Goal: Task Accomplishment & Management: Manage account settings

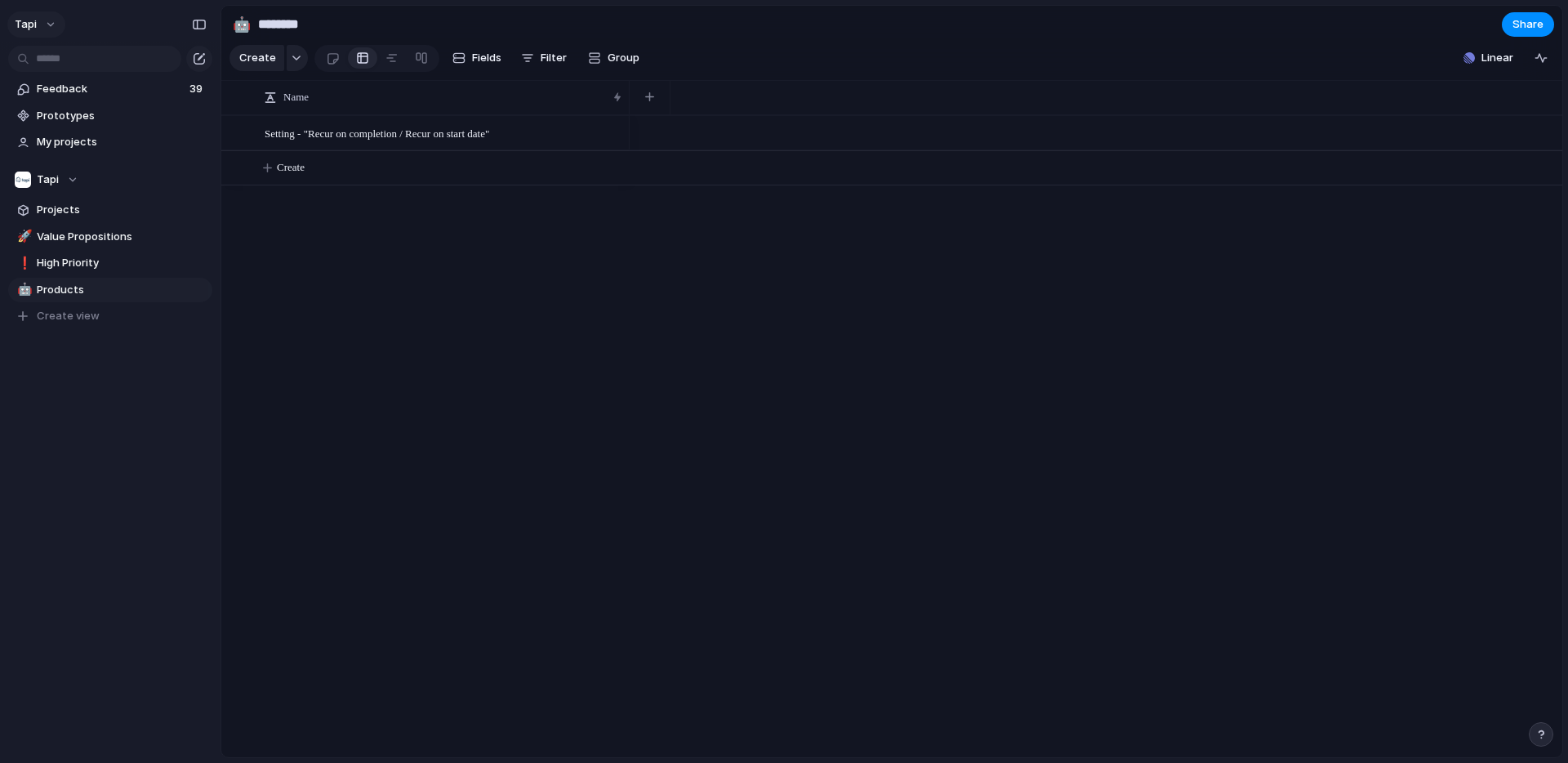
click at [34, 20] on span "tapi" at bounding box center [25, 25] width 22 height 17
click at [74, 90] on span "Invite members" at bounding box center [76, 87] width 78 height 17
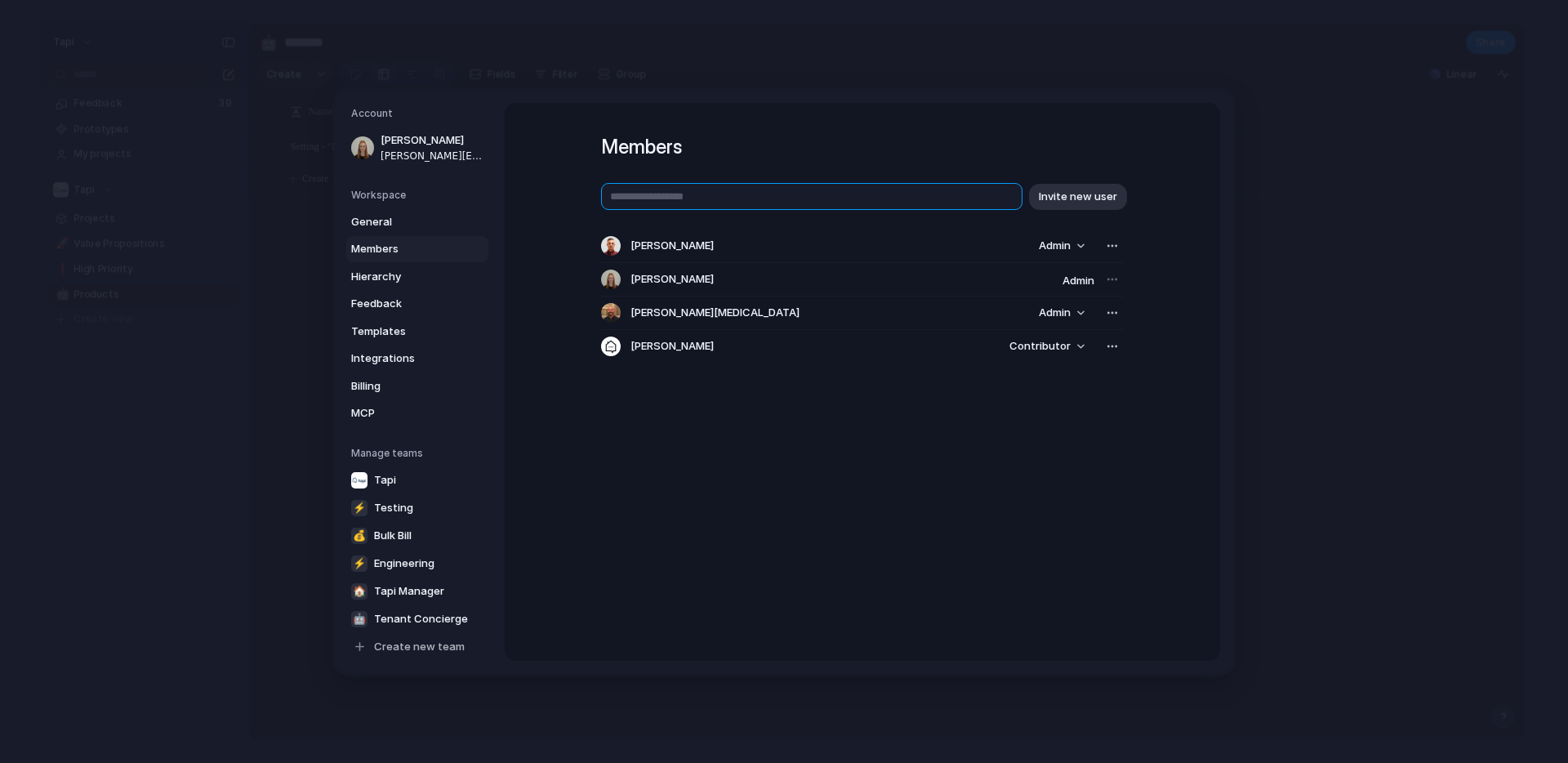
click at [717, 200] on input "text" at bounding box center [812, 197] width 421 height 27
type input "**********"
click at [1097, 201] on span "Invite new user" at bounding box center [1078, 196] width 78 height 17
click at [1065, 342] on span "Contributor" at bounding box center [1041, 346] width 61 height 17
click at [1148, 325] on div "Admin Contributor" at bounding box center [784, 381] width 1568 height 763
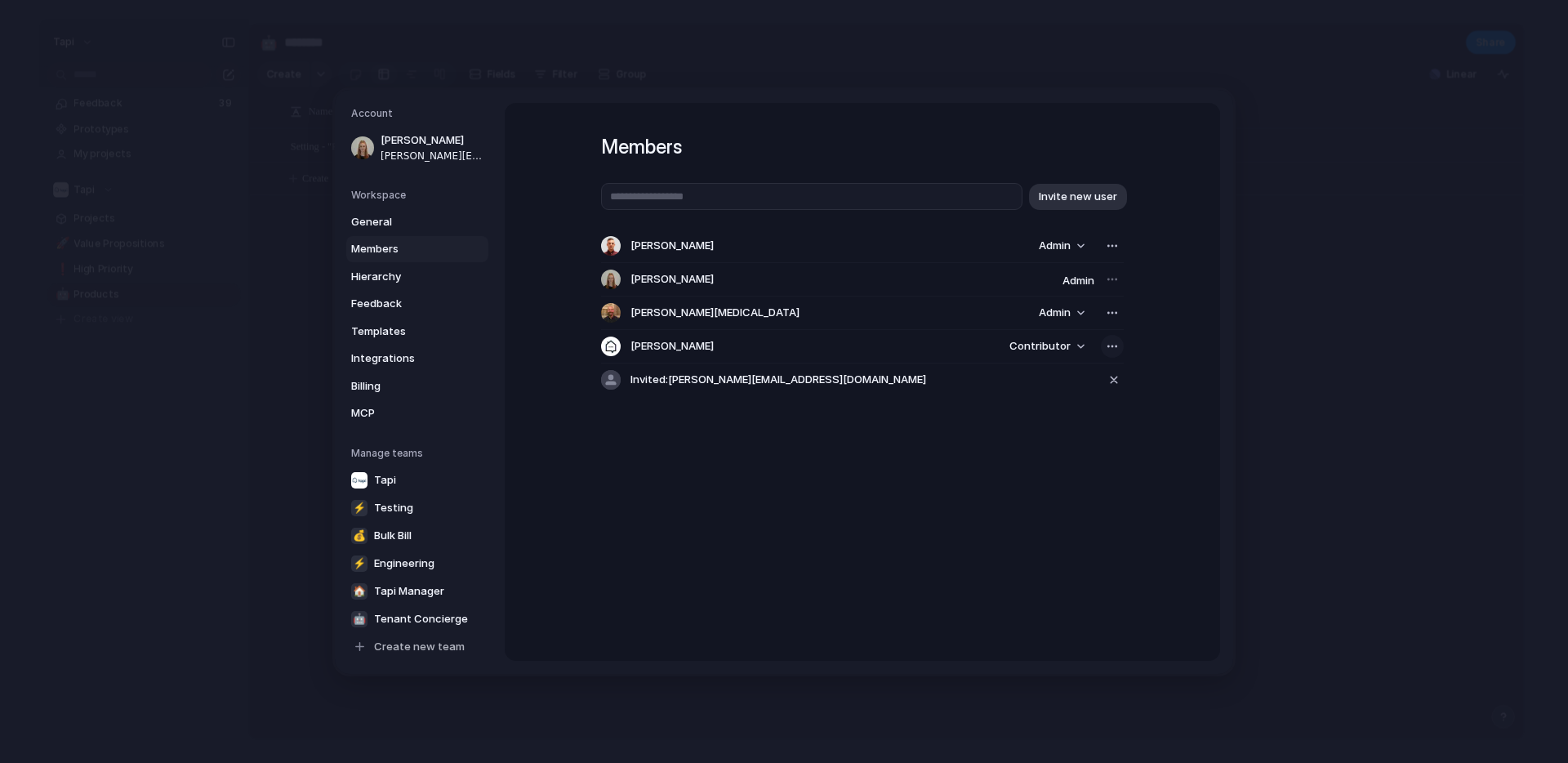
click at [1111, 342] on div "button" at bounding box center [1112, 346] width 13 height 13
click at [1165, 310] on div "Remove from workspace" at bounding box center [784, 381] width 1568 height 763
click at [380, 372] on link "Billing" at bounding box center [418, 384] width 142 height 26
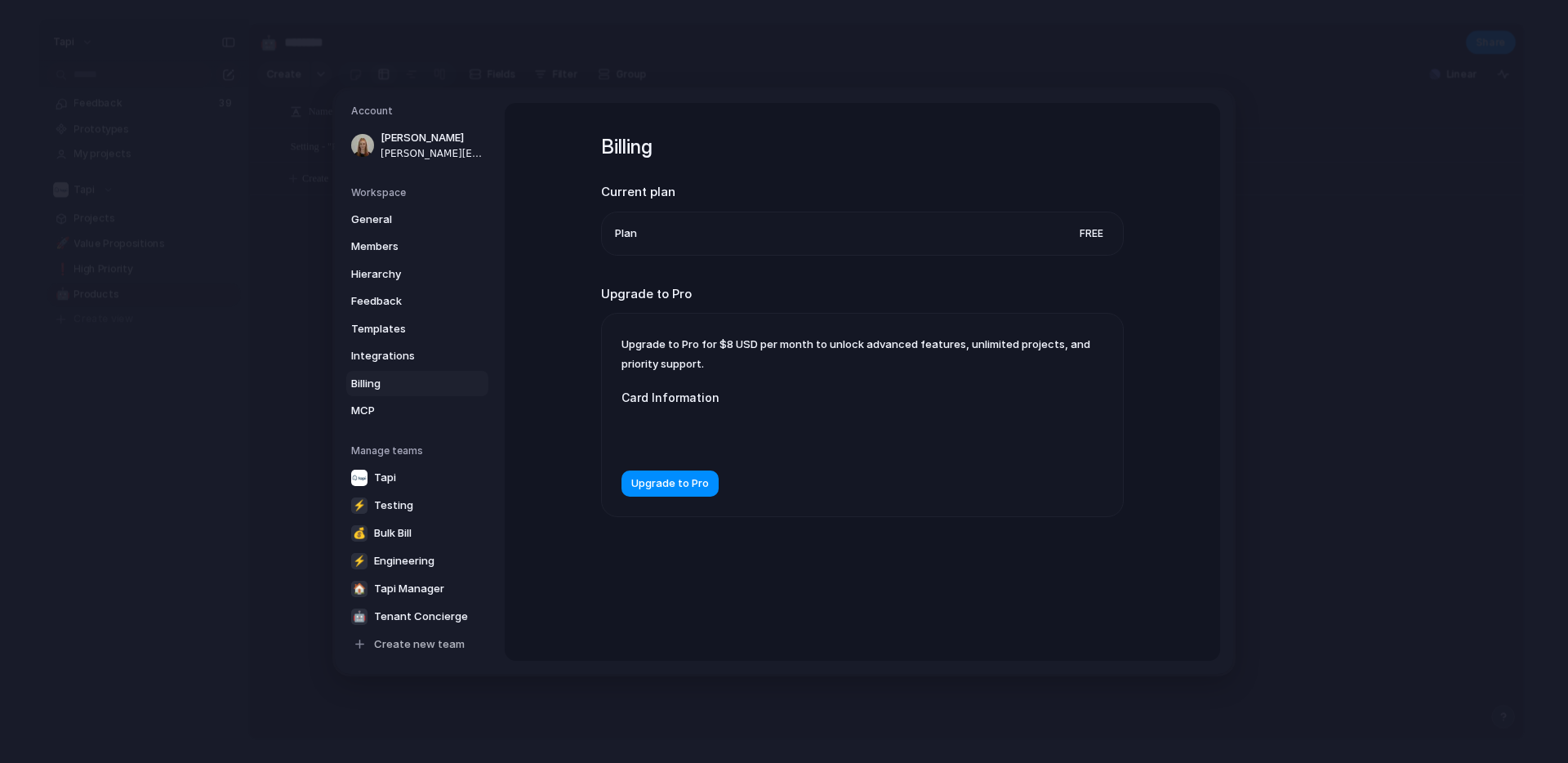
click at [1063, 236] on li "Plan Free" at bounding box center [863, 233] width 495 height 42
click at [692, 486] on span "Upgrade to Pro" at bounding box center [670, 484] width 77 height 17
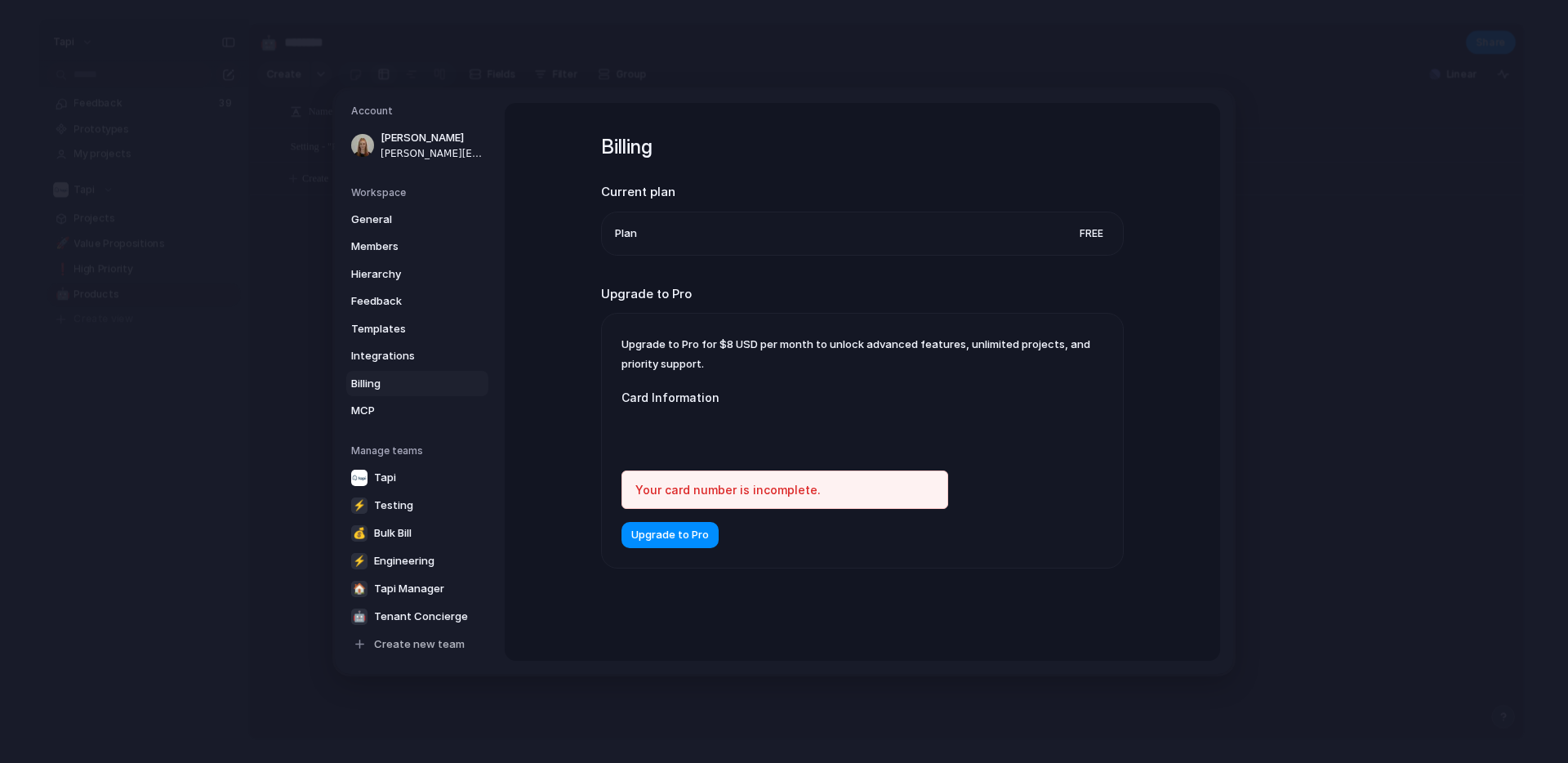
click at [664, 446] on div at bounding box center [784, 433] width 326 height 41
click at [679, 421] on div at bounding box center [784, 433] width 326 height 41
click at [667, 537] on span "Upgrade to Pro" at bounding box center [670, 535] width 77 height 17
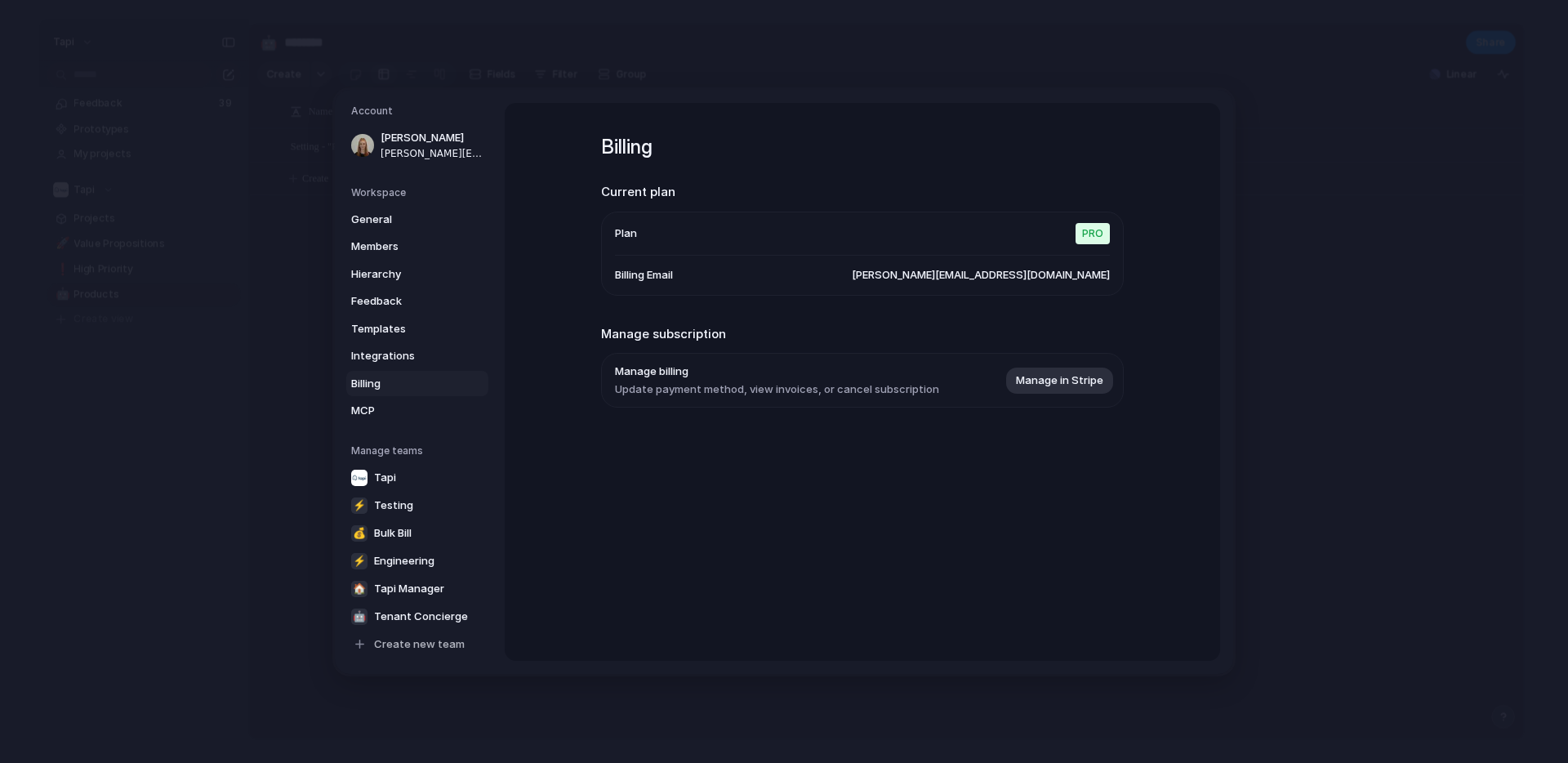
click at [1048, 278] on span "rebekah@tapihq.com" at bounding box center [981, 274] width 258 height 17
click at [1078, 380] on span "Manage in Stripe" at bounding box center [1060, 380] width 88 height 17
drag, startPoint x: 390, startPoint y: 529, endPoint x: 396, endPoint y: 493, distance: 36.5
click at [396, 493] on div "Tapi ⚡ Testing 💰 Bulk Bill ⚡ Engineering 🏠 Tapi Manager 🤖 Tenant Concierge Crea…" at bounding box center [419, 561] width 137 height 193
click at [397, 615] on span "Tenant Concierge" at bounding box center [420, 616] width 94 height 17
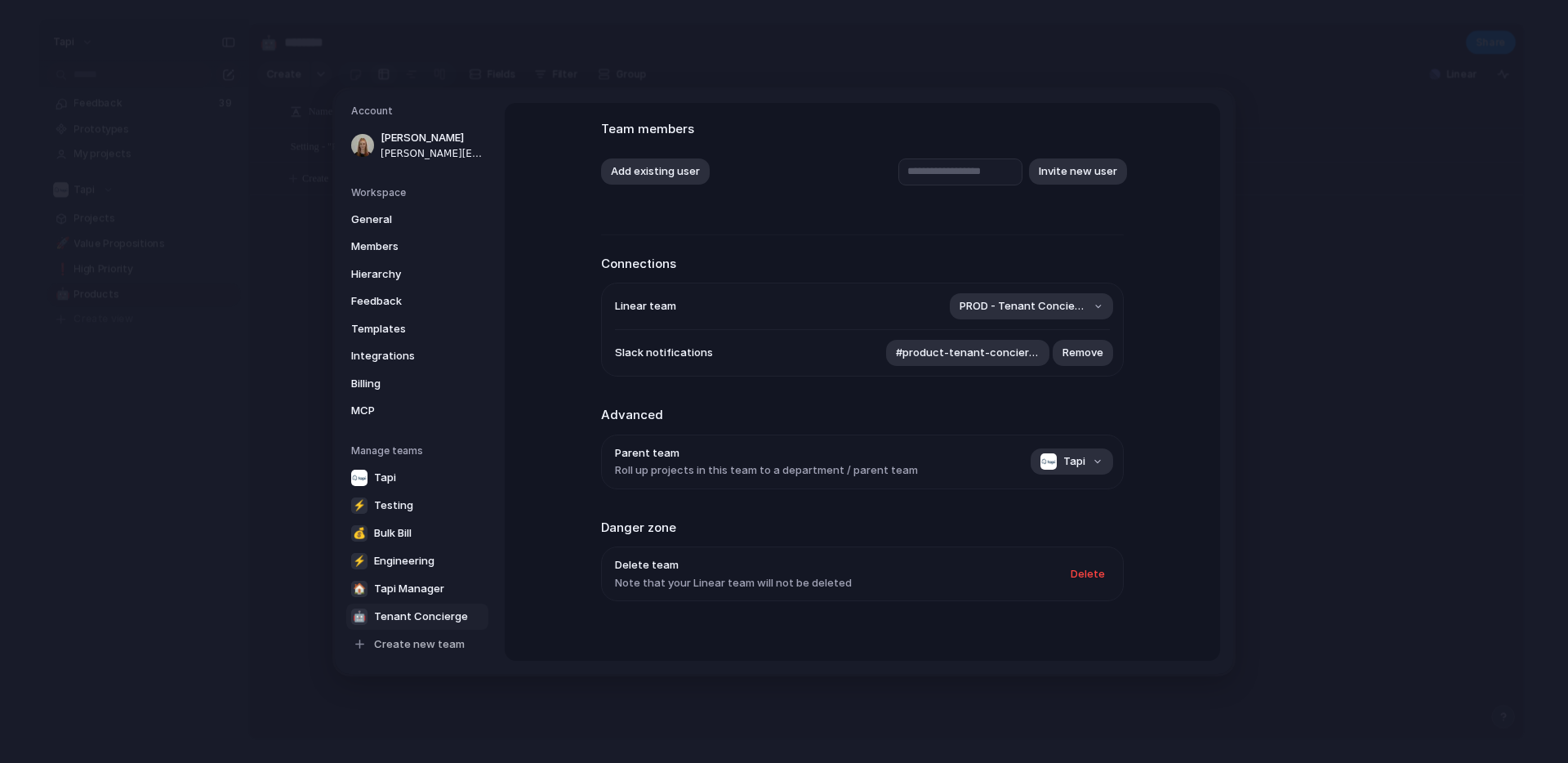
scroll to position [99, 0]
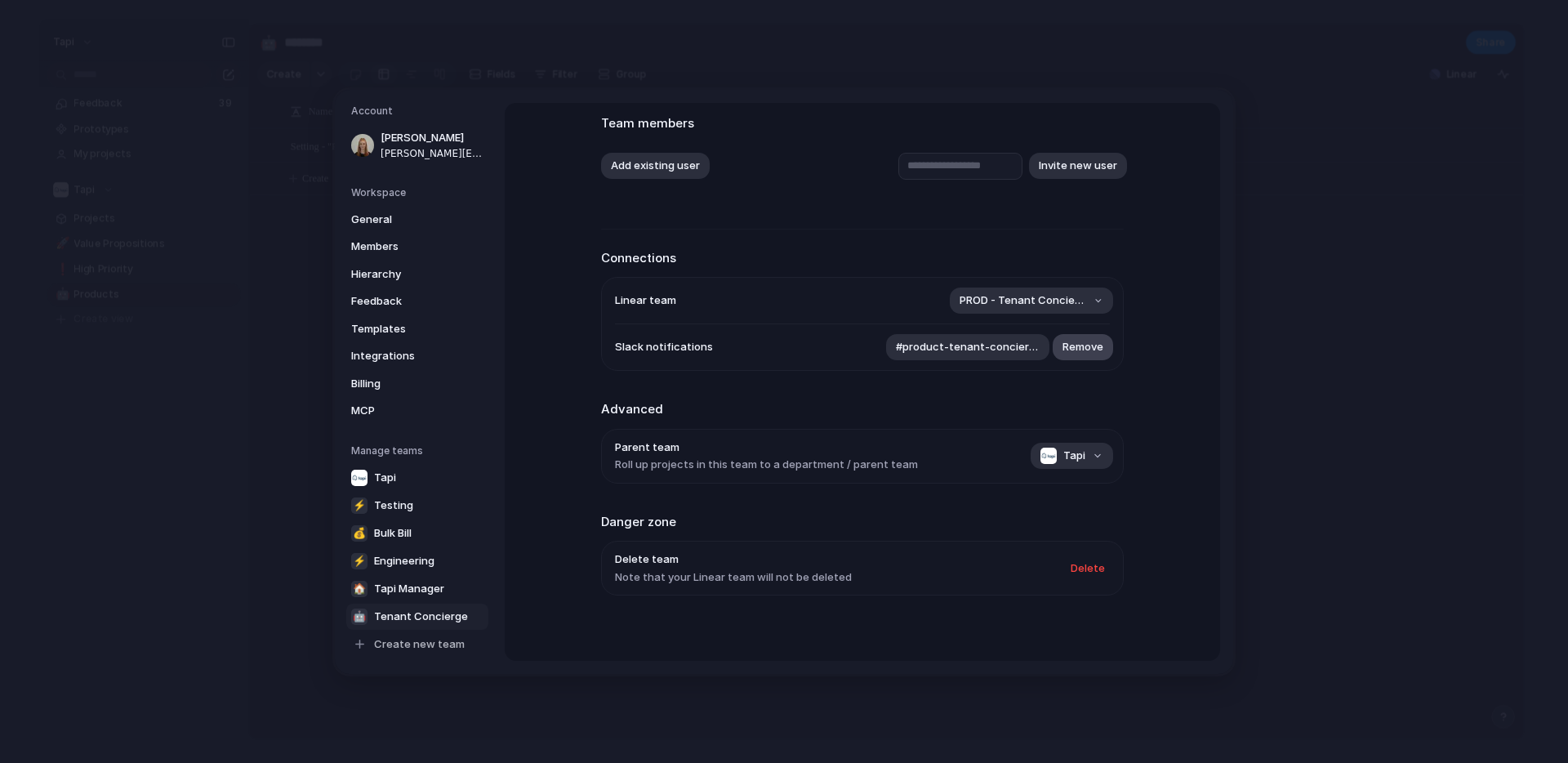
click at [1097, 346] on span "Remove" at bounding box center [1083, 347] width 41 height 17
click at [405, 590] on span "Tapi Manager" at bounding box center [409, 588] width 70 height 17
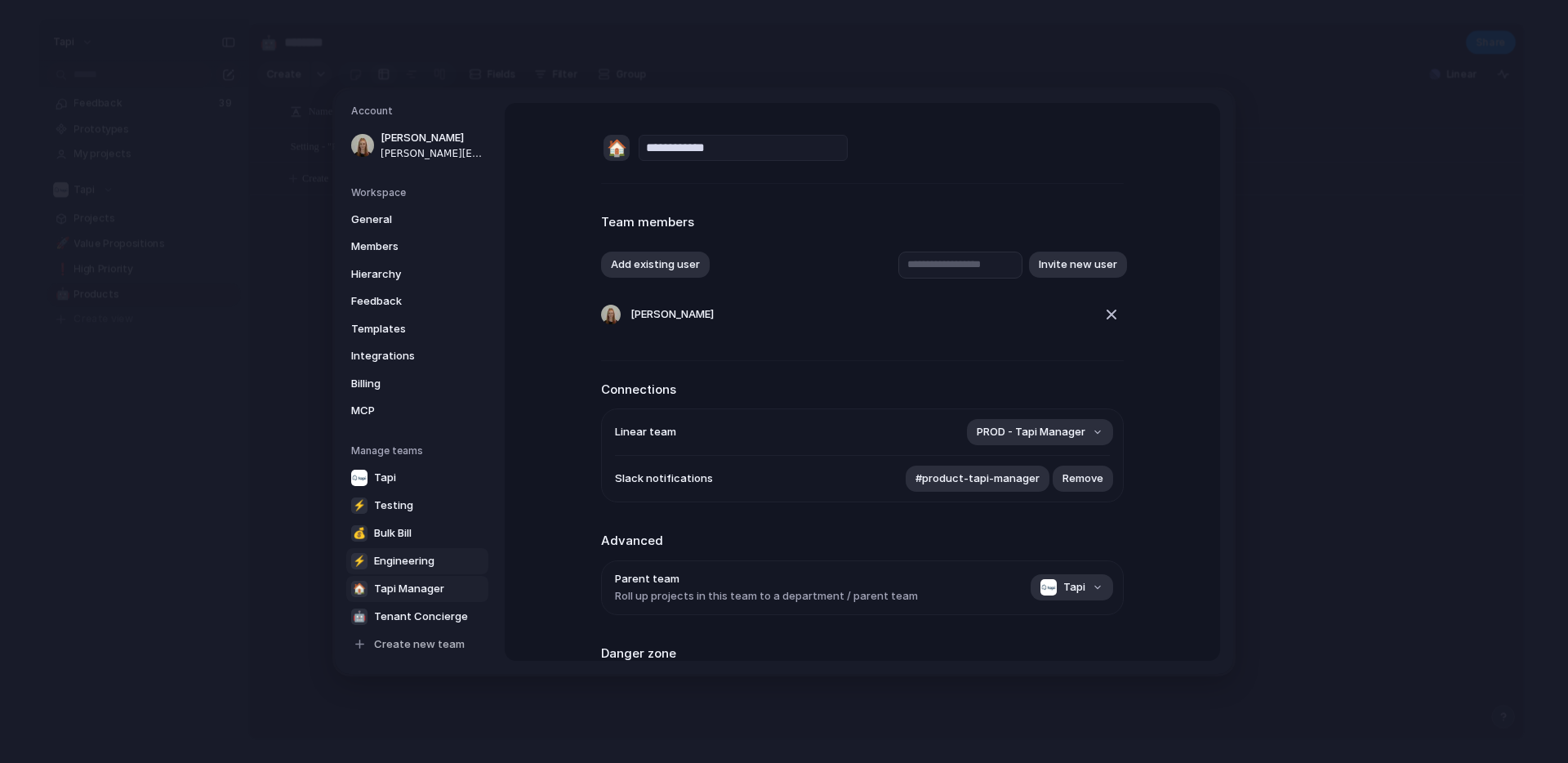
click at [395, 551] on link "⚡ Engineering" at bounding box center [418, 561] width 142 height 26
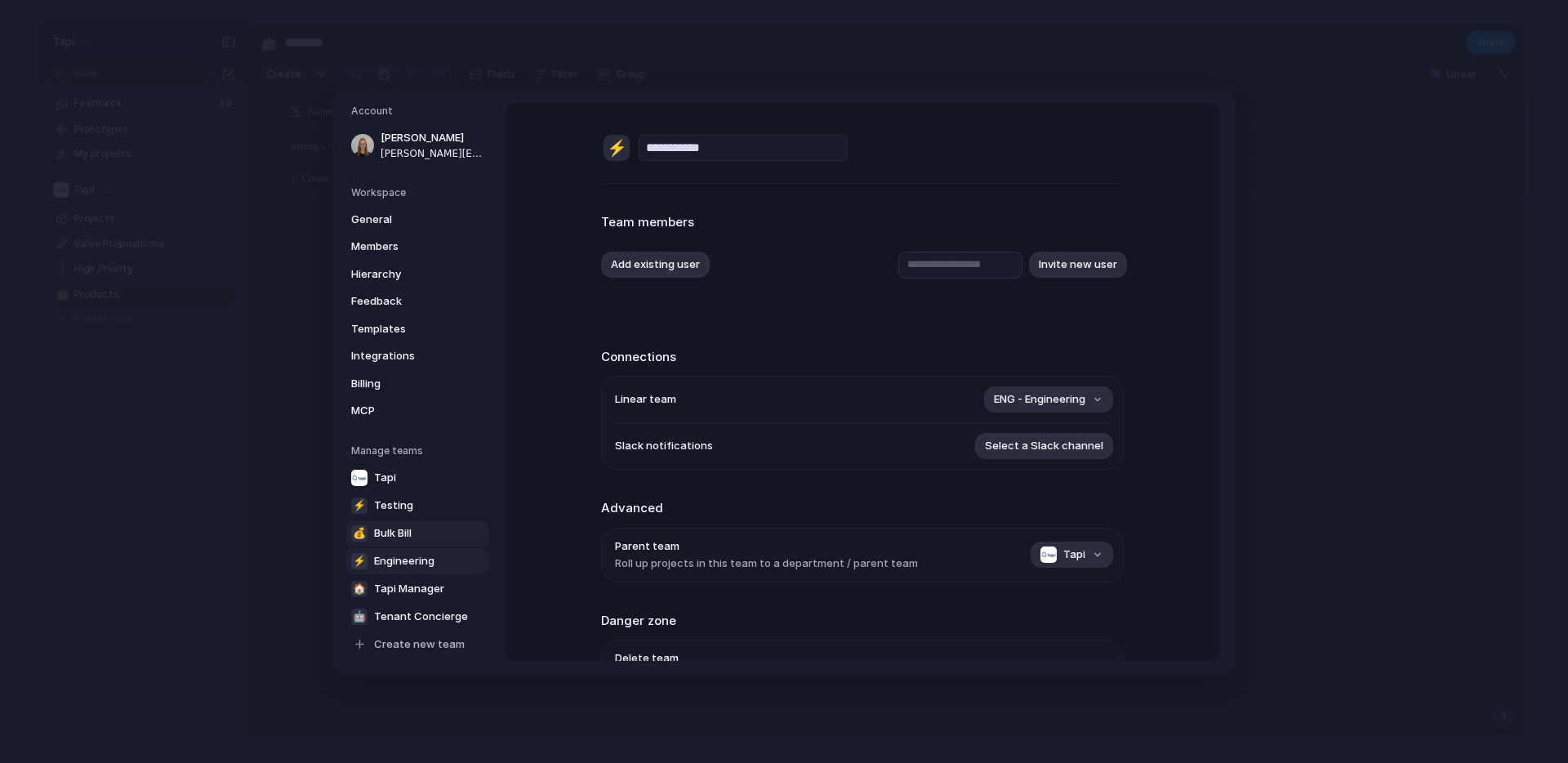
click at [404, 530] on span "Bulk Bill" at bounding box center [392, 533] width 38 height 17
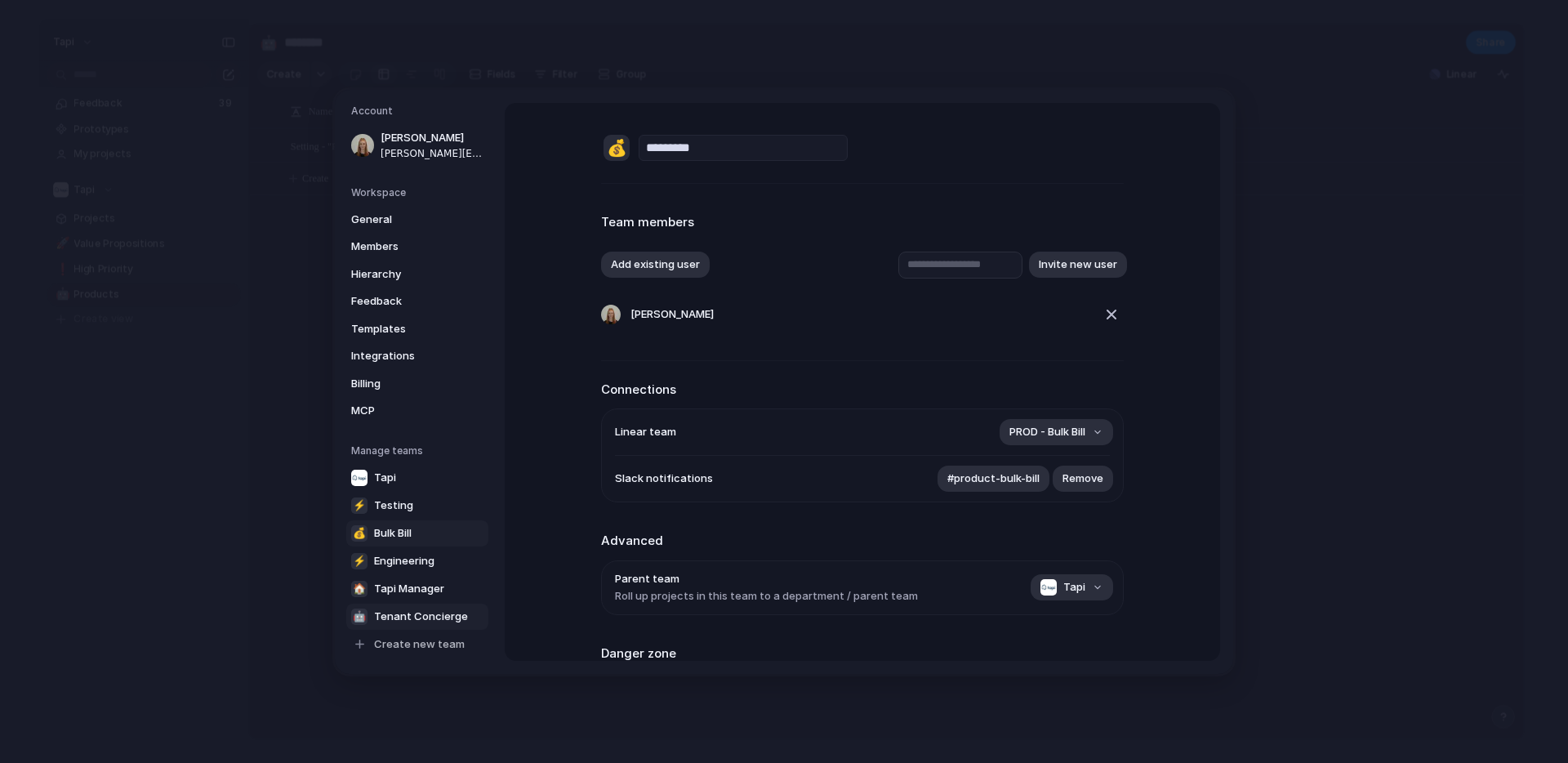
click at [445, 613] on span "Tenant Concierge" at bounding box center [420, 616] width 94 height 17
type input "**********"
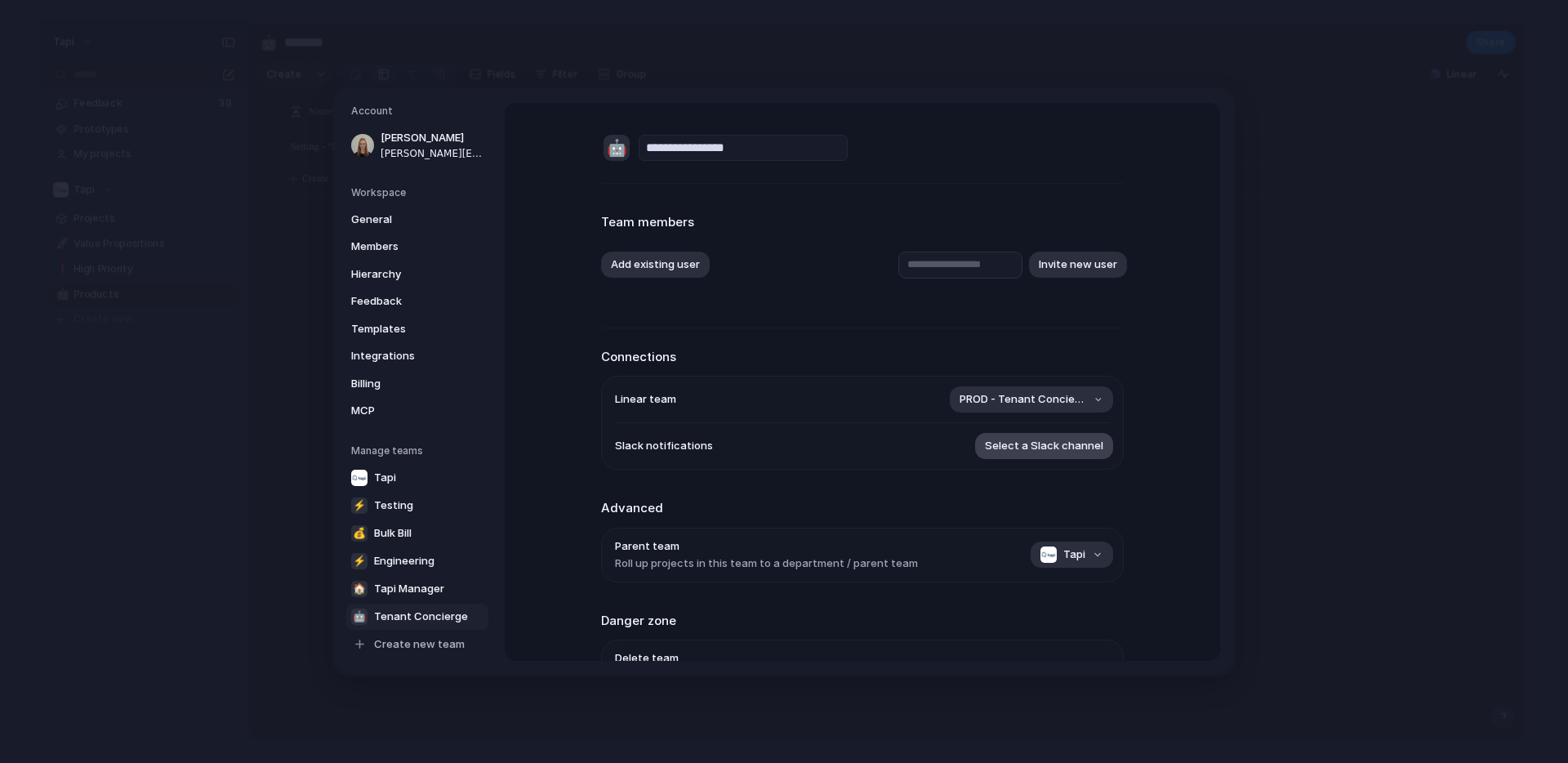
click at [1033, 448] on span "Select a Slack channel" at bounding box center [1044, 446] width 118 height 17
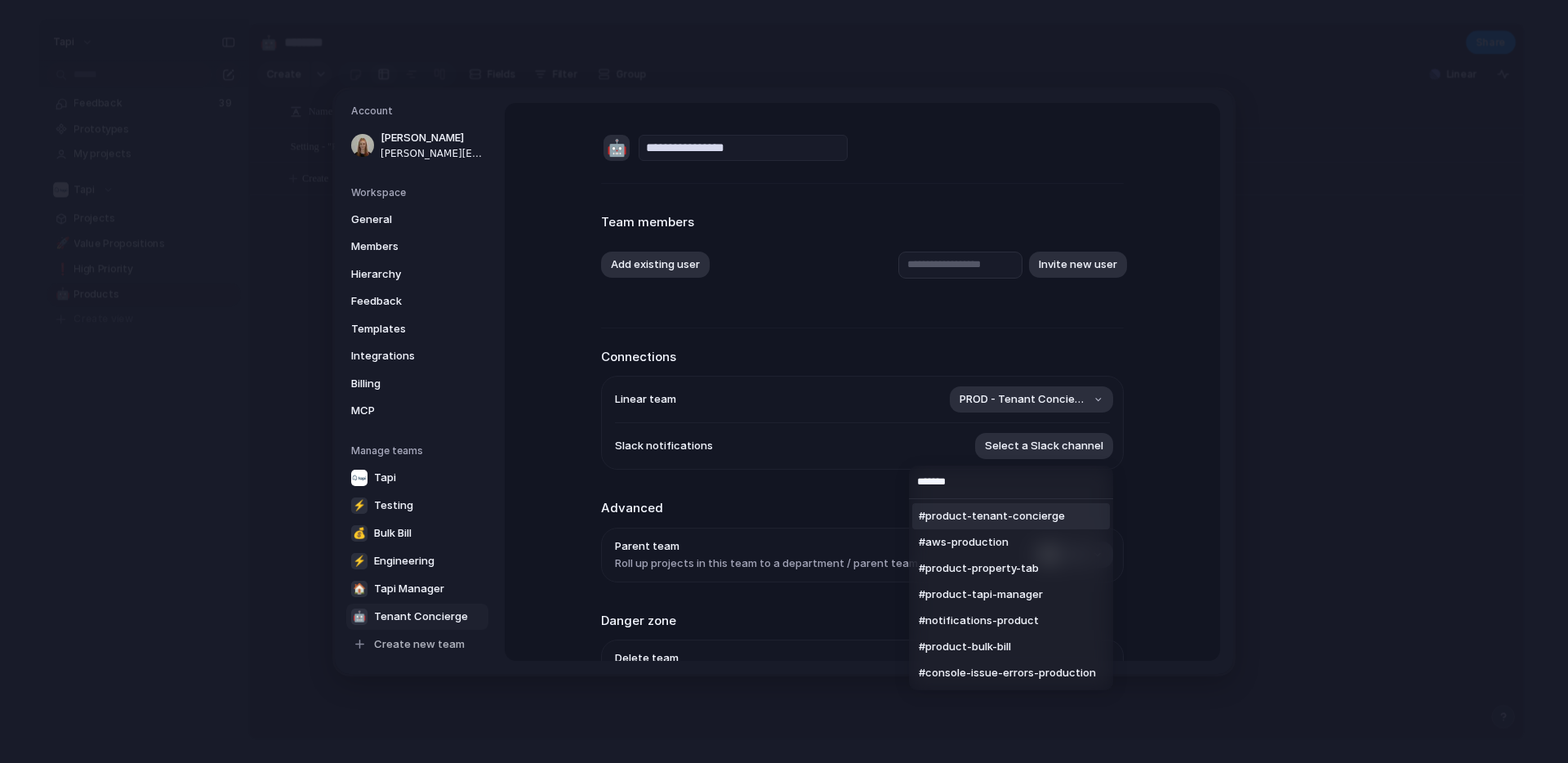
type input "*******"
click at [990, 516] on span "#product-tenant-concierge" at bounding box center [992, 516] width 147 height 17
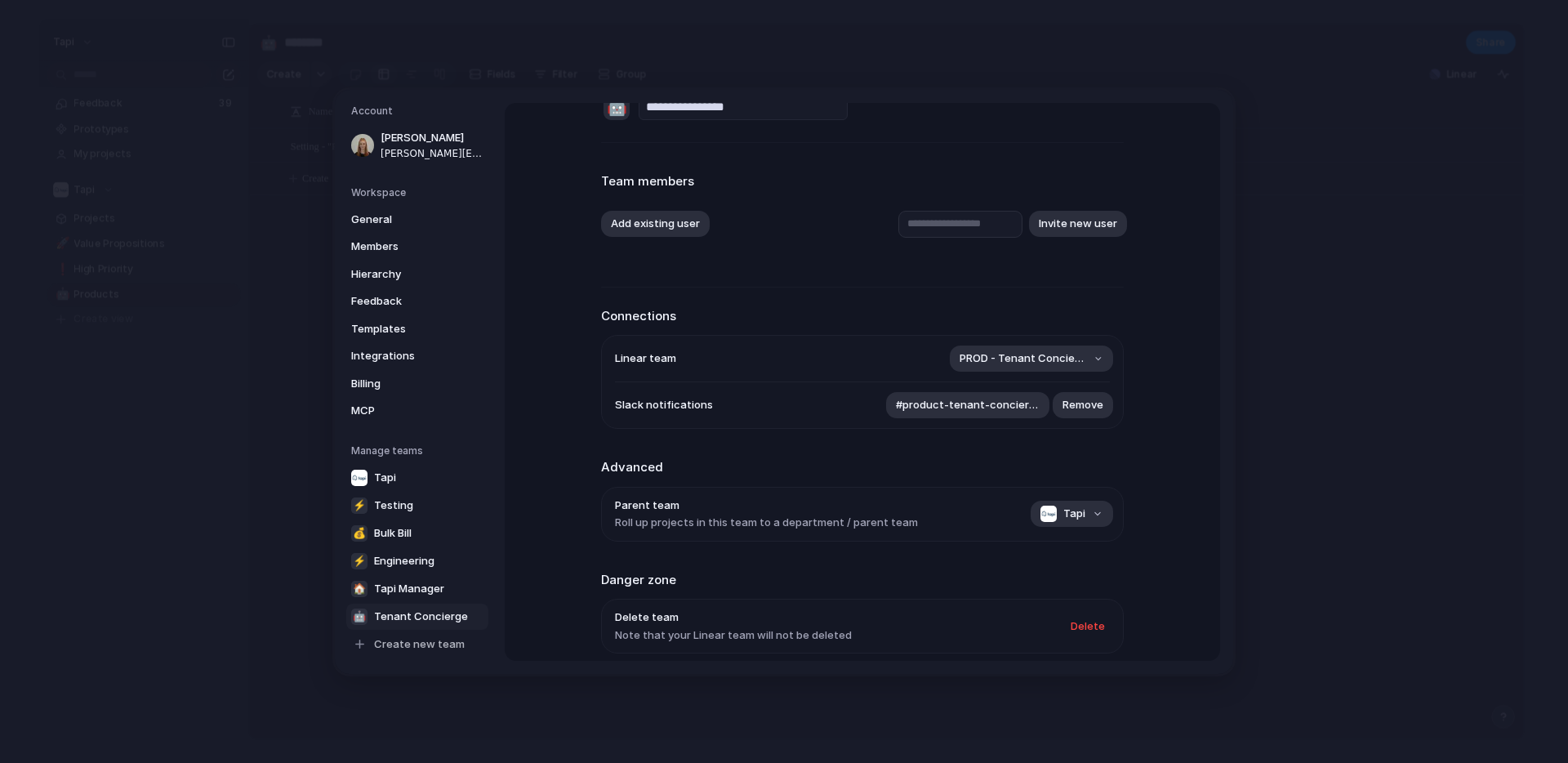
scroll to position [107, 0]
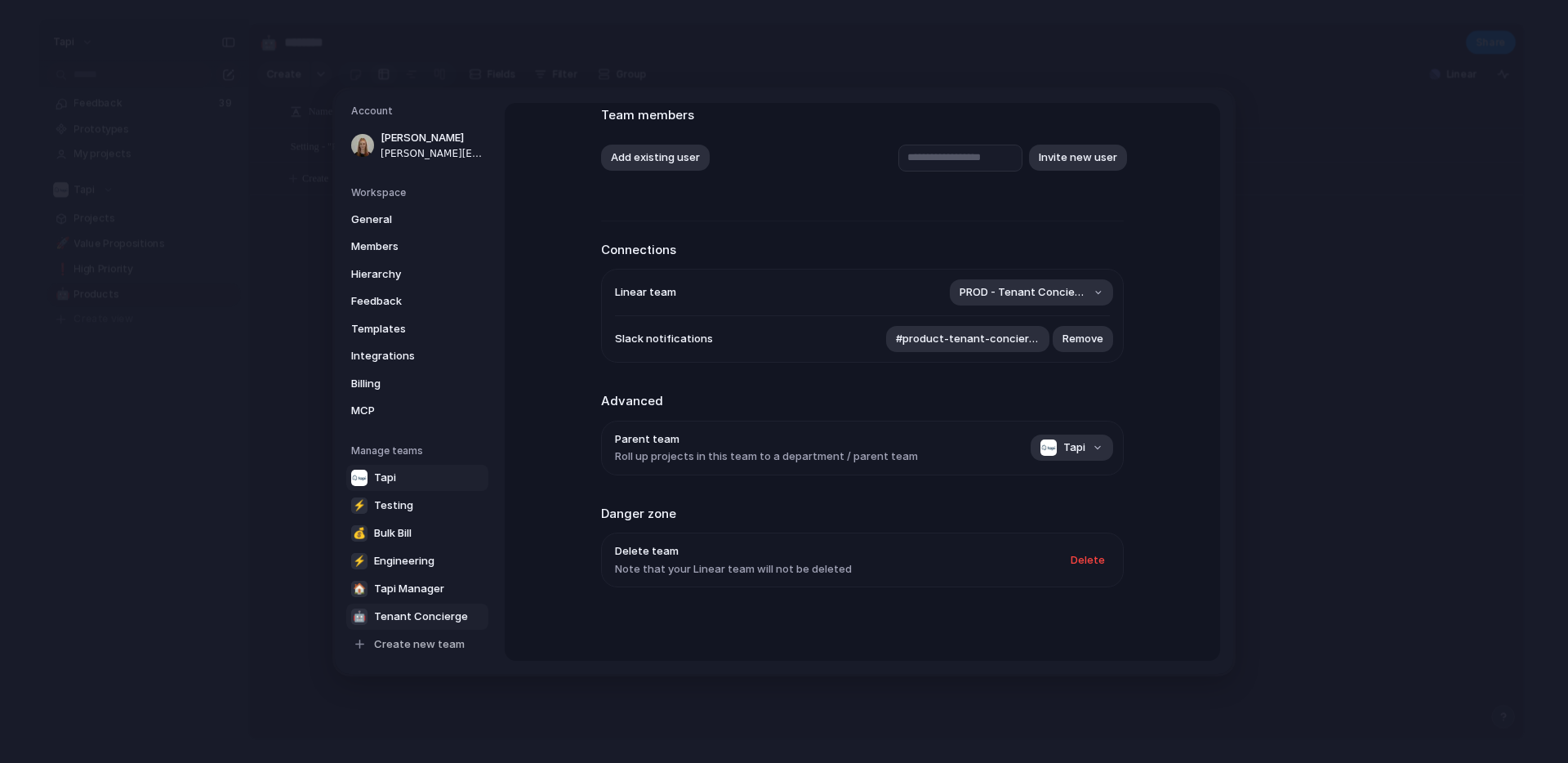
click at [422, 481] on link "Tapi" at bounding box center [418, 478] width 142 height 26
type input "****"
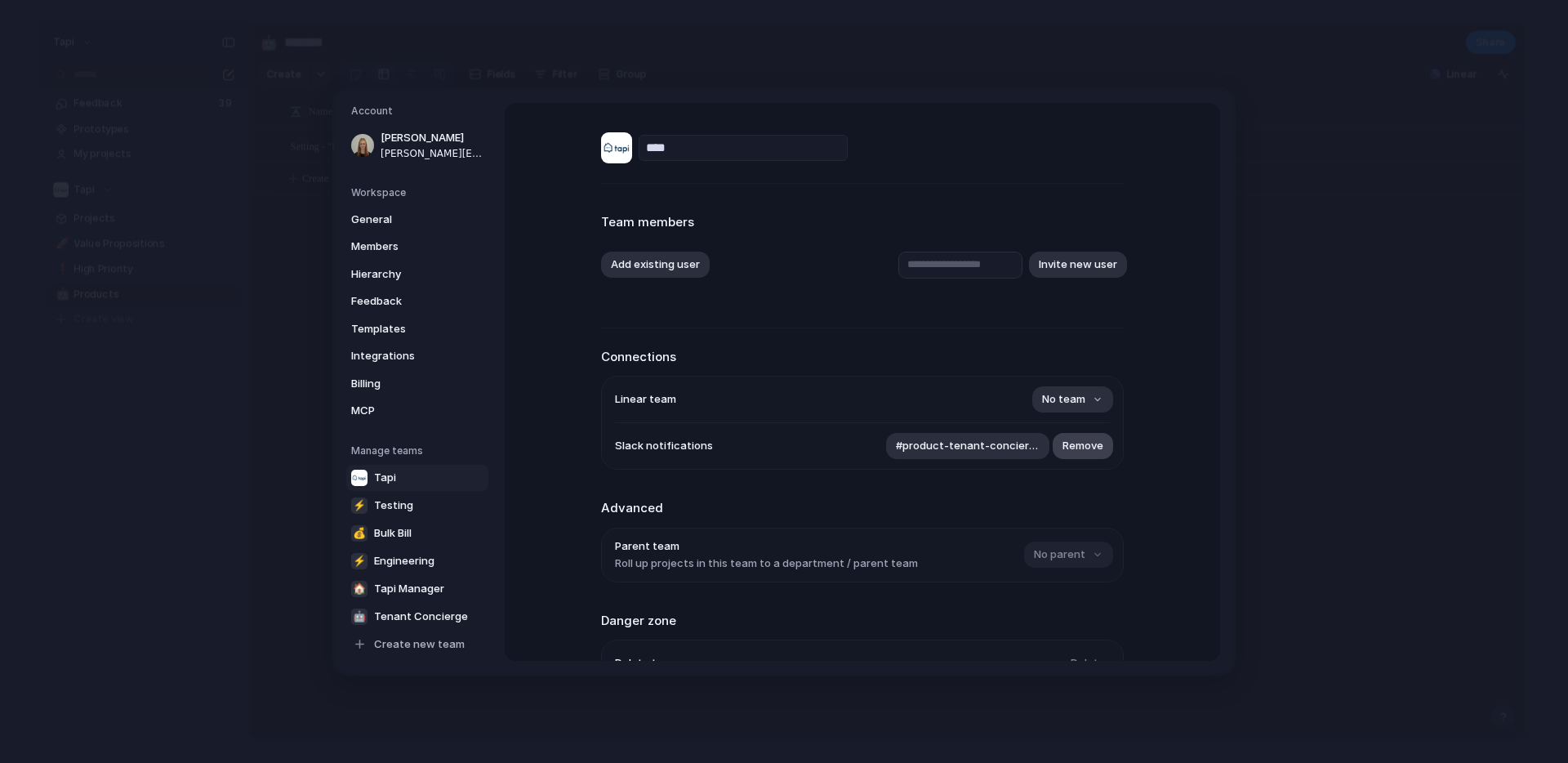
click at [1085, 445] on span "Remove" at bounding box center [1083, 446] width 41 height 17
click at [737, 432] on li "Slack notifications Select a Slack channel" at bounding box center [863, 446] width 495 height 46
click at [379, 507] on span "Testing" at bounding box center [393, 505] width 39 height 17
click at [396, 529] on span "Bulk Bill" at bounding box center [392, 533] width 38 height 17
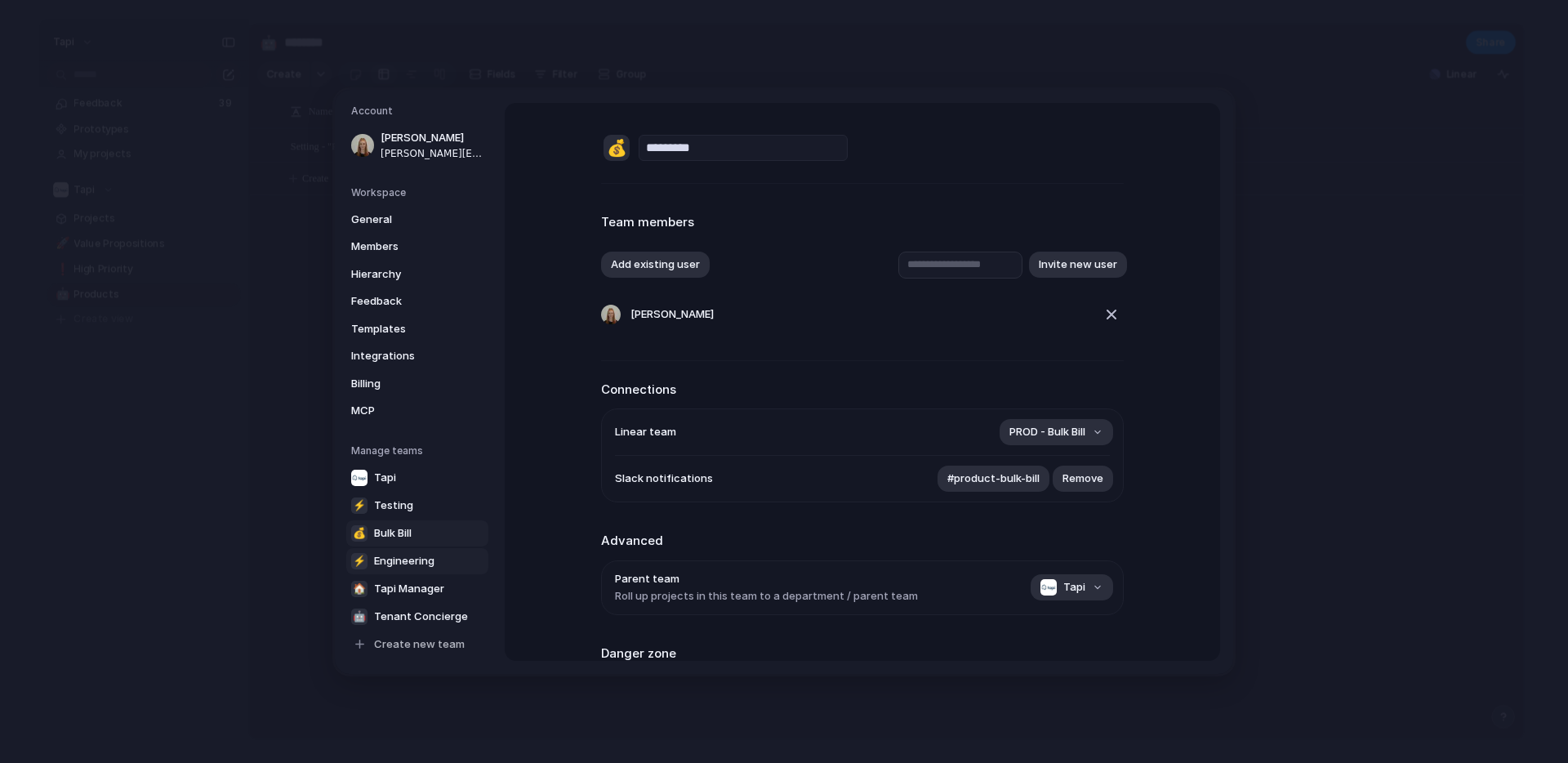
click at [401, 564] on span "Engineering" at bounding box center [404, 560] width 61 height 17
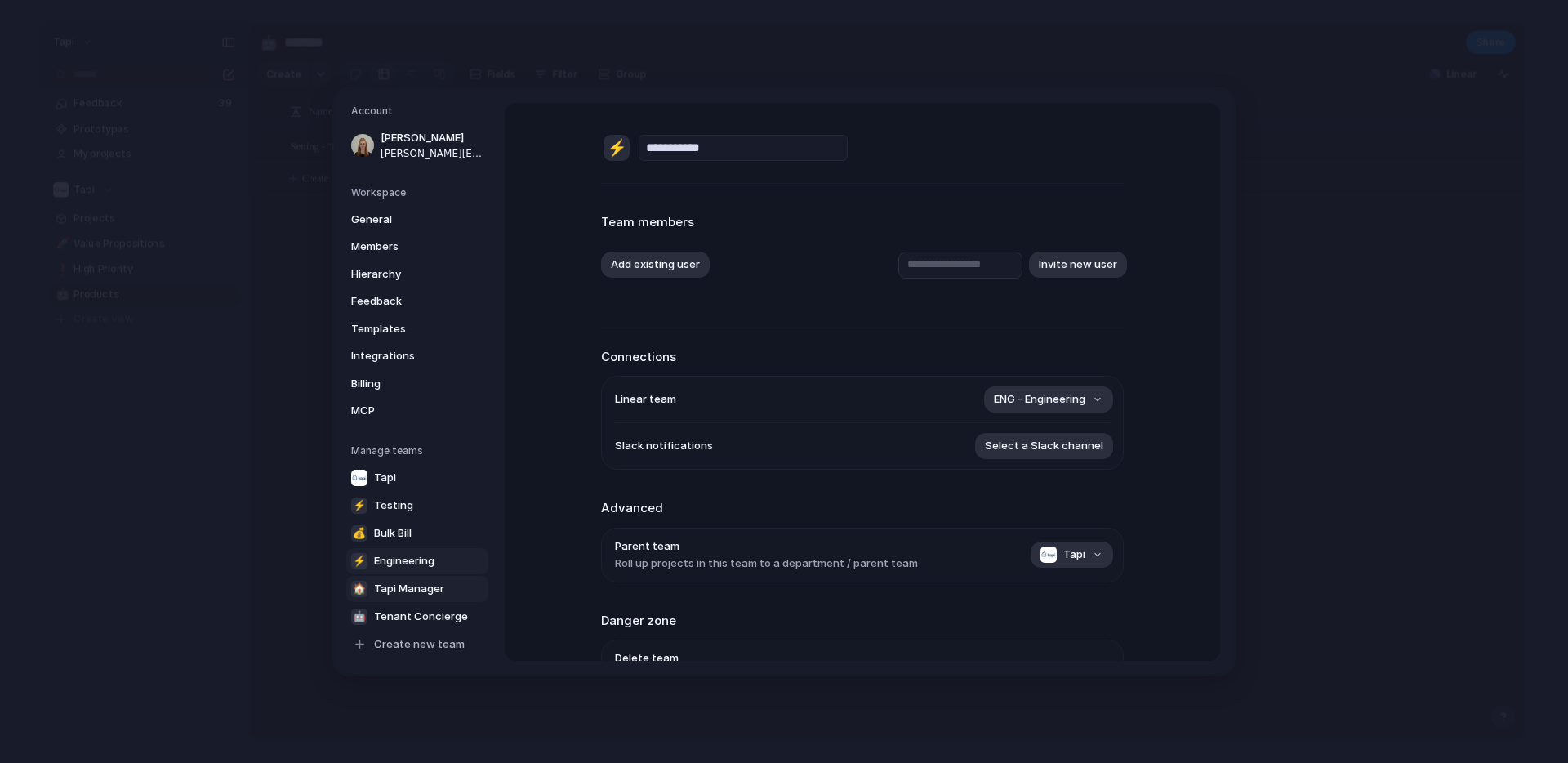
click at [404, 588] on span "Tapi Manager" at bounding box center [409, 588] width 70 height 17
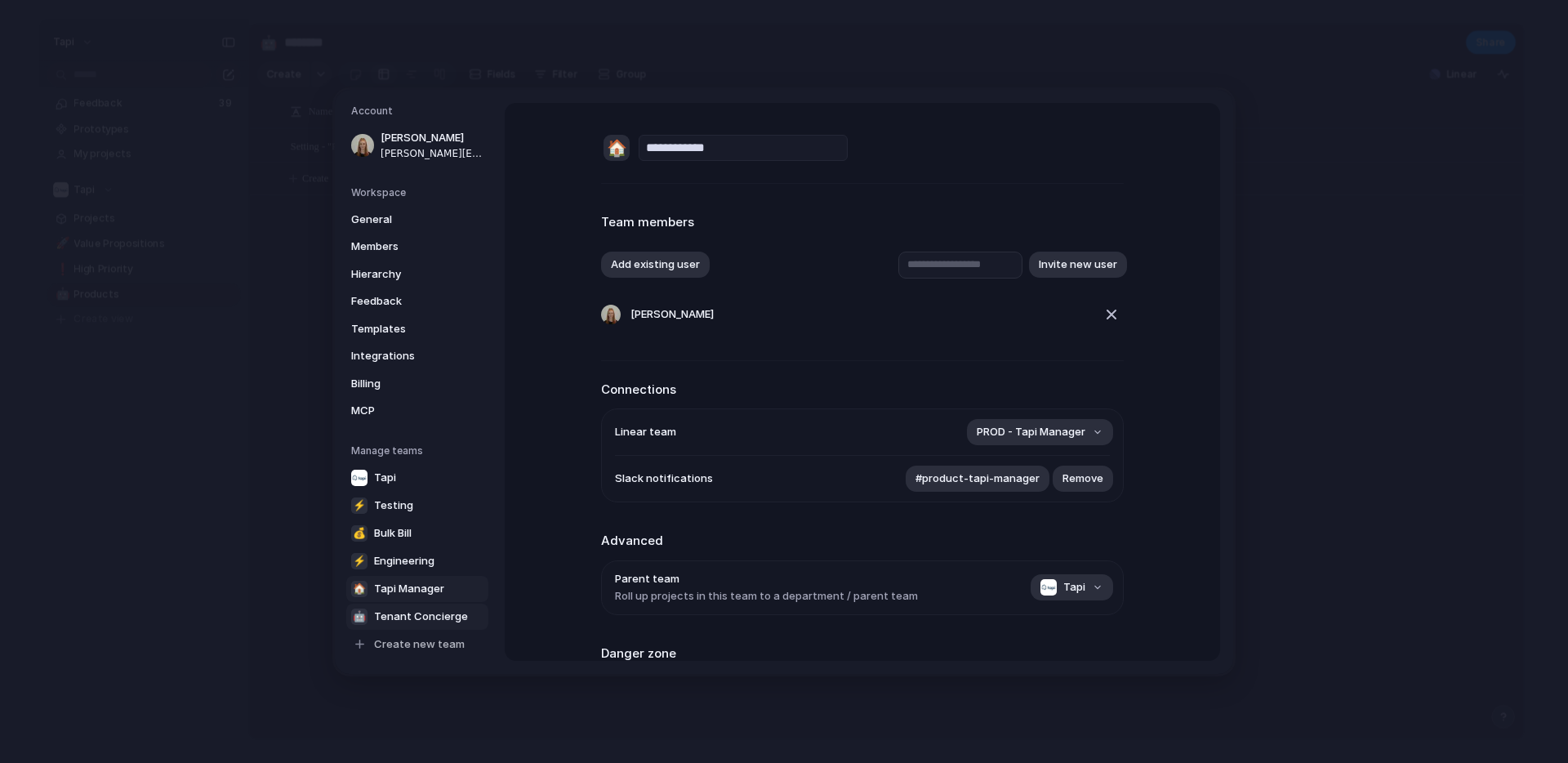
click at [394, 618] on span "Tenant Concierge" at bounding box center [420, 616] width 94 height 17
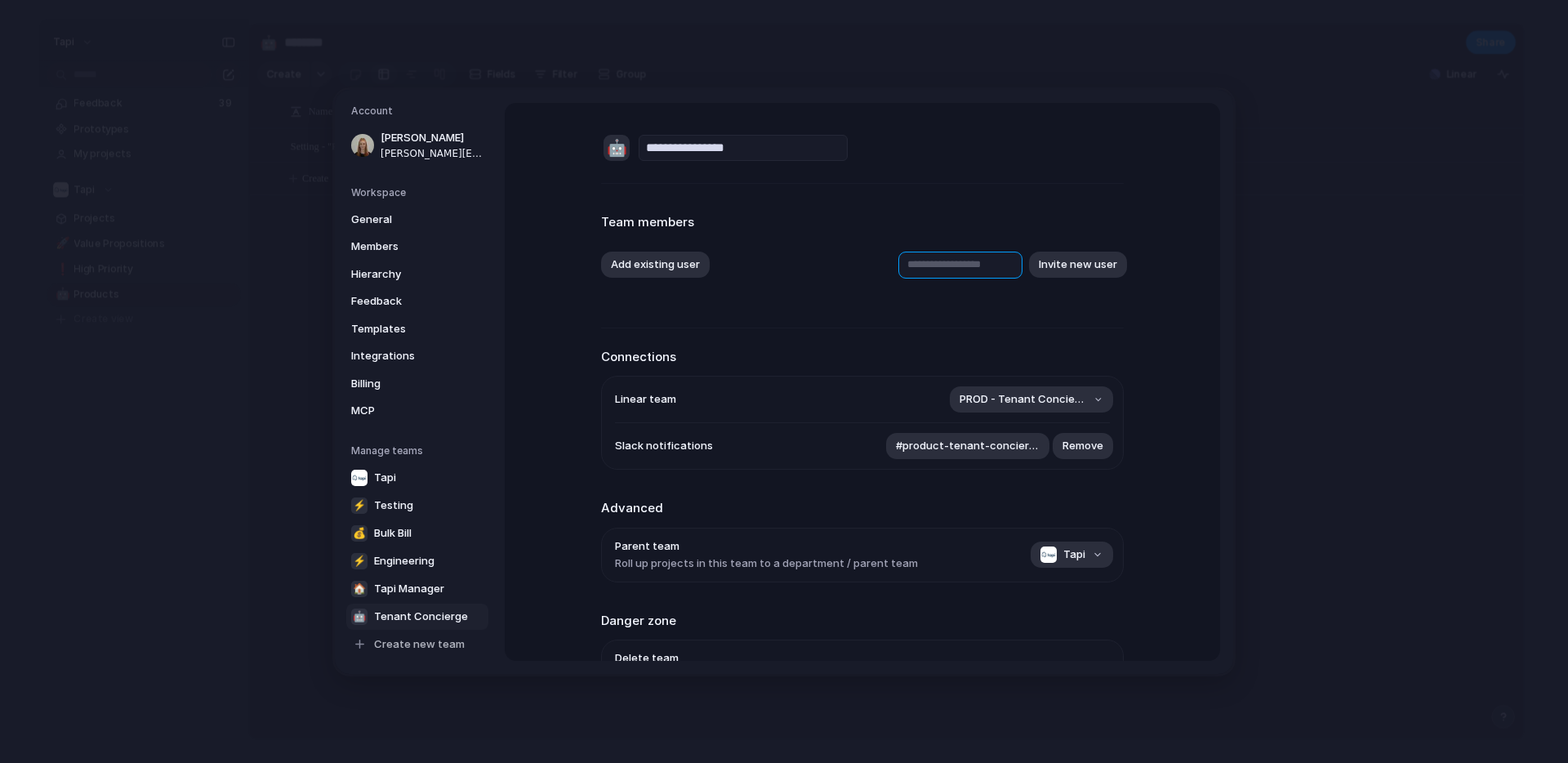
click at [918, 263] on input "text" at bounding box center [960, 264] width 124 height 27
click at [669, 275] on button "Add existing user" at bounding box center [655, 265] width 109 height 26
click at [845, 301] on div "Rebekah Osborne Tal Meser Regan Whitehead Lance Rafael Siongco" at bounding box center [784, 381] width 1568 height 763
click at [419, 530] on link "💰 Bulk Bill" at bounding box center [418, 533] width 142 height 26
type input "*********"
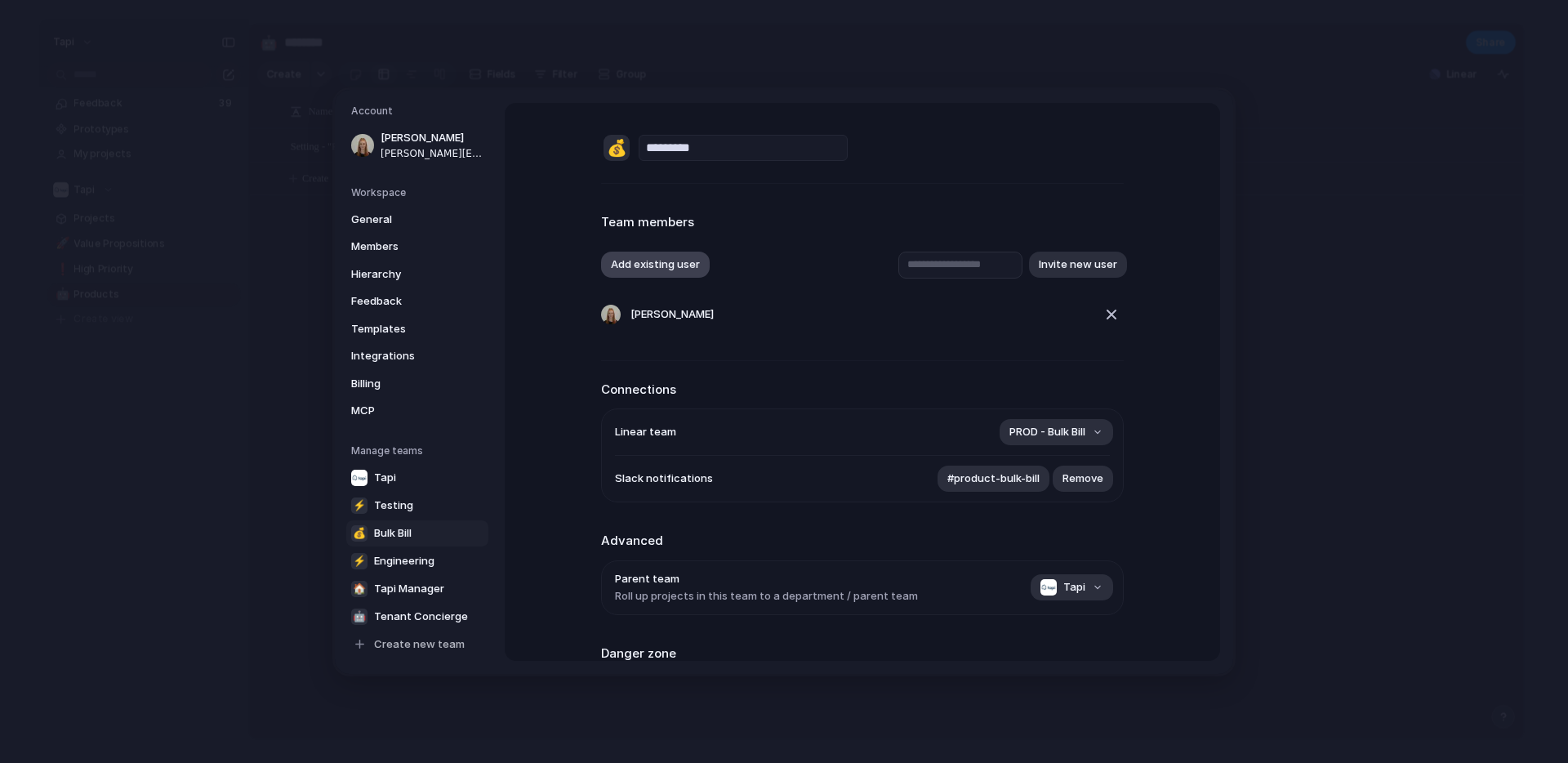
click at [679, 261] on button "Add existing user" at bounding box center [655, 265] width 109 height 26
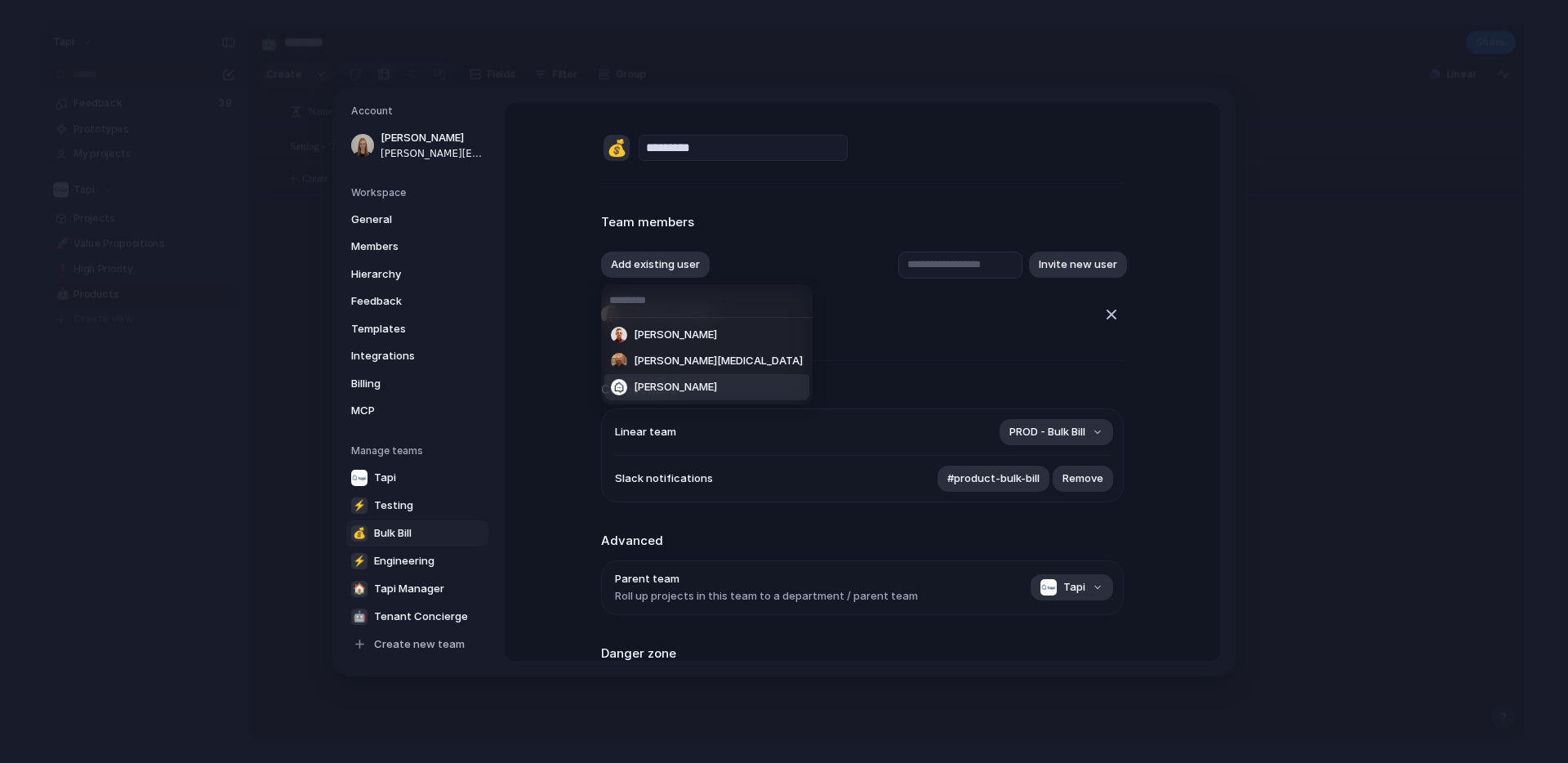
click at [555, 364] on div "Tal Meser Regan Whitehead Lance Rafael Siongco" at bounding box center [784, 381] width 1568 height 763
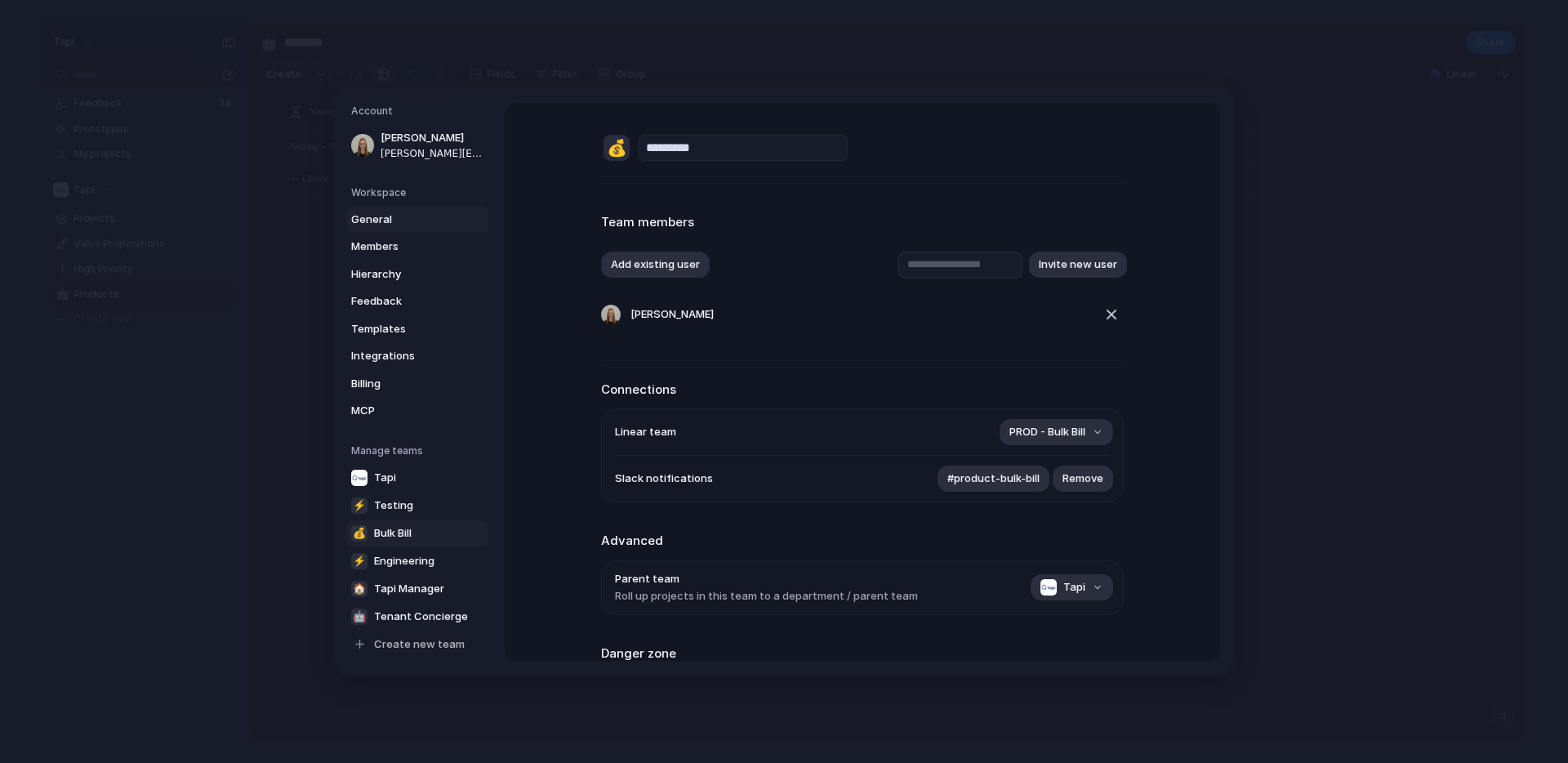
click at [435, 217] on span "General" at bounding box center [403, 219] width 104 height 17
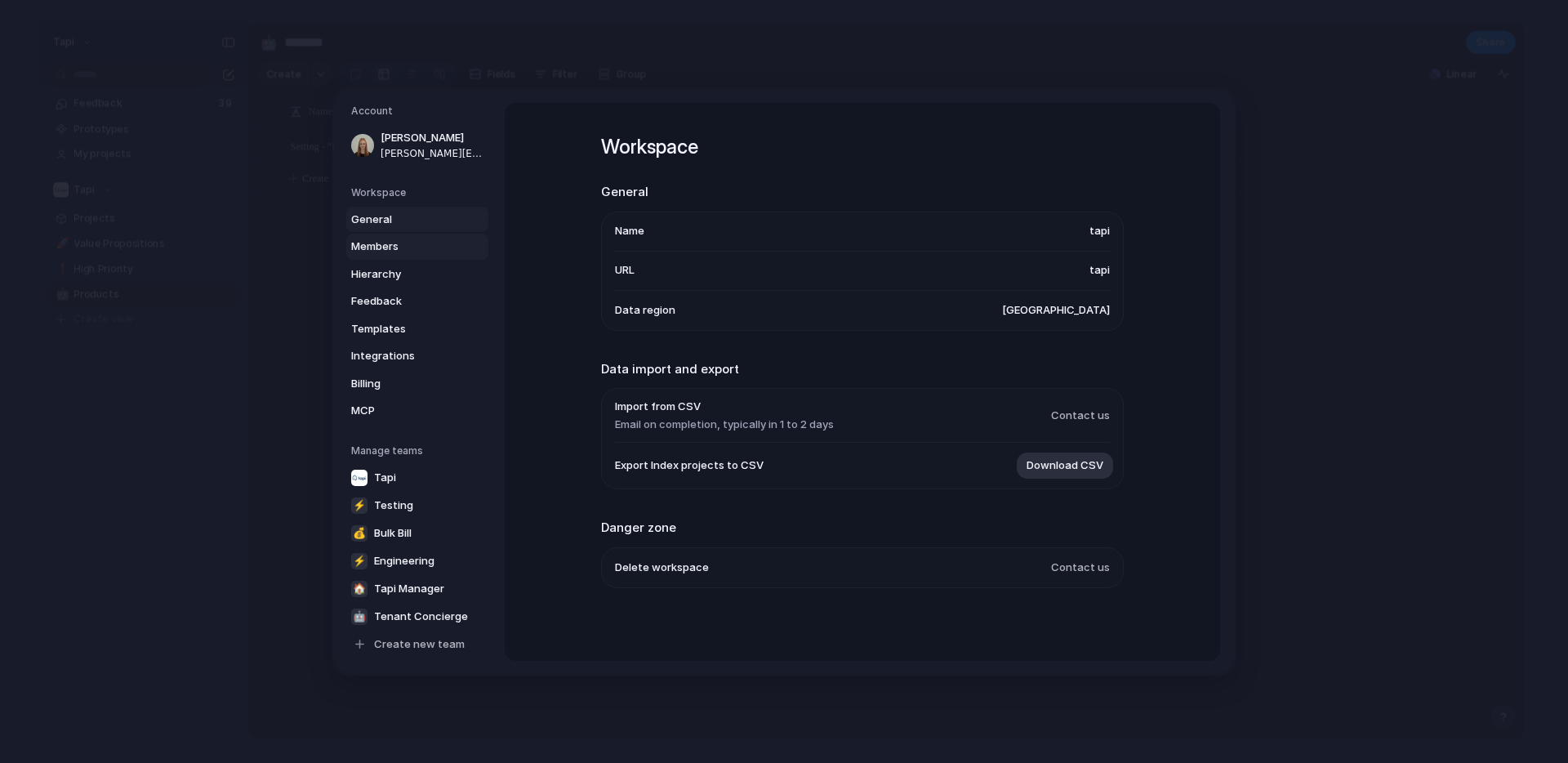
click at [397, 248] on span "Members" at bounding box center [403, 247] width 104 height 17
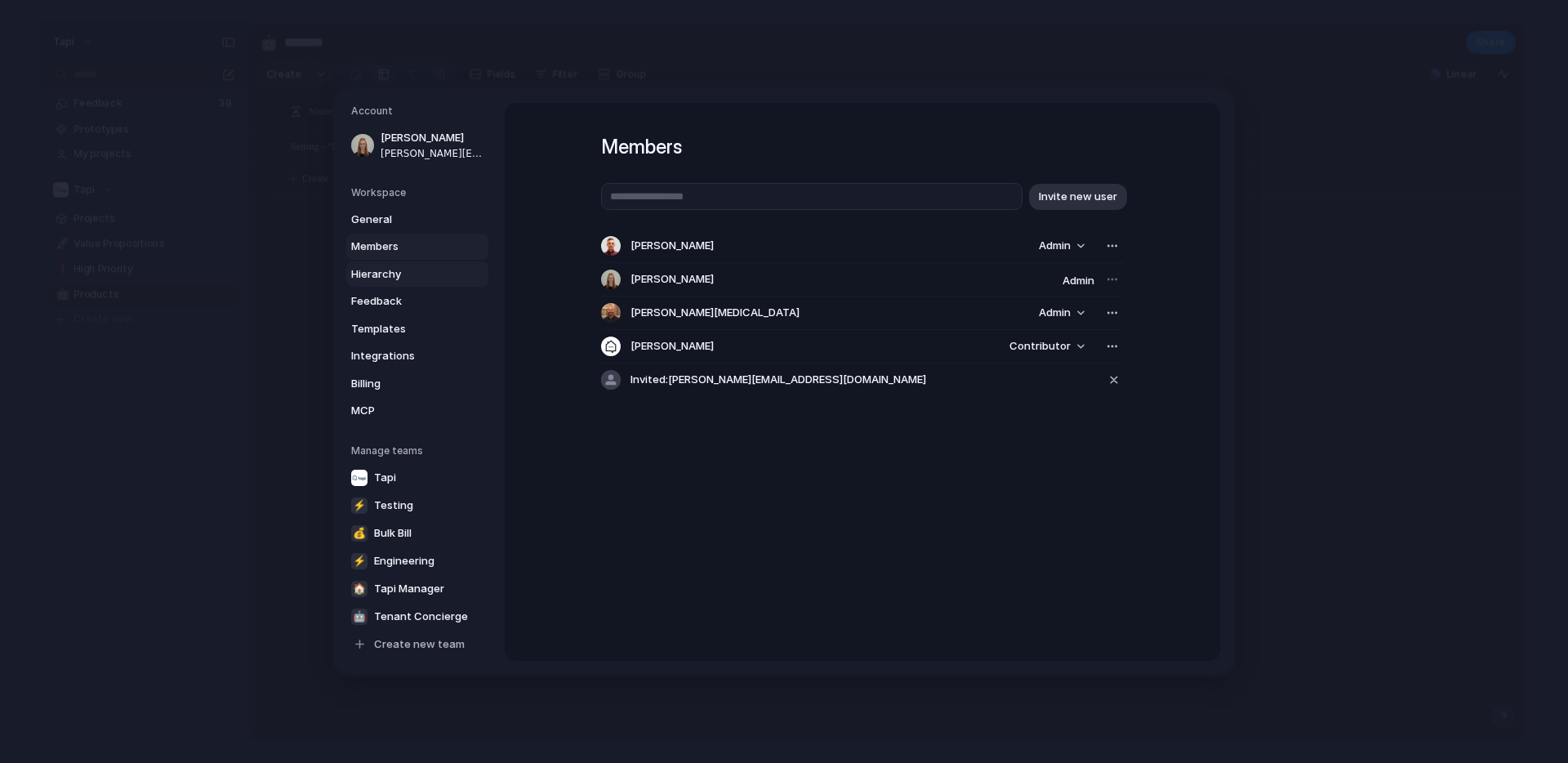
click at [385, 271] on span "Hierarchy" at bounding box center [403, 274] width 104 height 17
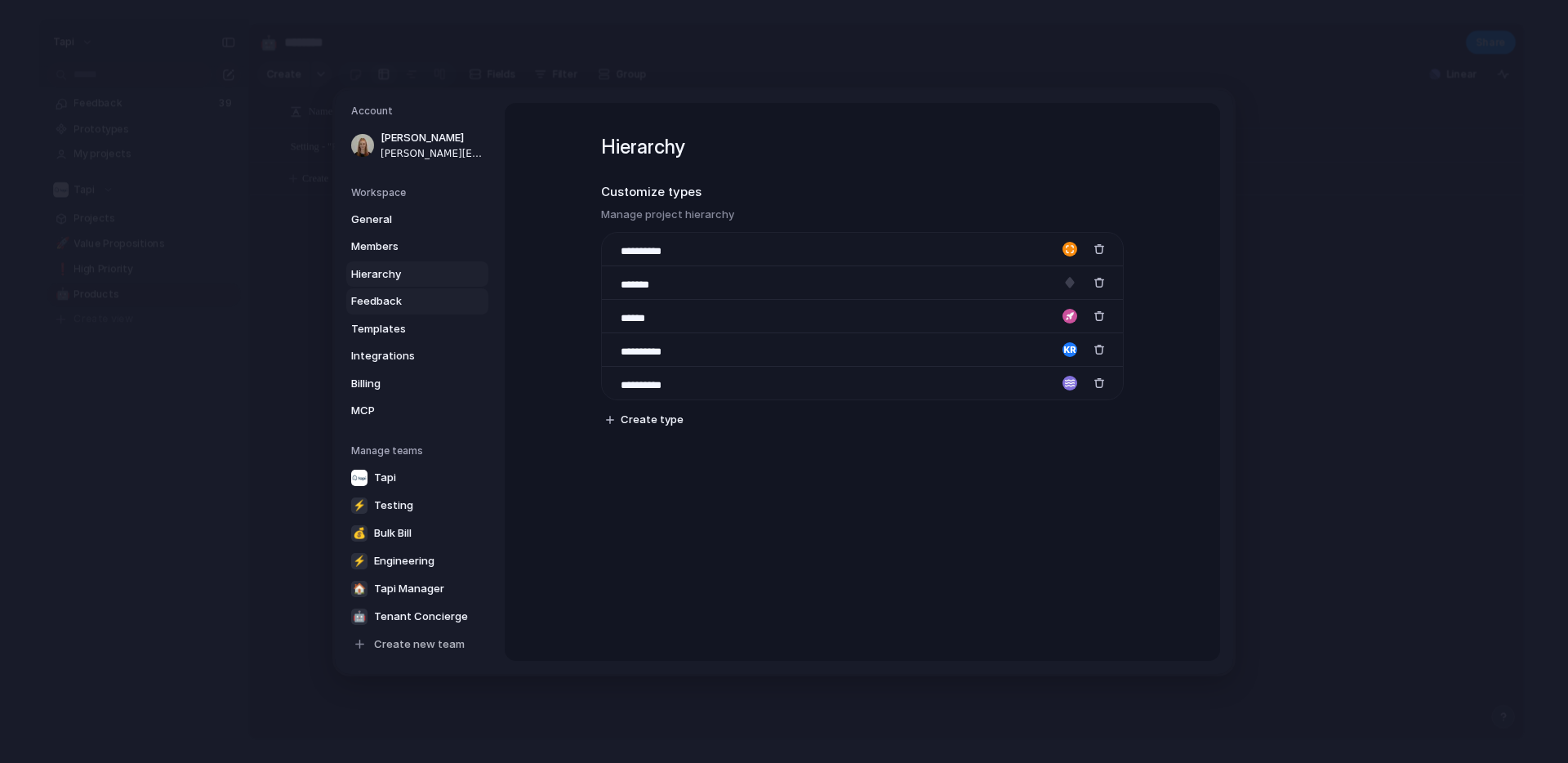
click at [380, 303] on span "Feedback" at bounding box center [403, 301] width 104 height 17
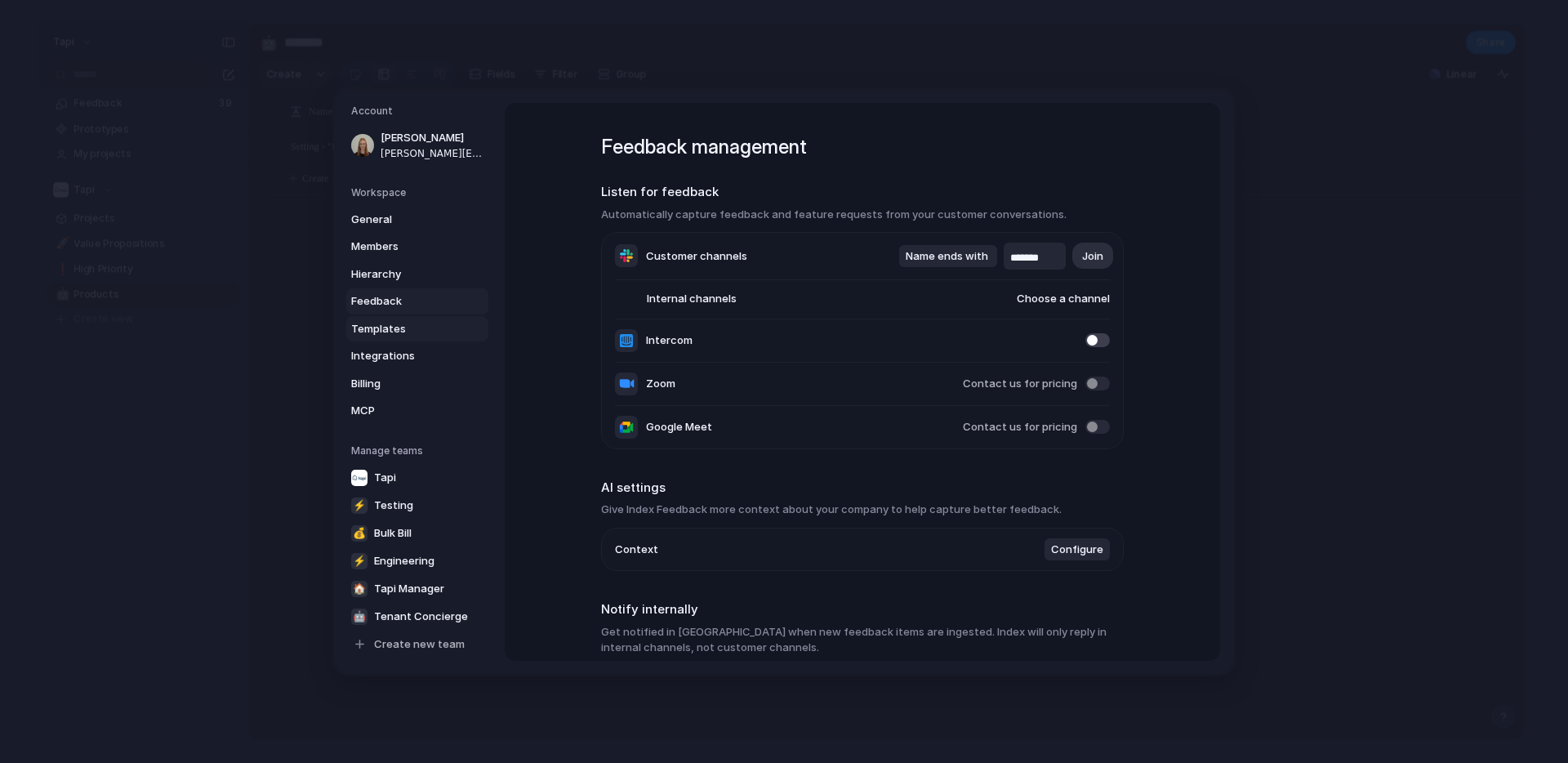
click at [375, 327] on span "Templates" at bounding box center [403, 328] width 104 height 17
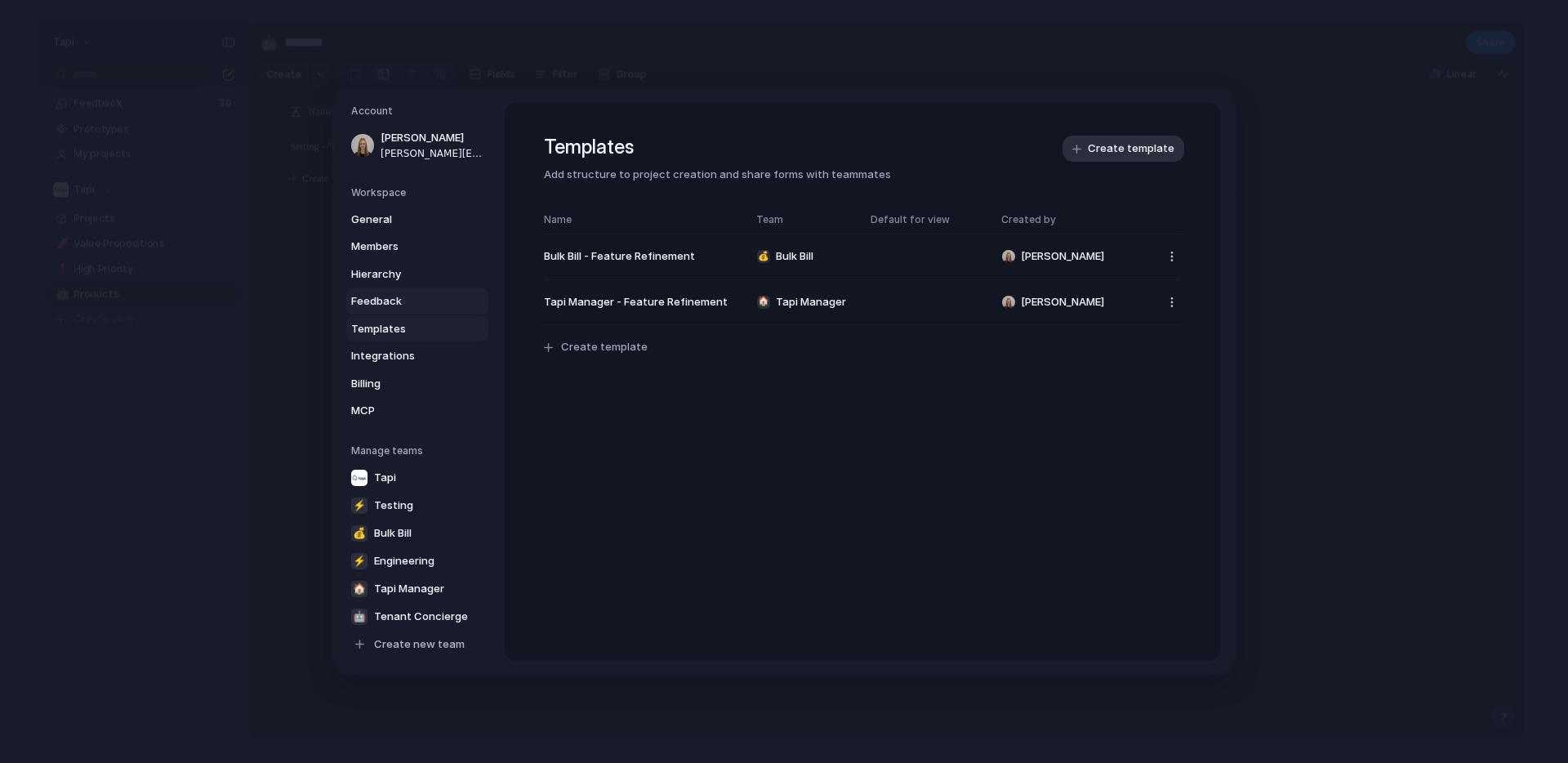
click at [378, 302] on span "Feedback" at bounding box center [403, 301] width 104 height 17
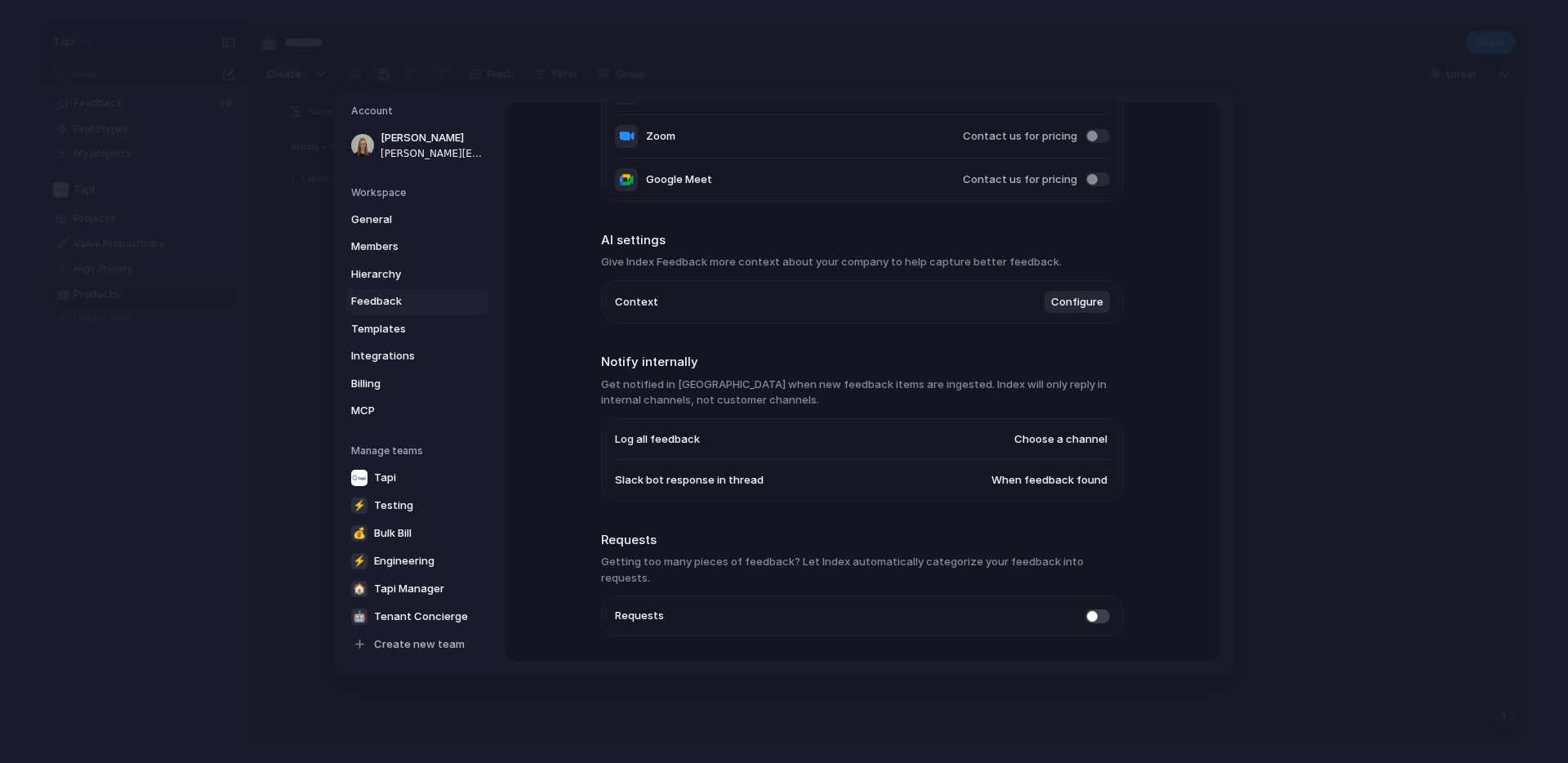
scroll to position [280, 0]
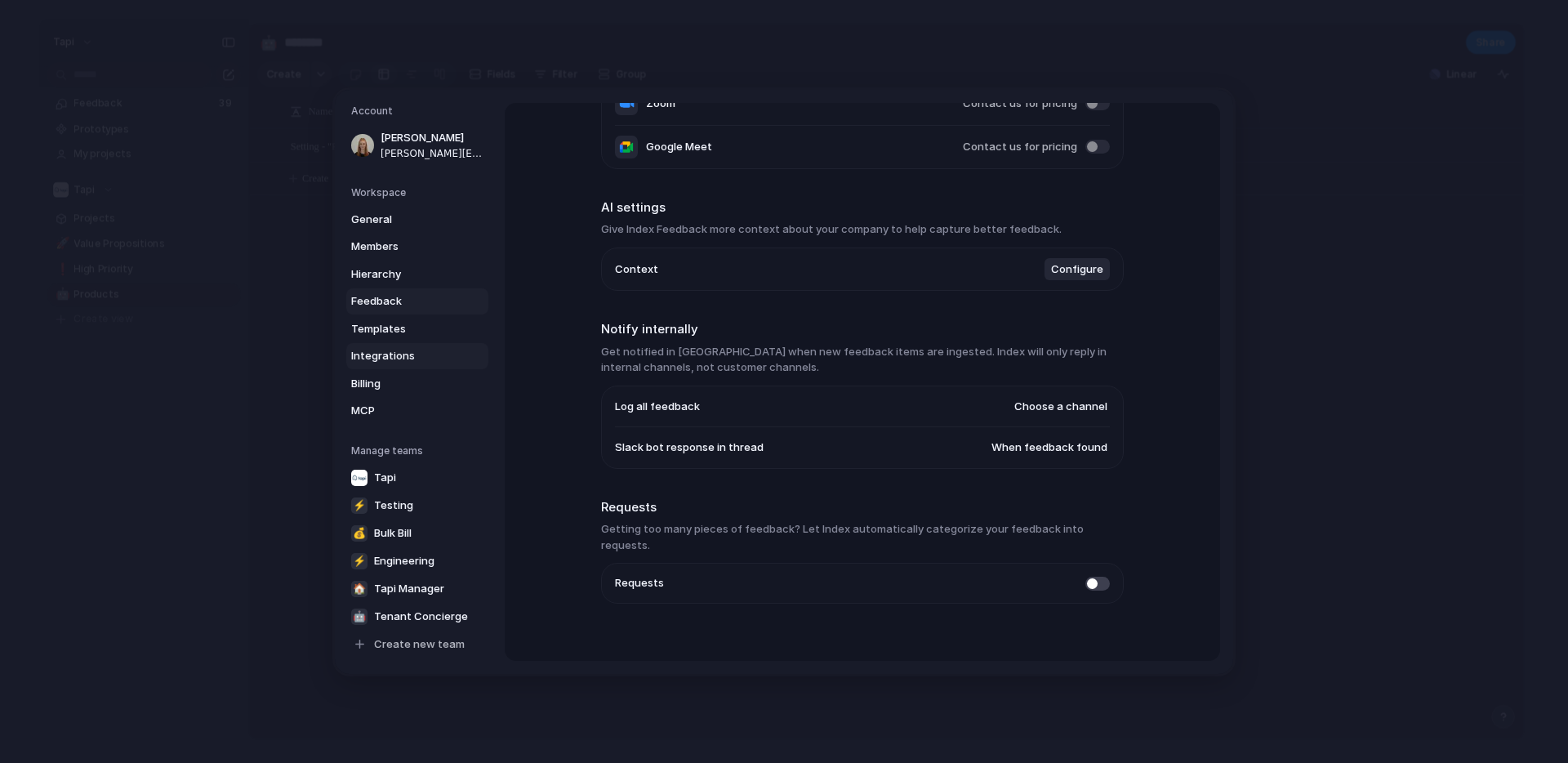
click at [396, 349] on span "Integrations" at bounding box center [403, 356] width 104 height 17
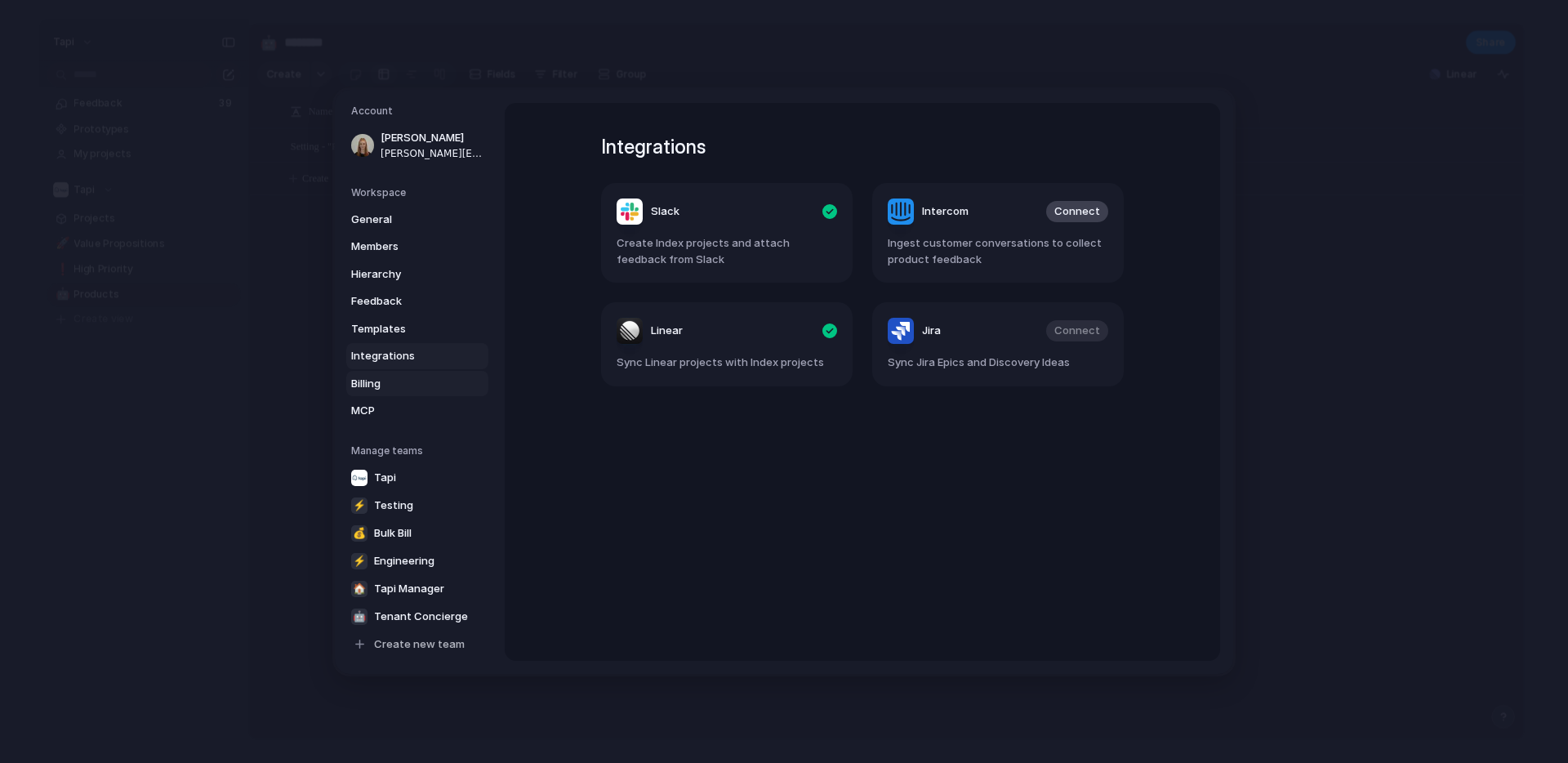
click at [361, 385] on span "Billing" at bounding box center [403, 383] width 104 height 17
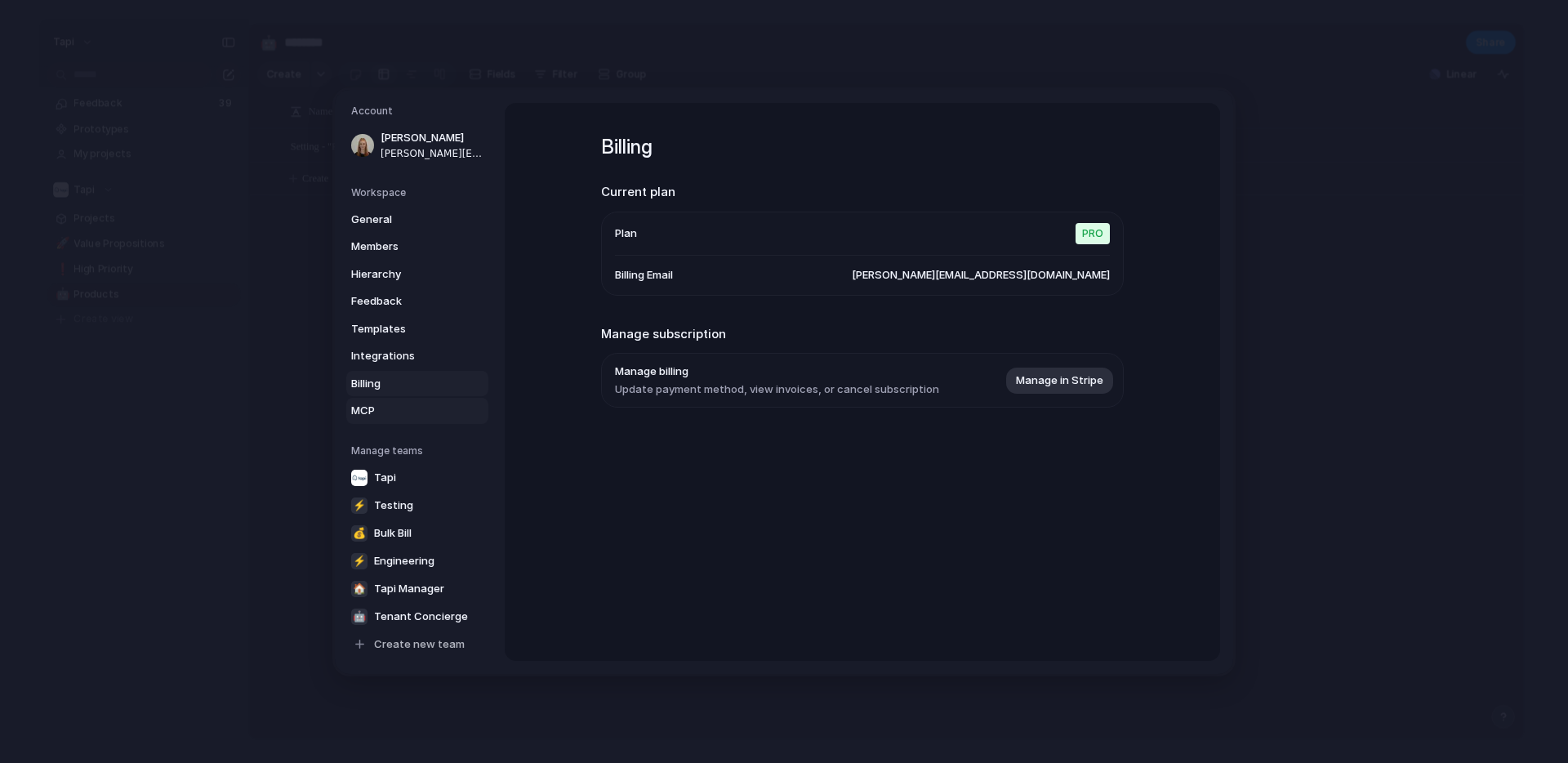
click at [366, 408] on span "MCP" at bounding box center [403, 411] width 104 height 17
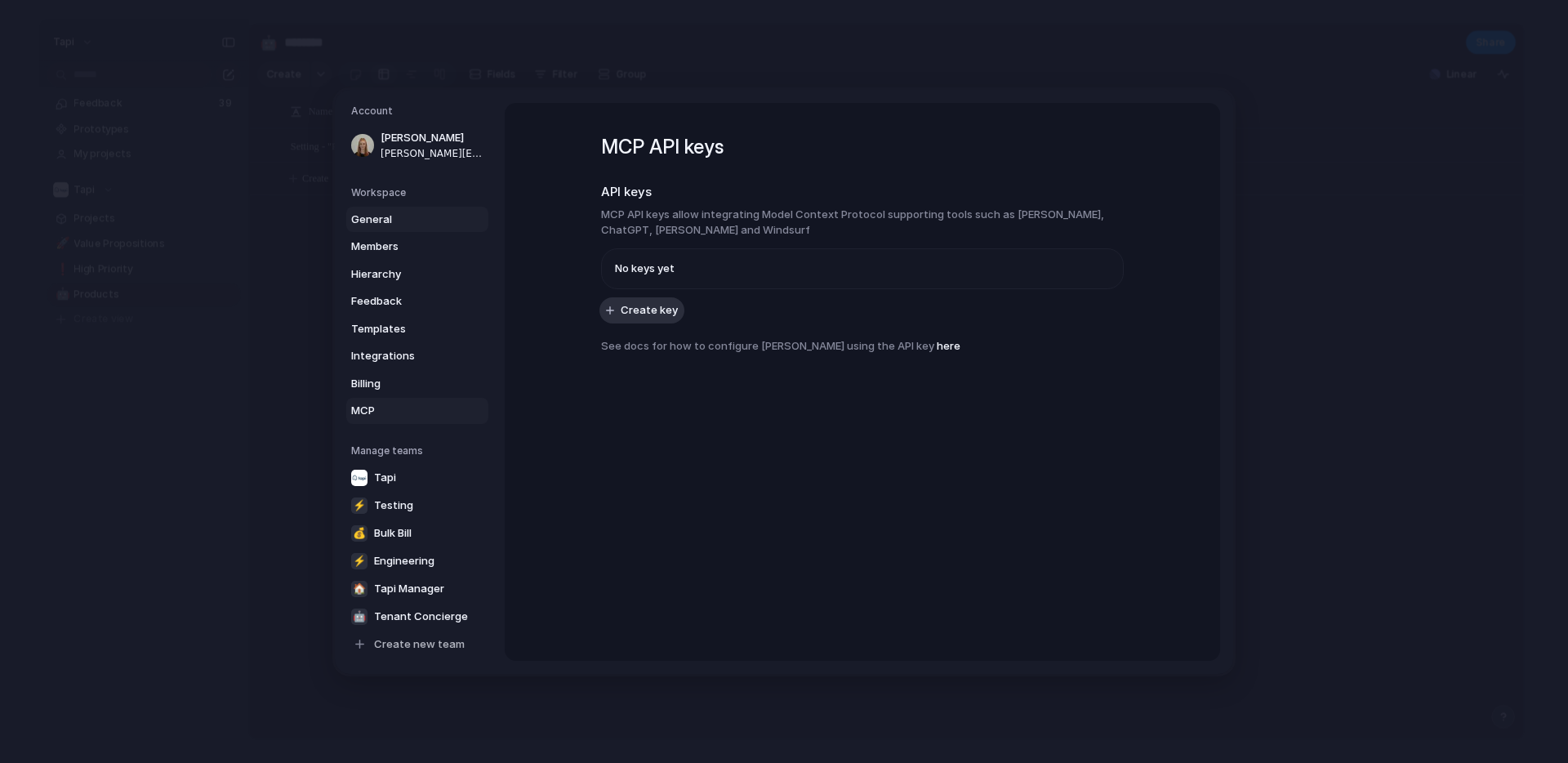
click at [385, 215] on span "General" at bounding box center [403, 219] width 104 height 17
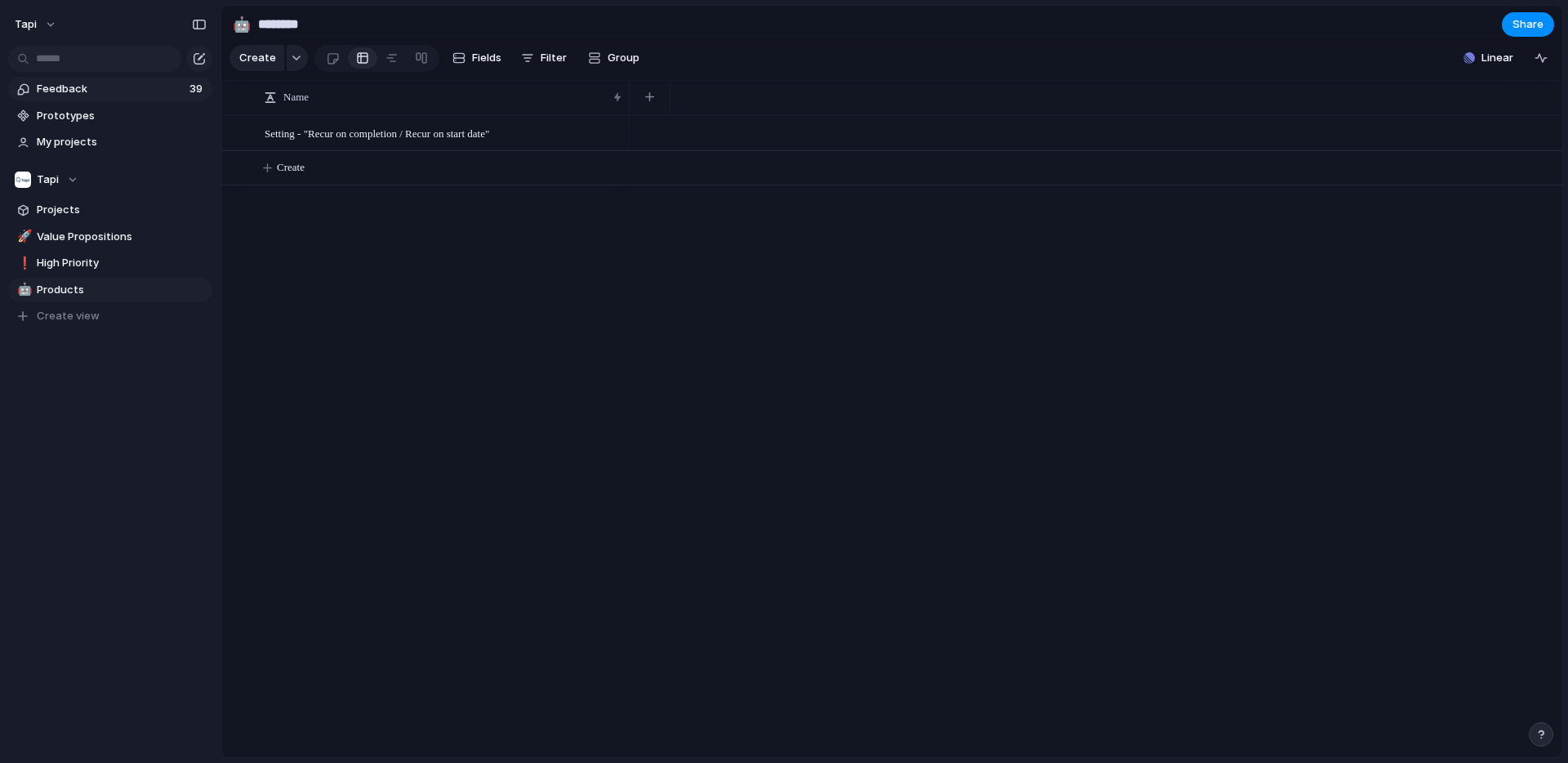
click at [134, 95] on span "Feedback" at bounding box center [111, 89] width 147 height 17
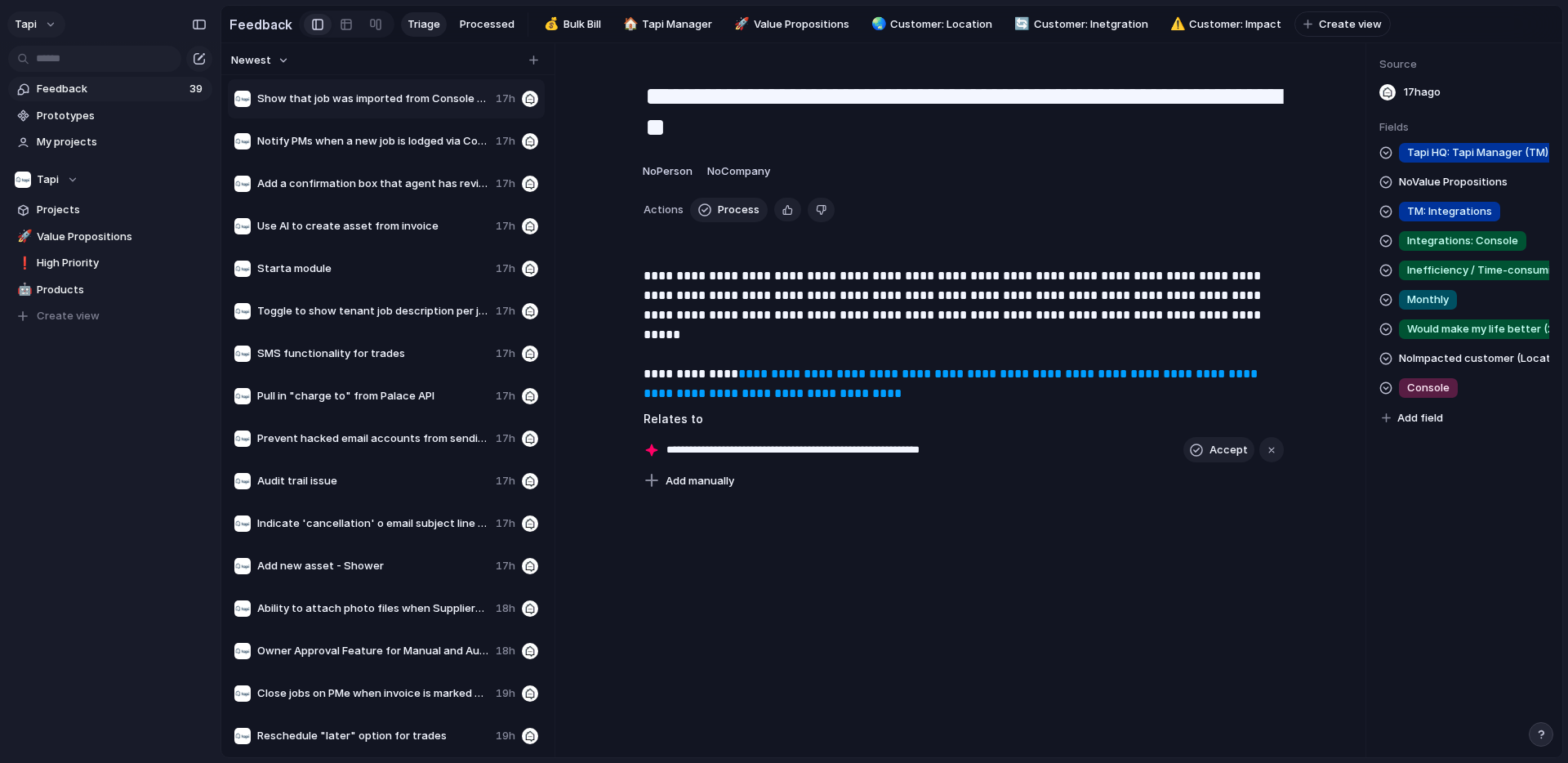
click at [40, 18] on button "tapi" at bounding box center [36, 25] width 58 height 26
click at [89, 60] on li "Settings" at bounding box center [79, 61] width 136 height 26
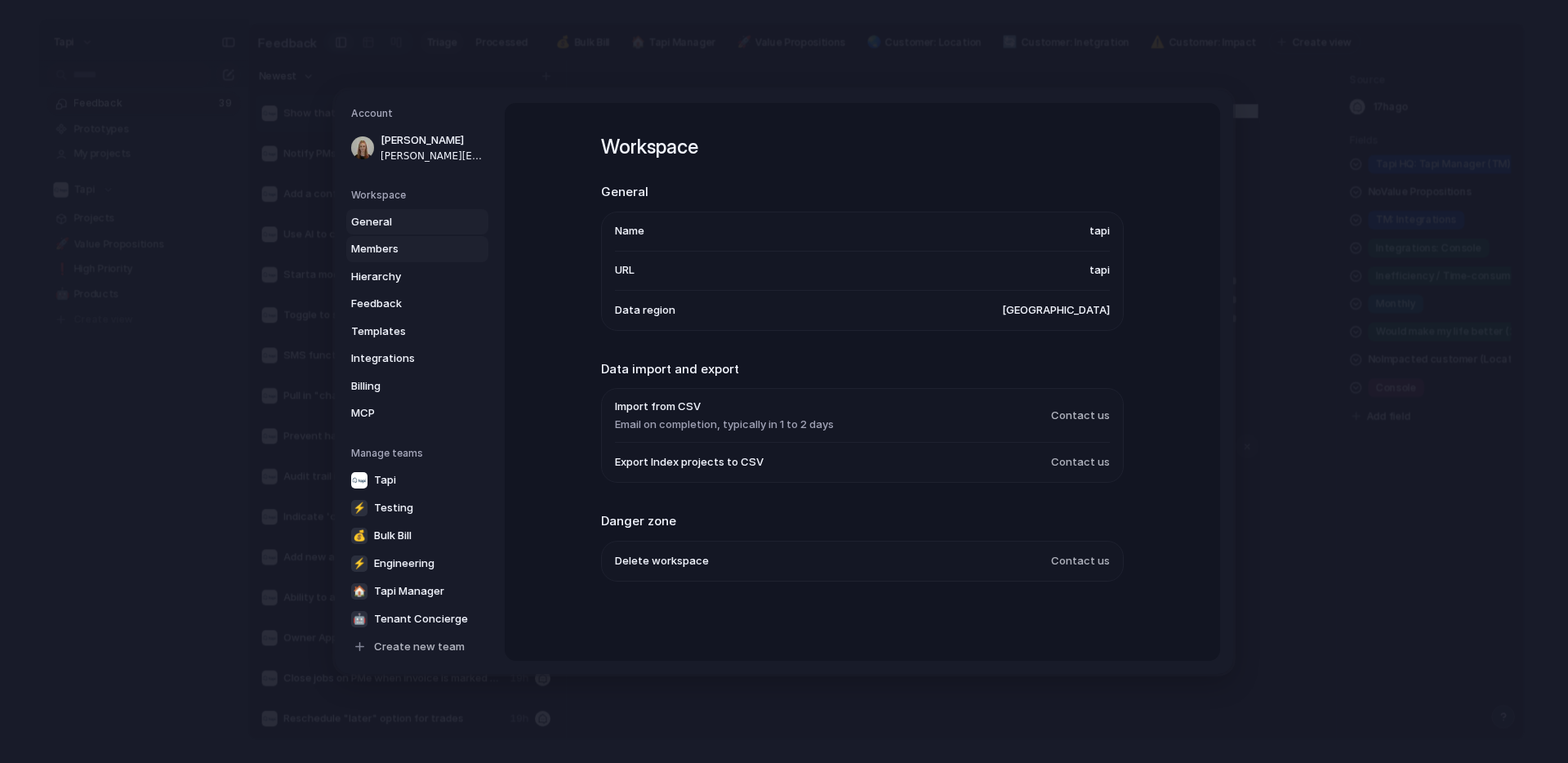
click at [376, 253] on span "Members" at bounding box center [403, 249] width 104 height 17
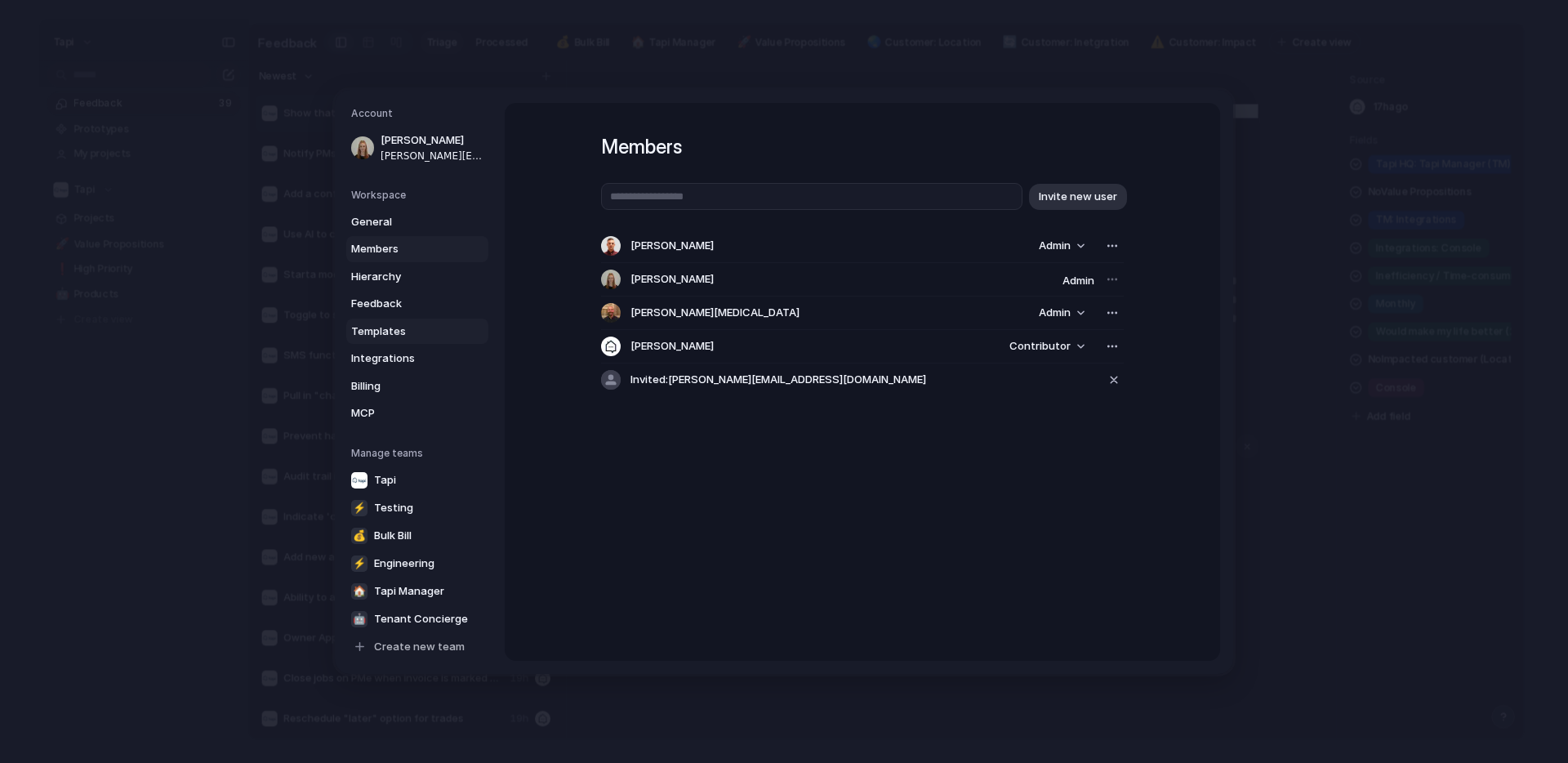
click at [377, 328] on span "Templates" at bounding box center [403, 331] width 104 height 17
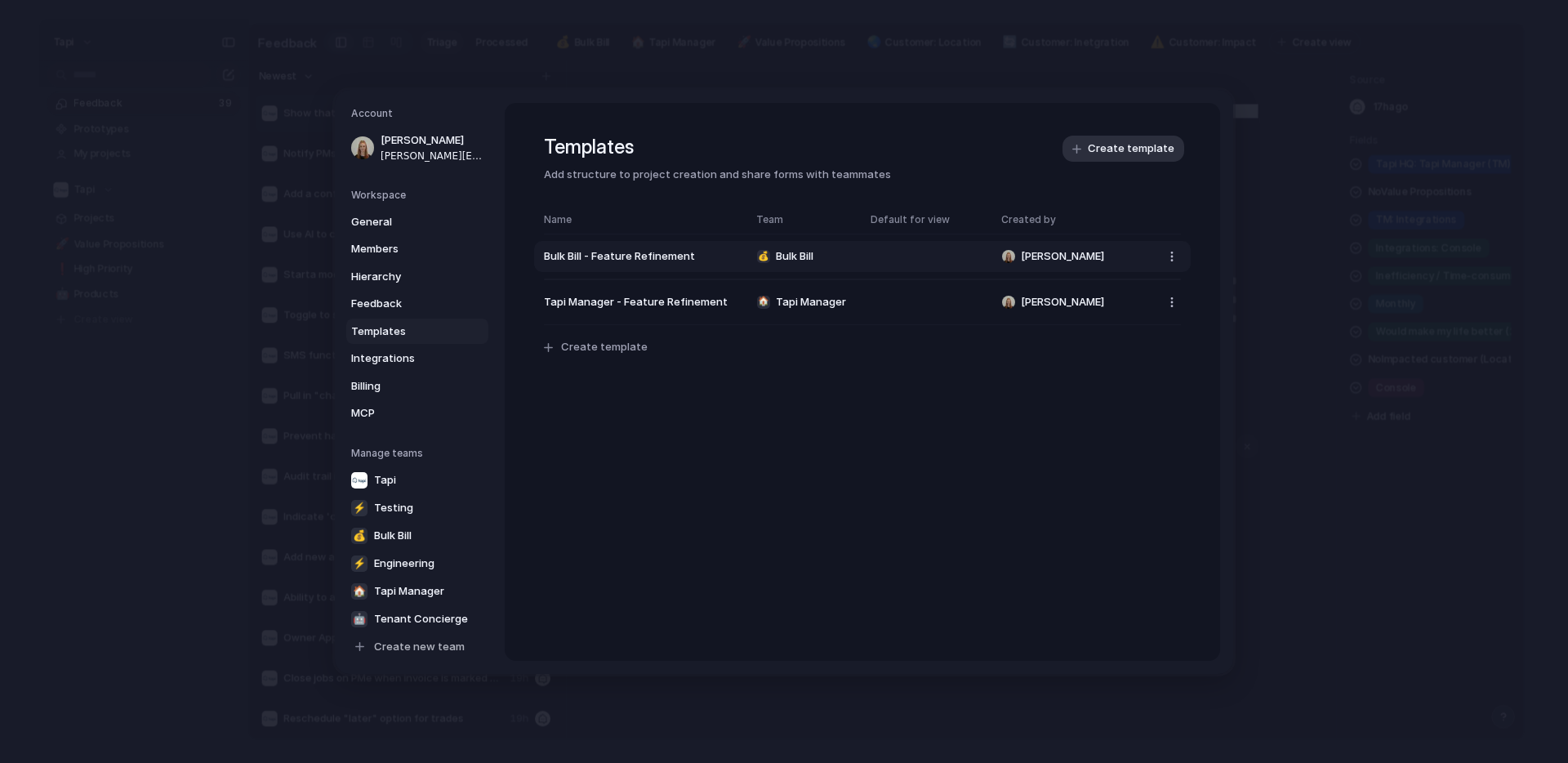
click at [610, 254] on span "Bulk Bill - Feature Refinement" at bounding box center [641, 256] width 196 height 17
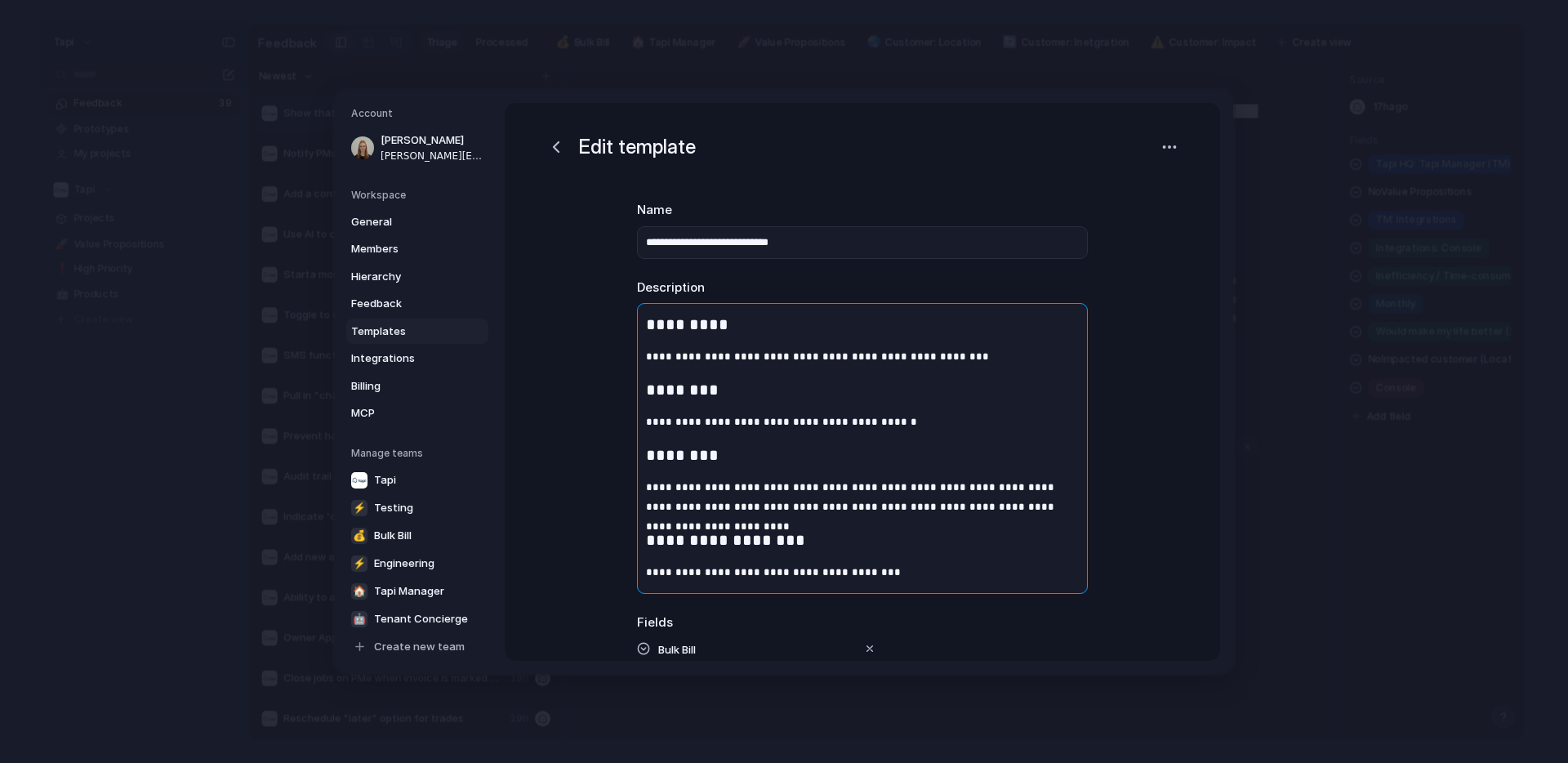
click at [977, 357] on p "**********" at bounding box center [863, 357] width 449 height 19
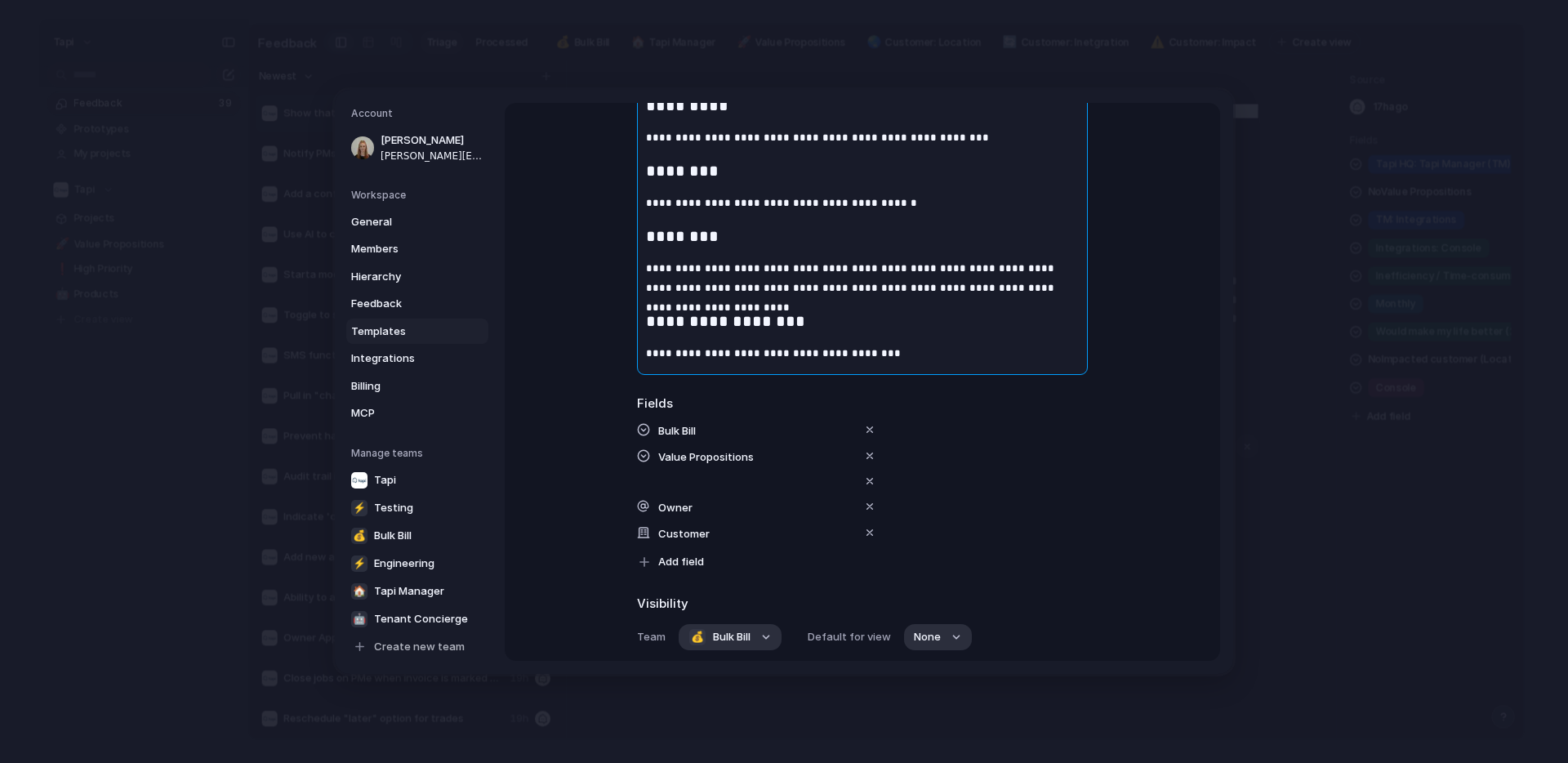
scroll to position [349, 0]
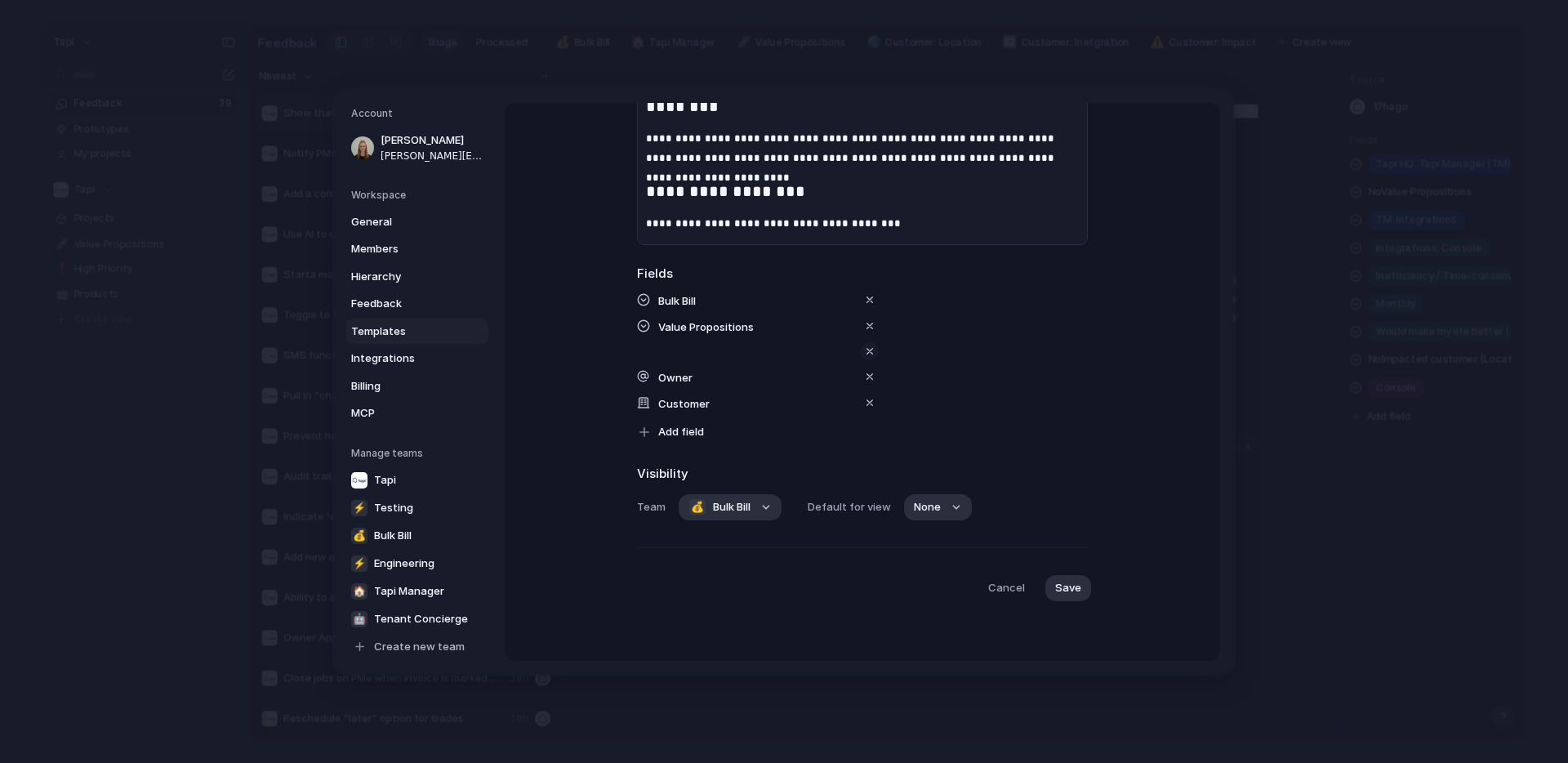
click at [869, 350] on div "button" at bounding box center [870, 350] width 13 height 13
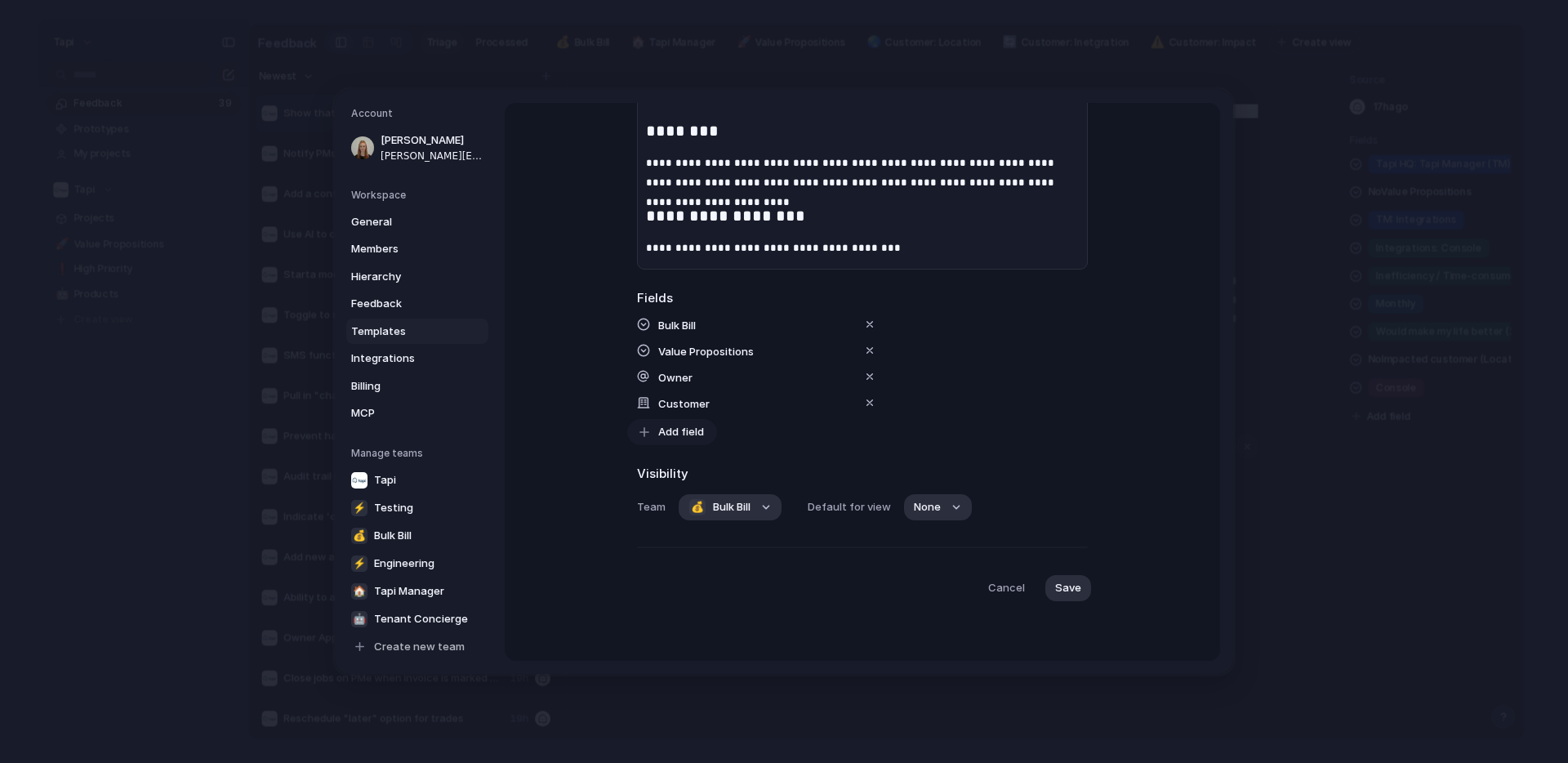
click at [679, 427] on span "Add field" at bounding box center [681, 431] width 46 height 17
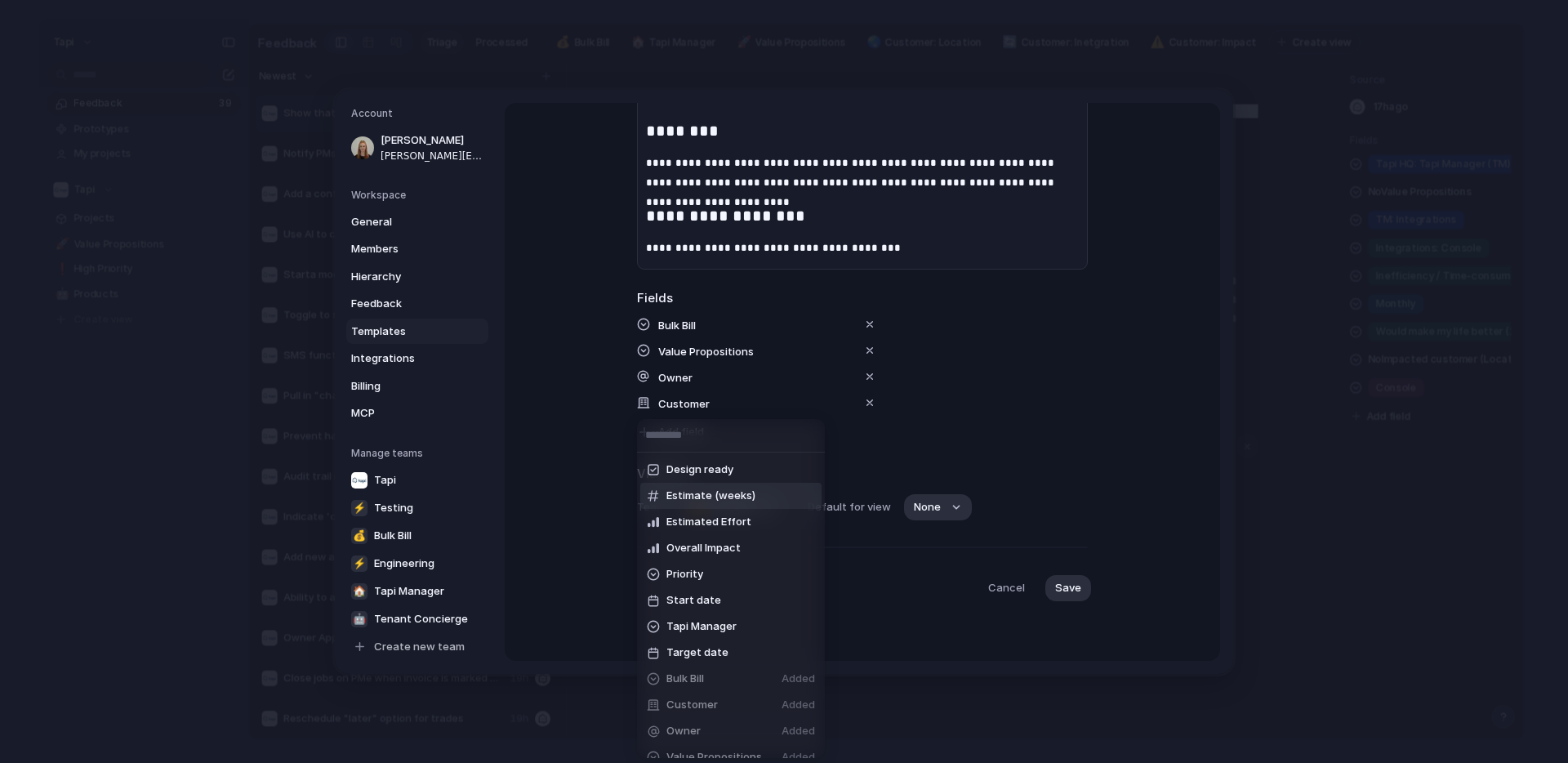
scroll to position [17, 0]
click at [720, 585] on li "Start date" at bounding box center [731, 585] width 182 height 26
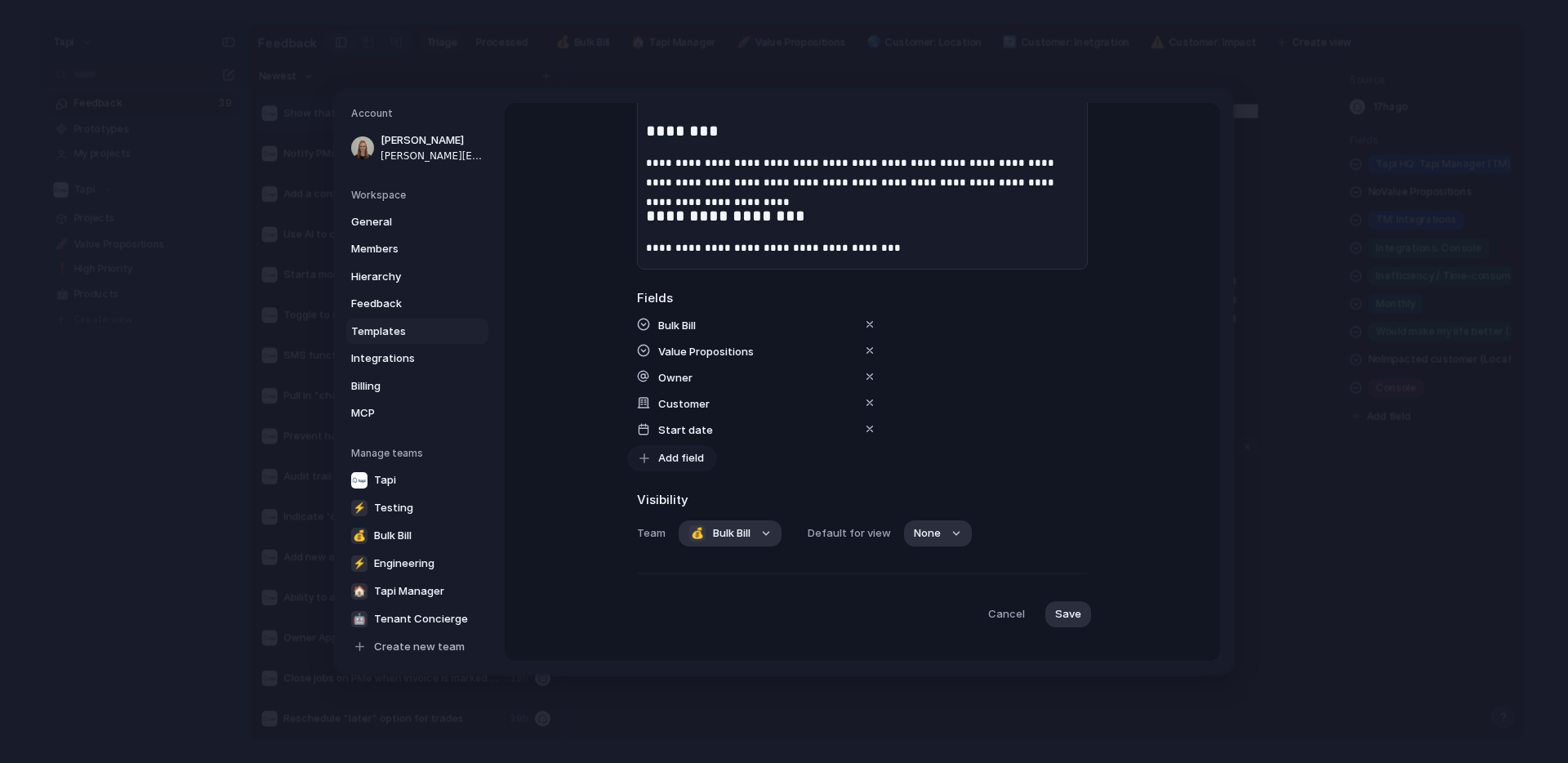
click at [664, 457] on span "Add field" at bounding box center [681, 457] width 46 height 17
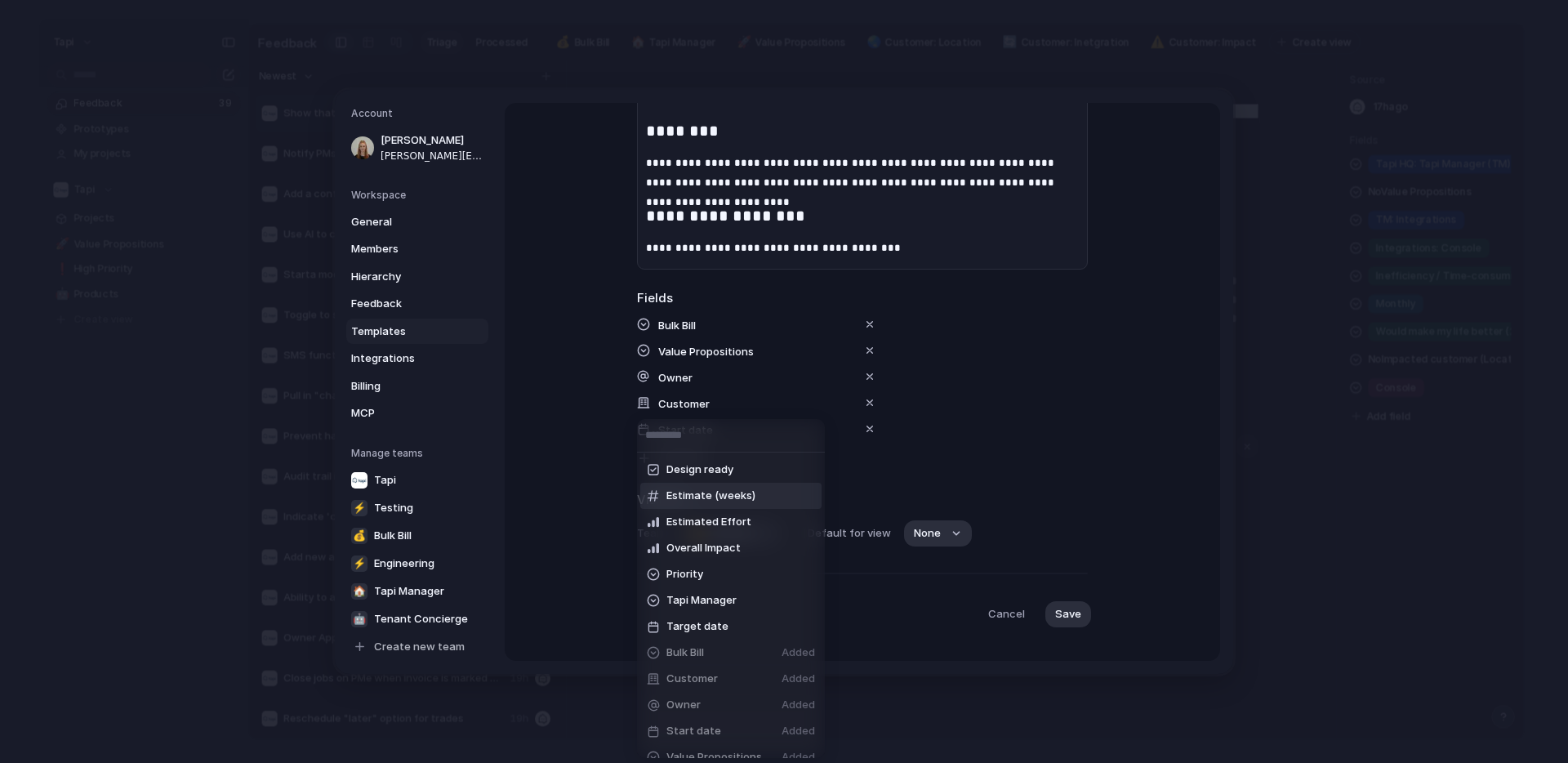
scroll to position [3, 0]
click at [760, 503] on li "Estimate (weeks)" at bounding box center [731, 493] width 182 height 26
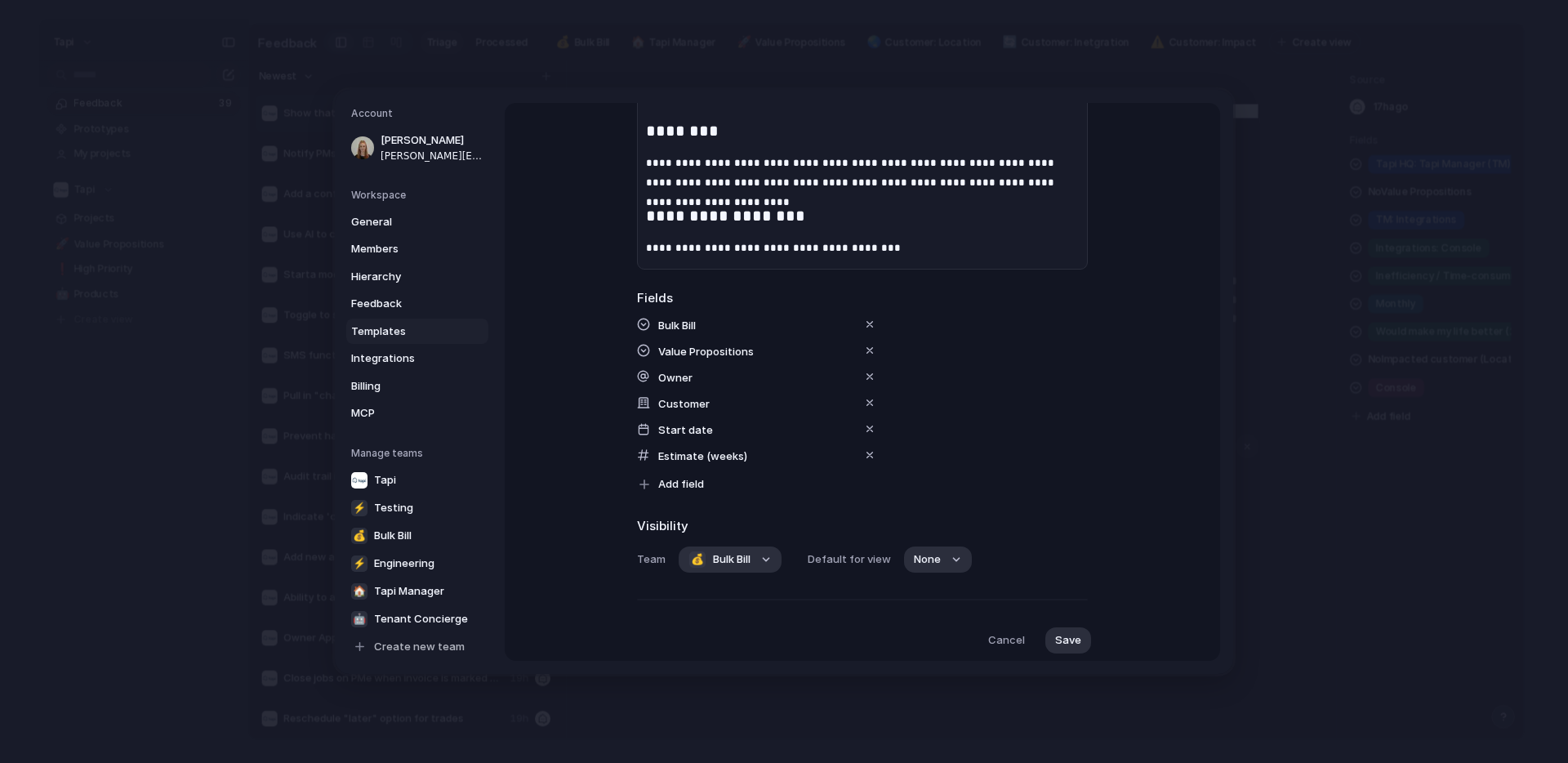
click at [665, 524] on span "Visibility" at bounding box center [863, 525] width 451 height 18
click at [663, 486] on span "Add field" at bounding box center [681, 484] width 46 height 17
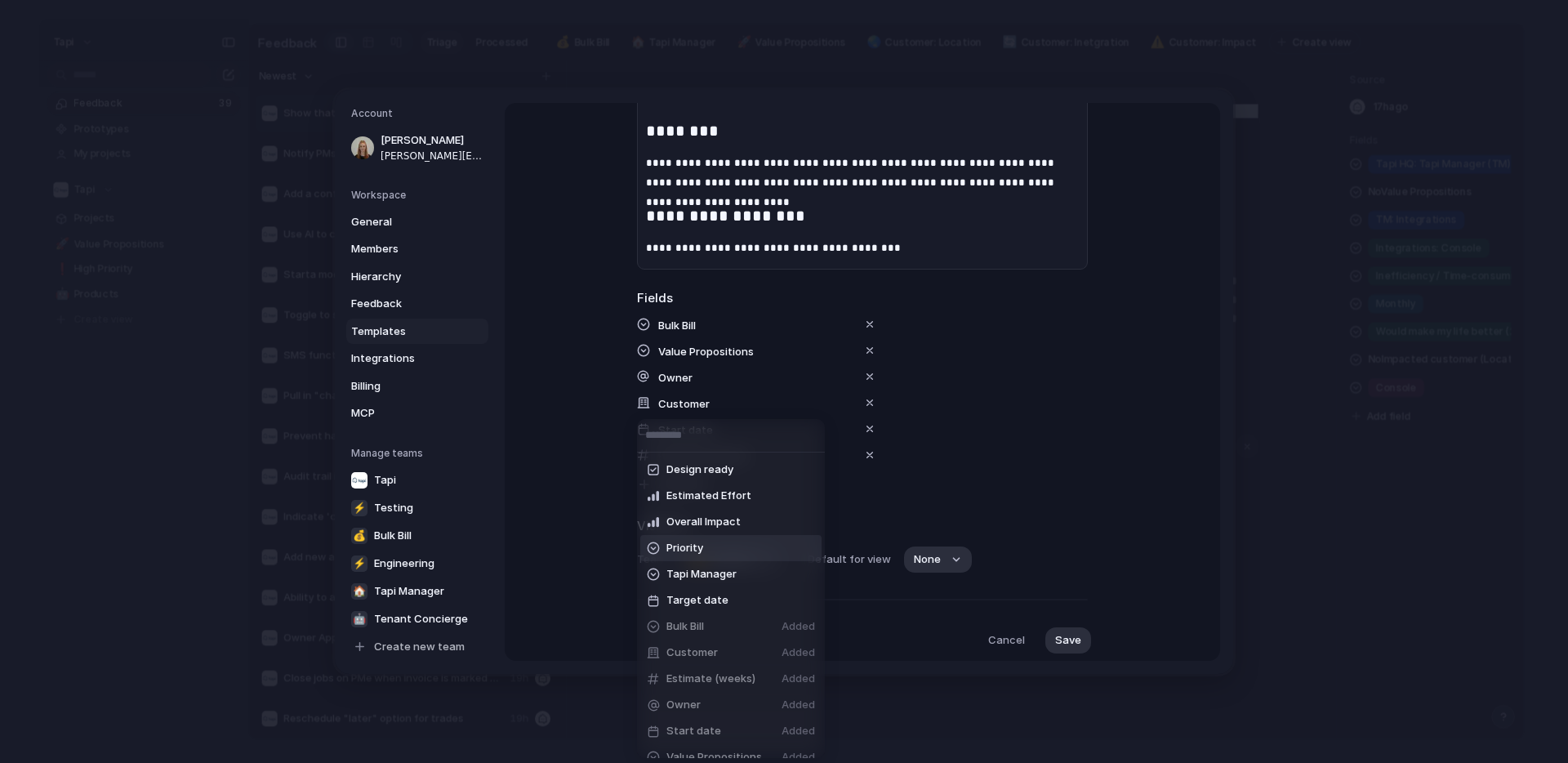
click at [743, 538] on li "Priority" at bounding box center [731, 549] width 182 height 26
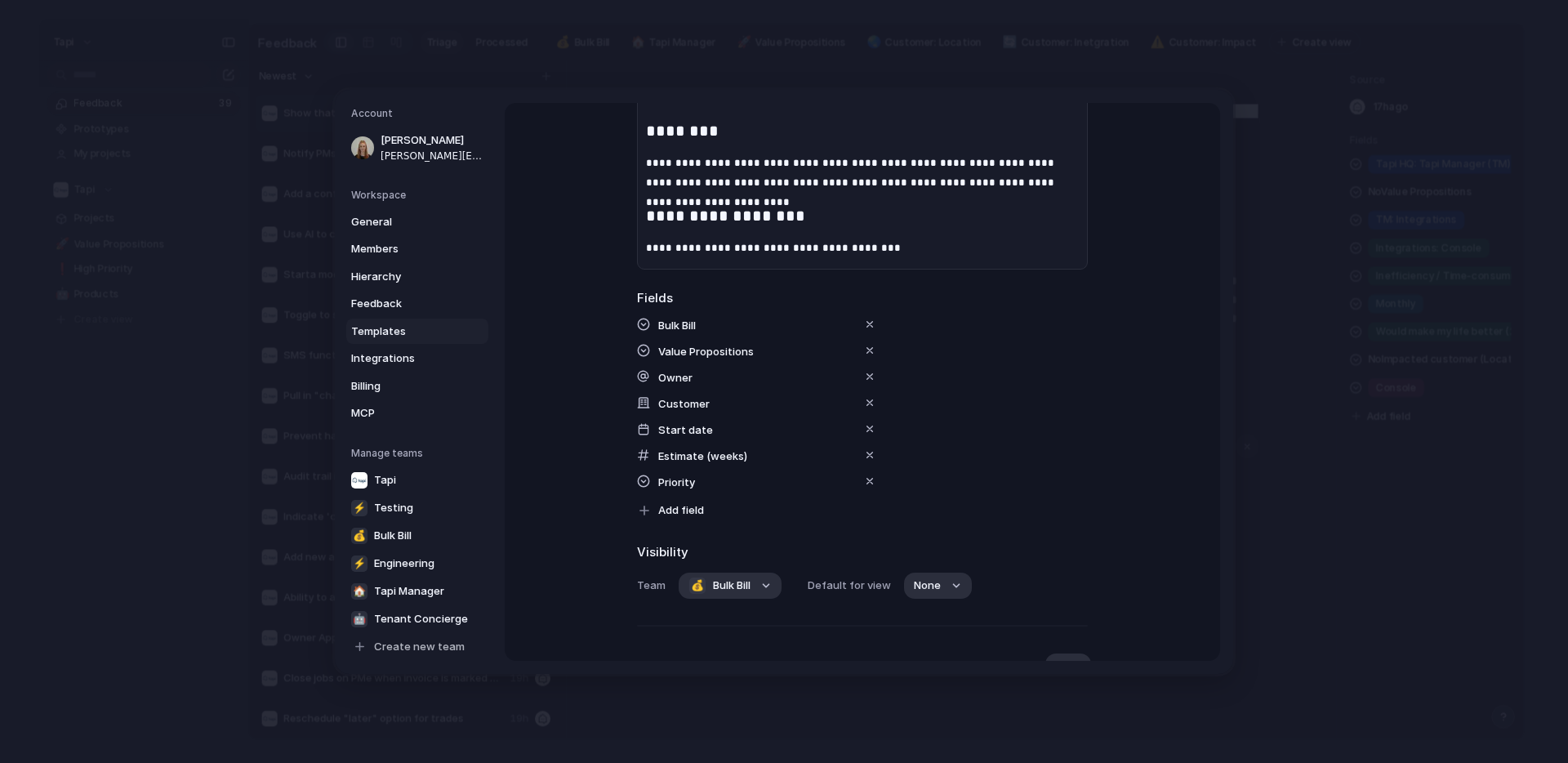
click at [1007, 462] on div "Estimate (weeks)" at bounding box center [863, 454] width 451 height 19
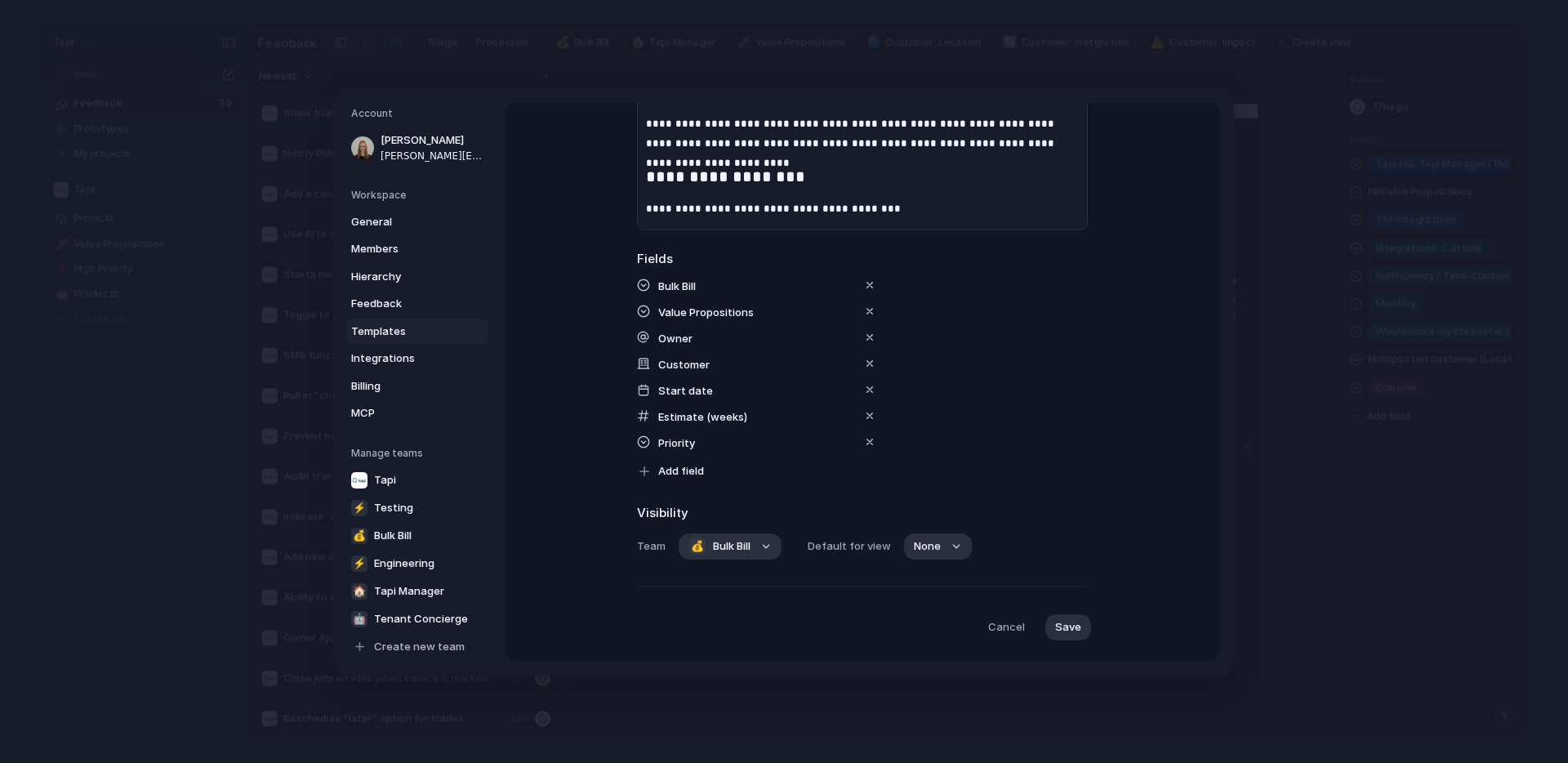
scroll to position [403, 0]
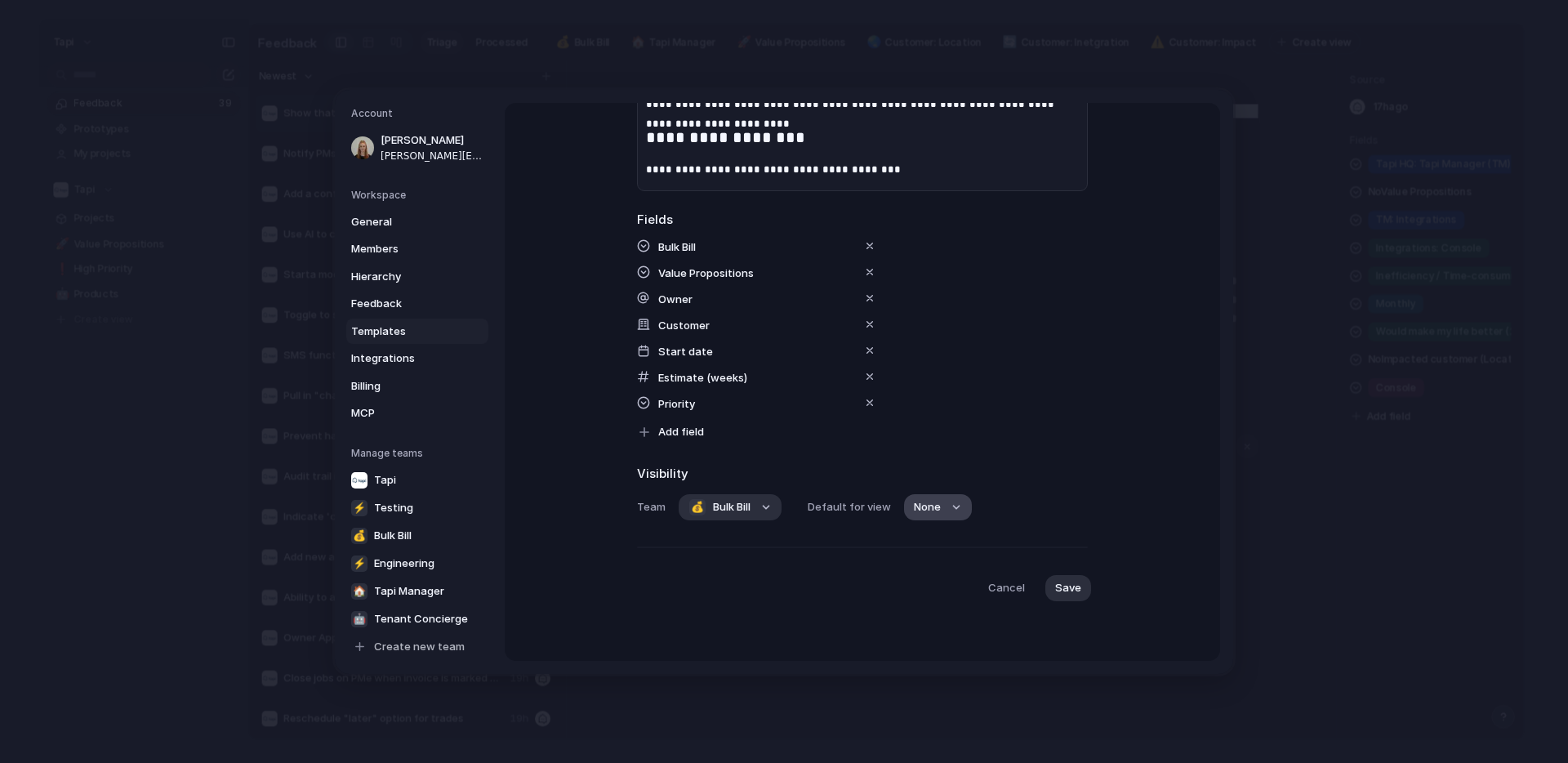
click at [939, 515] on button "None" at bounding box center [937, 507] width 68 height 26
click at [999, 454] on div "No default ❗ High Priority 🚀 Value Propositions" at bounding box center [784, 381] width 1568 height 763
click at [920, 506] on span "None" at bounding box center [927, 507] width 27 height 17
click at [975, 468] on div "No default ❗ High Priority 🚀 Value Propositions" at bounding box center [784, 381] width 1568 height 763
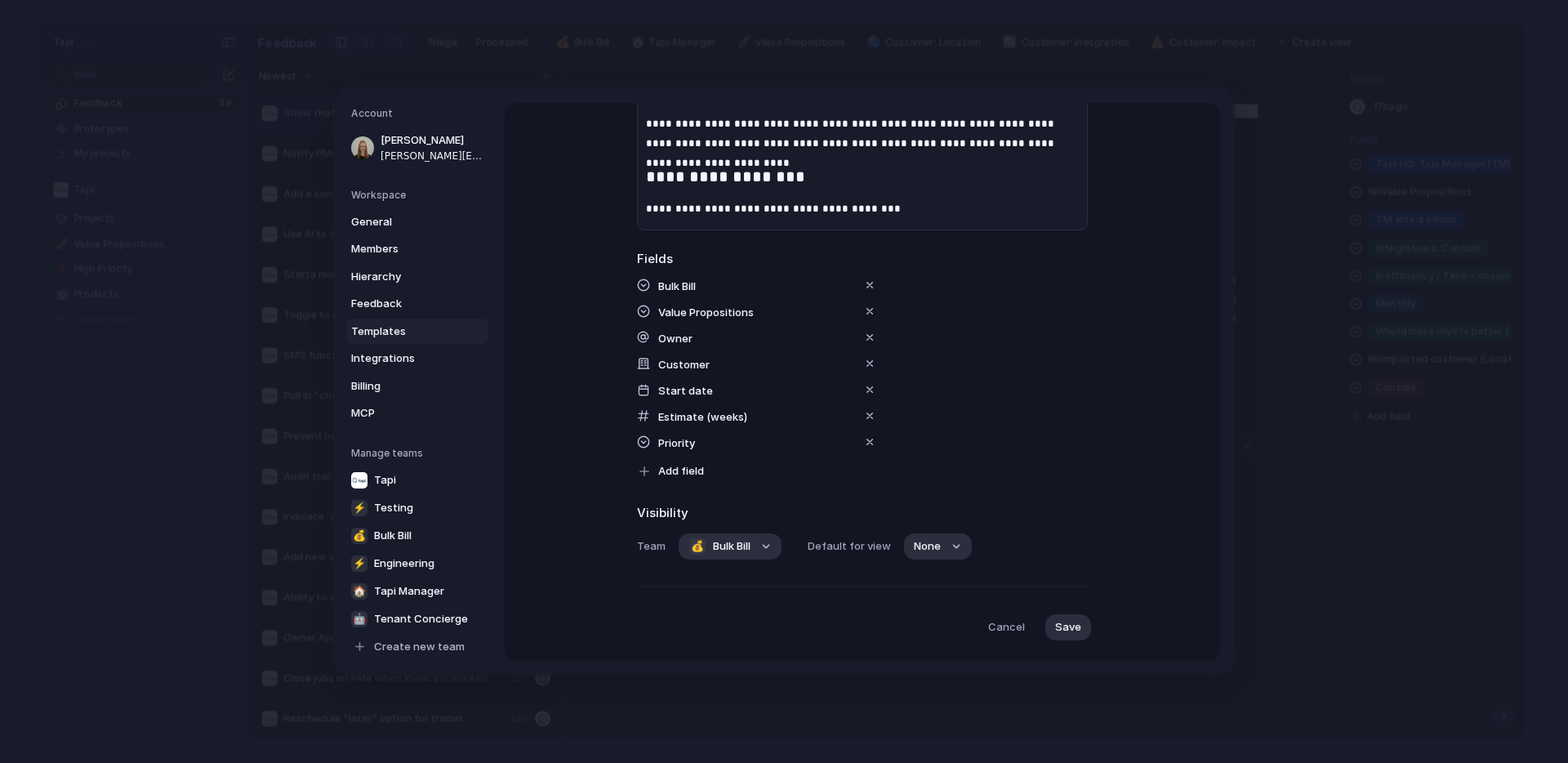
scroll to position [351, 0]
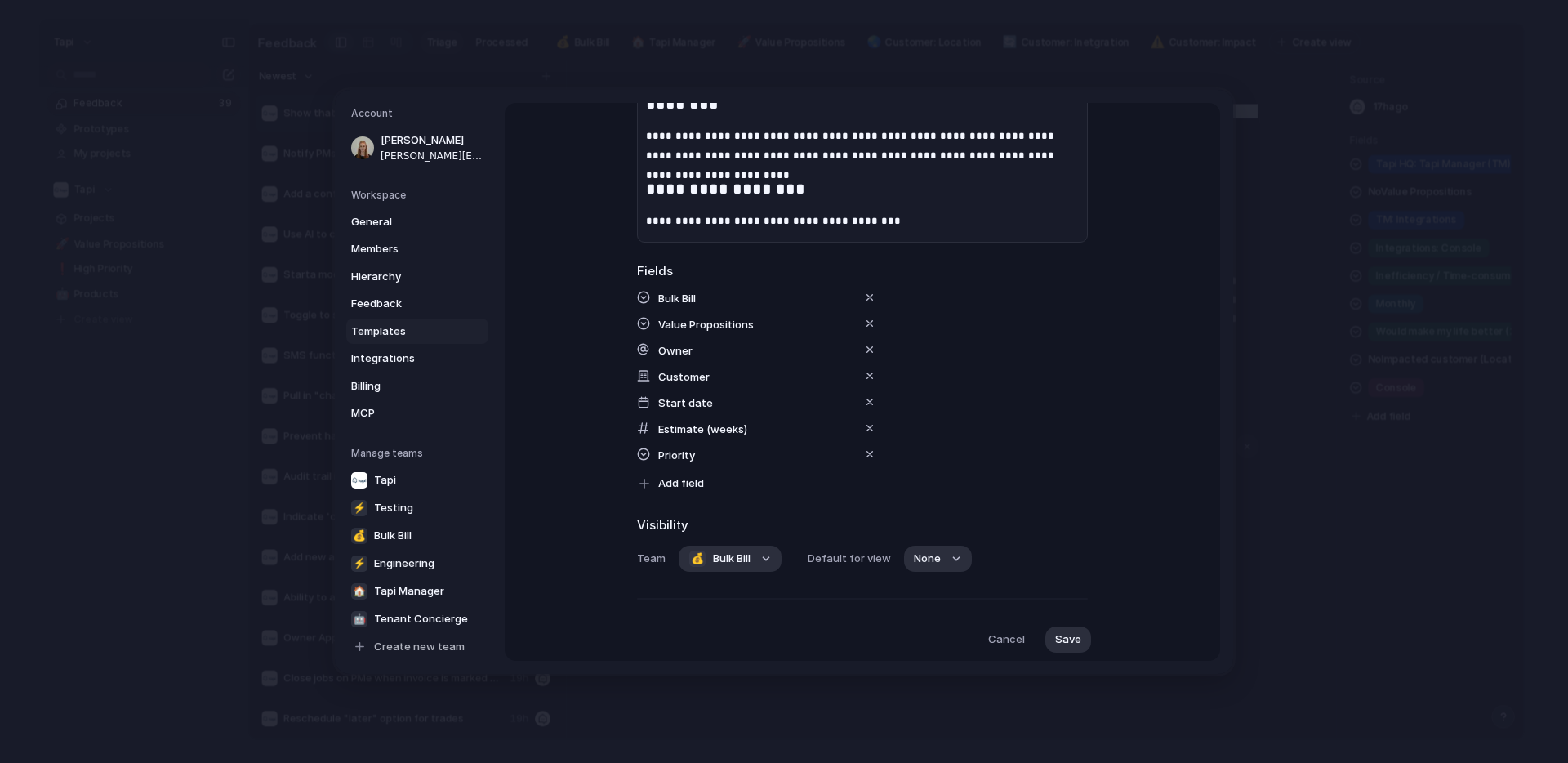
drag, startPoint x: 677, startPoint y: 454, endPoint x: 677, endPoint y: 427, distance: 27.0
click at [677, 427] on div "Bulk Bill Value Propositions Owner Customer Start date Estimate (weeks) Priorit…" at bounding box center [863, 392] width 451 height 209
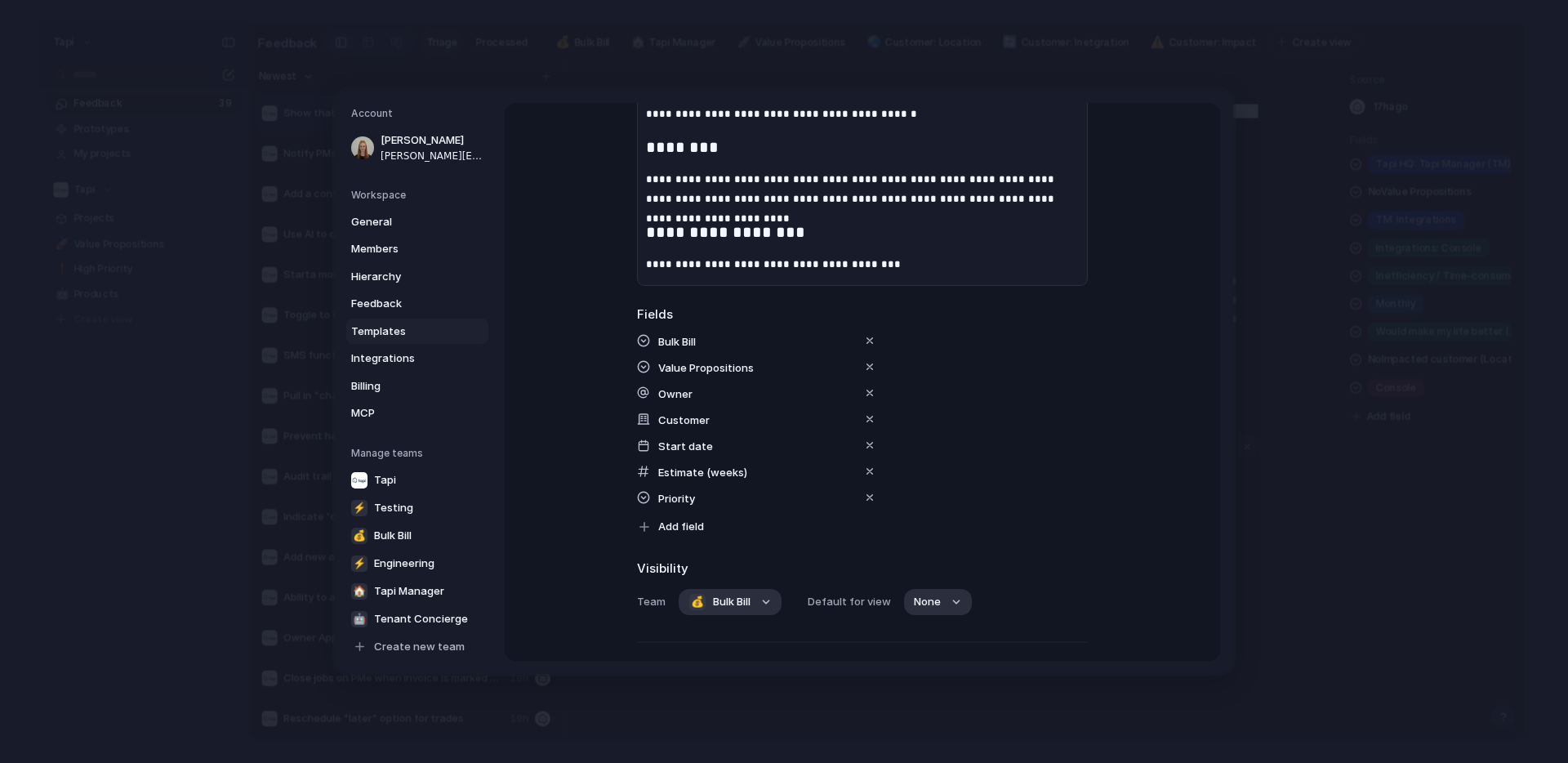
scroll to position [403, 0]
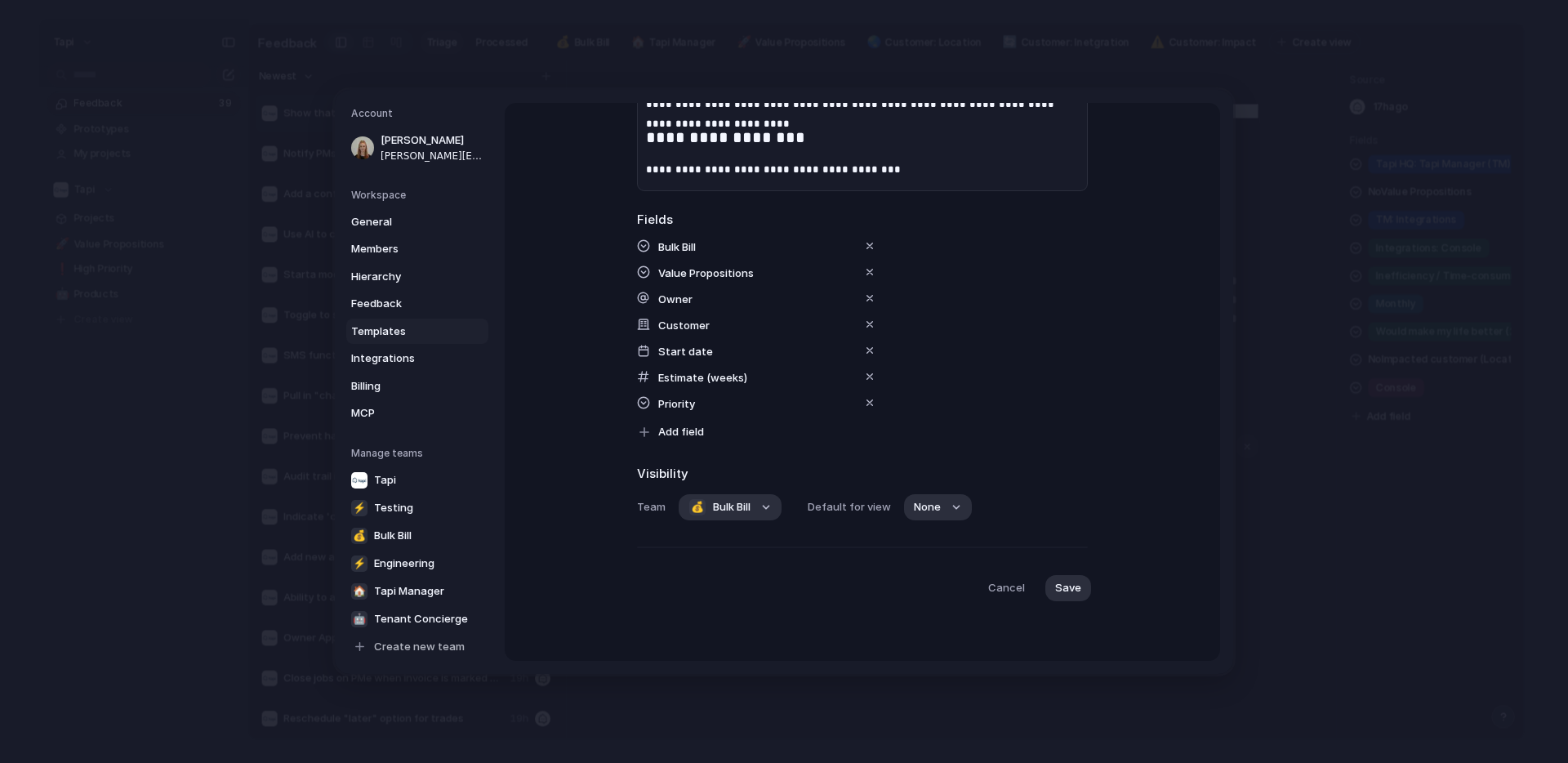
click at [689, 242] on span "Bulk Bill" at bounding box center [677, 246] width 38 height 13
click at [869, 247] on div "button" at bounding box center [870, 245] width 13 height 13
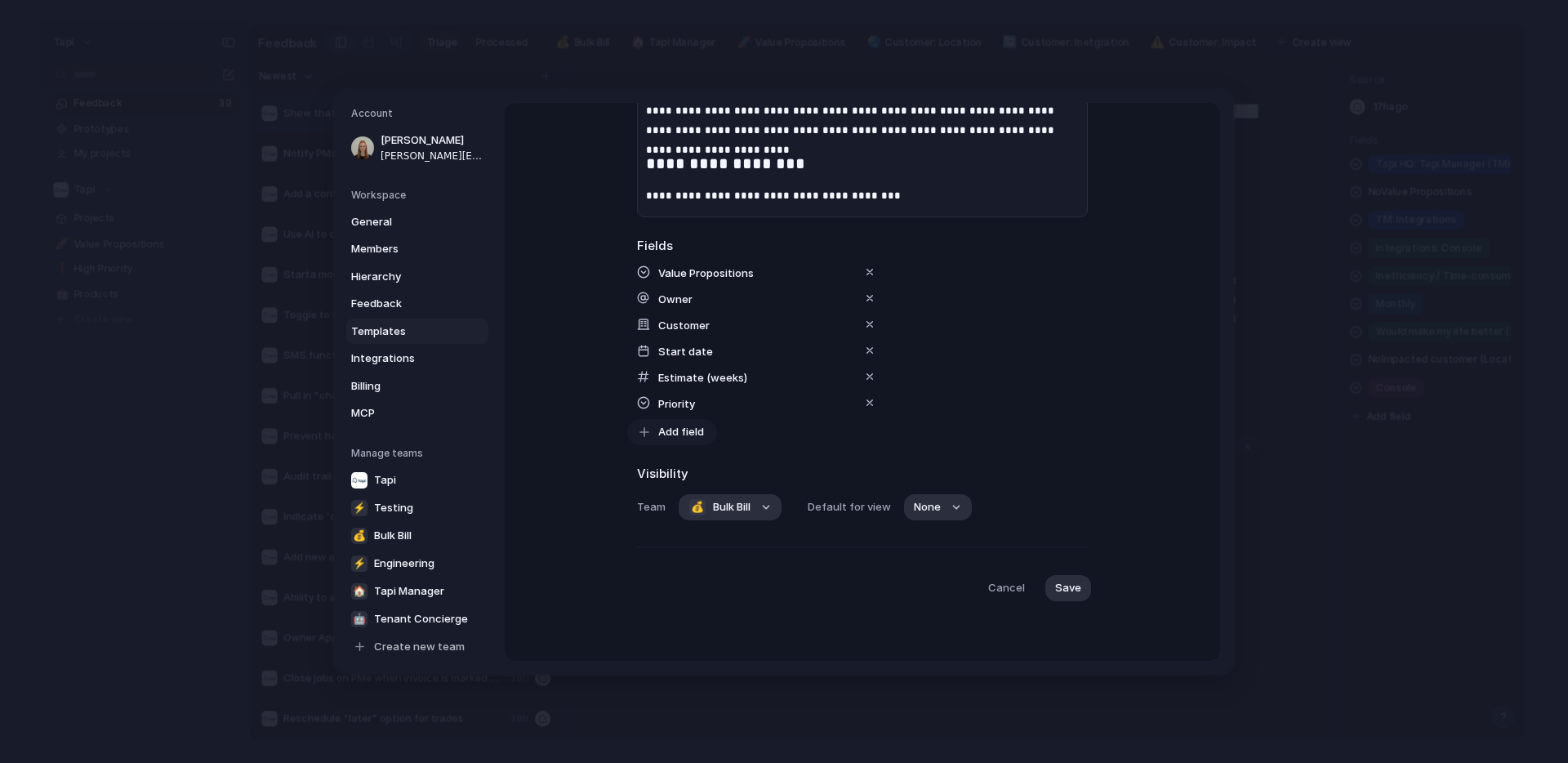
click at [673, 427] on span "Add field" at bounding box center [681, 431] width 46 height 17
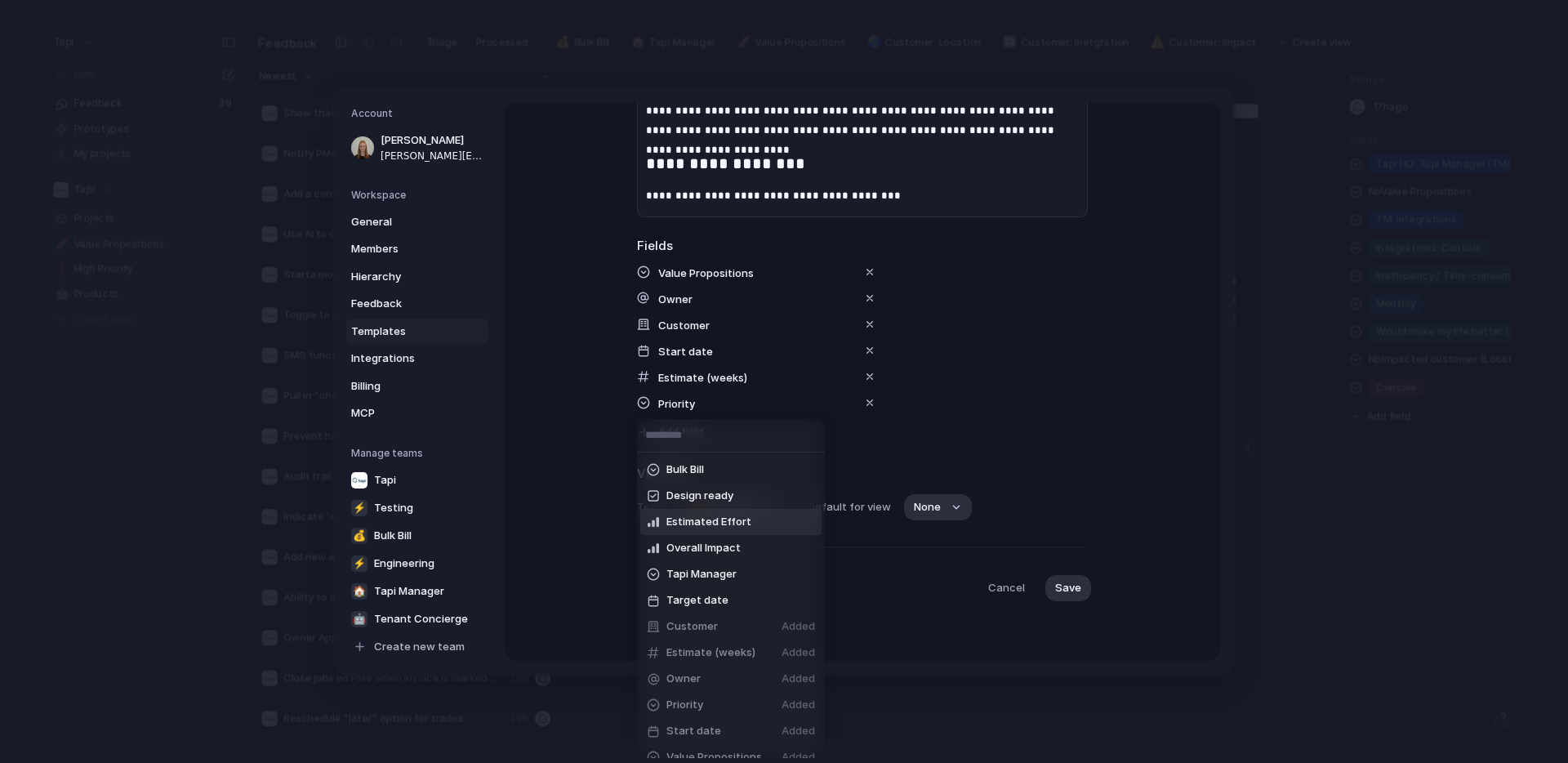
scroll to position [17, 0]
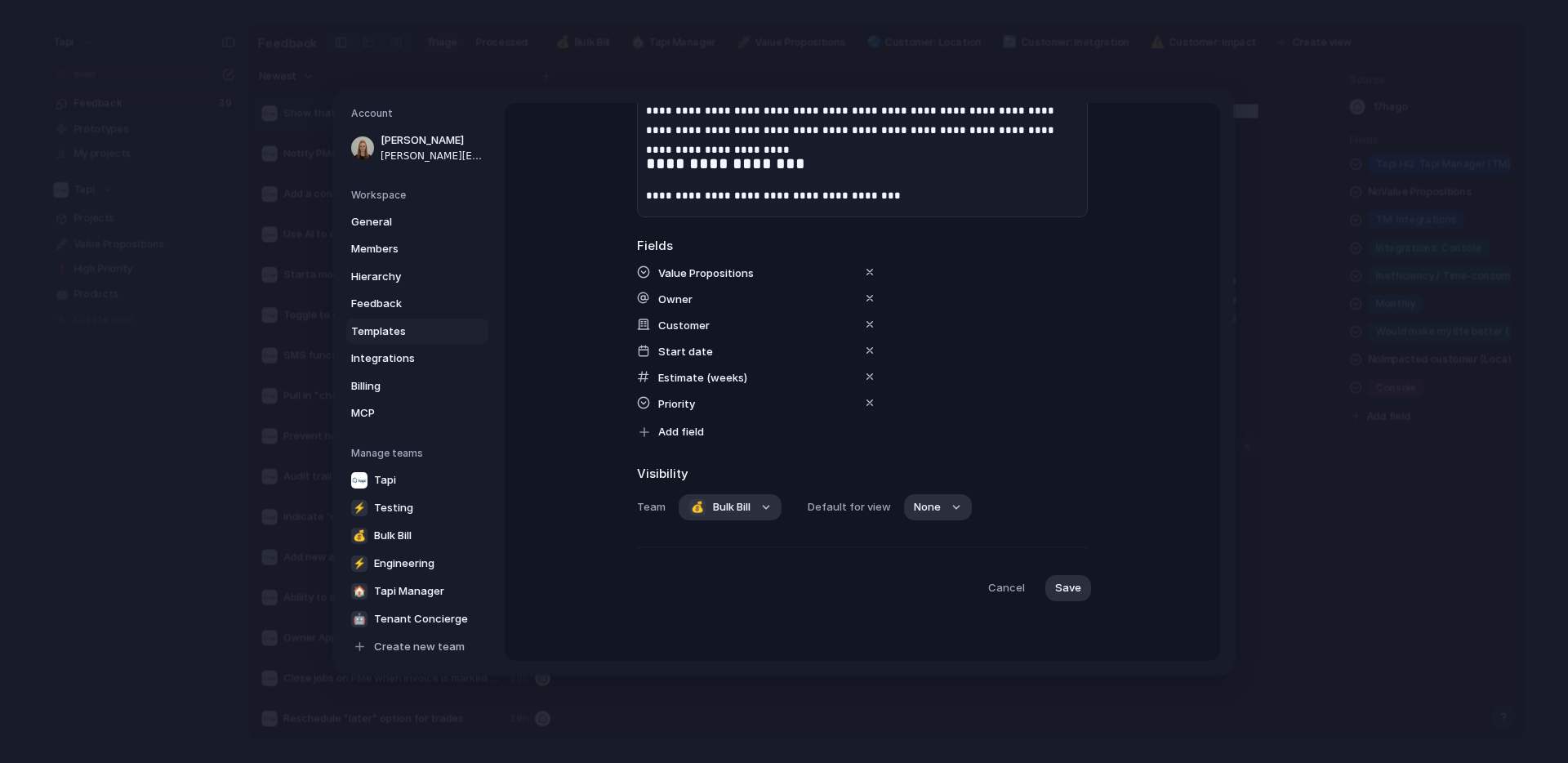
click at [1076, 316] on div "Bulk Bill Design ready Estimated Effort Overall Impact Tapi Manager Target date…" at bounding box center [784, 381] width 1568 height 763
click at [1063, 591] on span "Save" at bounding box center [1069, 587] width 26 height 17
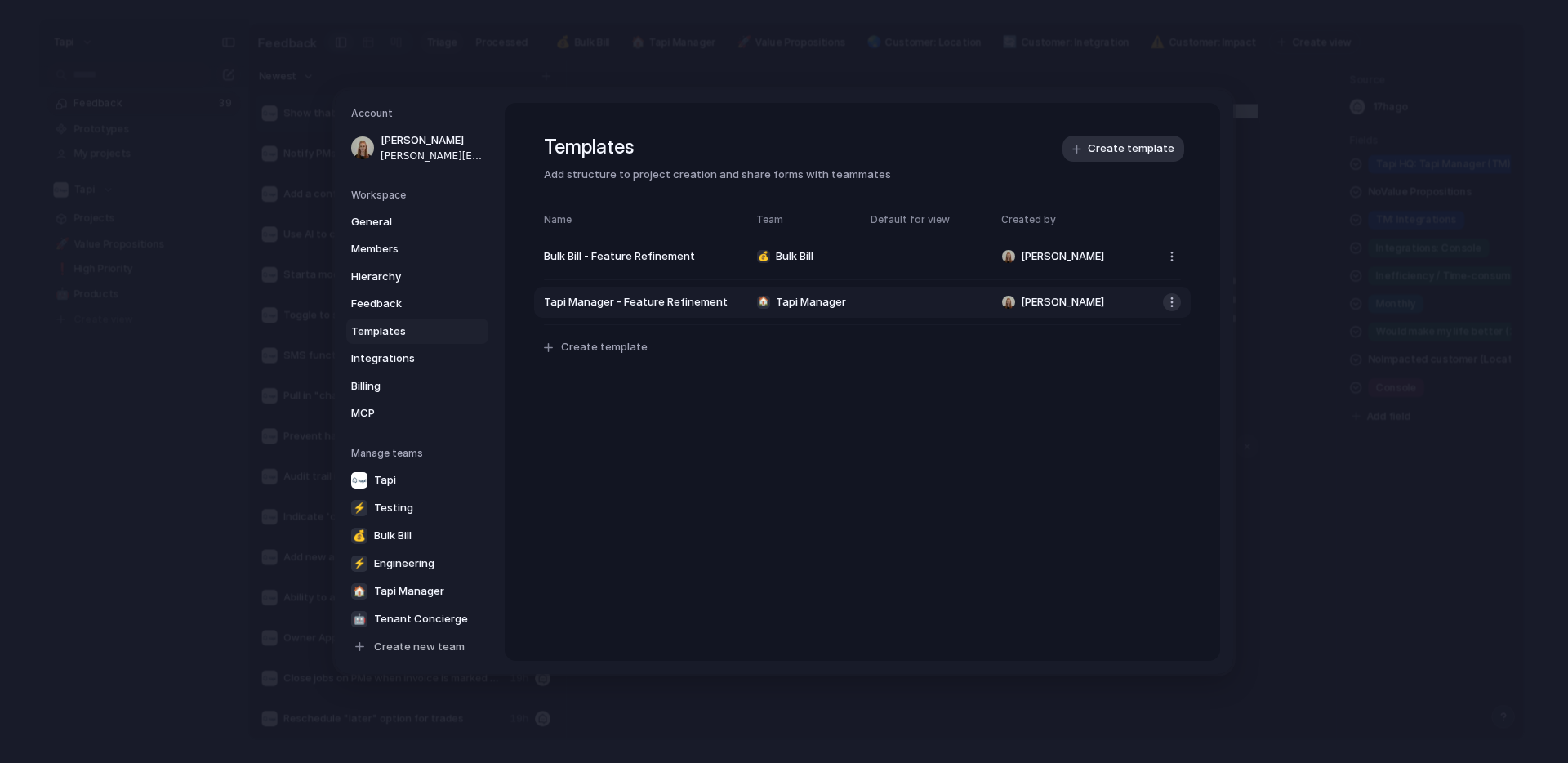
click at [1169, 302] on button "button" at bounding box center [1172, 301] width 18 height 18
click at [1160, 357] on span "Delete template" at bounding box center [1135, 360] width 84 height 17
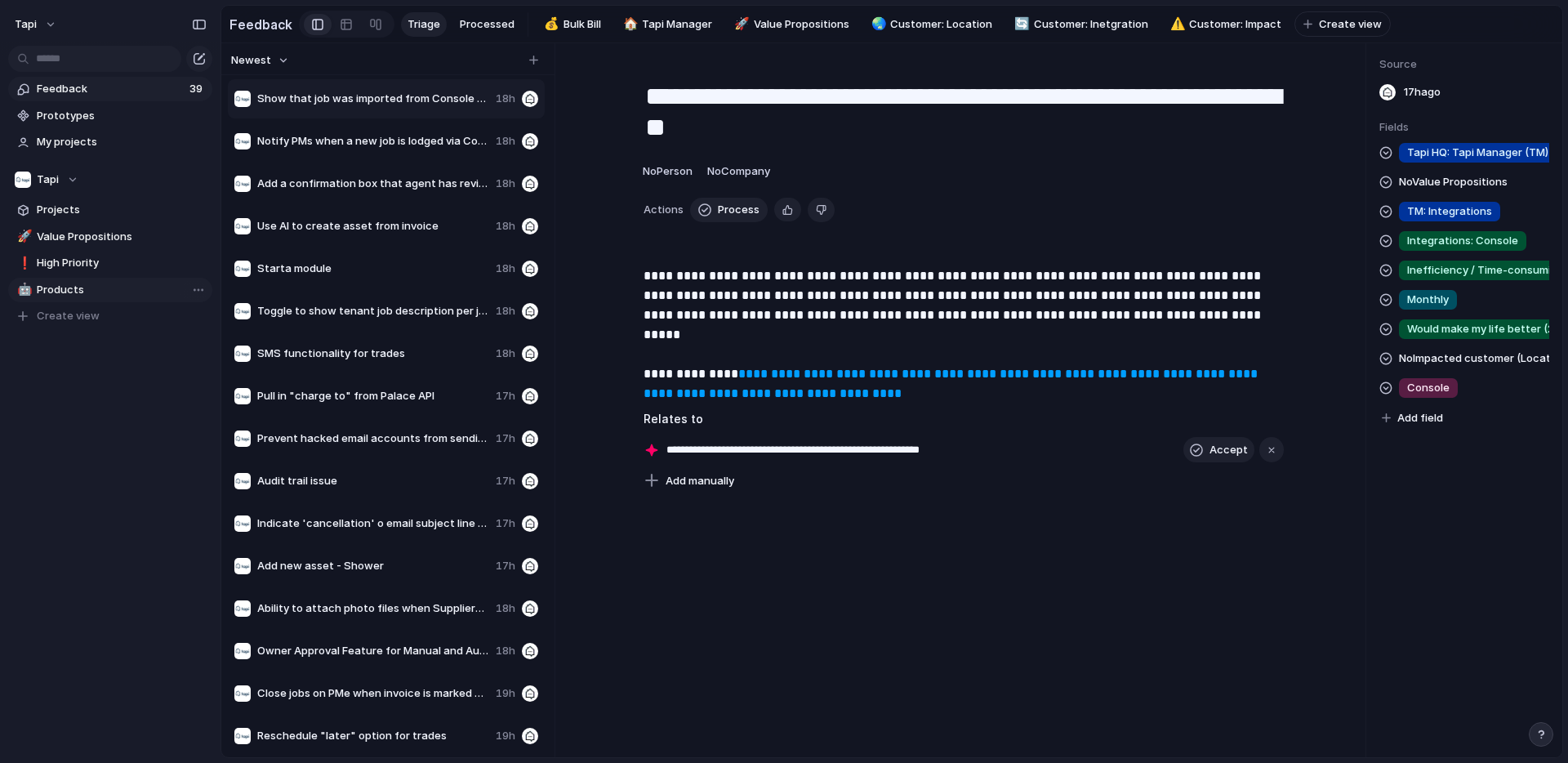
click at [67, 288] on span "Products" at bounding box center [122, 290] width 170 height 17
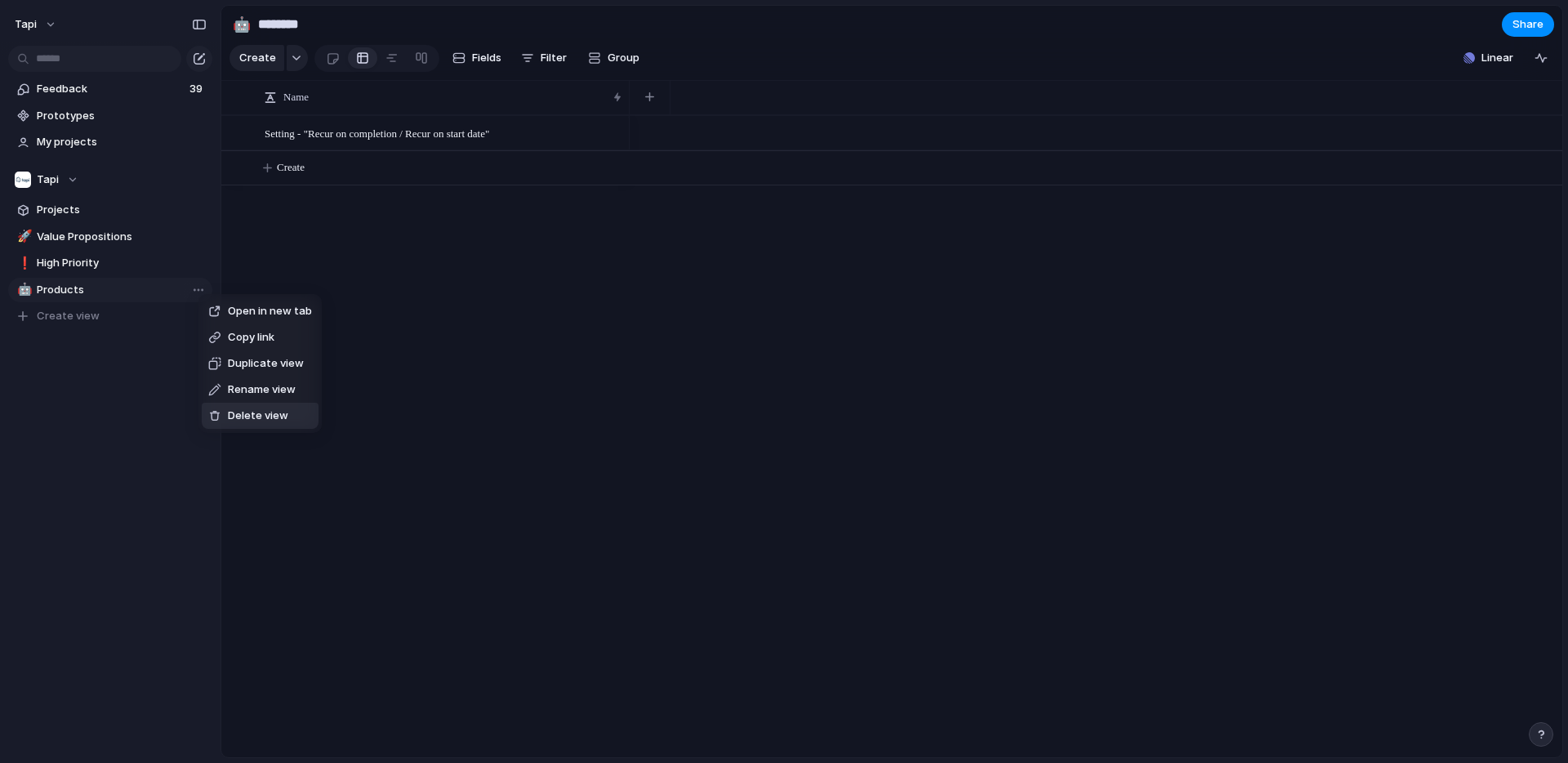
click at [261, 416] on span "Delete view" at bounding box center [258, 416] width 61 height 17
type input "**********"
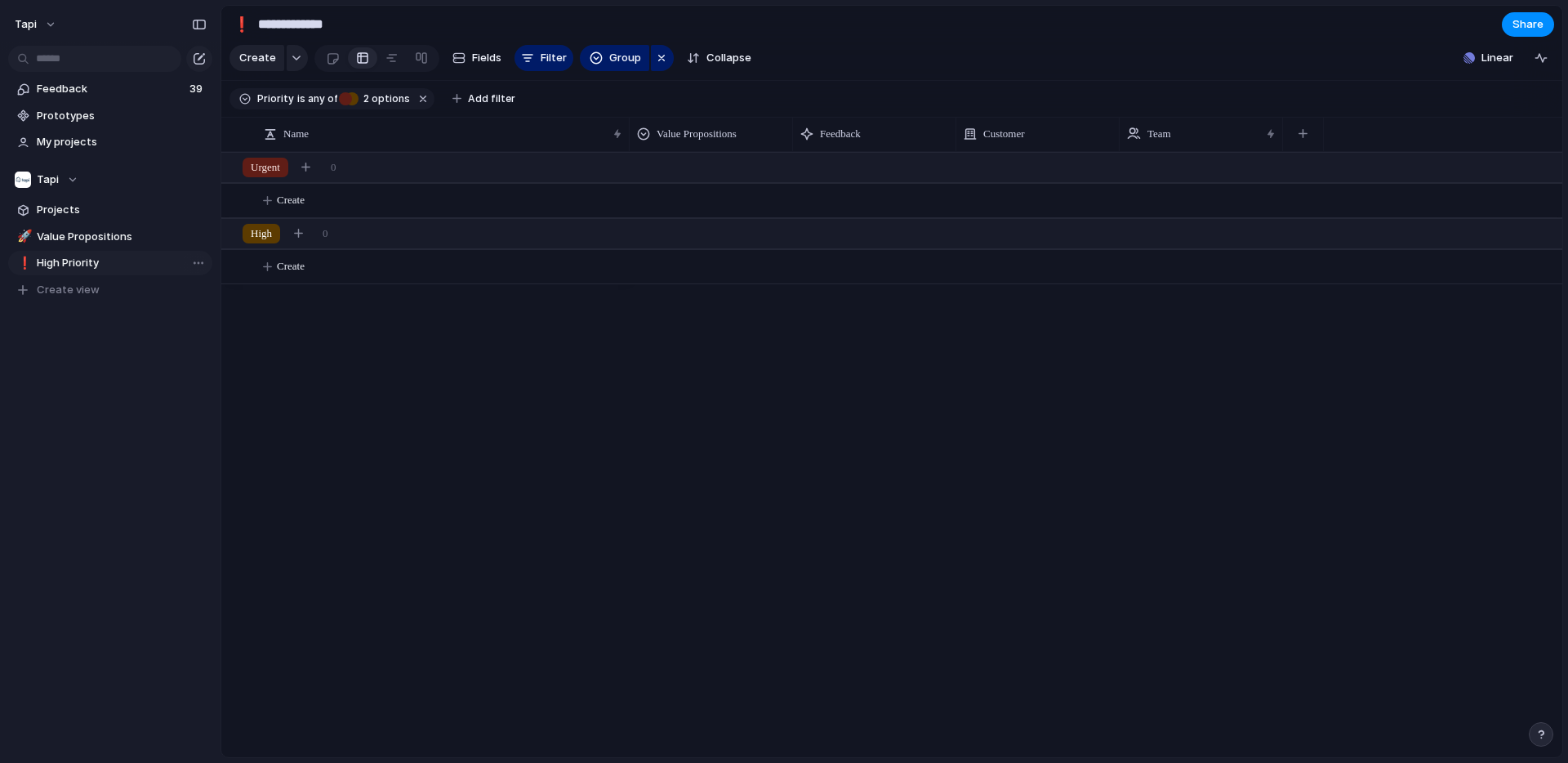
click at [116, 256] on span "High Priority" at bounding box center [122, 263] width 170 height 17
click at [548, 62] on span "Filter" at bounding box center [554, 58] width 26 height 17
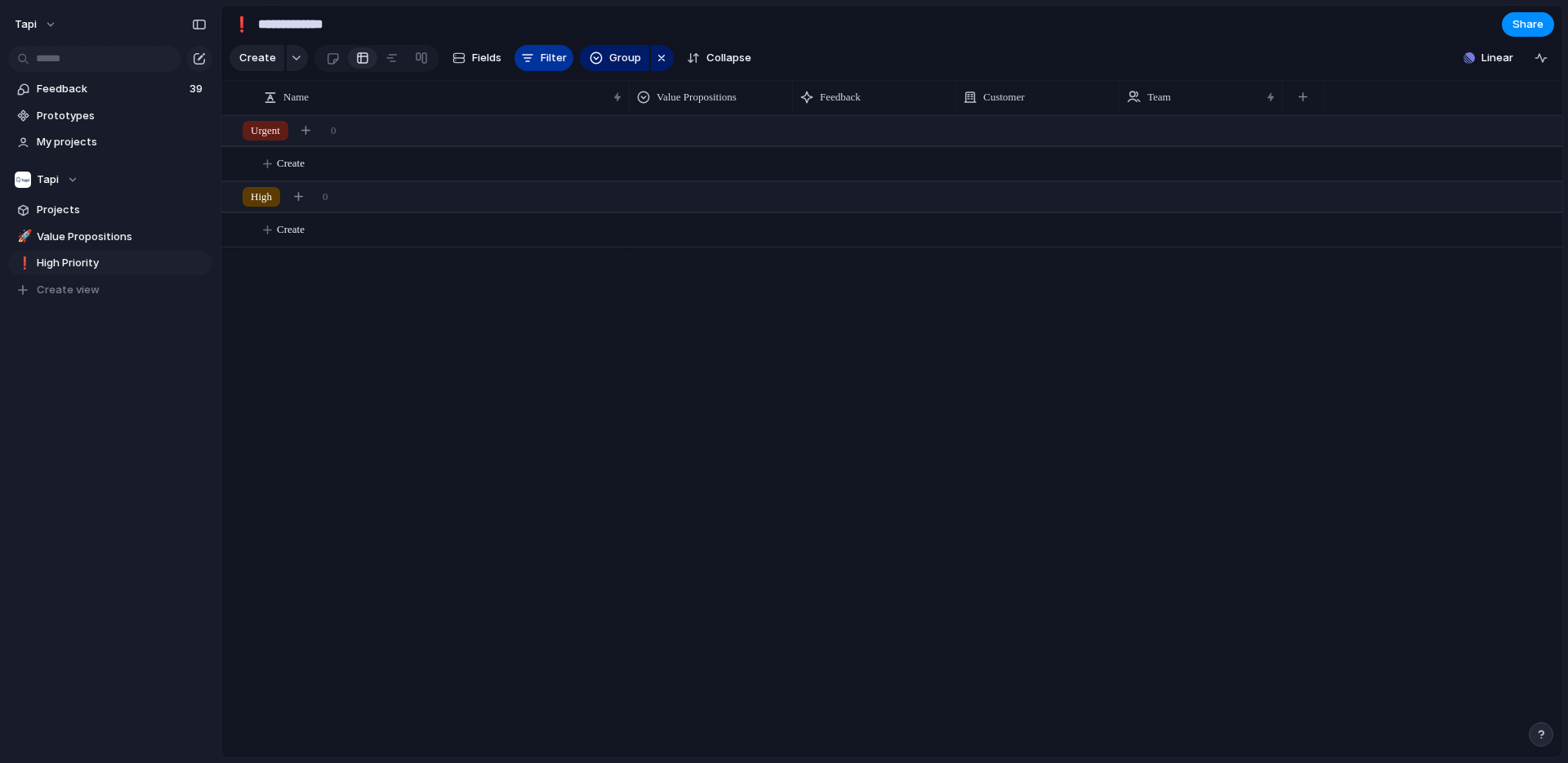
click at [548, 62] on span "Filter" at bounding box center [554, 58] width 26 height 17
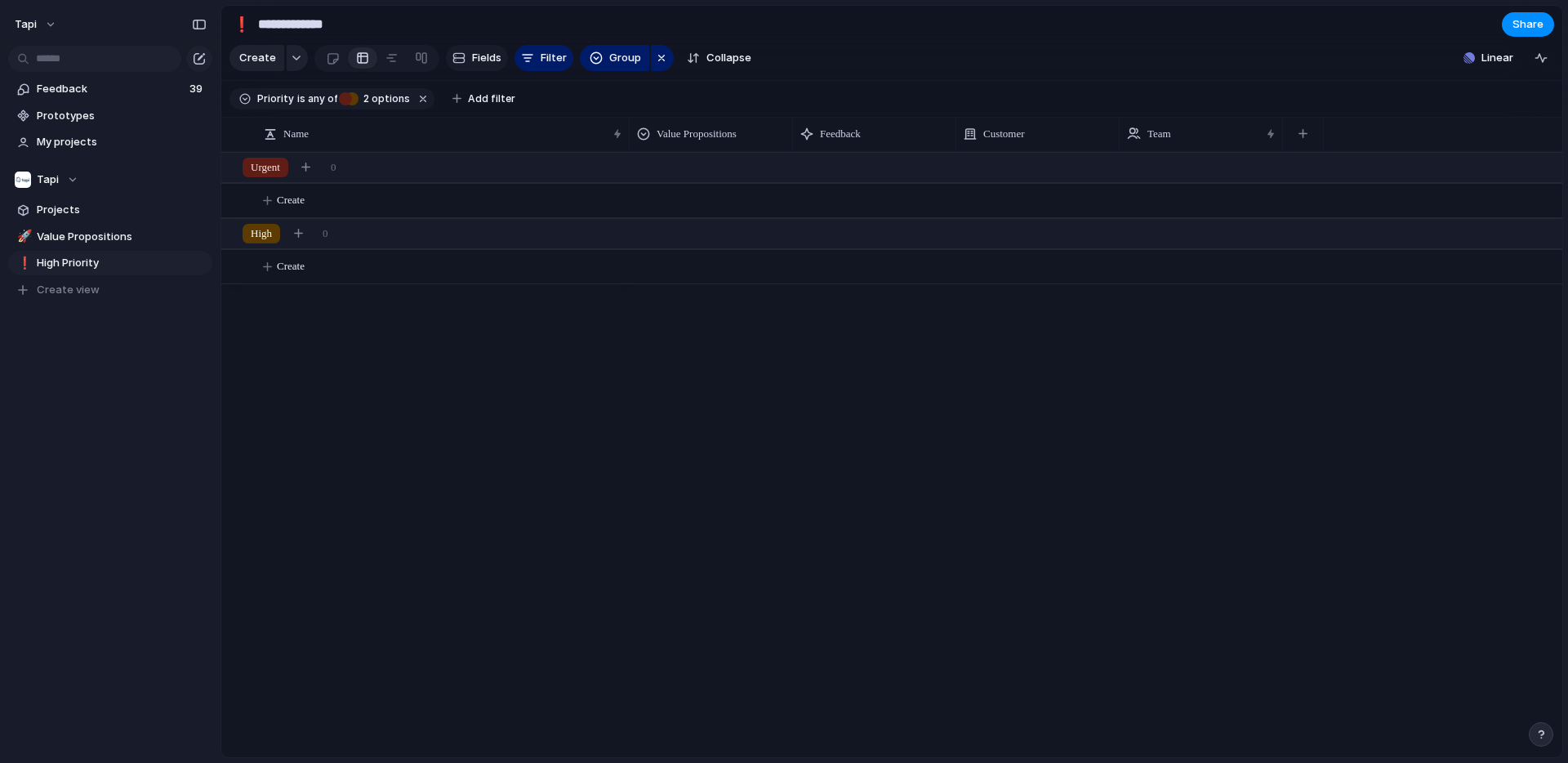
click at [465, 61] on button "Fields" at bounding box center [476, 58] width 62 height 26
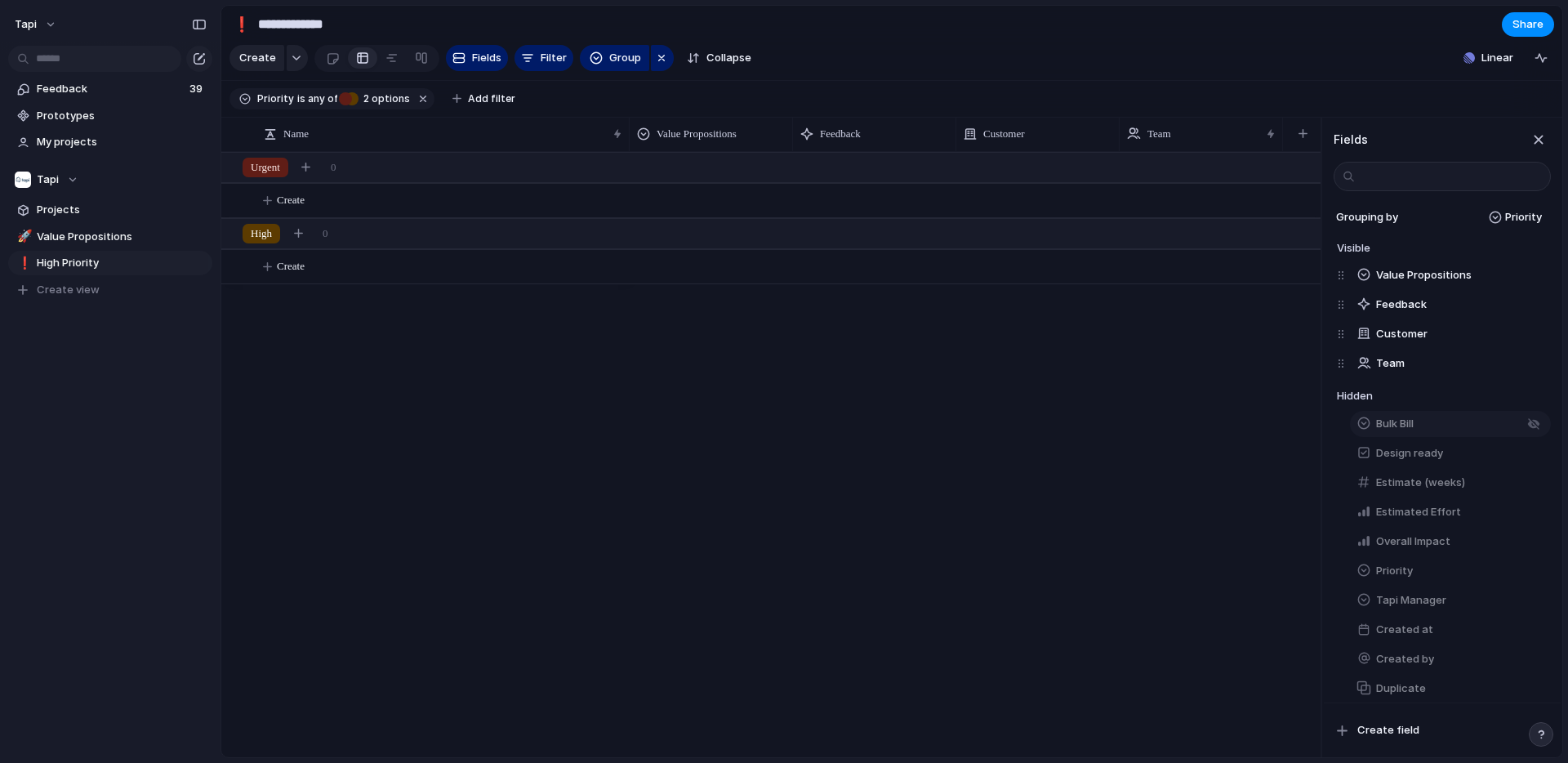
click at [1459, 421] on button "Bulk Bill" at bounding box center [1450, 424] width 201 height 26
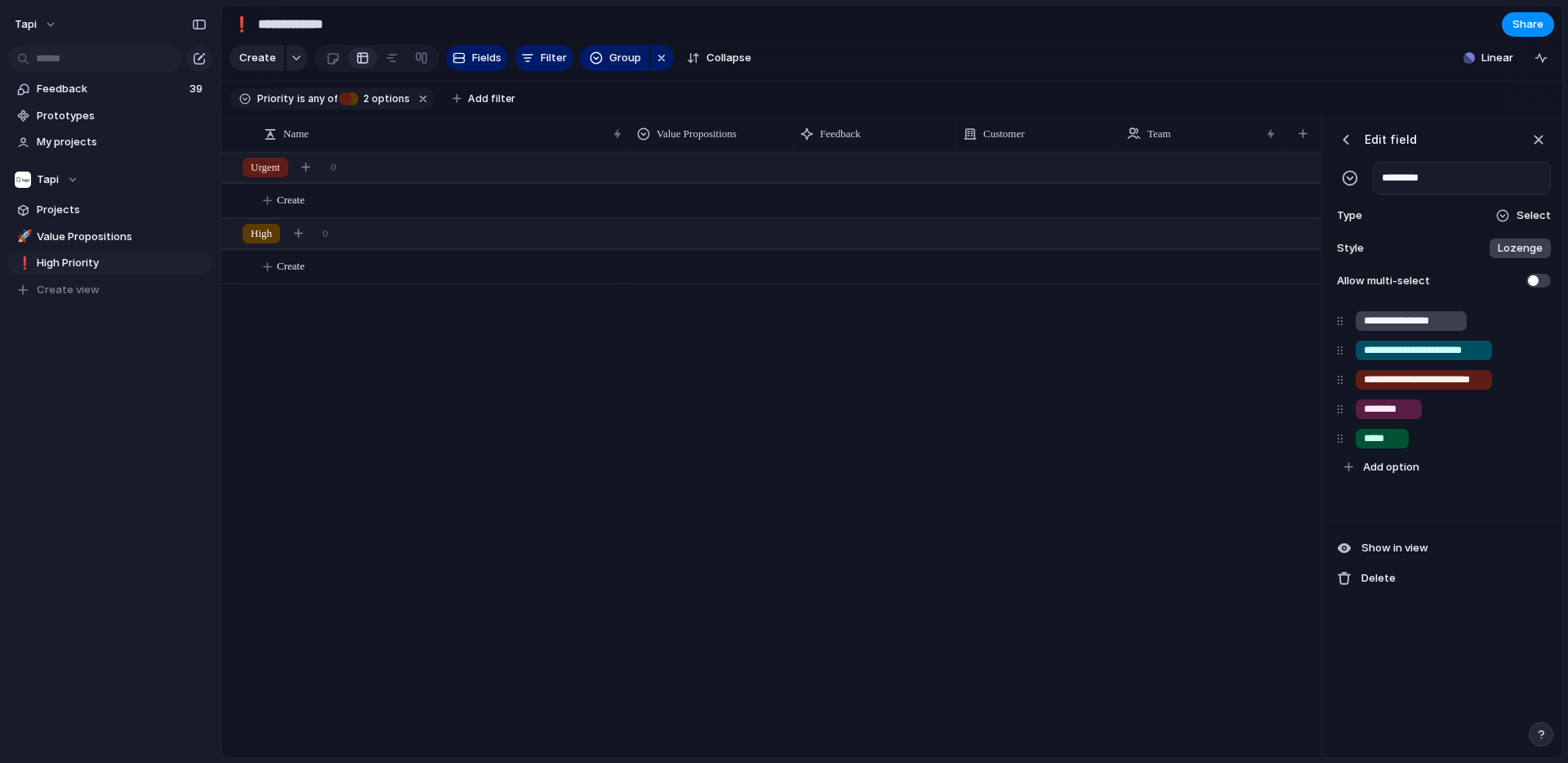
click at [1343, 138] on div "button" at bounding box center [1346, 140] width 17 height 17
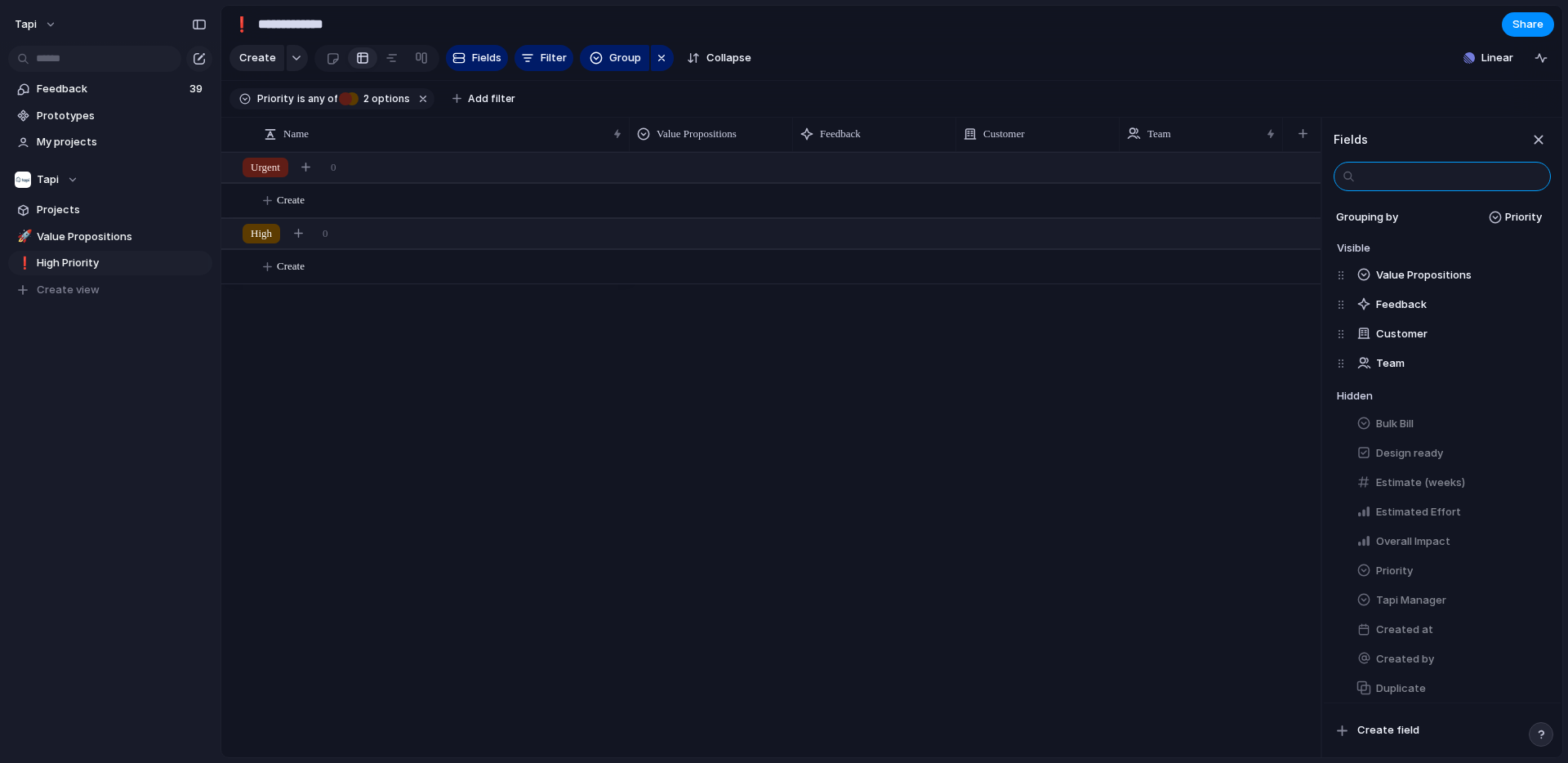
scroll to position [6, 0]
click at [1389, 419] on span "Bulk Bill" at bounding box center [1395, 417] width 38 height 17
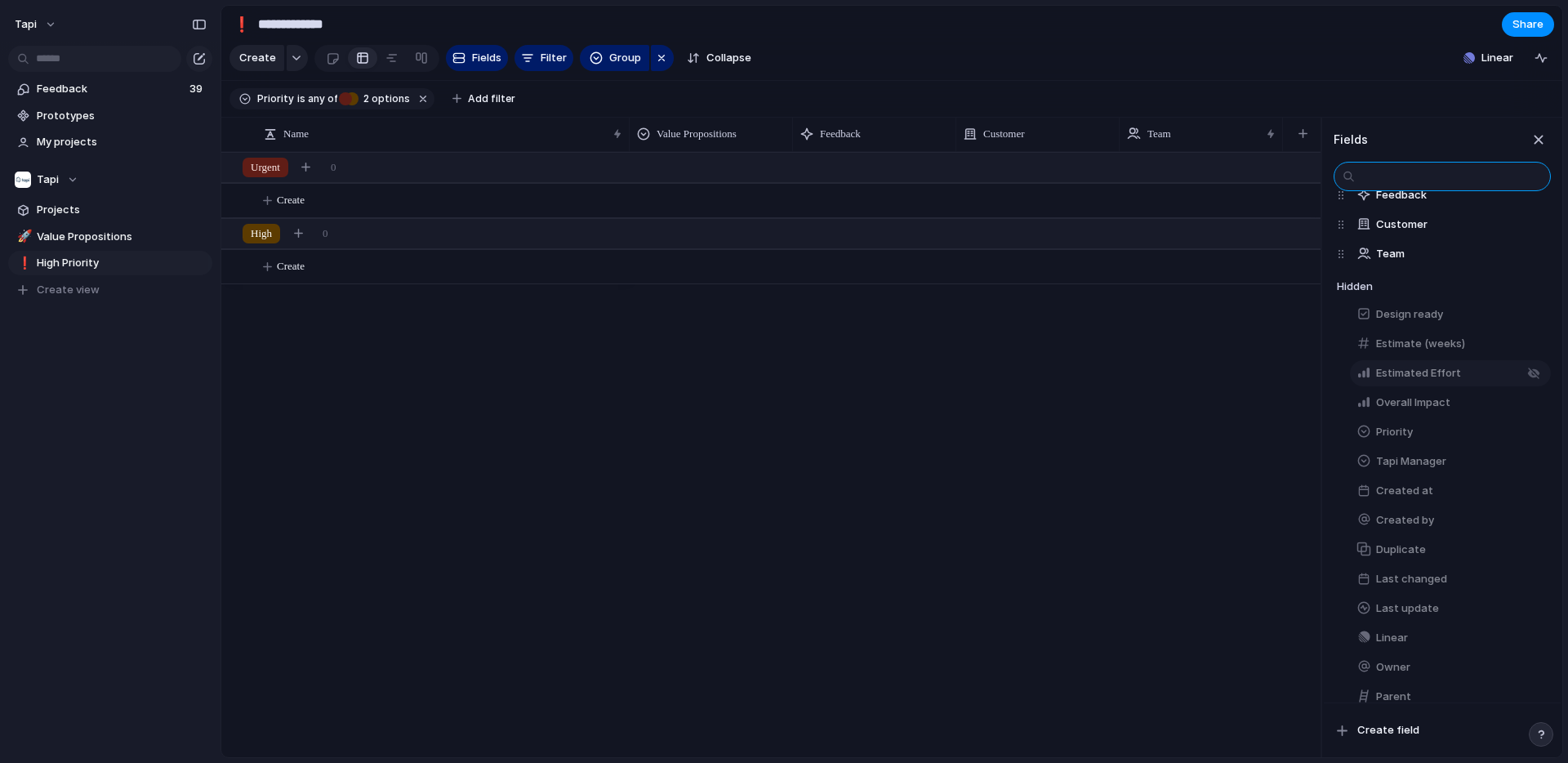
scroll to position [112, 0]
click at [1404, 456] on span "Tapi Manager" at bounding box center [1412, 459] width 70 height 17
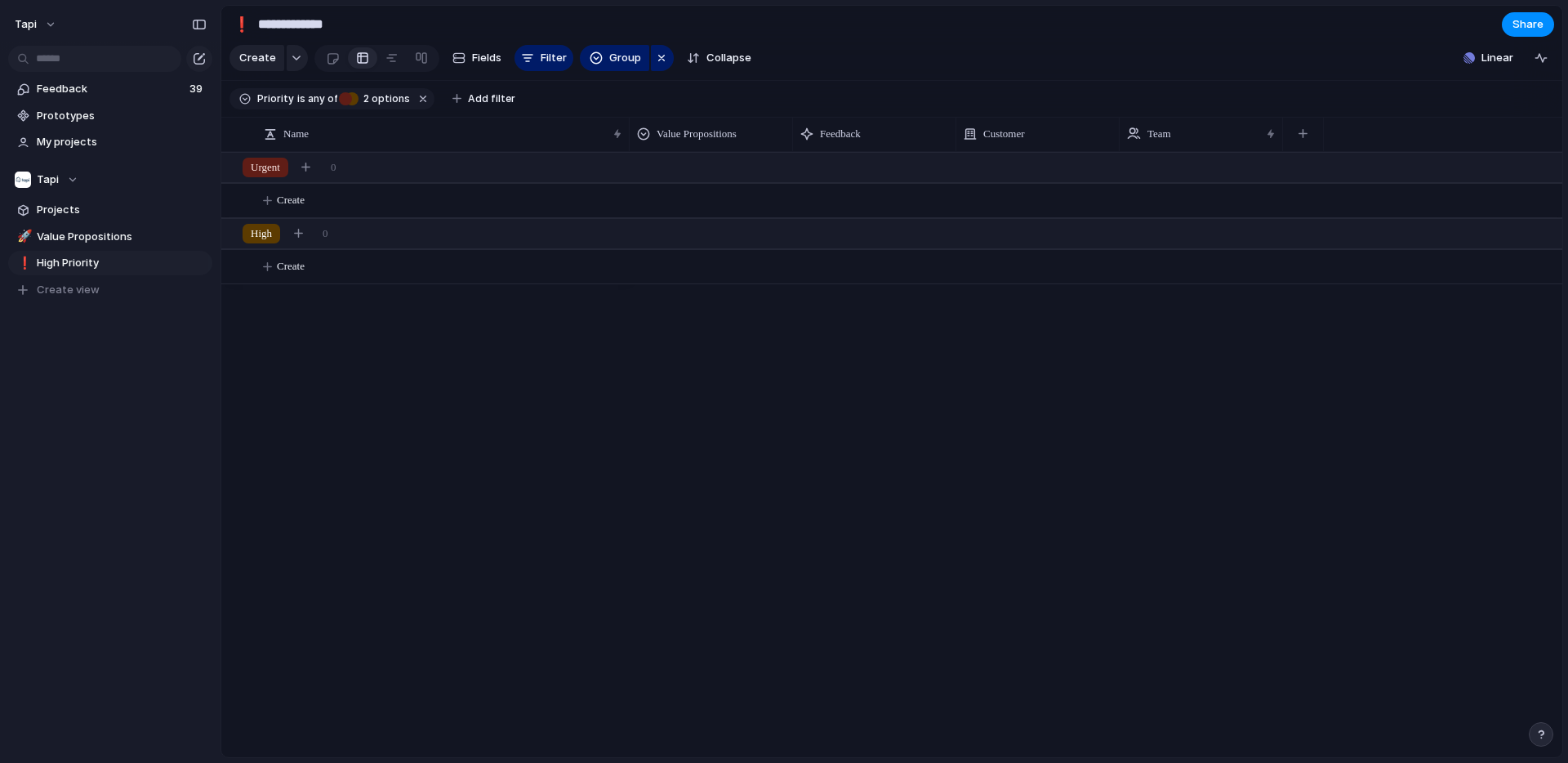
click at [1081, 465] on div at bounding box center [1096, 455] width 933 height 606
click at [72, 217] on span "Projects" at bounding box center [122, 210] width 170 height 17
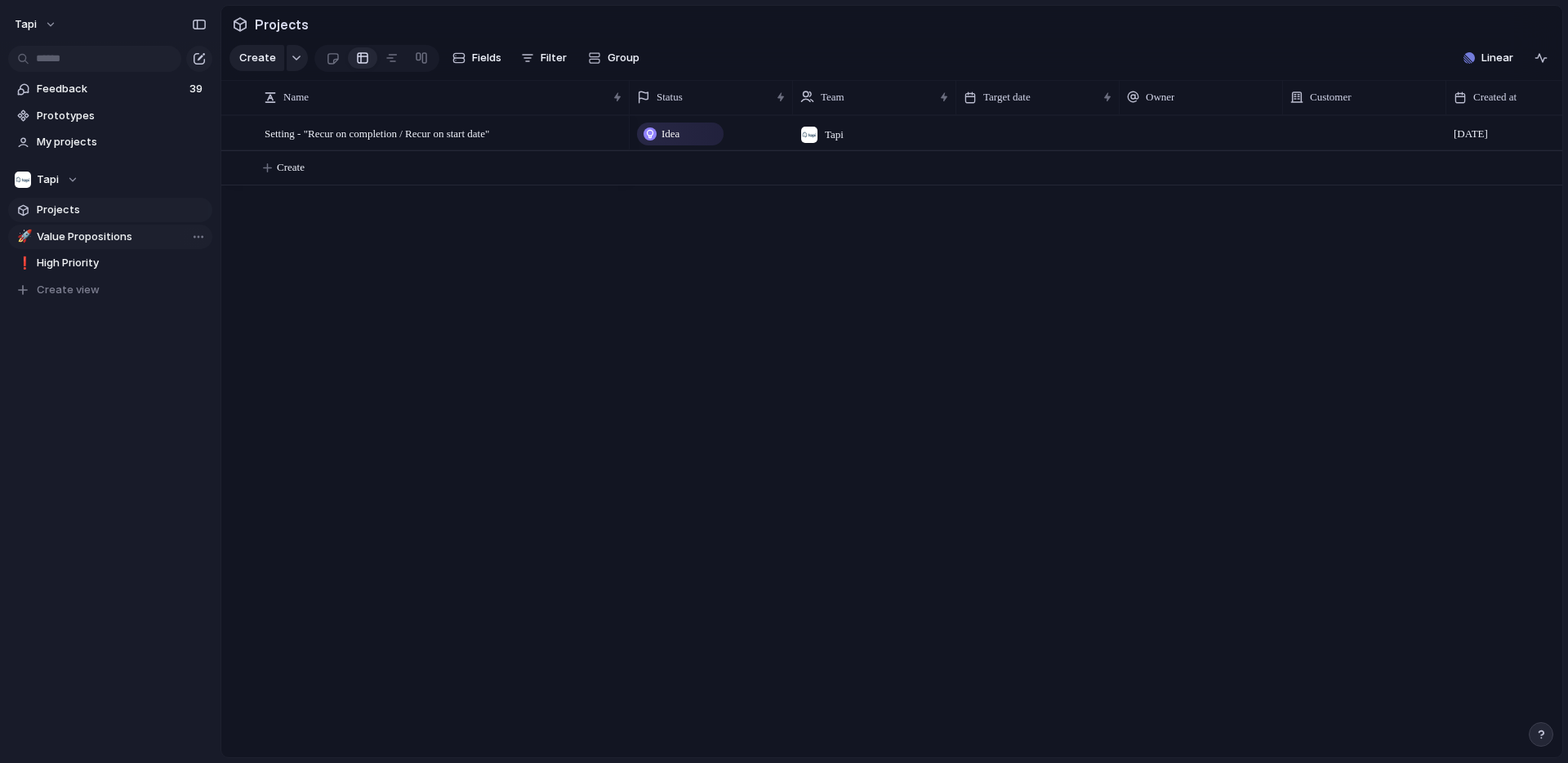
click at [110, 244] on span "Value Propositions" at bounding box center [122, 237] width 170 height 17
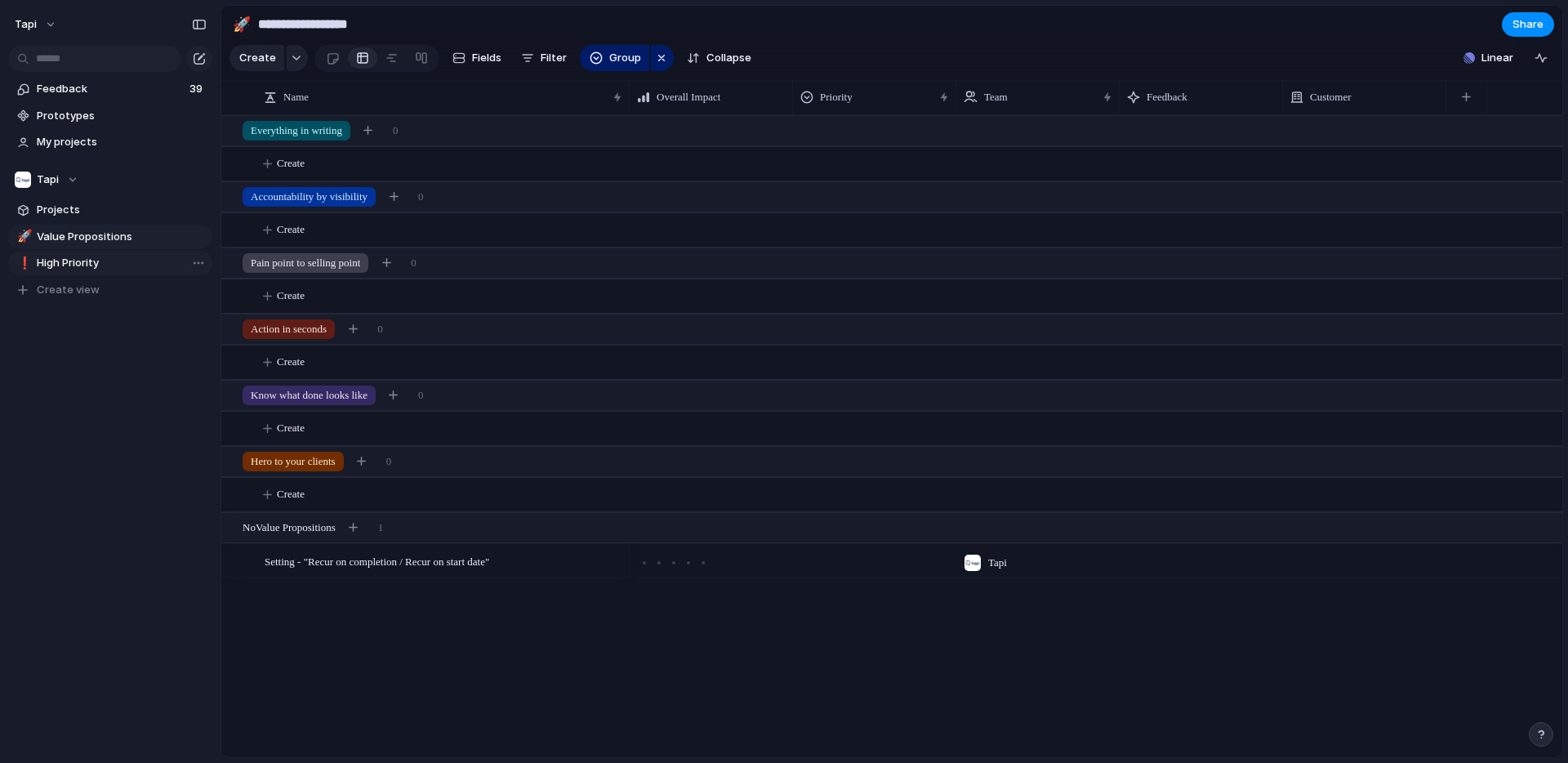
click at [89, 268] on span "High Priority" at bounding box center [122, 263] width 170 height 17
type input "**********"
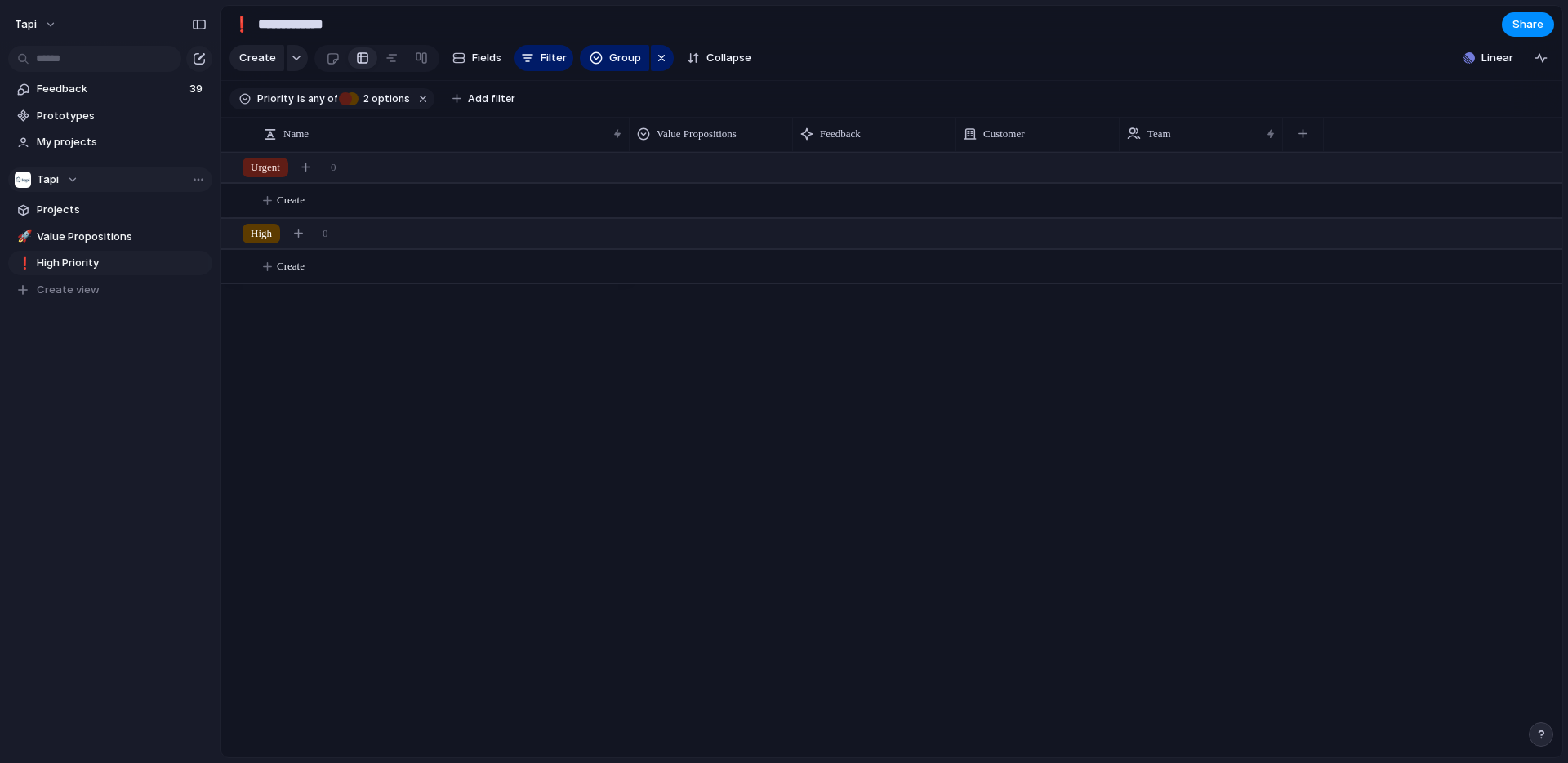
click at [70, 180] on div "Tapi" at bounding box center [47, 179] width 64 height 17
click at [247, 301] on div "Recent 💰 Bulk Bill 🏠 Tapi Manager Teams Tapi ⚡ Engineering 🤖 Tenant Concierge ⚡…" at bounding box center [784, 381] width 1568 height 763
click at [68, 171] on div "Tapi" at bounding box center [47, 179] width 64 height 17
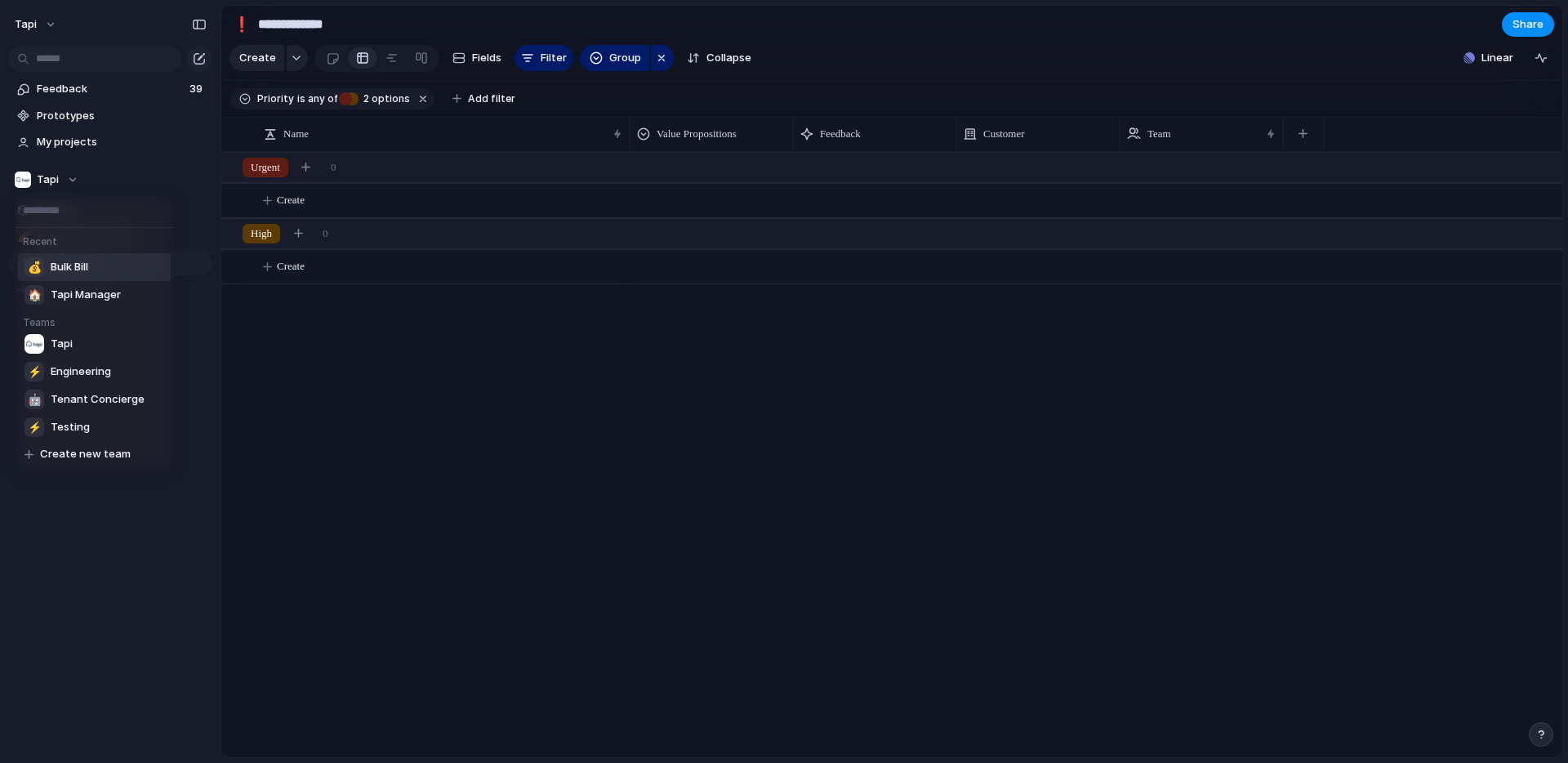
click at [80, 263] on span "Bulk Bill" at bounding box center [69, 267] width 38 height 17
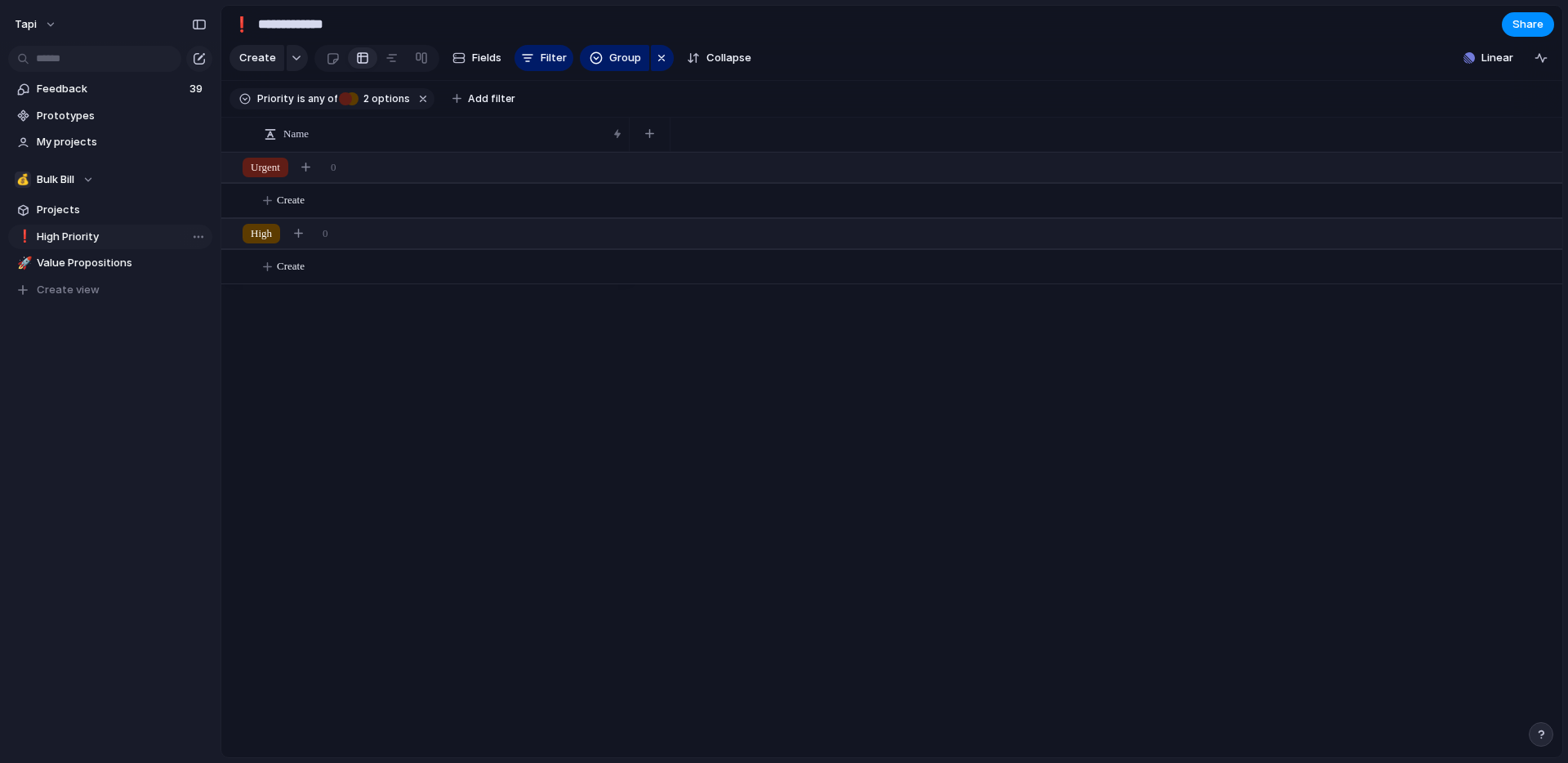
click at [118, 234] on span "High Priority" at bounding box center [122, 237] width 170 height 17
click at [118, 263] on span "Value Propositions" at bounding box center [122, 263] width 170 height 17
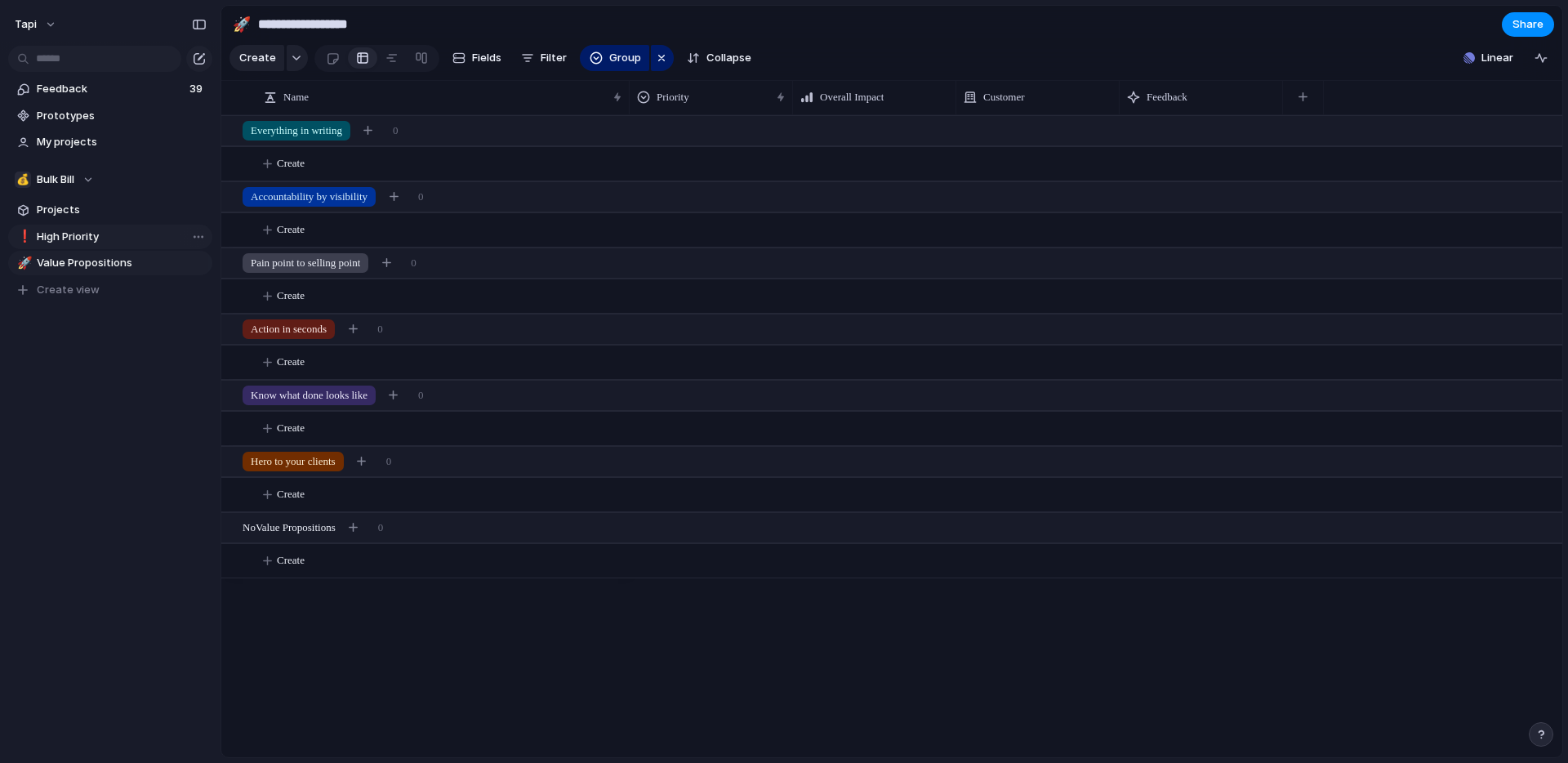
click at [111, 235] on span "High Priority" at bounding box center [122, 237] width 170 height 17
type input "**********"
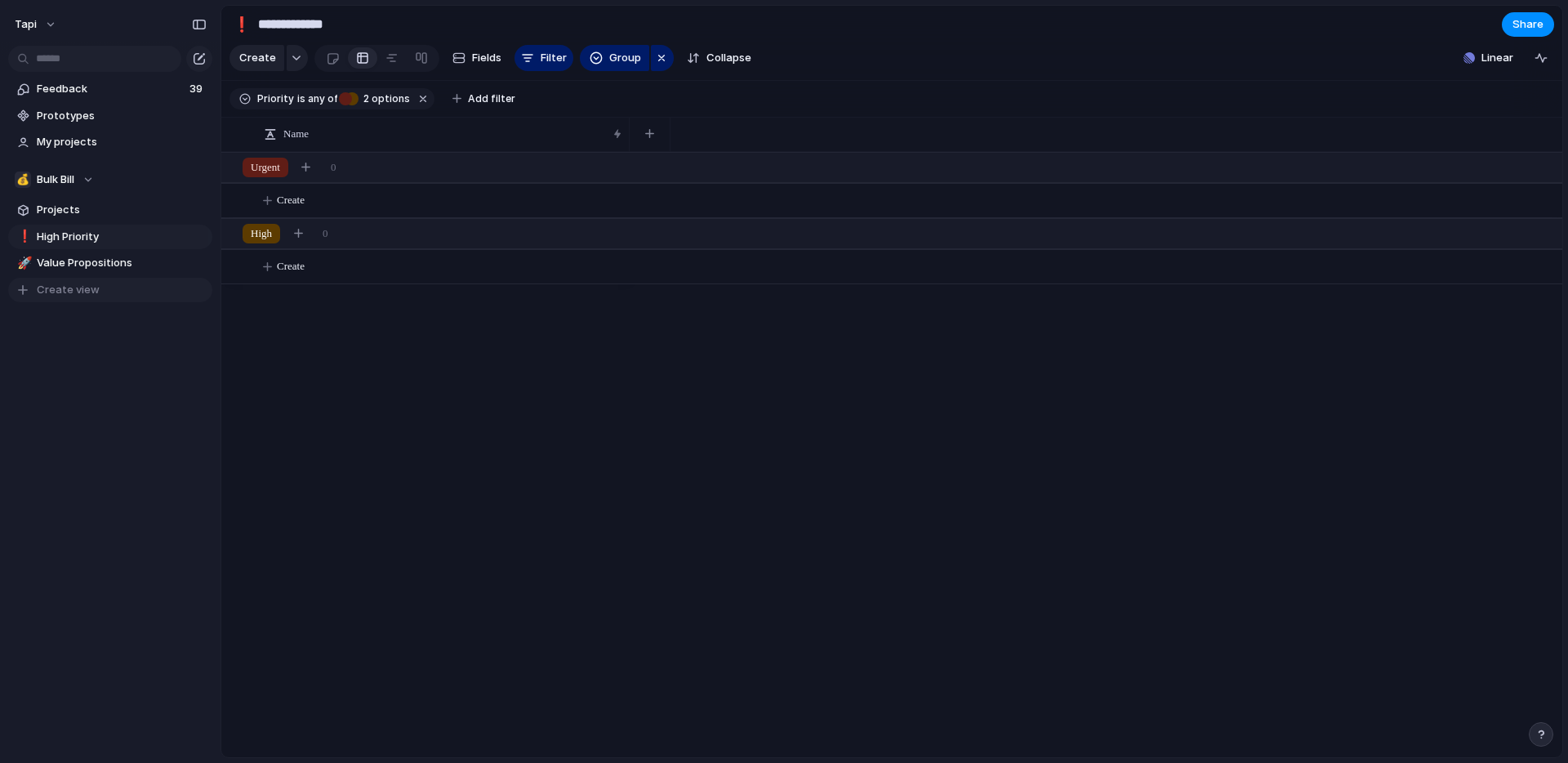
click at [75, 285] on span "Create view" at bounding box center [68, 290] width 63 height 17
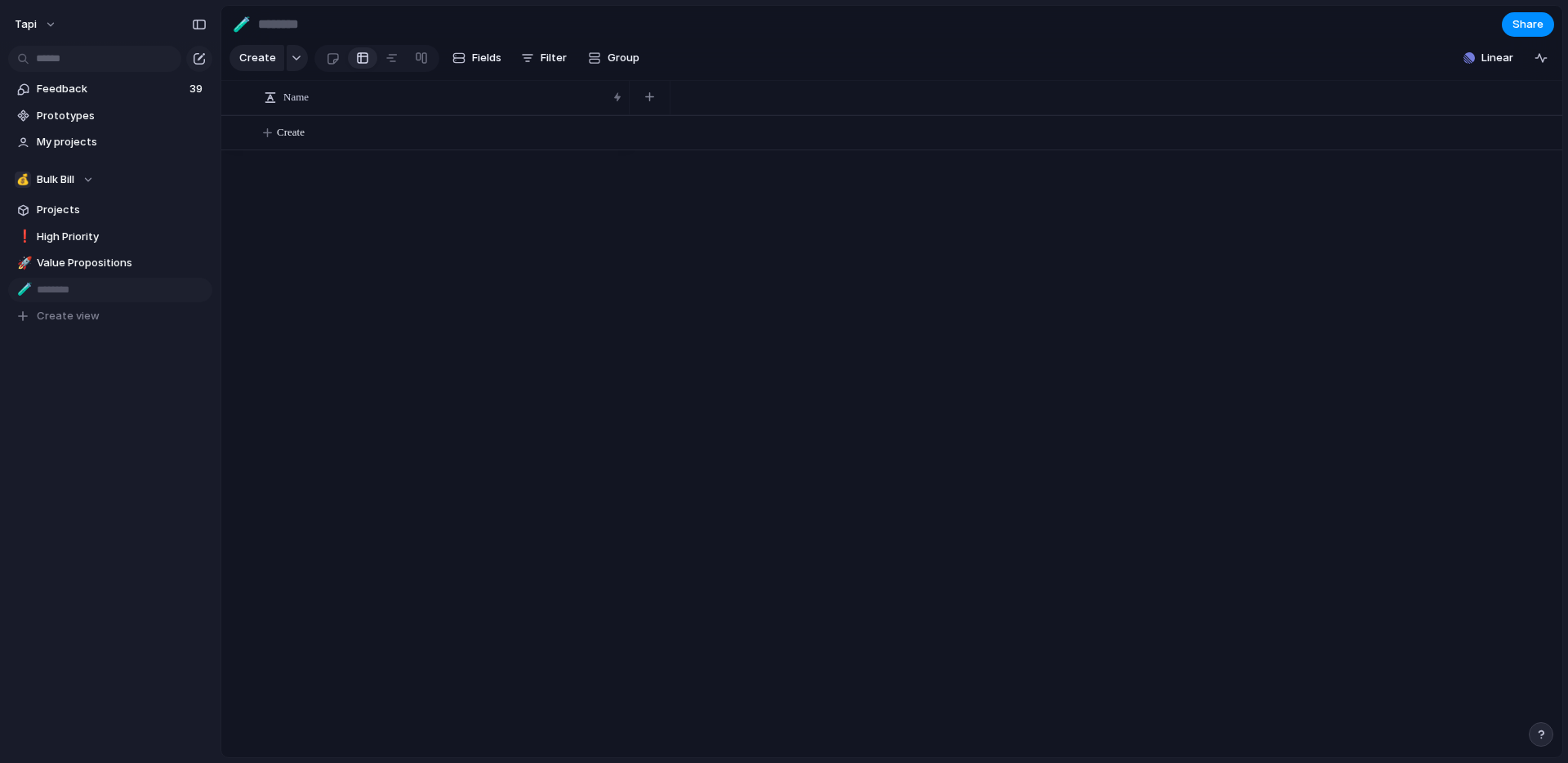
click at [65, 292] on input "text" at bounding box center [122, 290] width 170 height 17
click at [57, 389] on div "Feedback 39 Prototypes My projects 💰 Bulk Bill Projects ❗ High Priority 🚀 Value…" at bounding box center [110, 230] width 220 height 461
click at [64, 284] on span "New view" at bounding box center [122, 290] width 170 height 17
click at [261, 419] on span "Delete view" at bounding box center [256, 420] width 61 height 17
type input "**********"
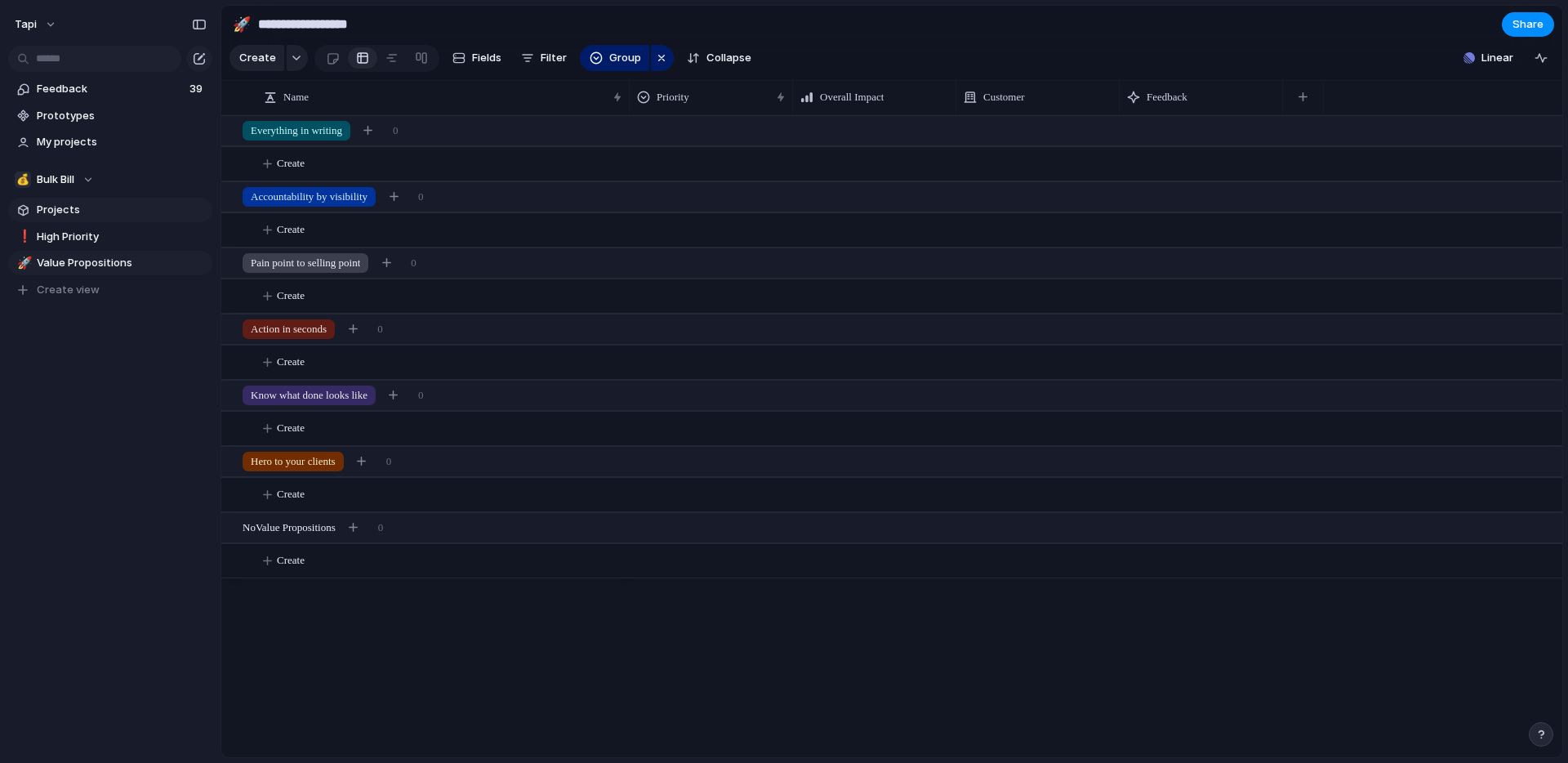
click at [62, 216] on span "Projects" at bounding box center [122, 210] width 170 height 17
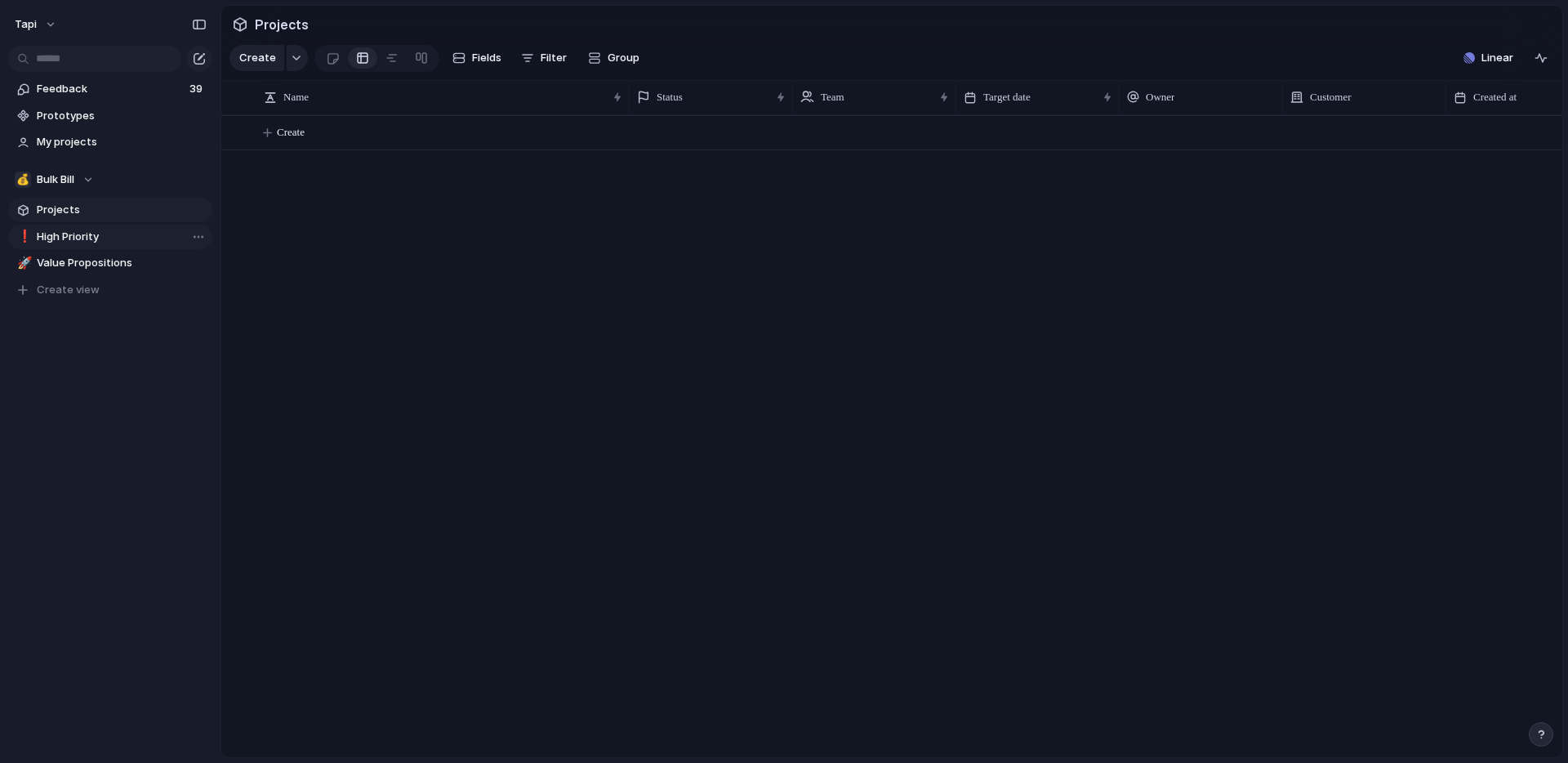
click at [60, 235] on span "High Priority" at bounding box center [122, 237] width 170 height 17
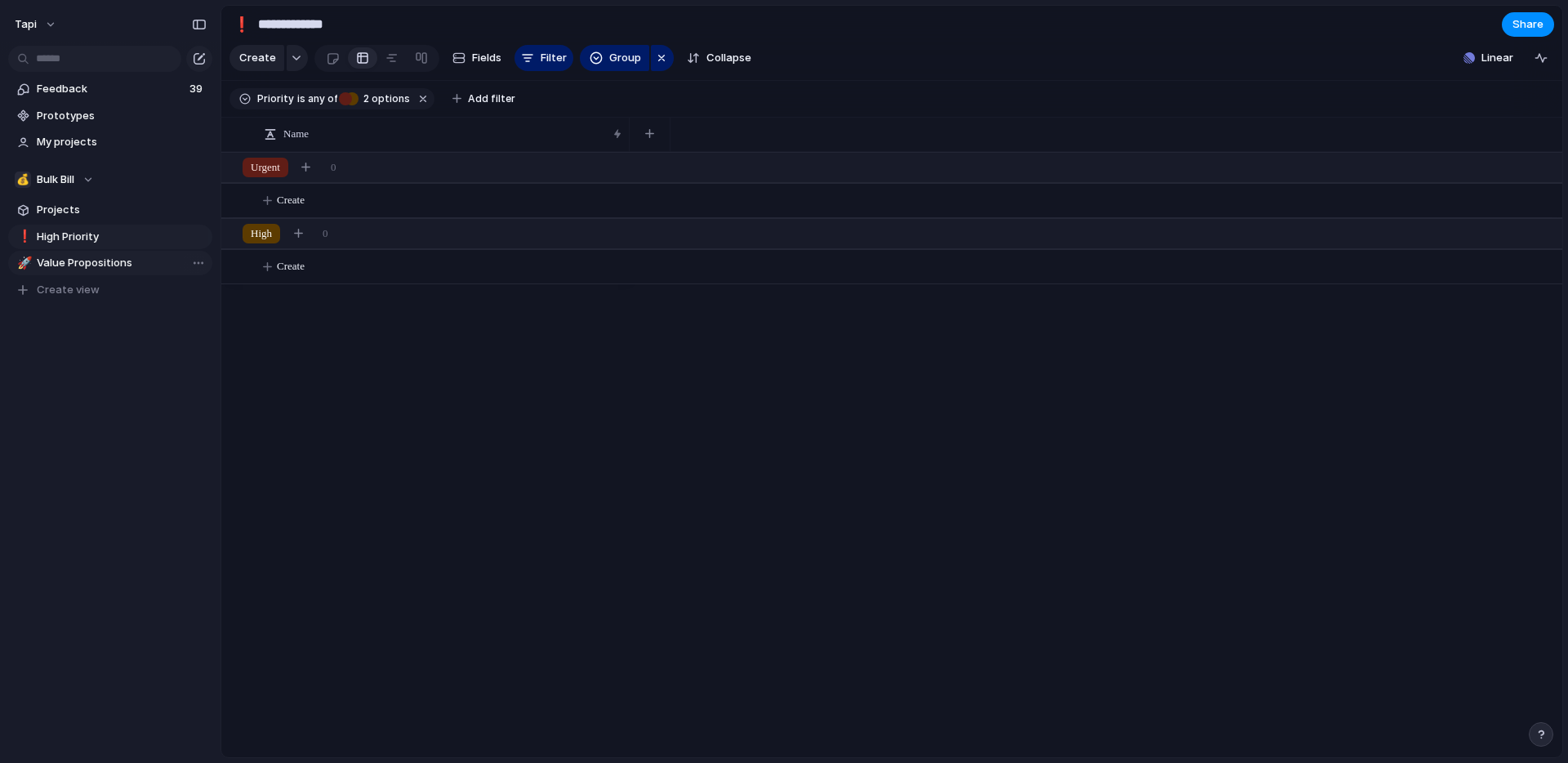
click at [67, 257] on span "Value Propositions" at bounding box center [122, 263] width 170 height 17
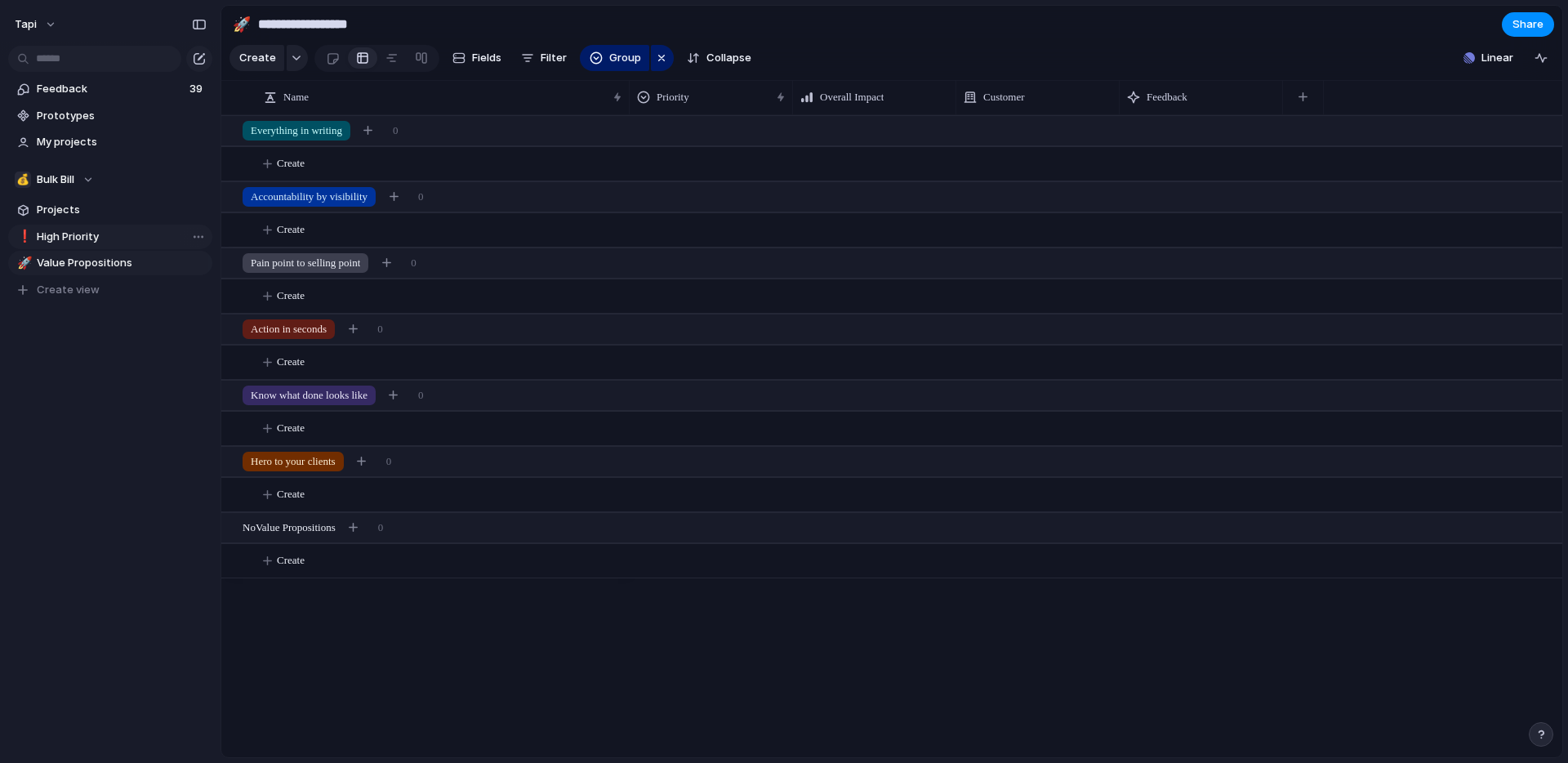
click at [65, 234] on span "High Priority" at bounding box center [122, 237] width 170 height 17
type input "**********"
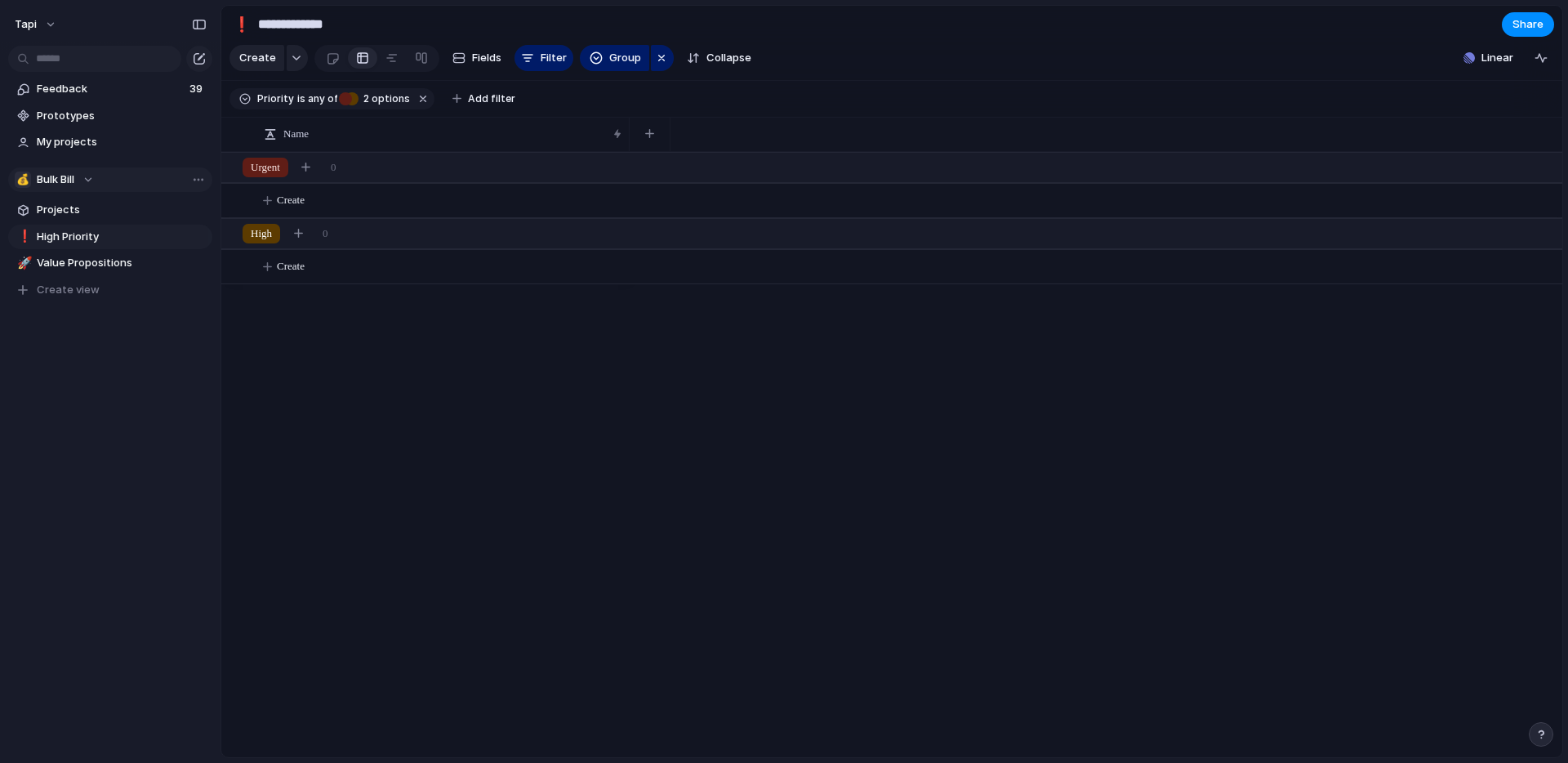
click at [65, 184] on span "Bulk Bill" at bounding box center [55, 179] width 38 height 17
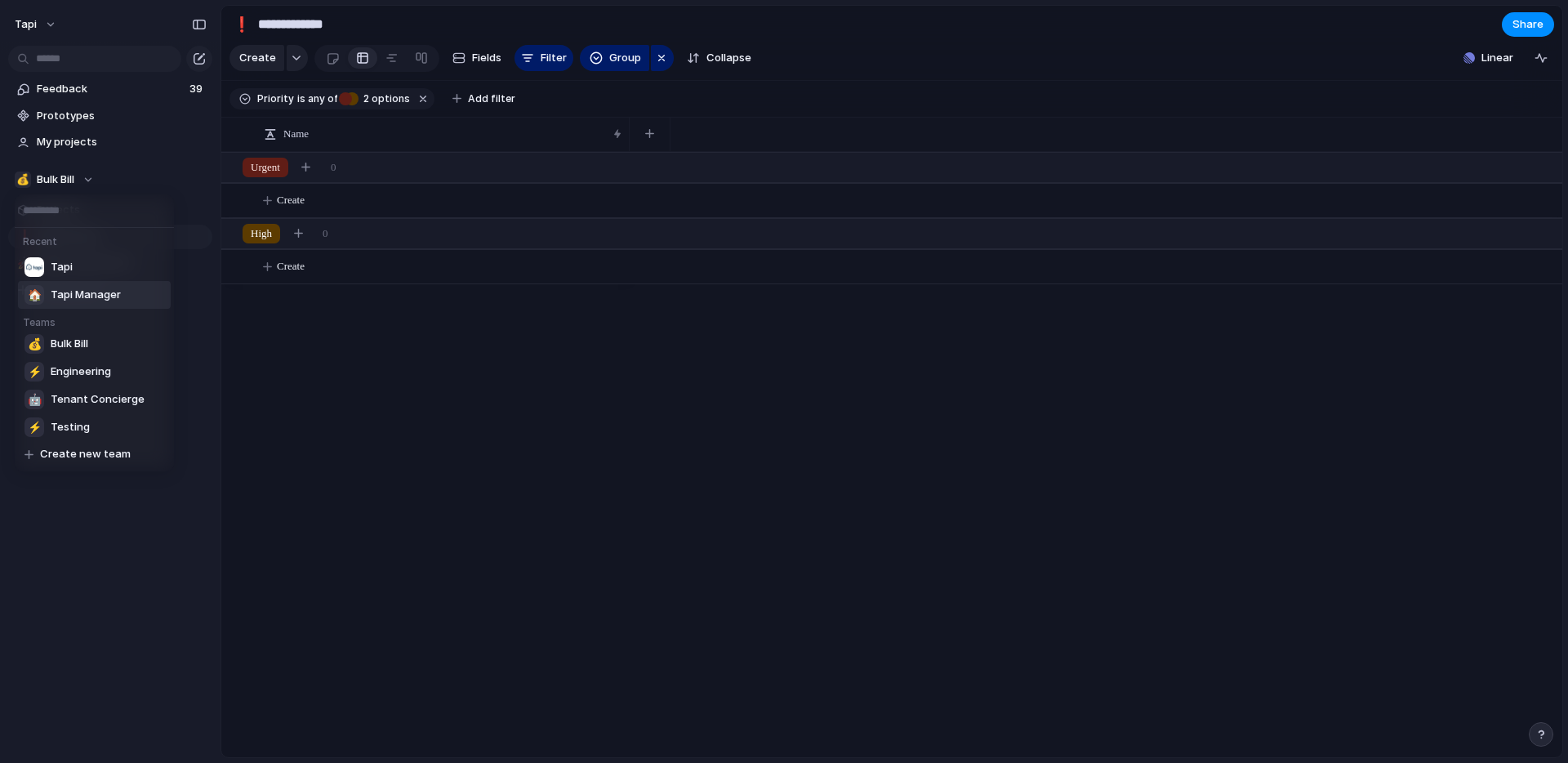
click at [76, 299] on span "Tapi Manager" at bounding box center [86, 295] width 70 height 17
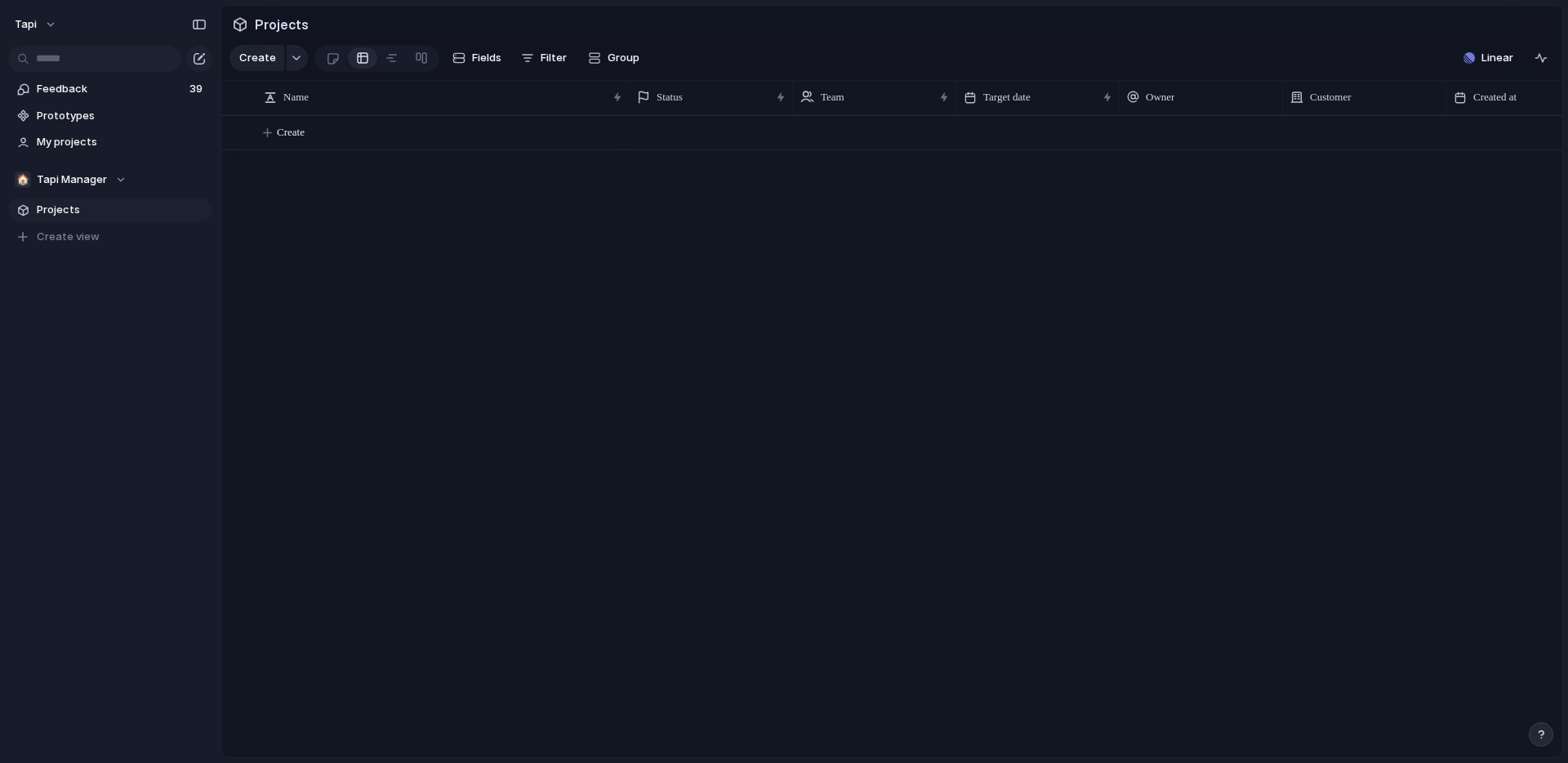
click at [50, 211] on span "Projects" at bounding box center [122, 210] width 170 height 17
click at [347, 137] on button "Create" at bounding box center [913, 133] width 1350 height 33
click at [1504, 55] on span "Linear" at bounding box center [1498, 58] width 32 height 17
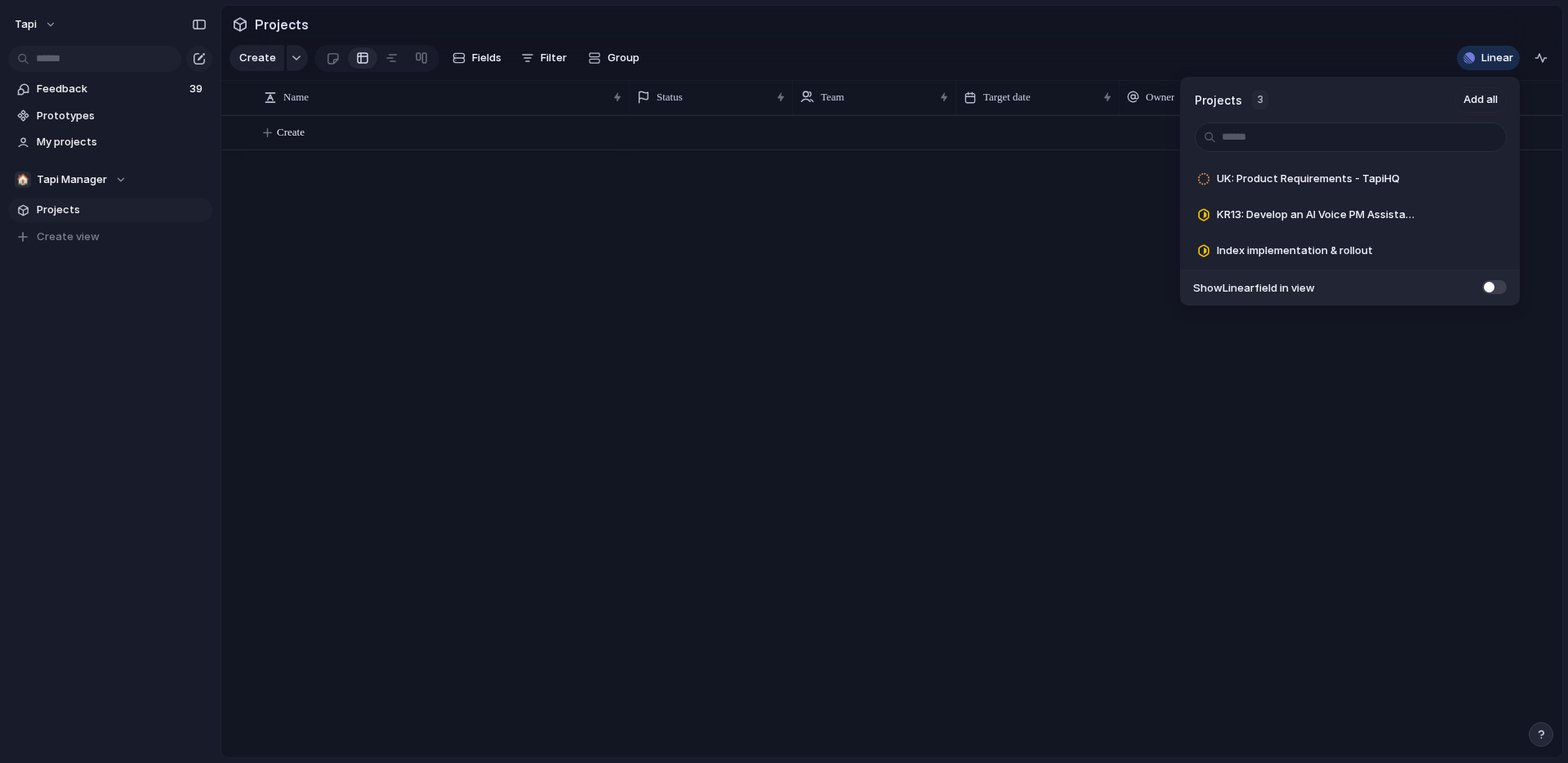
click at [1230, 98] on h1 "Projects" at bounding box center [1221, 100] width 51 height 18
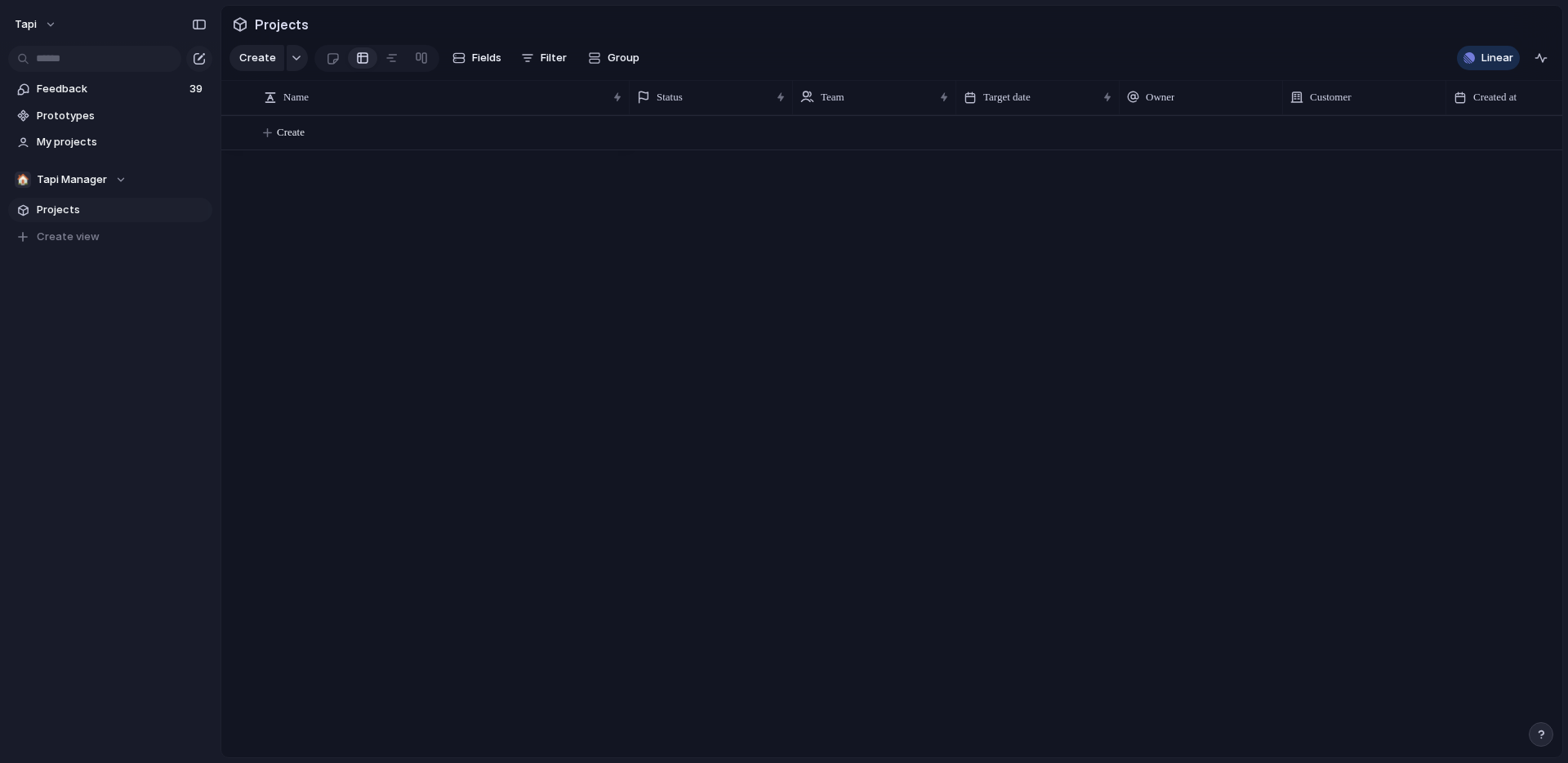
click at [1495, 55] on div "Projects 3 Add all UK: Product Requirements - TapiHQ Add KR13: Develop an AI Vo…" at bounding box center [784, 381] width 1568 height 763
click at [1546, 57] on div "button" at bounding box center [1541, 58] width 13 height 13
click at [127, 84] on span "Feedback" at bounding box center [111, 89] width 147 height 17
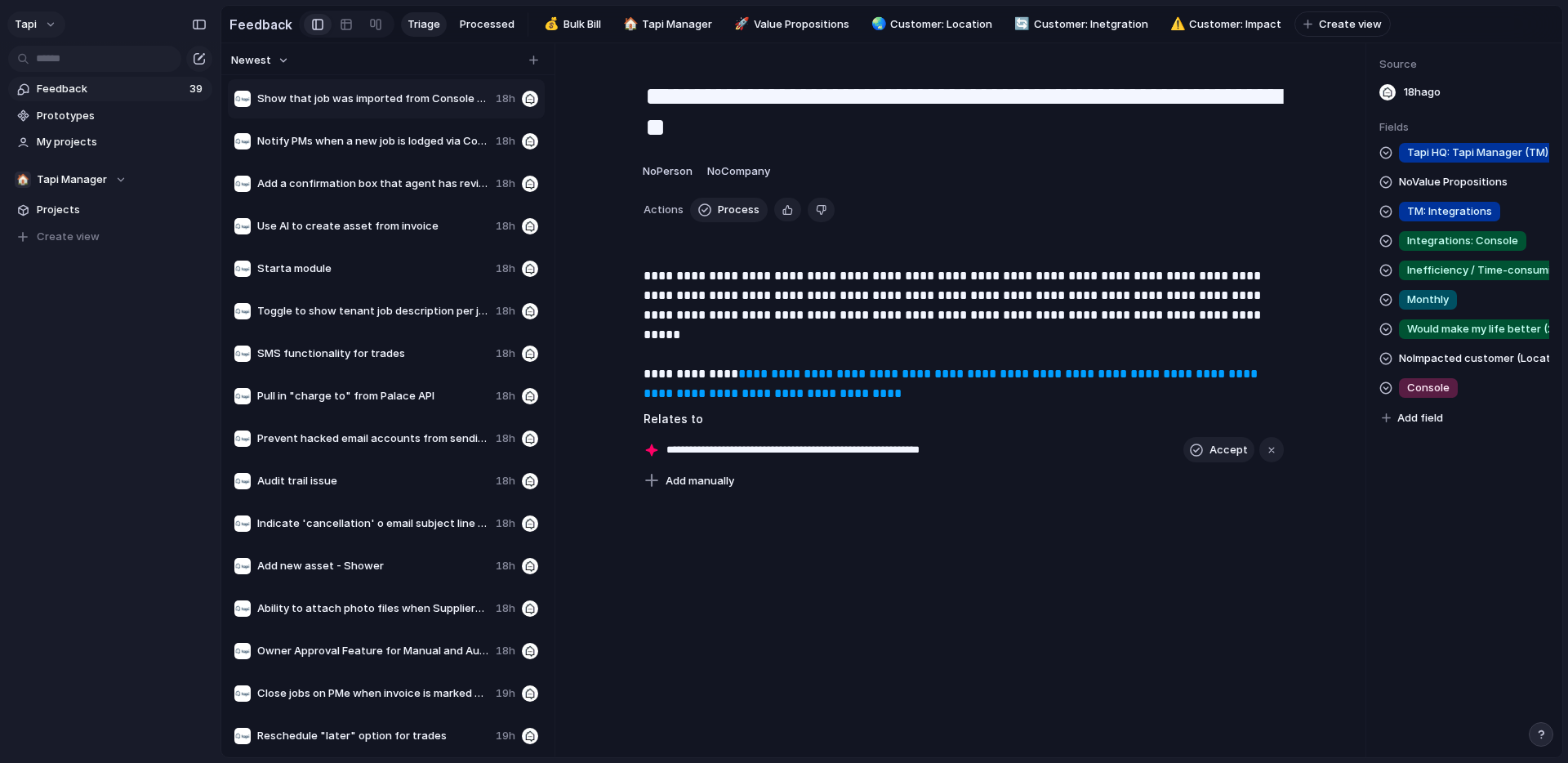
click at [37, 23] on button "tapi" at bounding box center [36, 25] width 58 height 26
click at [76, 66] on span "Settings" at bounding box center [60, 61] width 45 height 17
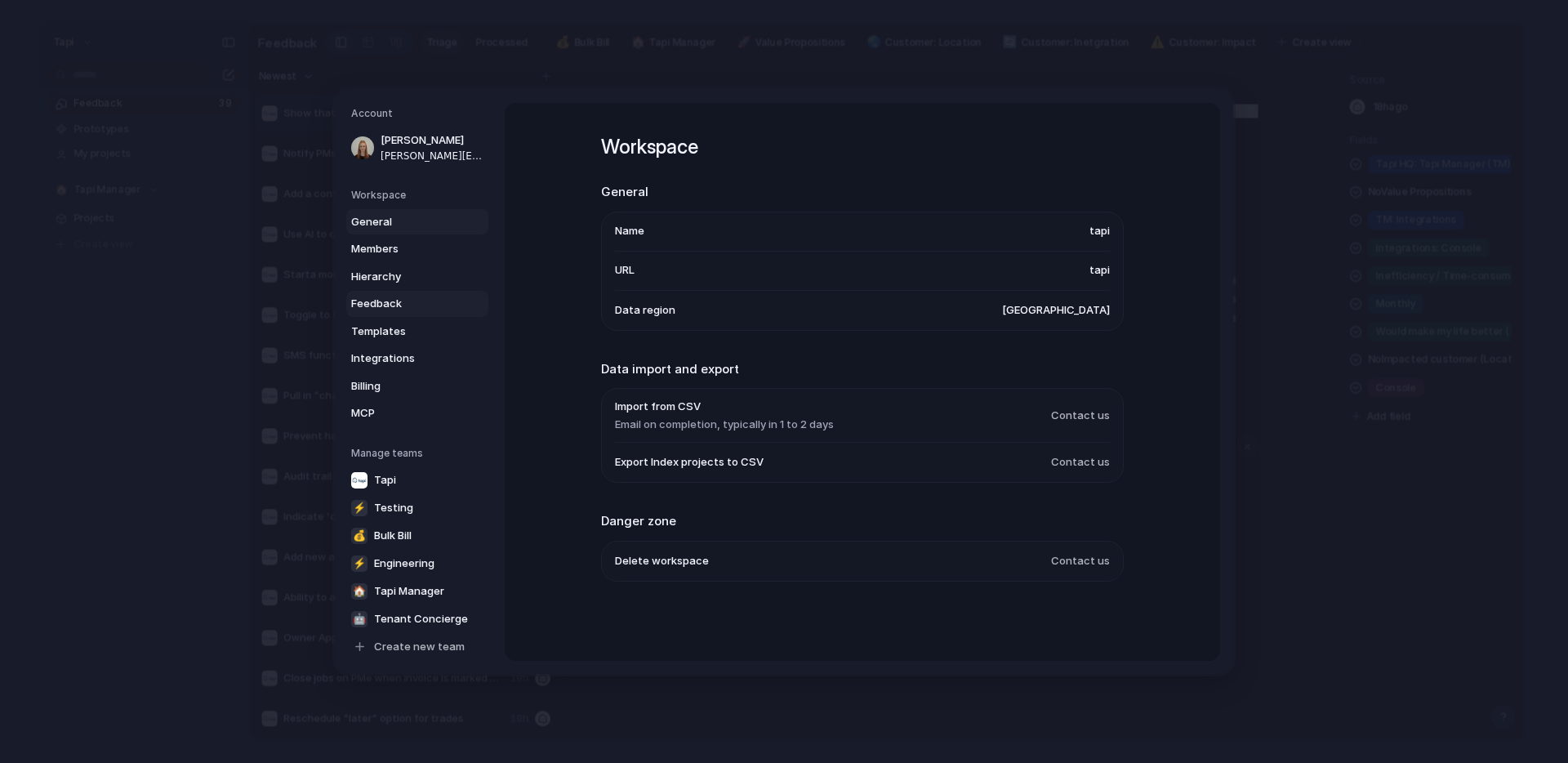
click at [385, 305] on span "Feedback" at bounding box center [403, 304] width 104 height 17
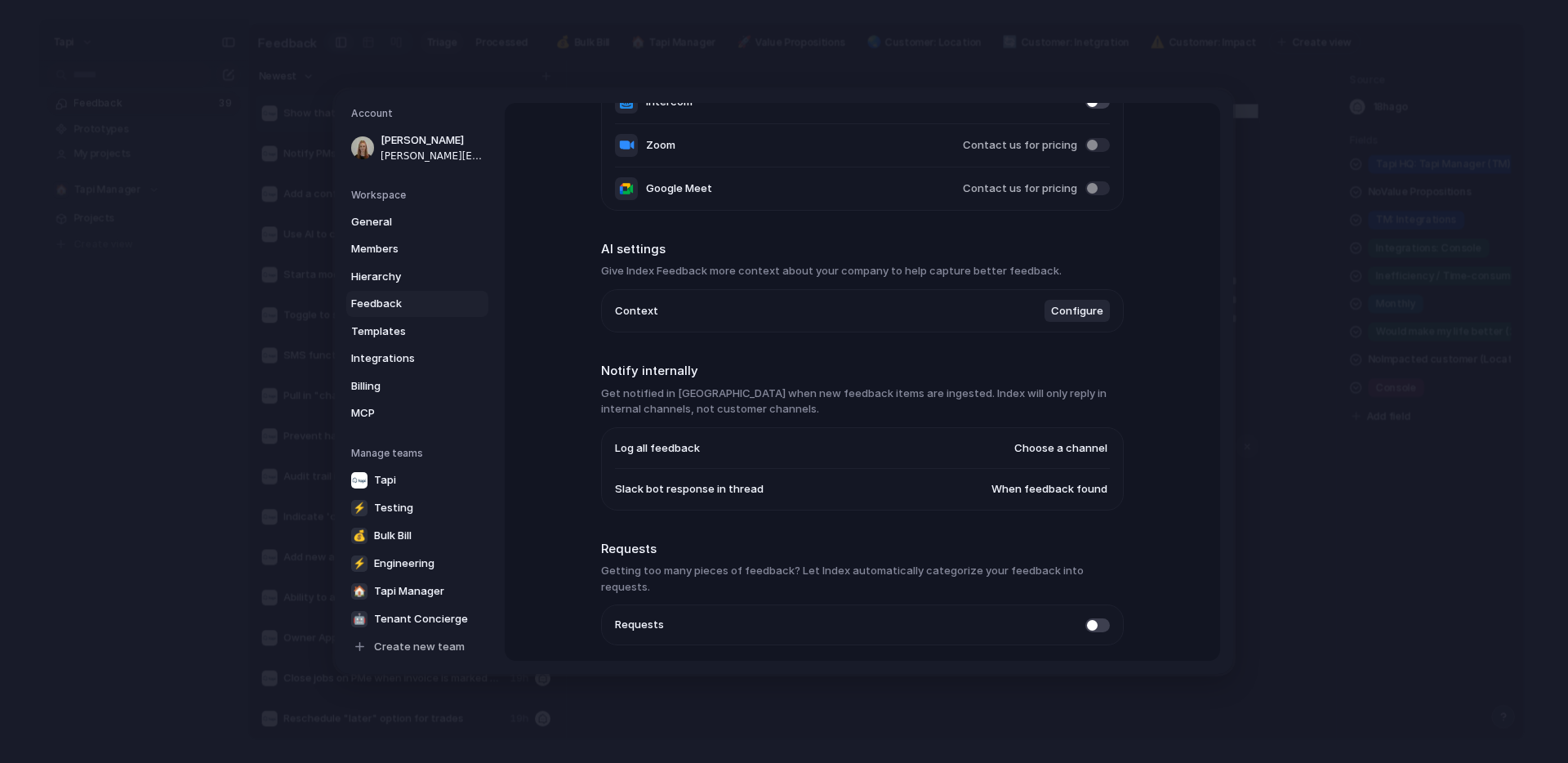
scroll to position [280, 0]
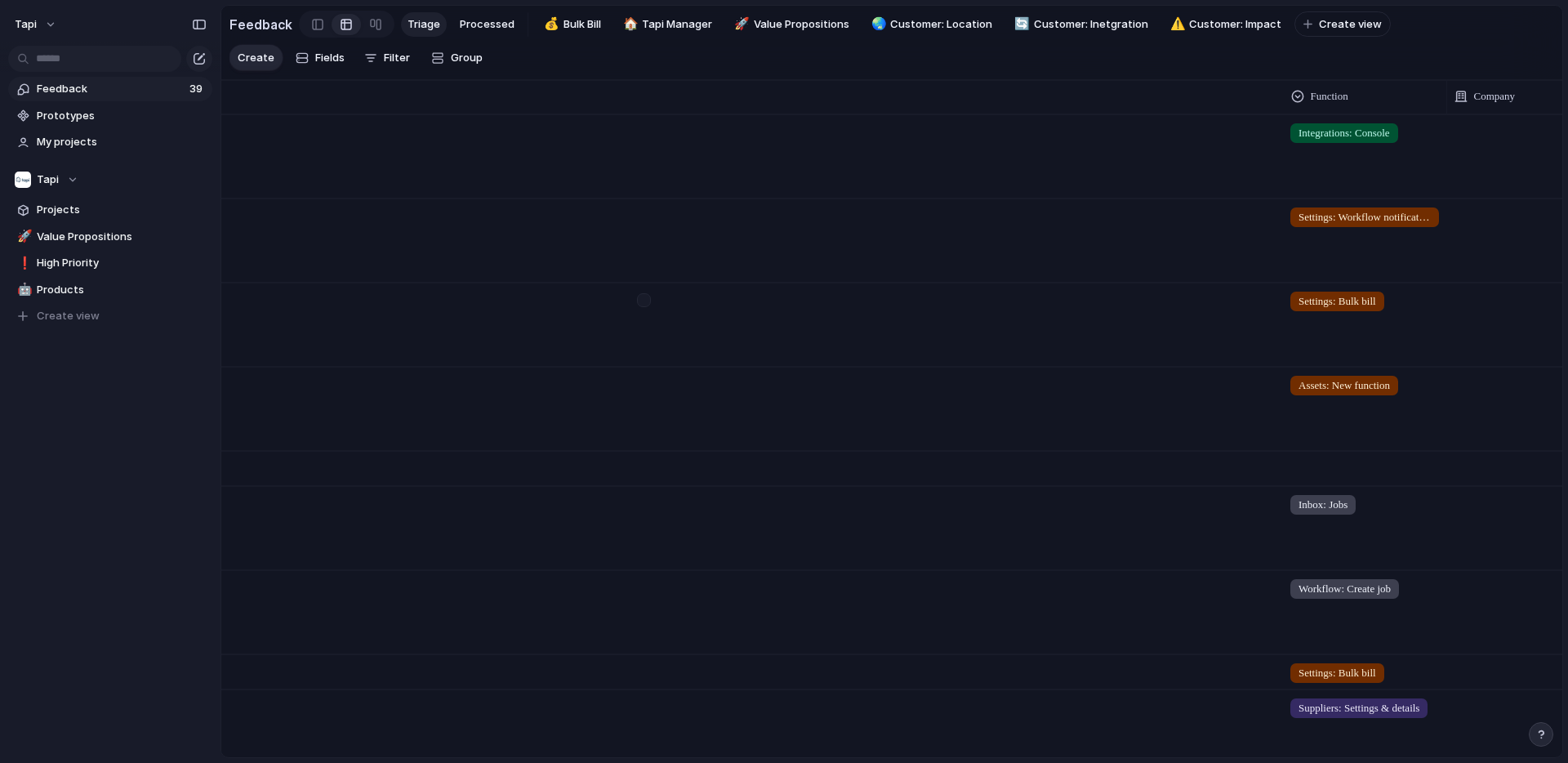
click at [272, 183] on div "Settings Invite members Change theme Sign out" at bounding box center [784, 381] width 1568 height 763
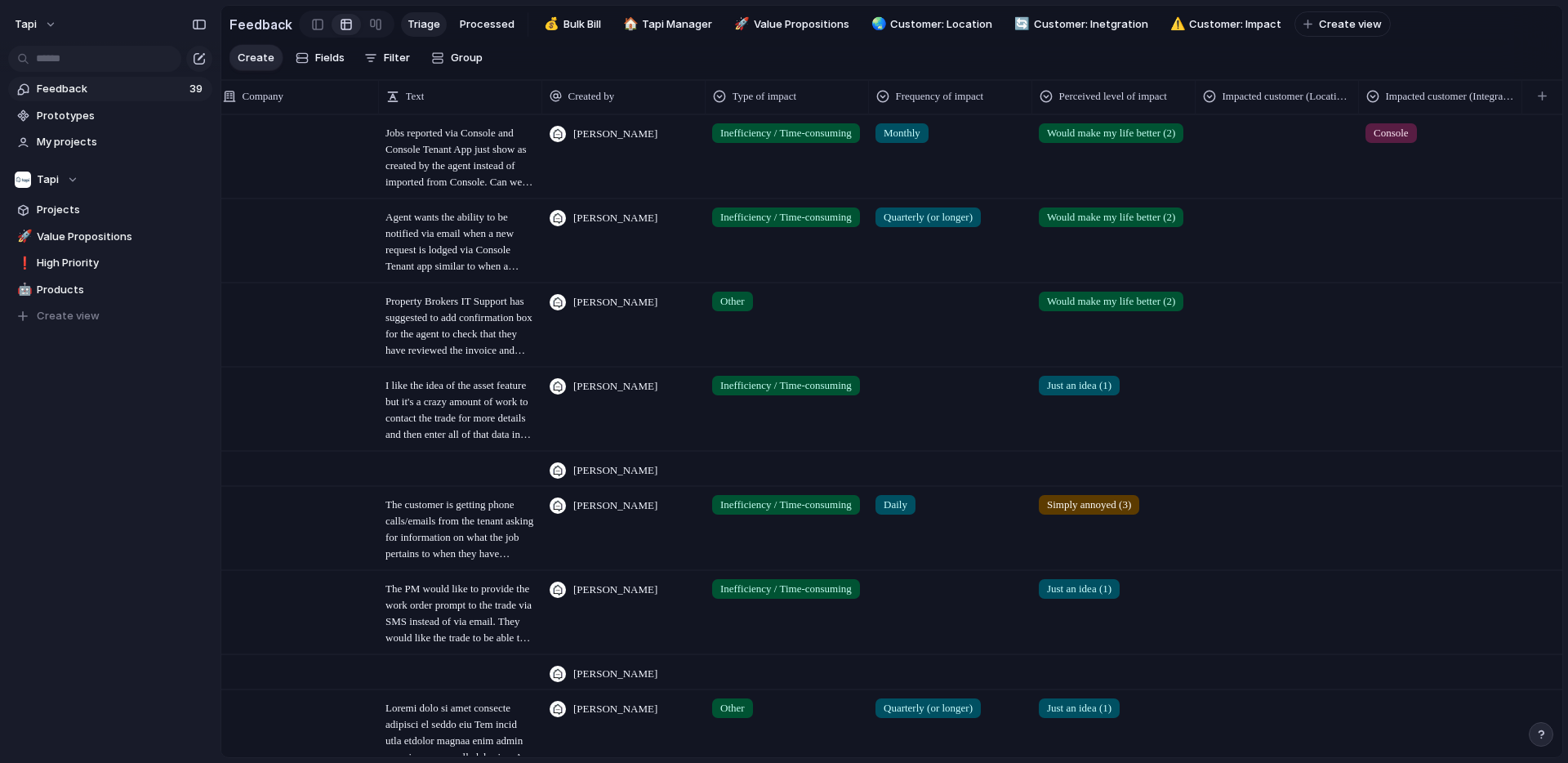
scroll to position [0, 1232]
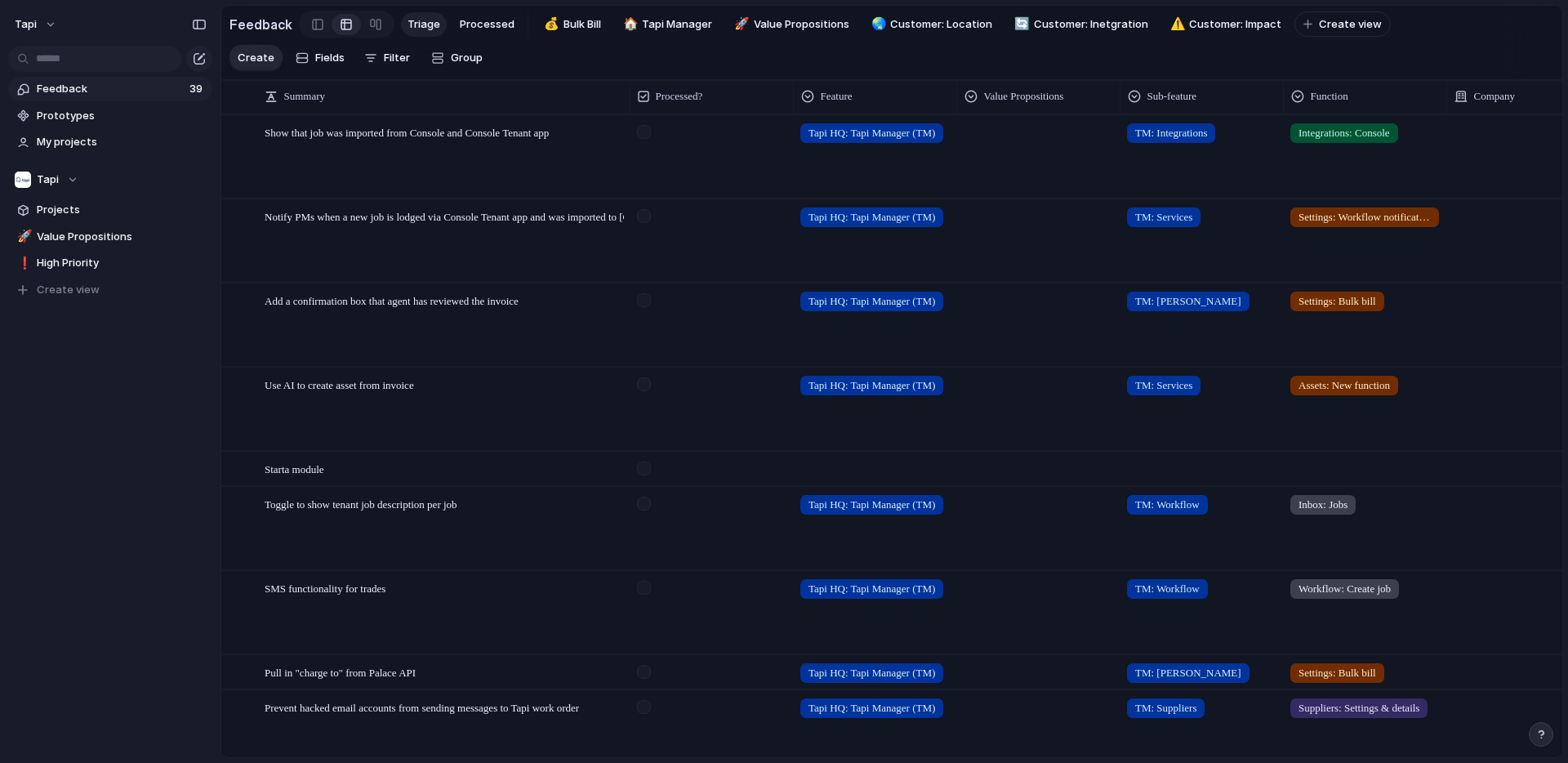
click at [113, 88] on span "Feedback" at bounding box center [111, 89] width 147 height 17
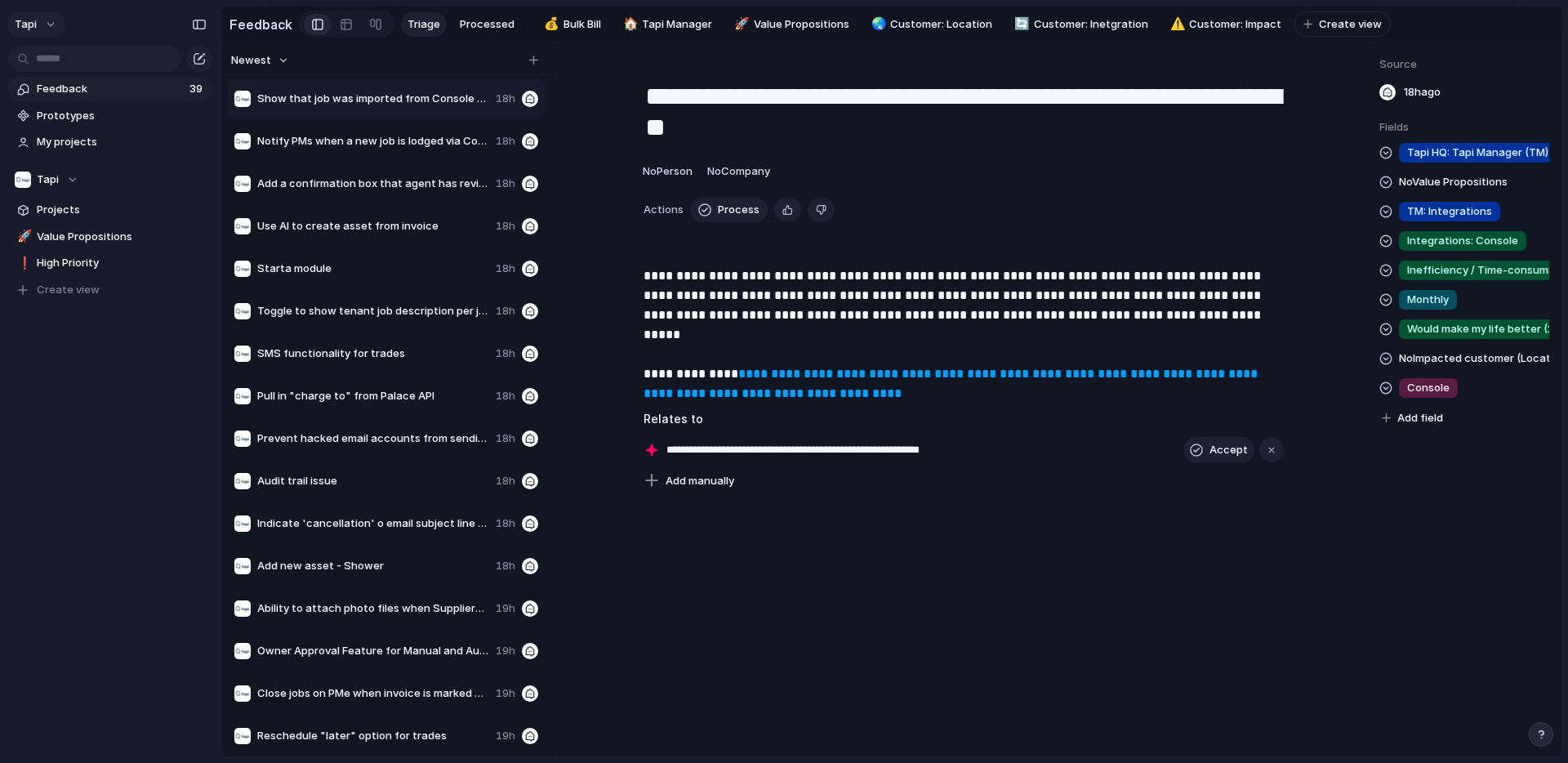
click at [34, 26] on span "tapi" at bounding box center [25, 25] width 22 height 17
click at [90, 62] on li "Settings" at bounding box center [79, 61] width 136 height 26
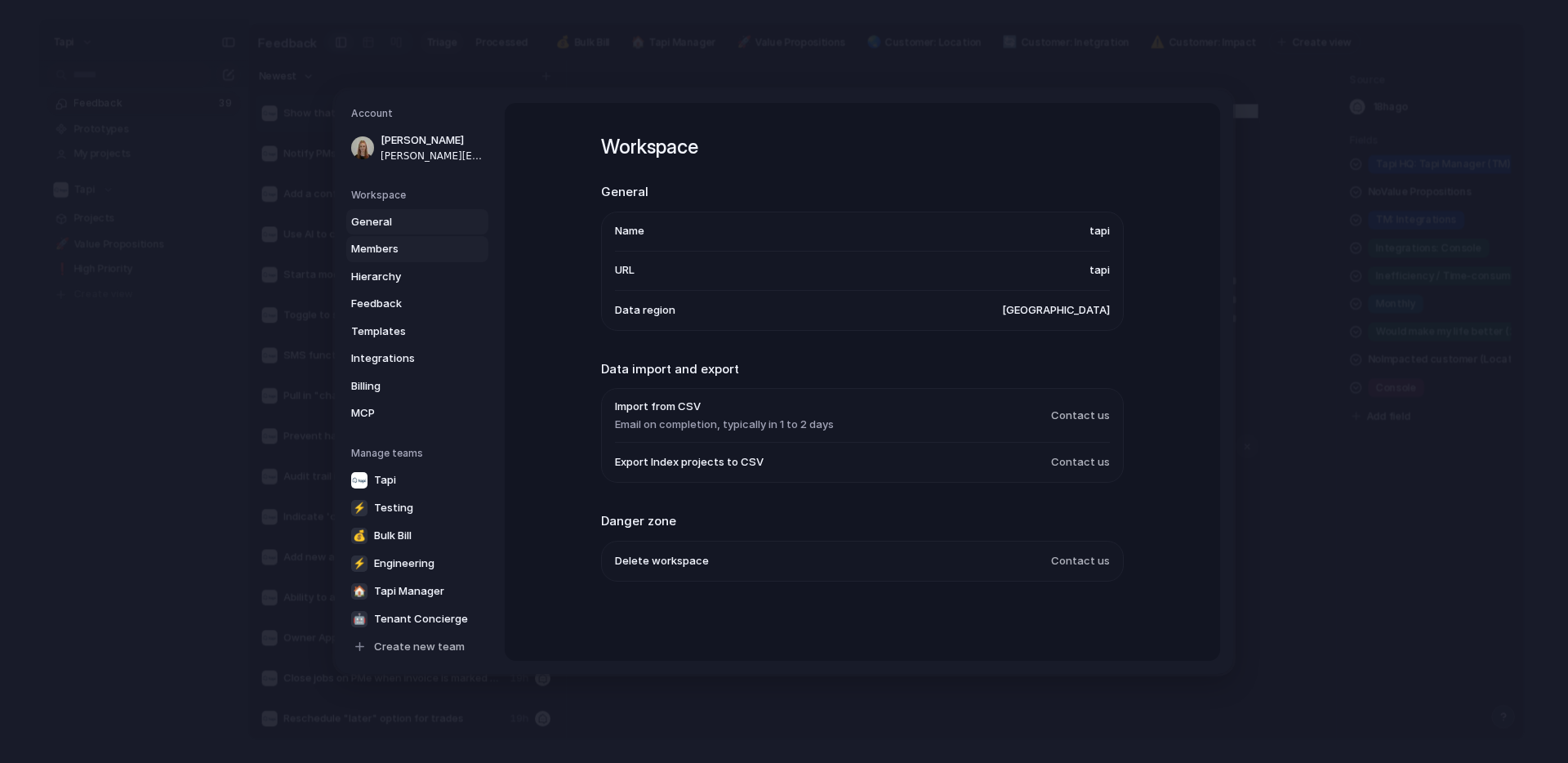
click at [391, 255] on span "Members" at bounding box center [403, 249] width 104 height 17
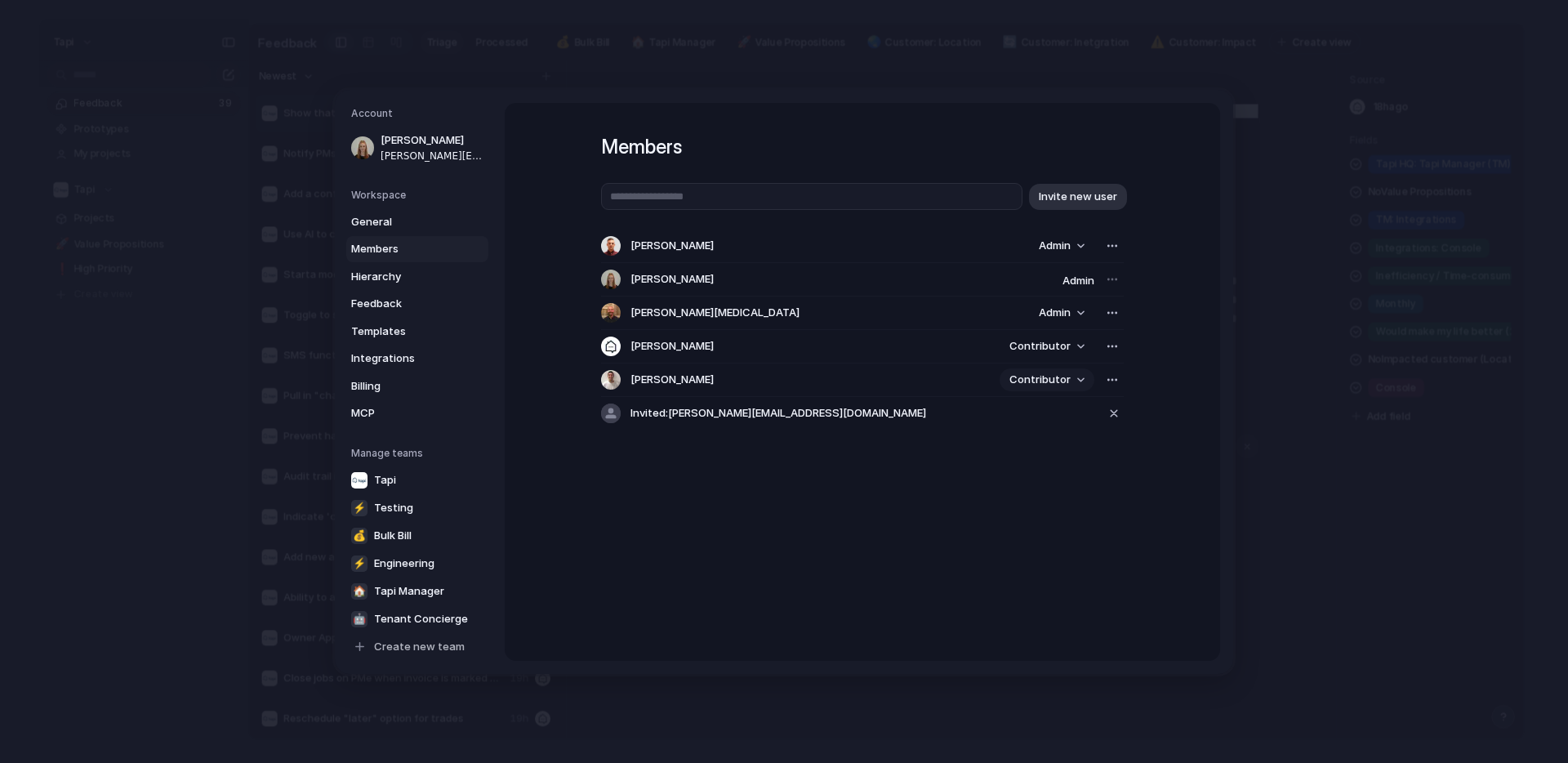
click at [1074, 384] on button "Contributor" at bounding box center [1047, 380] width 95 height 23
click at [1119, 379] on div "Admin Contributor" at bounding box center [784, 381] width 1568 height 763
click at [1119, 379] on button "button" at bounding box center [1113, 380] width 23 height 23
click at [976, 489] on div "Remove from workspace" at bounding box center [784, 381] width 1568 height 763
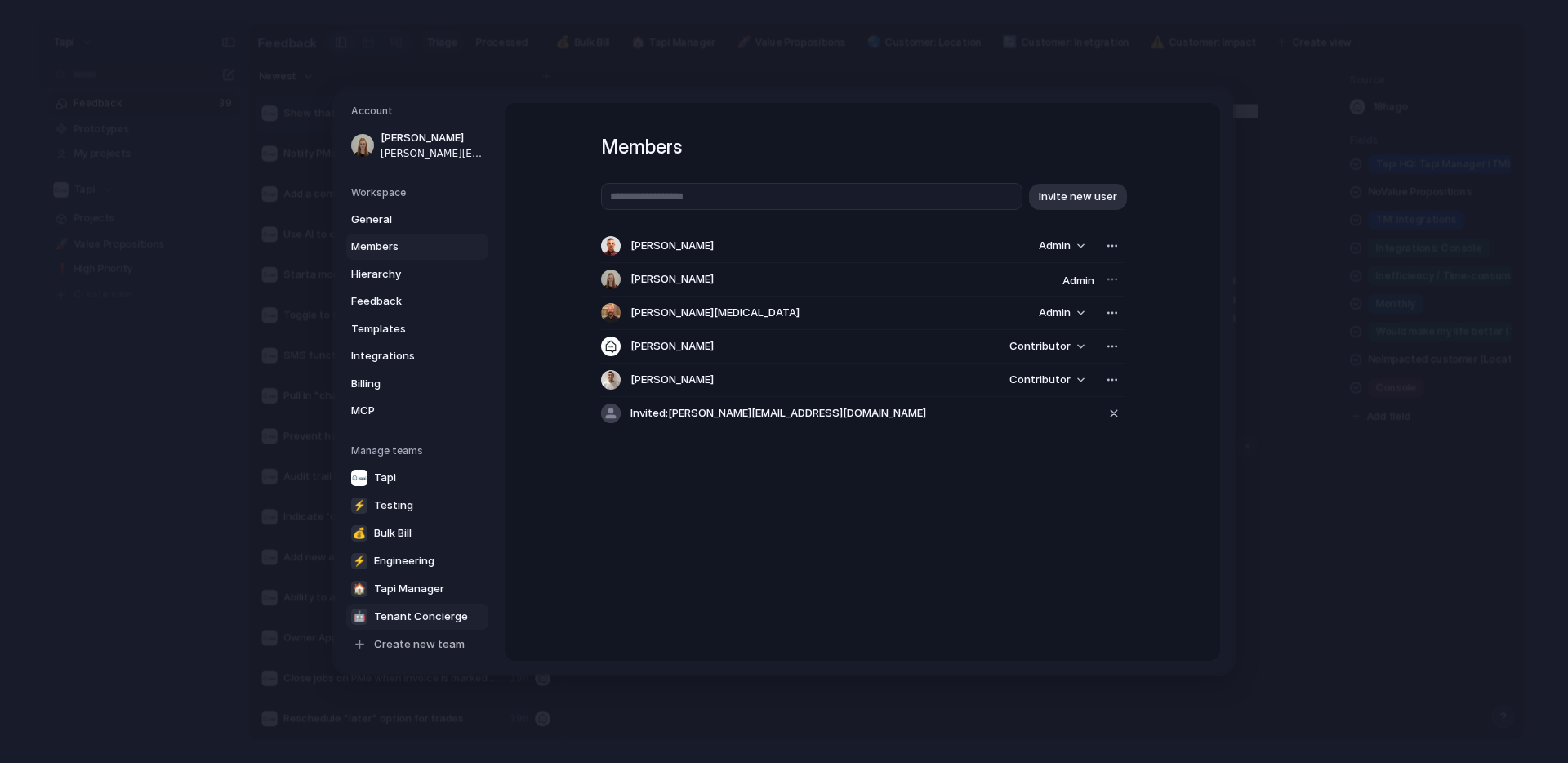
click at [401, 615] on span "Tenant Concierge" at bounding box center [420, 616] width 94 height 17
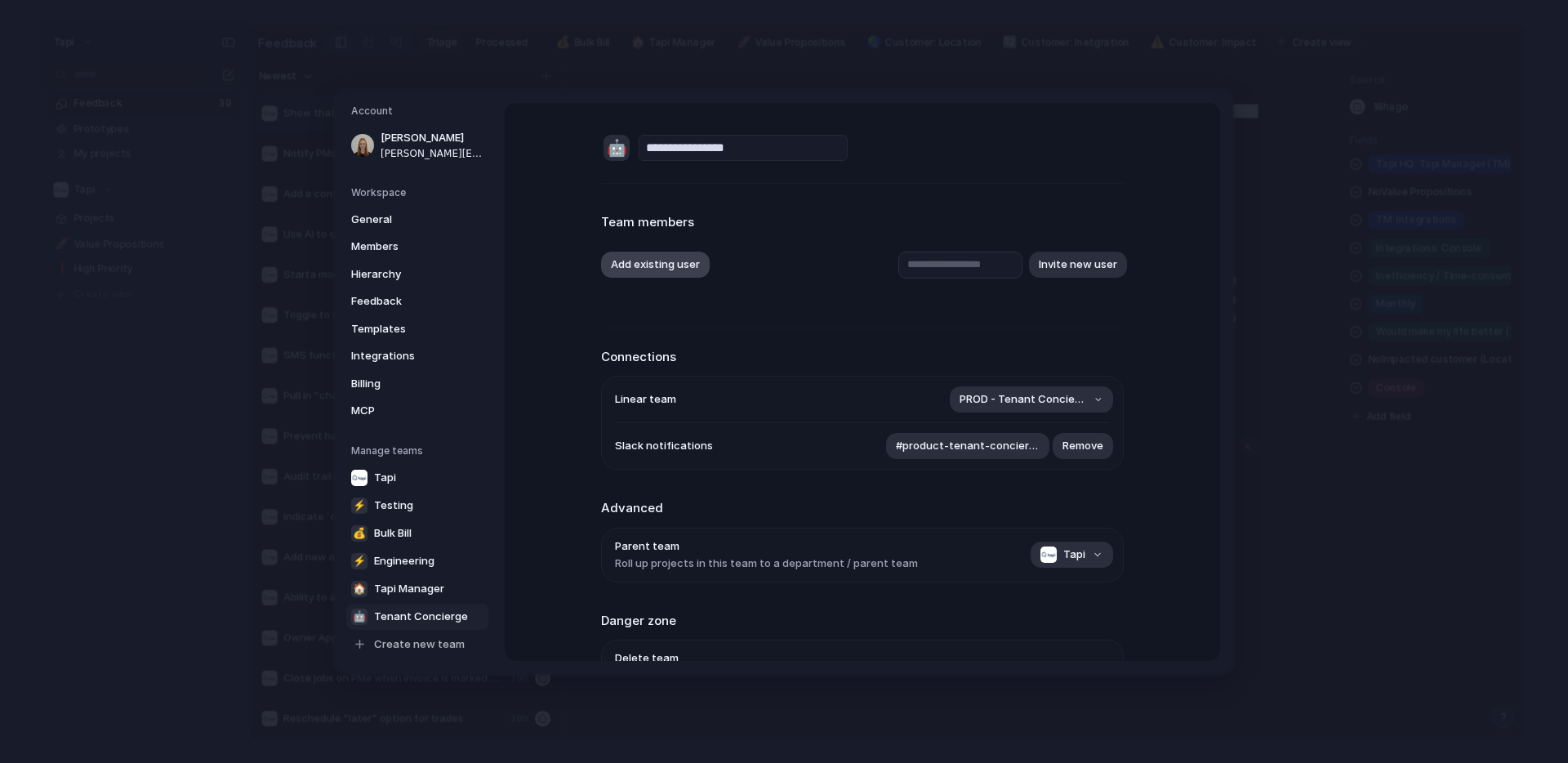
click at [644, 263] on button "Add existing user" at bounding box center [655, 265] width 109 height 26
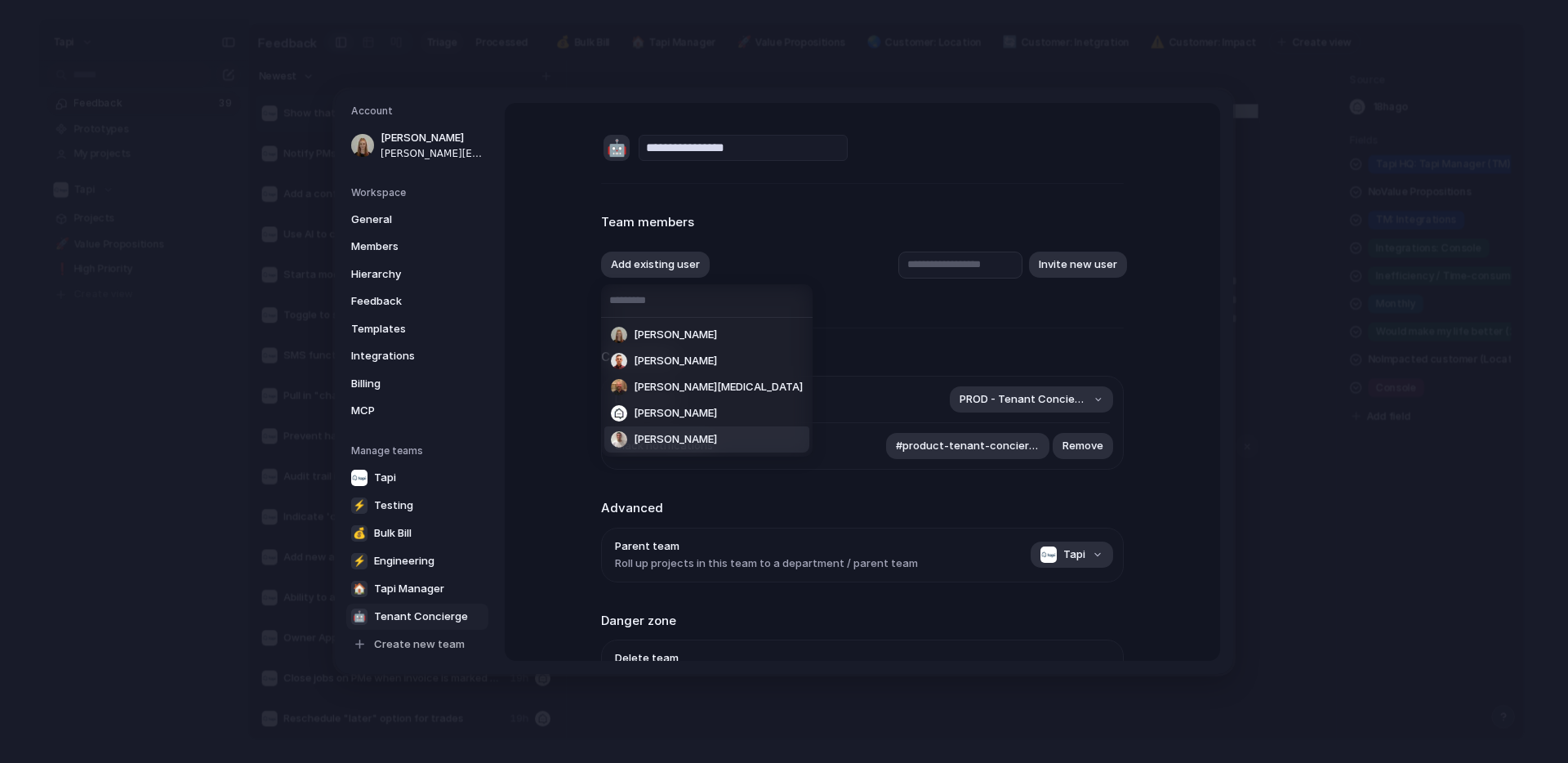
click at [690, 436] on span "Jason Nolan" at bounding box center [675, 440] width 83 height 17
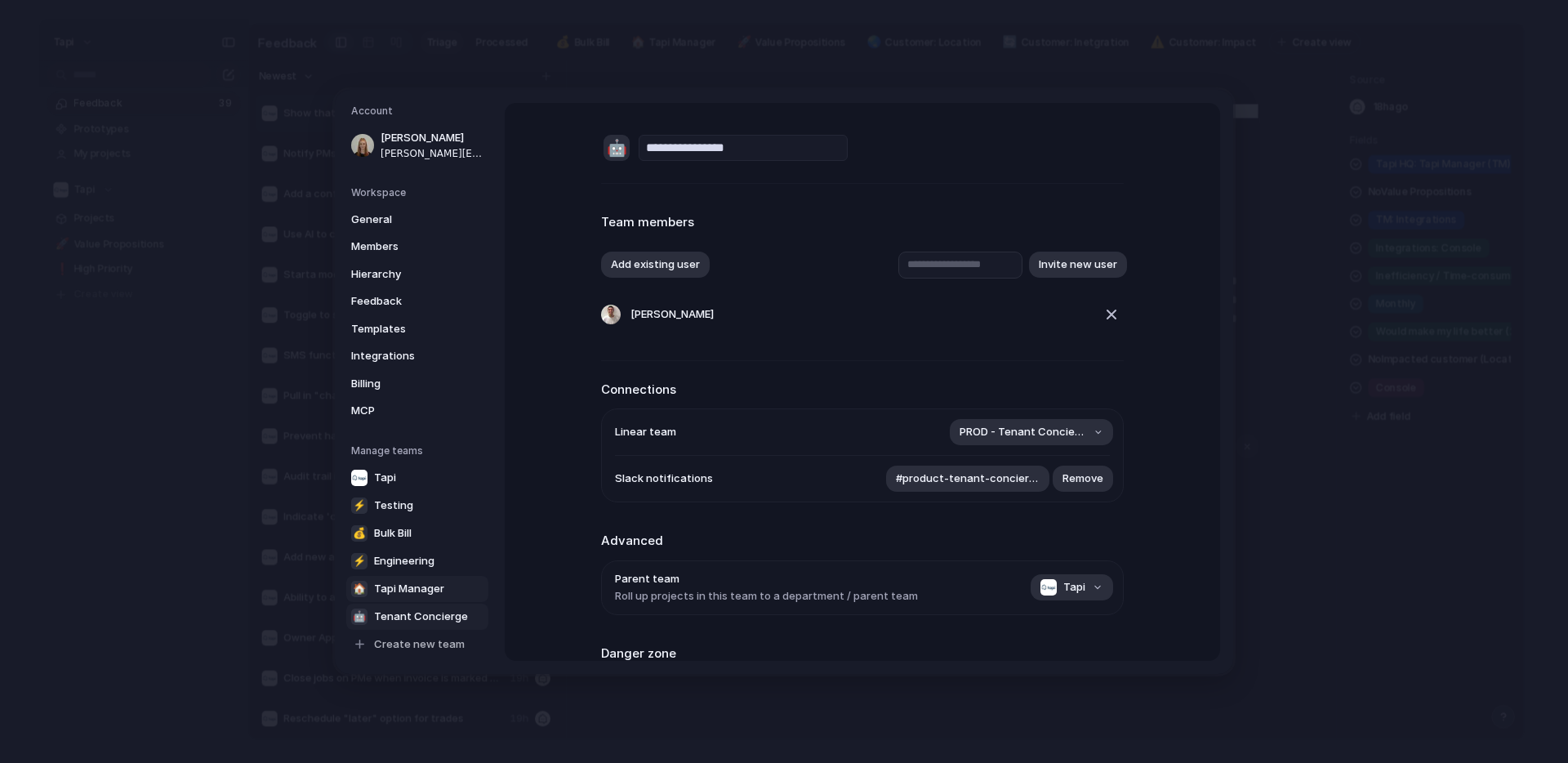
click at [416, 589] on span "Tapi Manager" at bounding box center [409, 588] width 70 height 17
click at [643, 263] on button "Add existing user" at bounding box center [655, 265] width 109 height 26
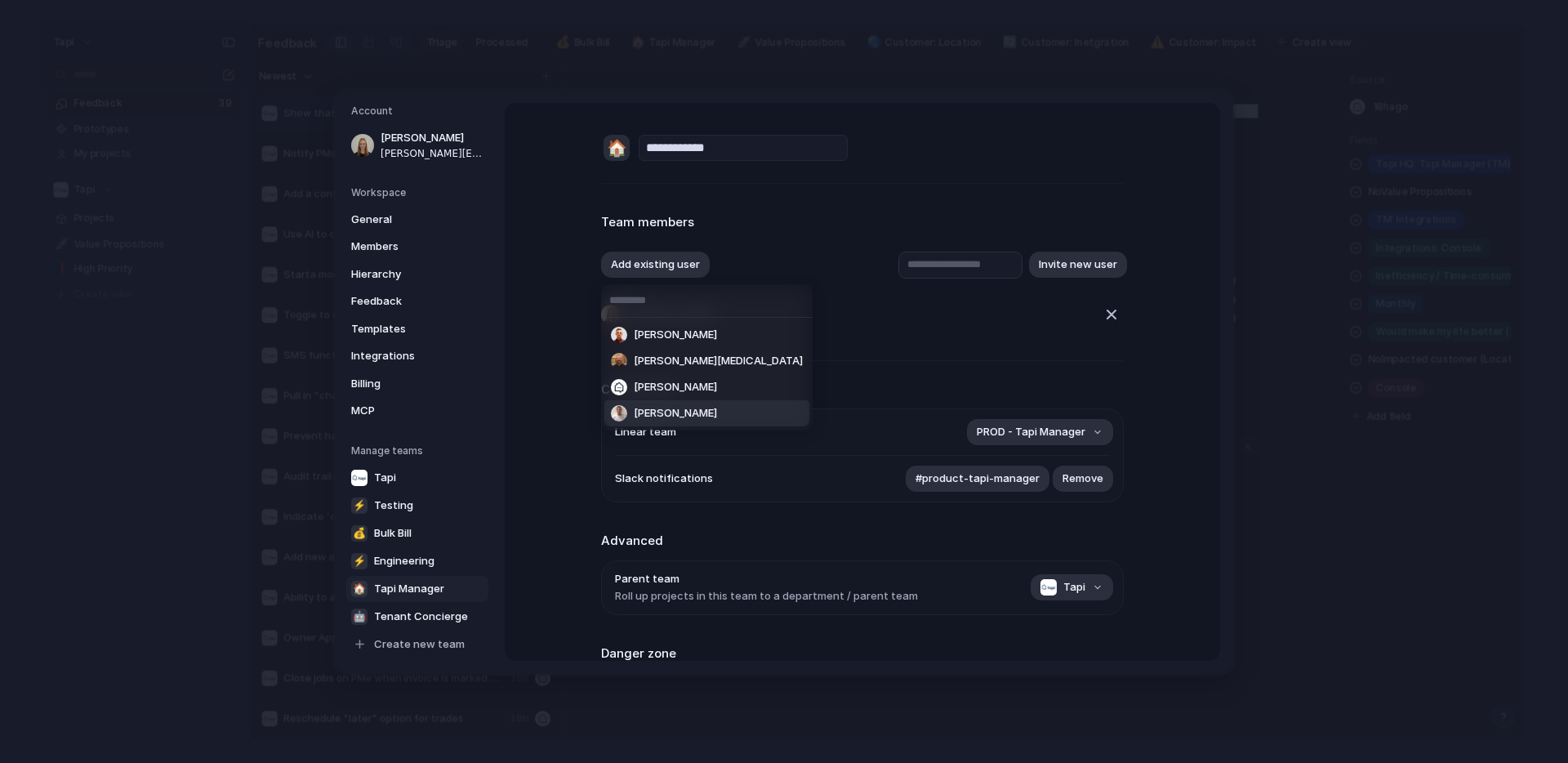
click at [683, 408] on span "Jason Nolan" at bounding box center [675, 414] width 83 height 17
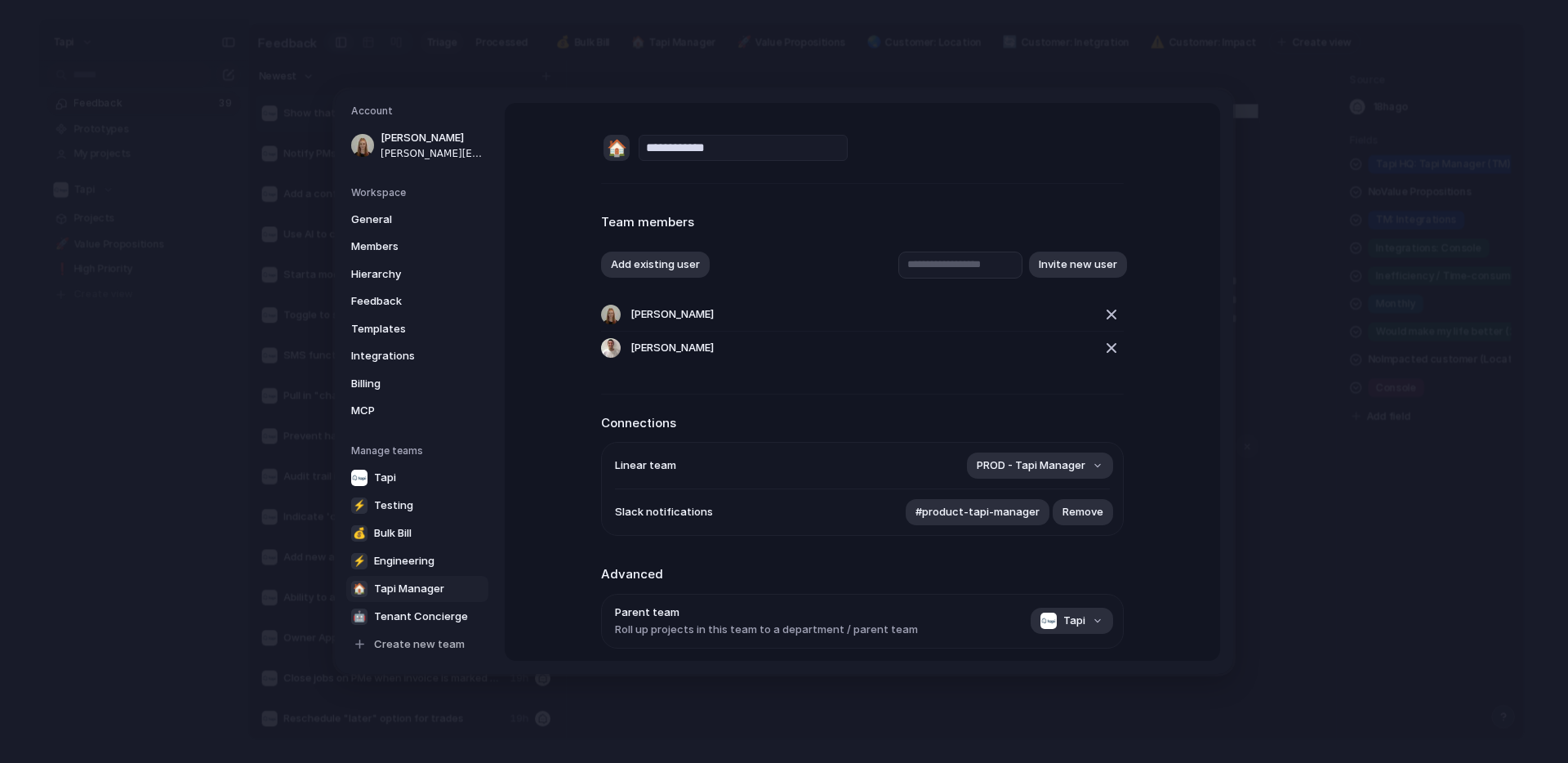
click at [422, 593] on span "Tapi Manager" at bounding box center [409, 588] width 70 height 17
click at [682, 258] on button "Add existing user" at bounding box center [655, 265] width 109 height 26
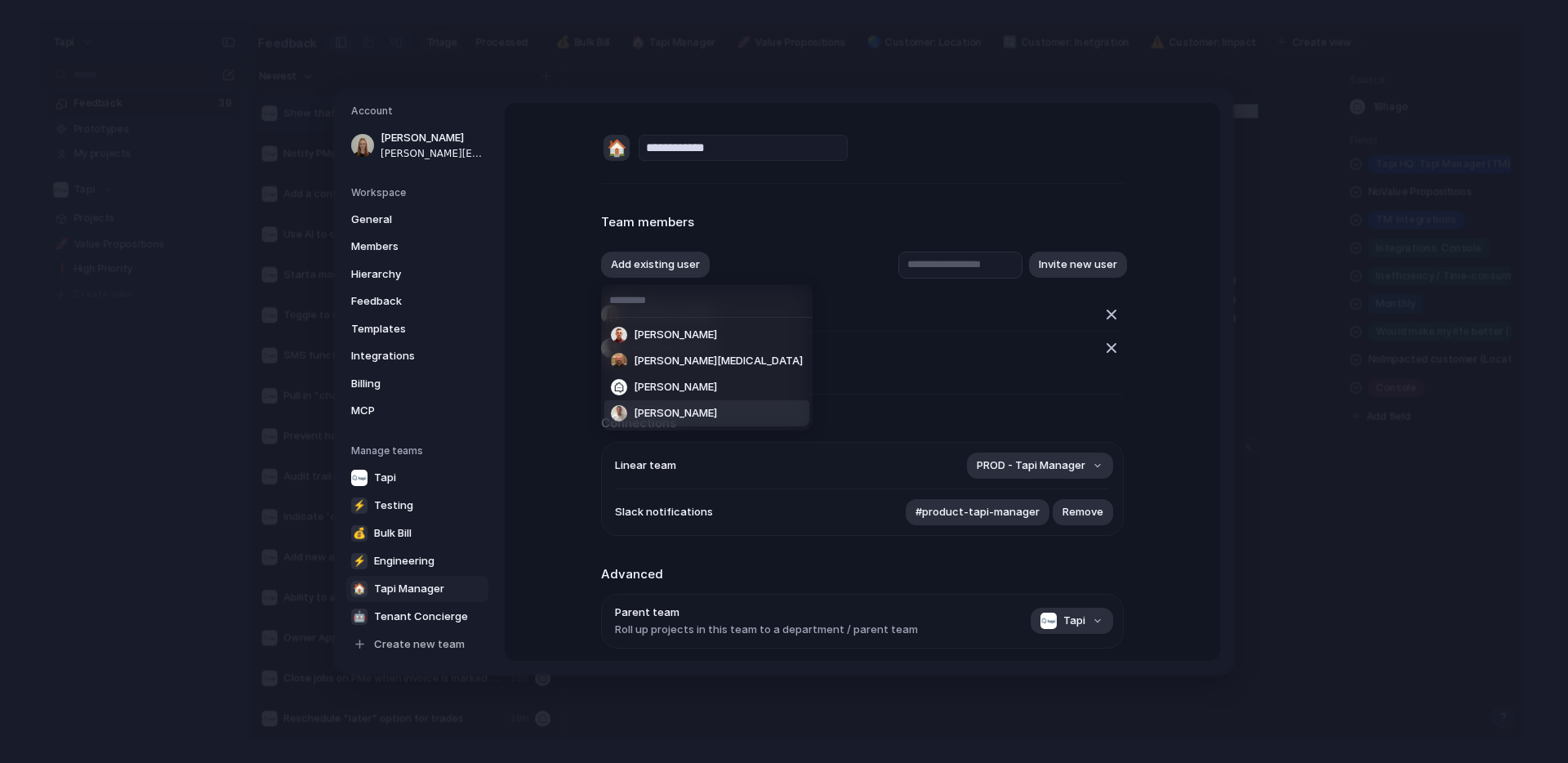
click at [694, 413] on span "Jason Nolan" at bounding box center [675, 414] width 83 height 17
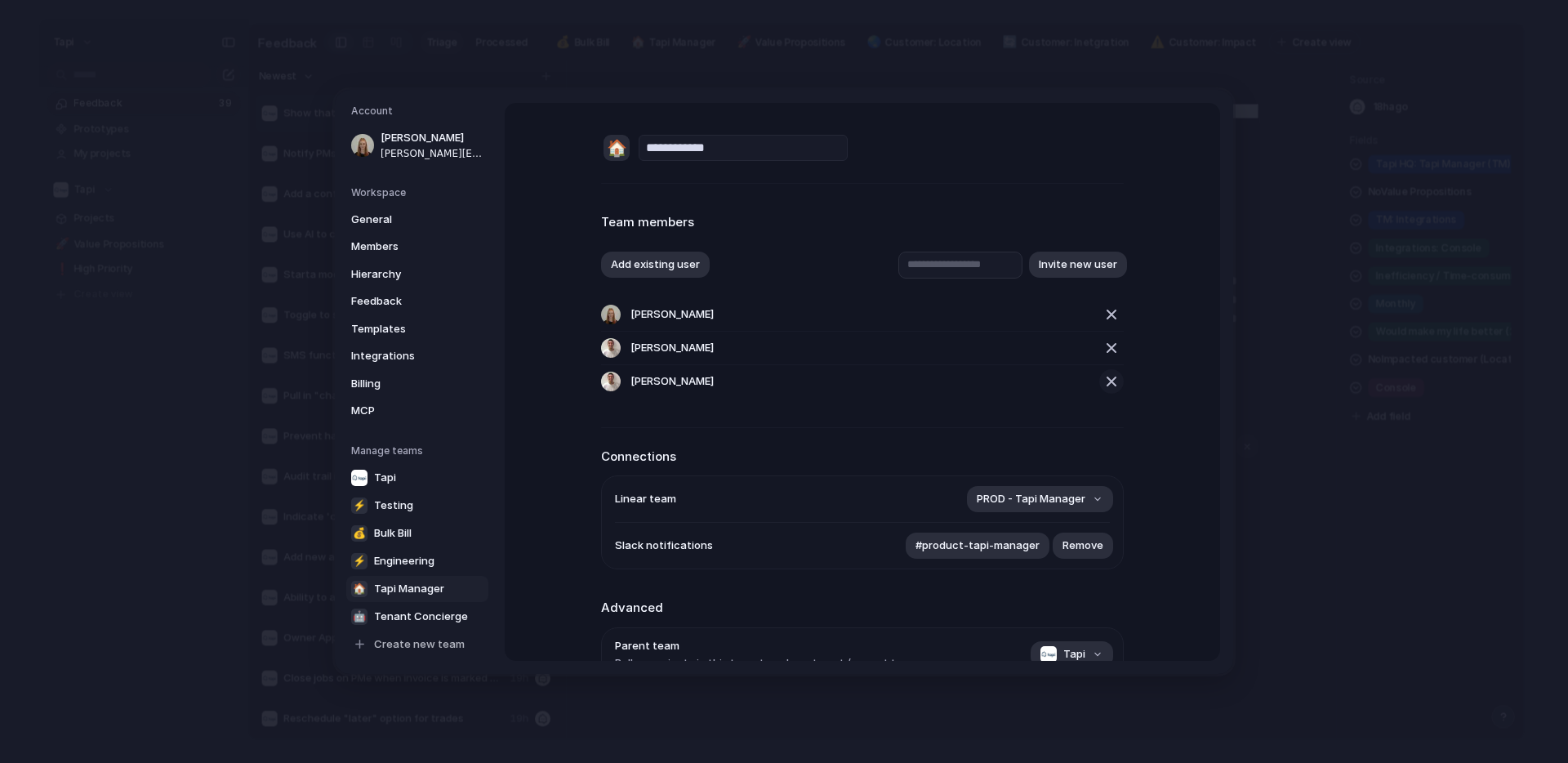
click at [1117, 379] on div "button" at bounding box center [1112, 381] width 19 height 19
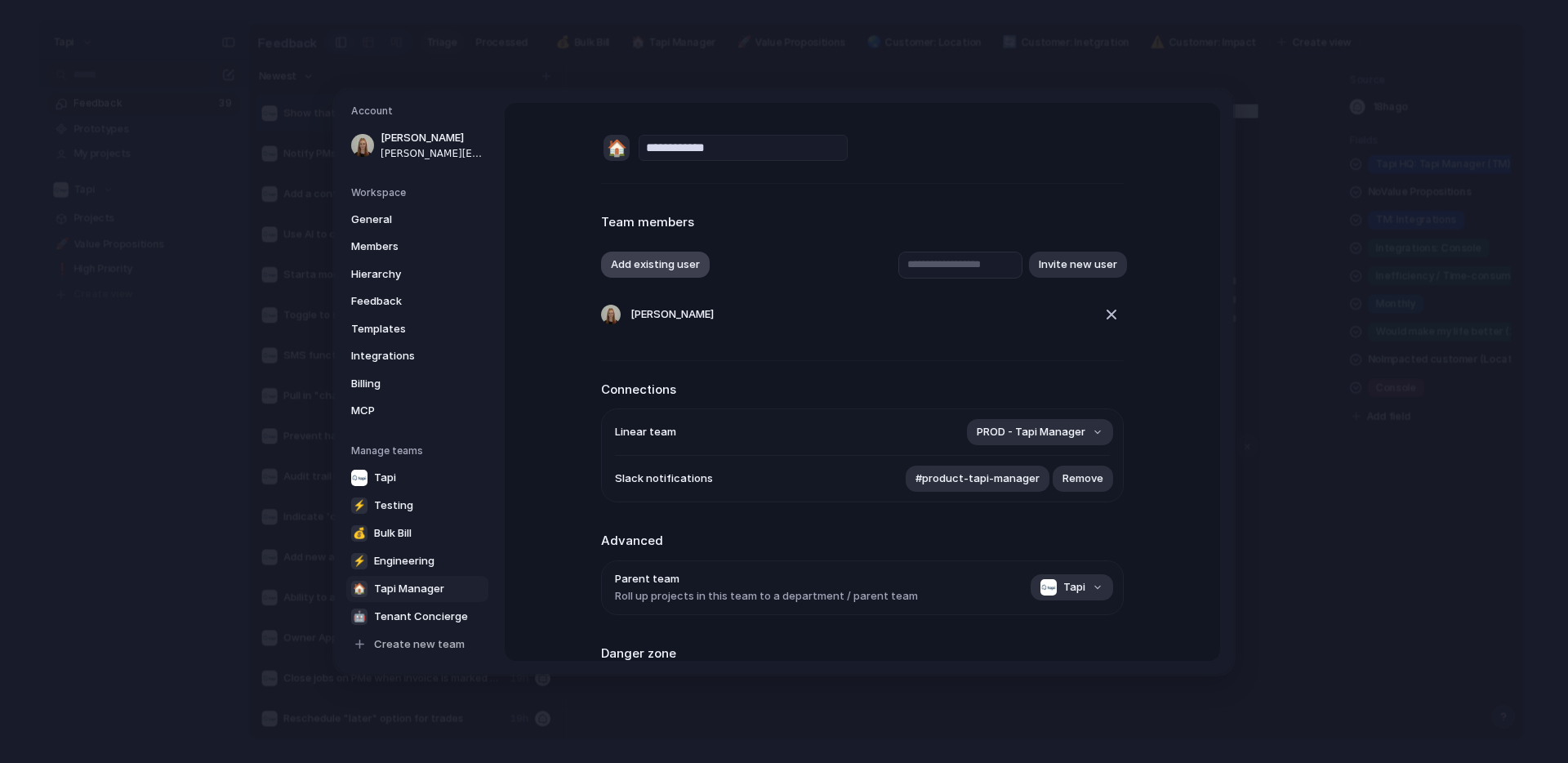
click at [650, 255] on button "Add existing user" at bounding box center [655, 265] width 109 height 26
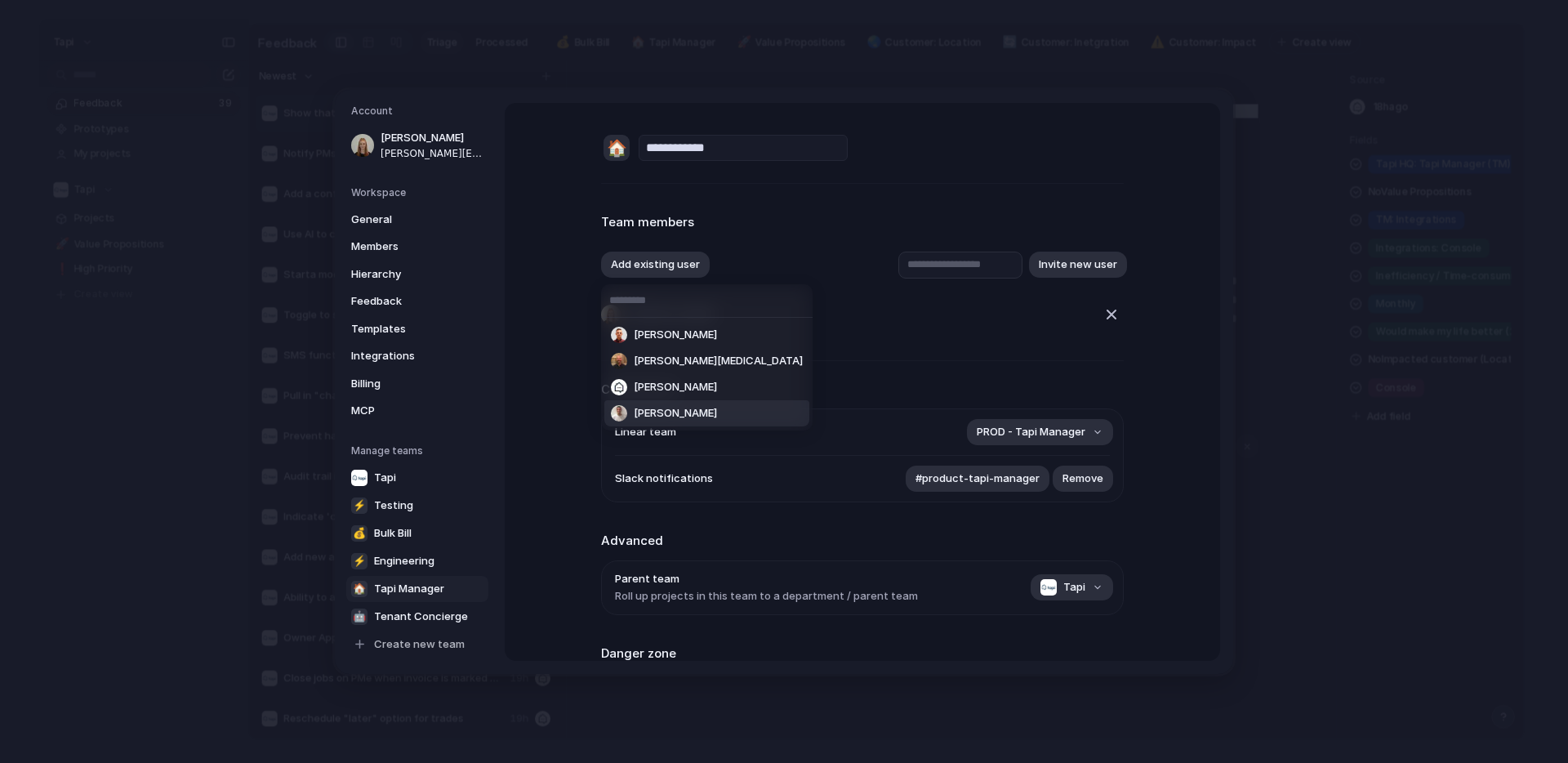
click at [668, 407] on span "Jason Nolan" at bounding box center [675, 414] width 83 height 17
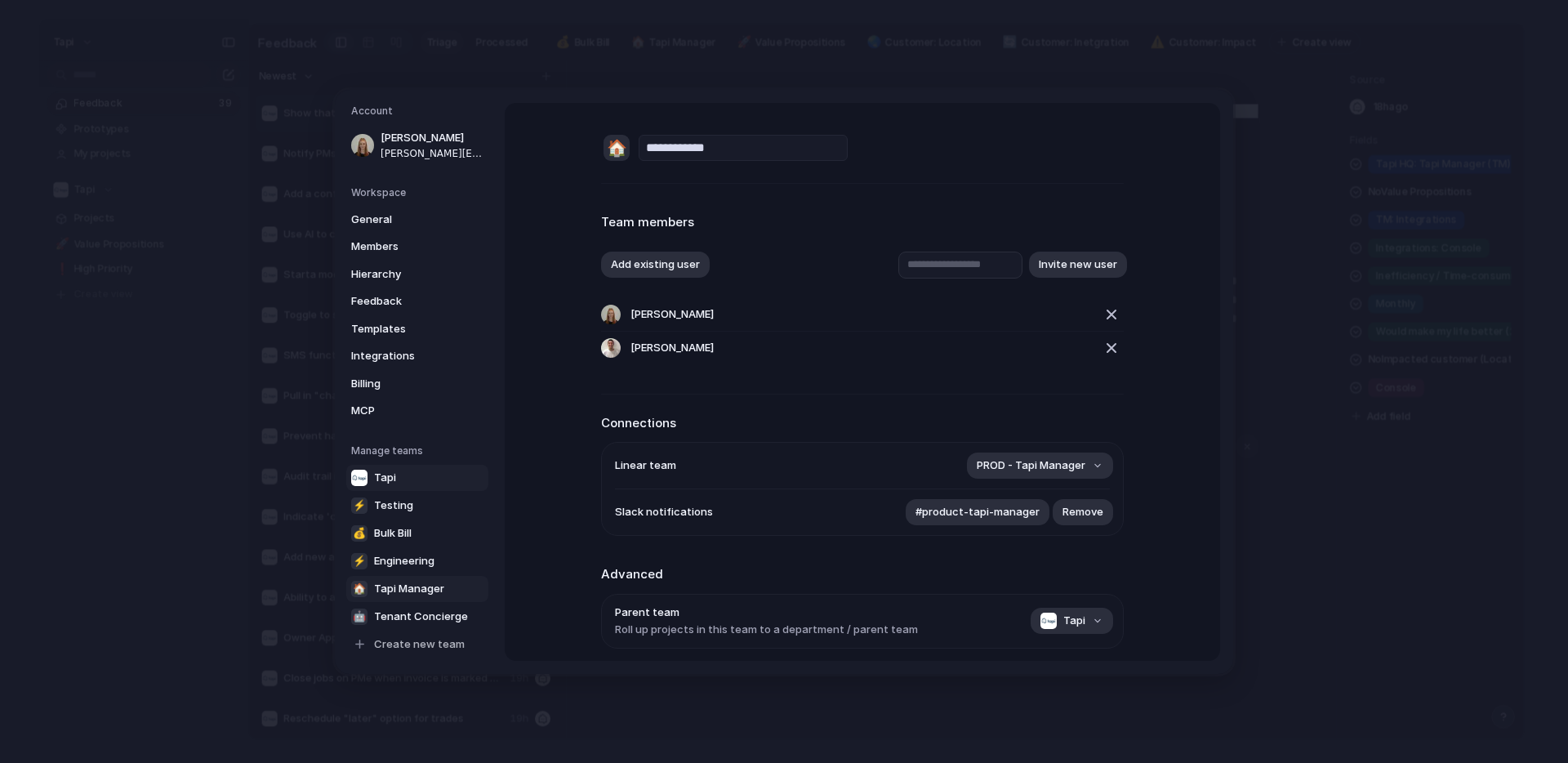
click at [385, 479] on span "Tapi" at bounding box center [384, 477] width 22 height 17
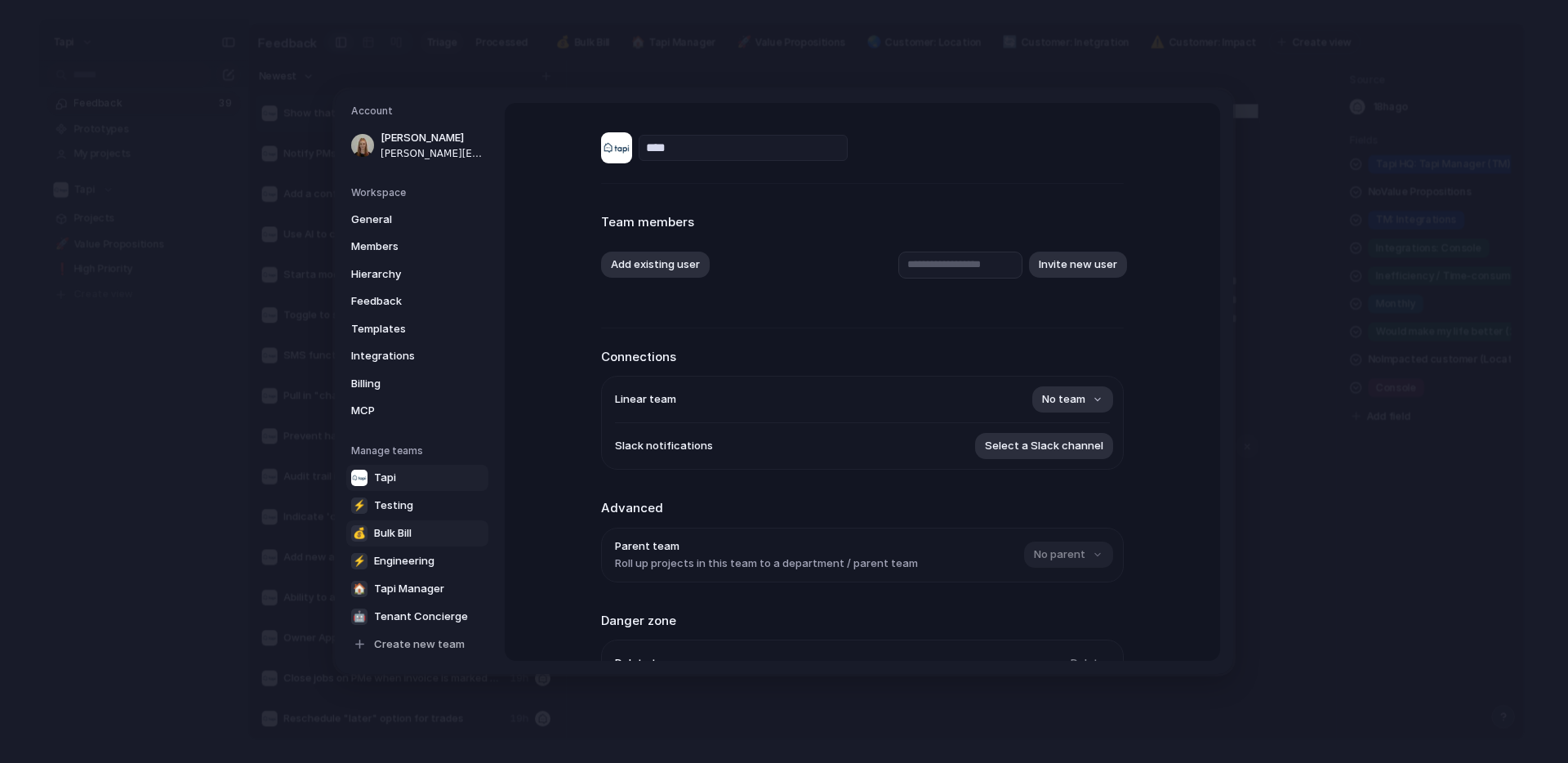
click at [395, 532] on span "Bulk Bill" at bounding box center [392, 533] width 38 height 17
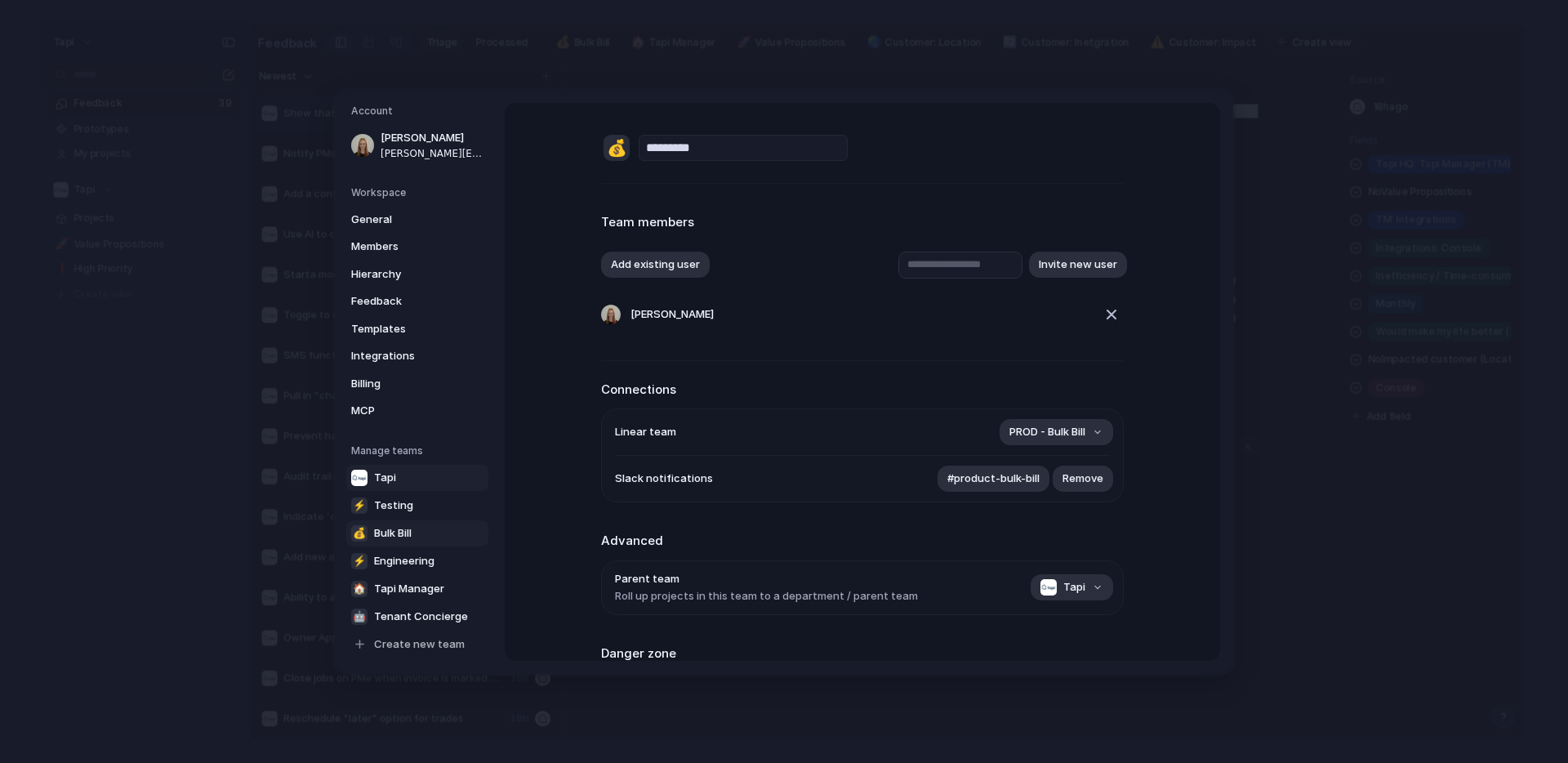
click at [396, 477] on link "Tapi" at bounding box center [418, 478] width 142 height 26
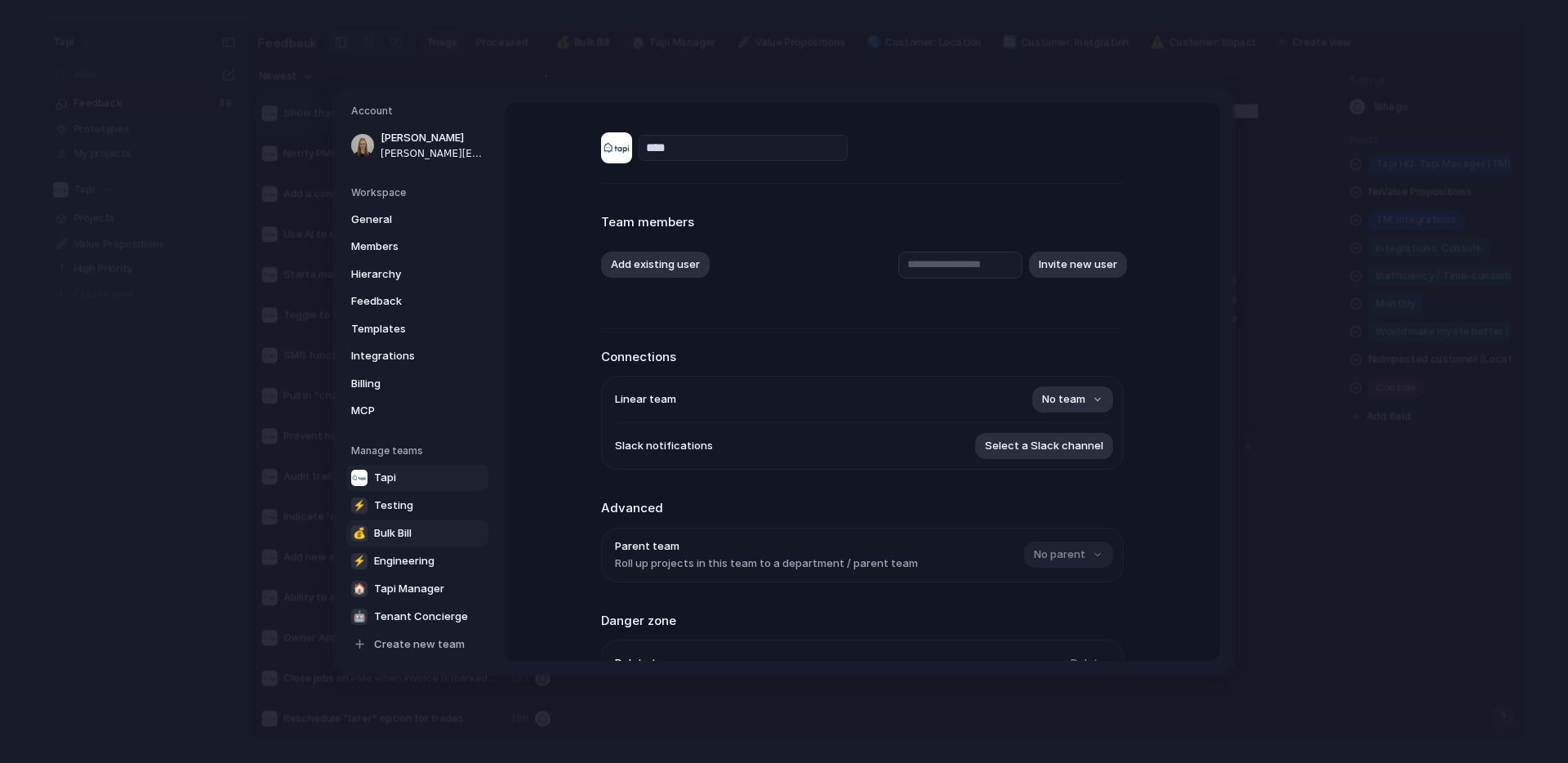
click at [415, 532] on link "💰 Bulk Bill" at bounding box center [418, 533] width 142 height 26
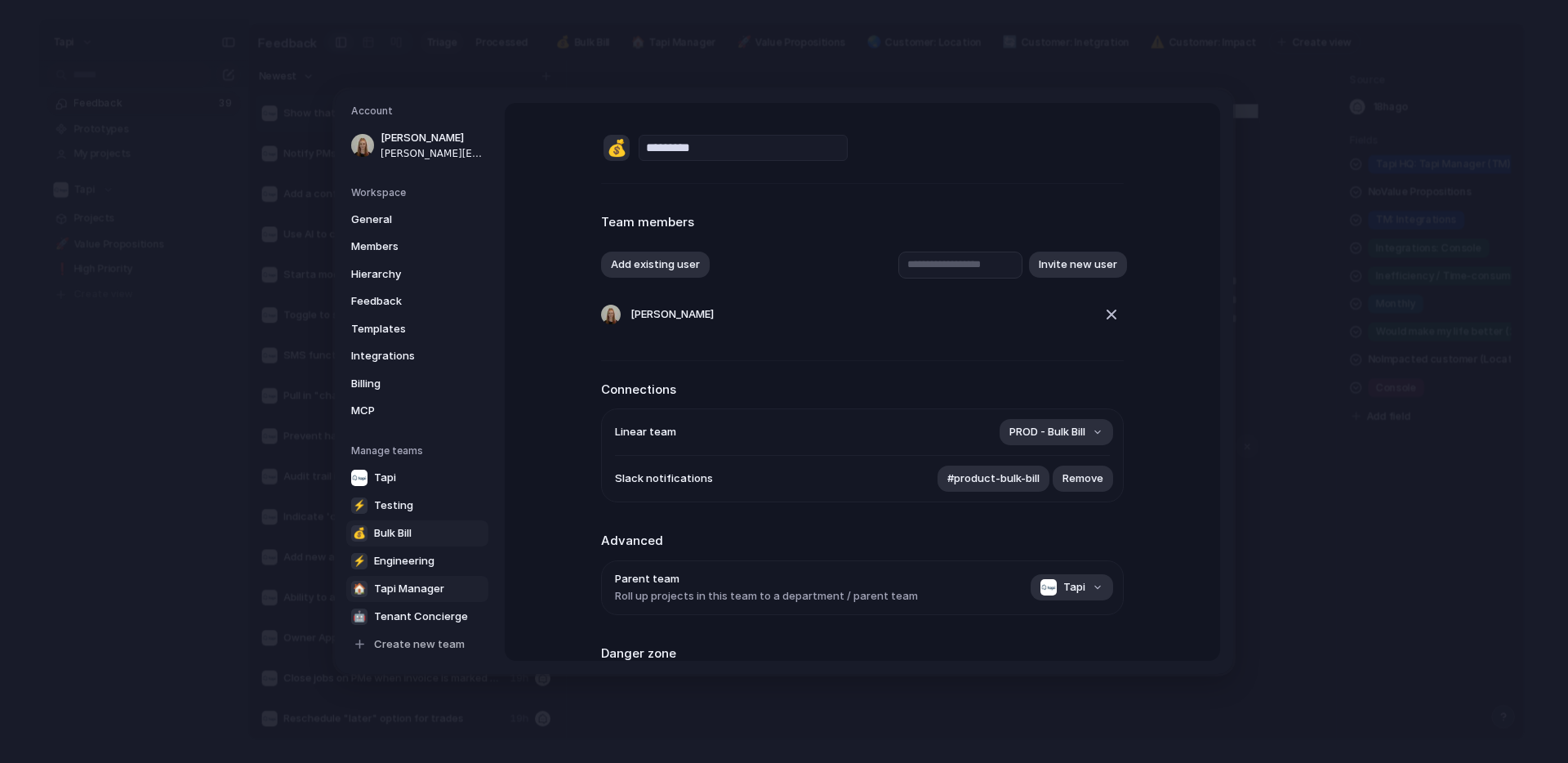
click at [430, 584] on span "Tapi Manager" at bounding box center [409, 588] width 70 height 17
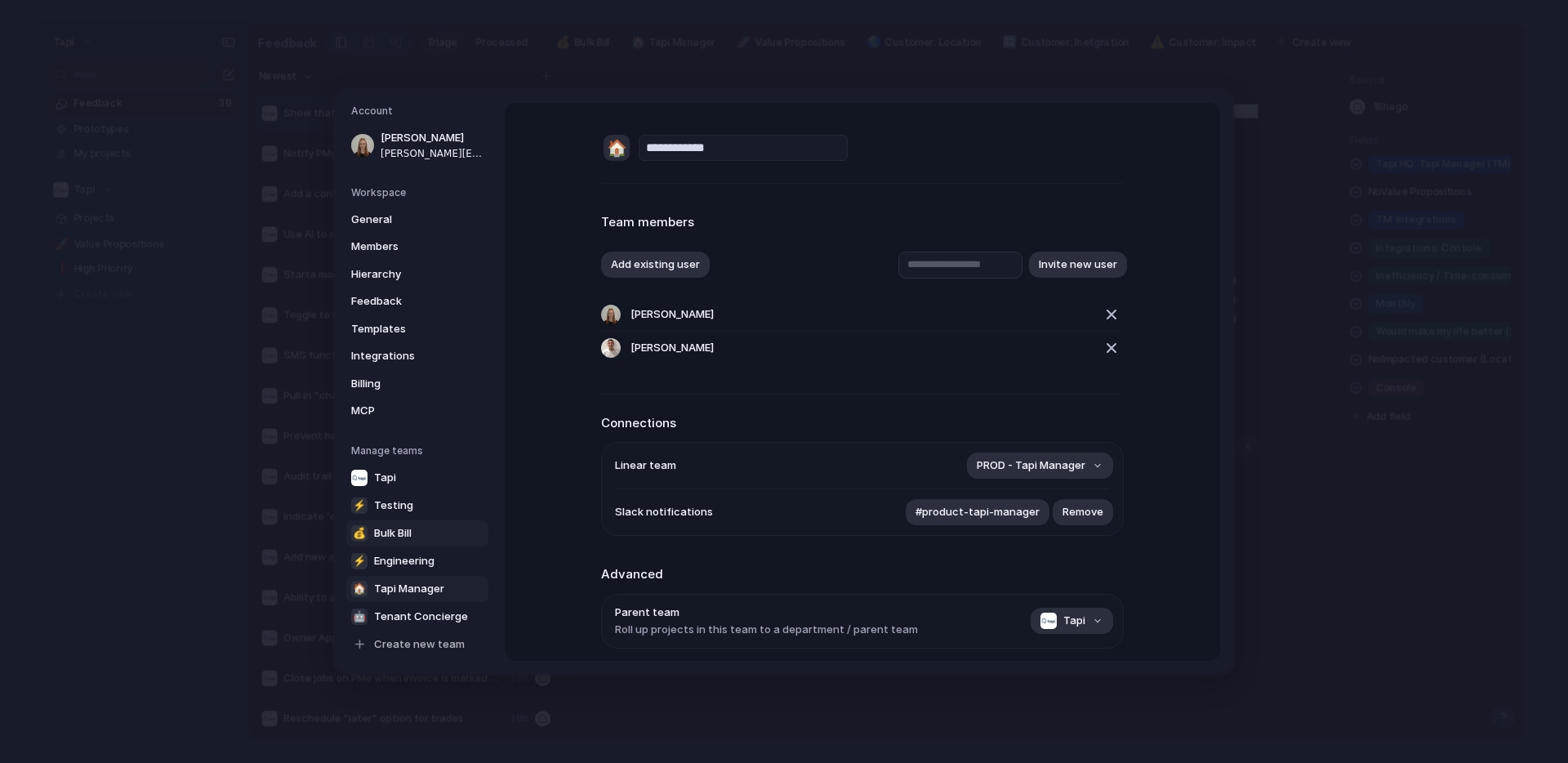
click at [425, 531] on link "💰 Bulk Bill" at bounding box center [418, 533] width 142 height 26
type input "*********"
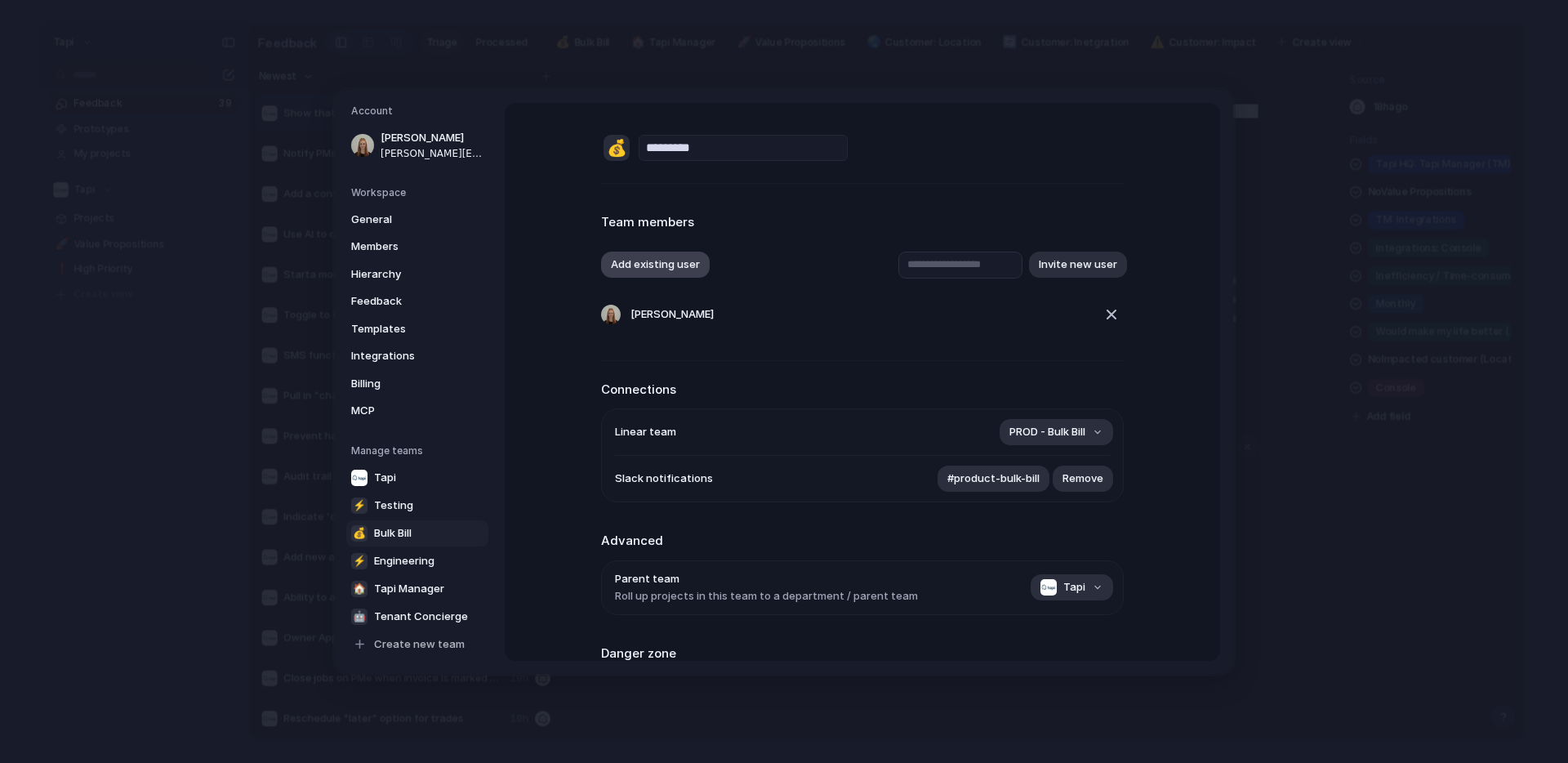
click at [683, 261] on button "Add existing user" at bounding box center [655, 265] width 109 height 26
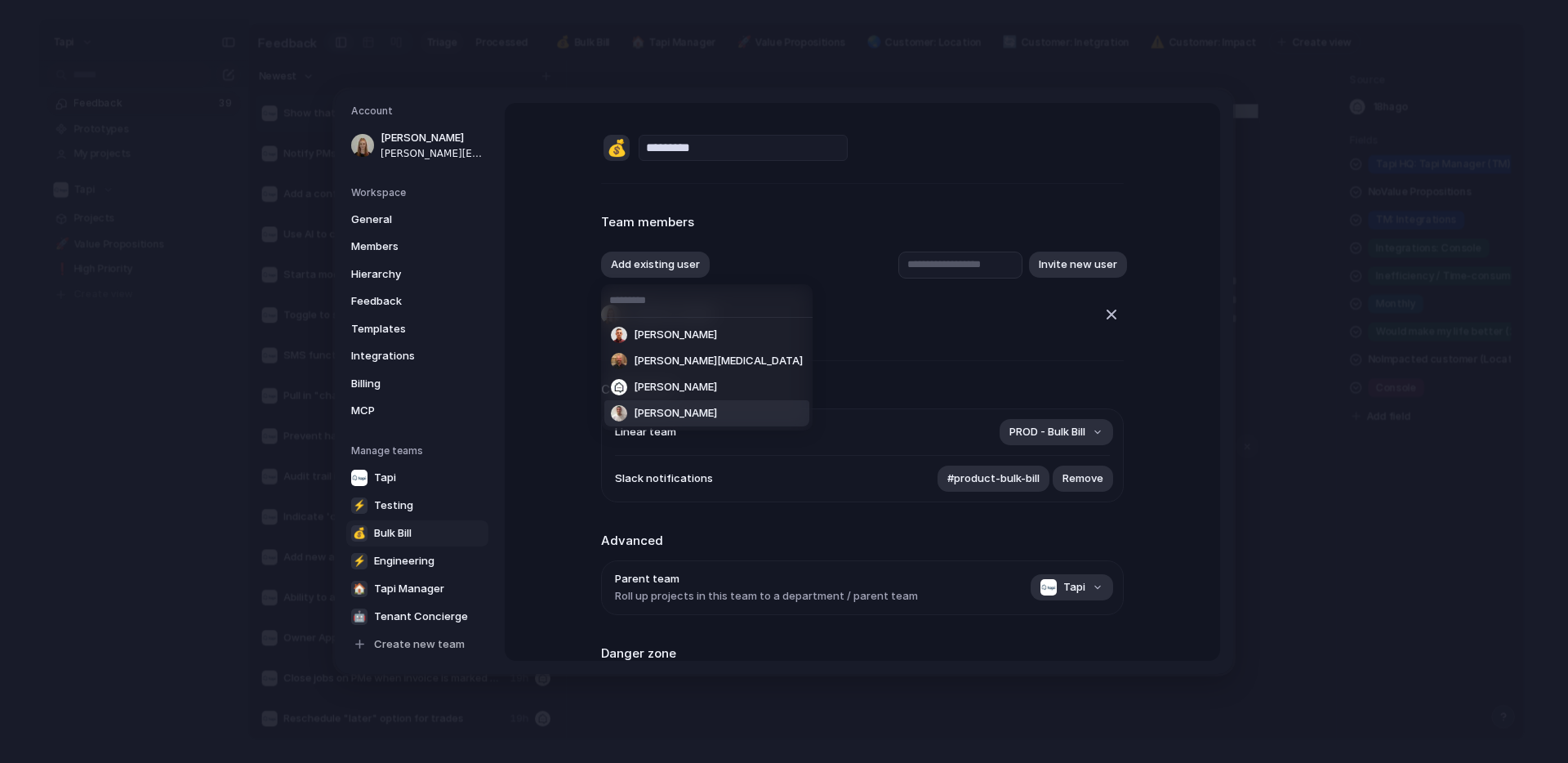
click at [679, 408] on span "Jason Nolan" at bounding box center [675, 414] width 83 height 17
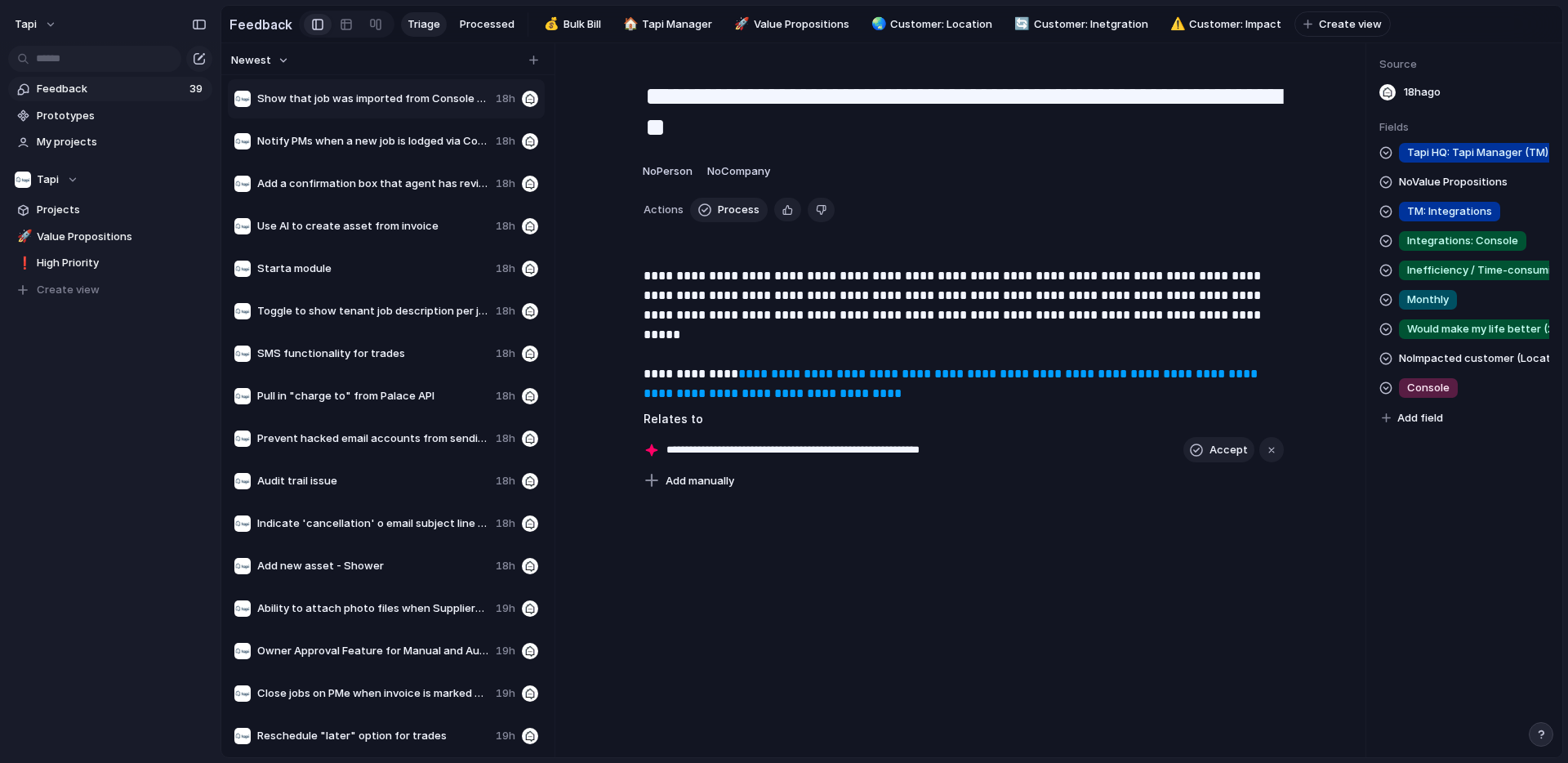
click at [54, 90] on span "Feedback" at bounding box center [111, 89] width 147 height 17
click at [1438, 149] on span "Tapi HQ: Tapi Manager (TM)" at bounding box center [1478, 153] width 141 height 17
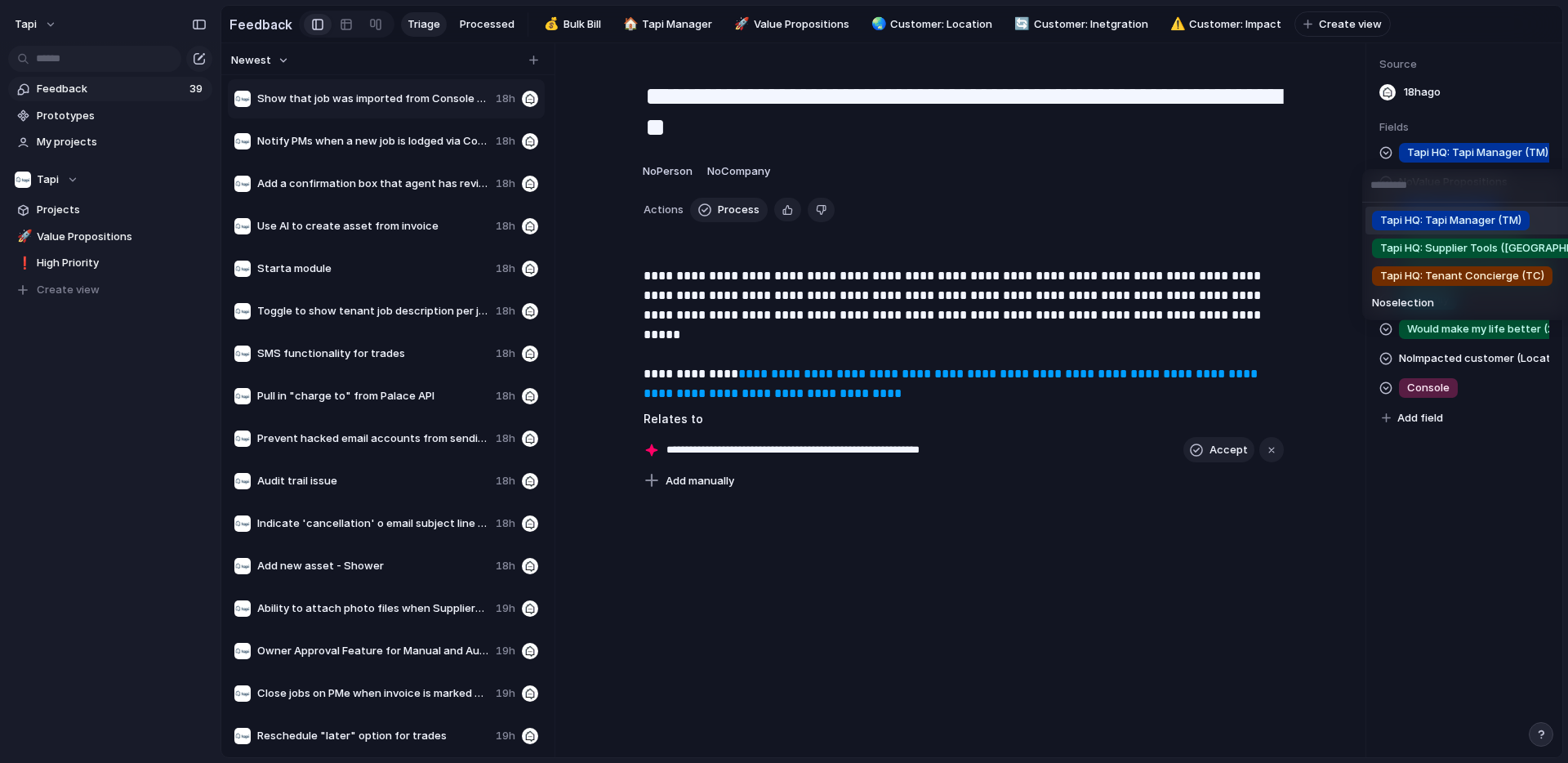
click at [1438, 149] on div "Tapi HQ: Tapi Manager (TM) Tapi HQ: Supplier Tools (ST) Tapi HQ: Tenant Concier…" at bounding box center [784, 381] width 1568 height 763
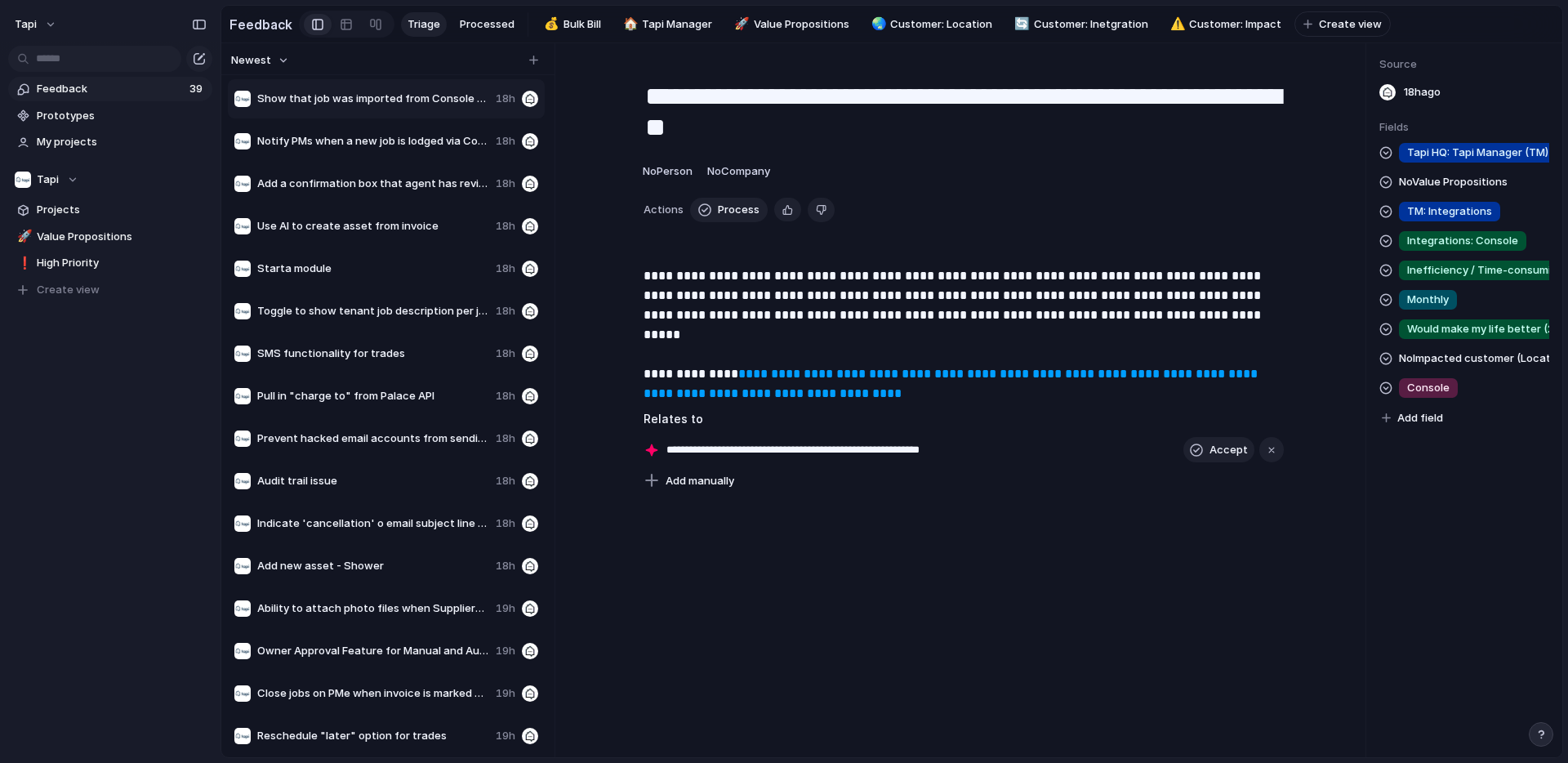
click at [75, 88] on span "Feedback" at bounding box center [111, 89] width 147 height 17
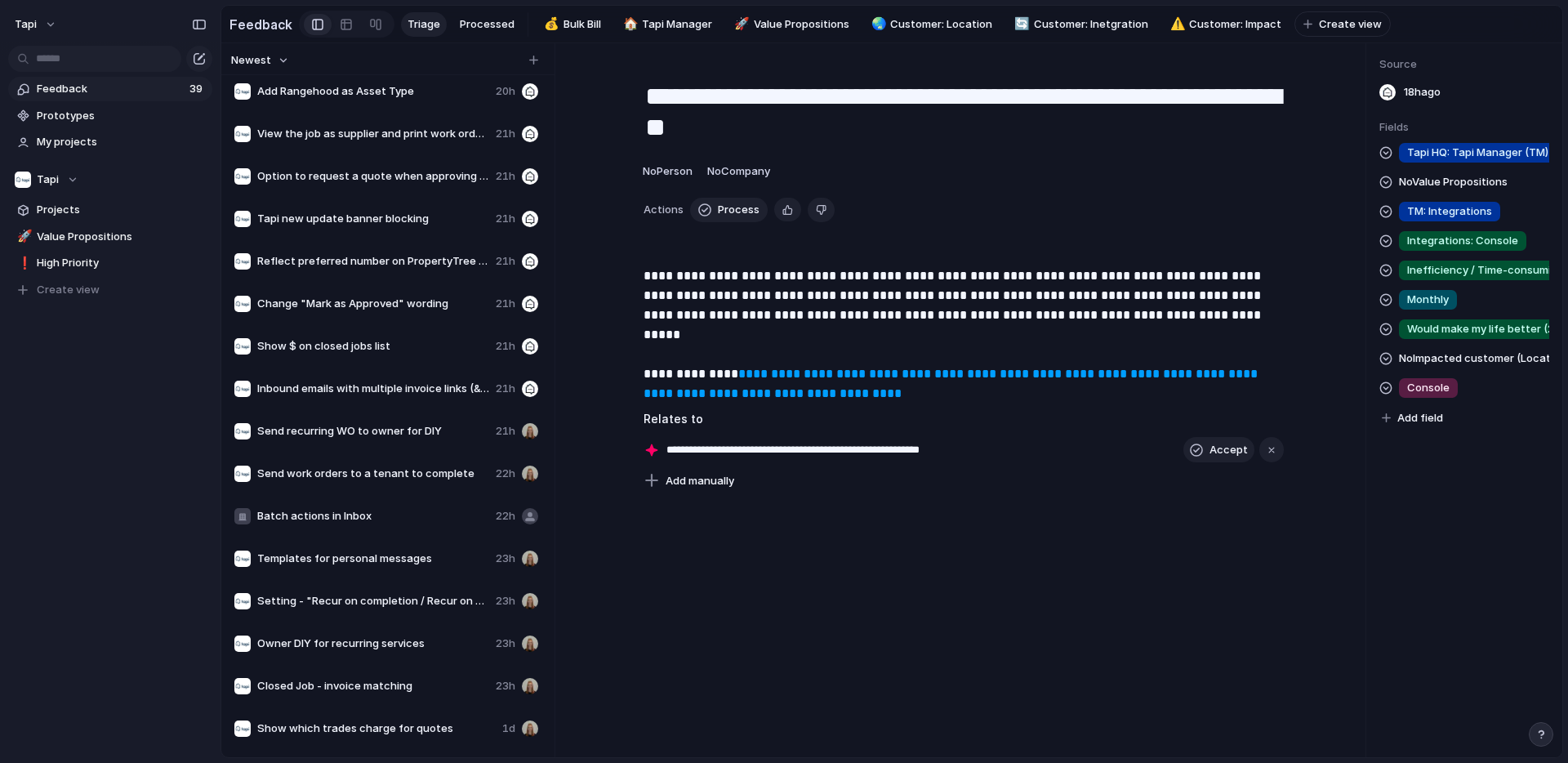
scroll to position [981, 0]
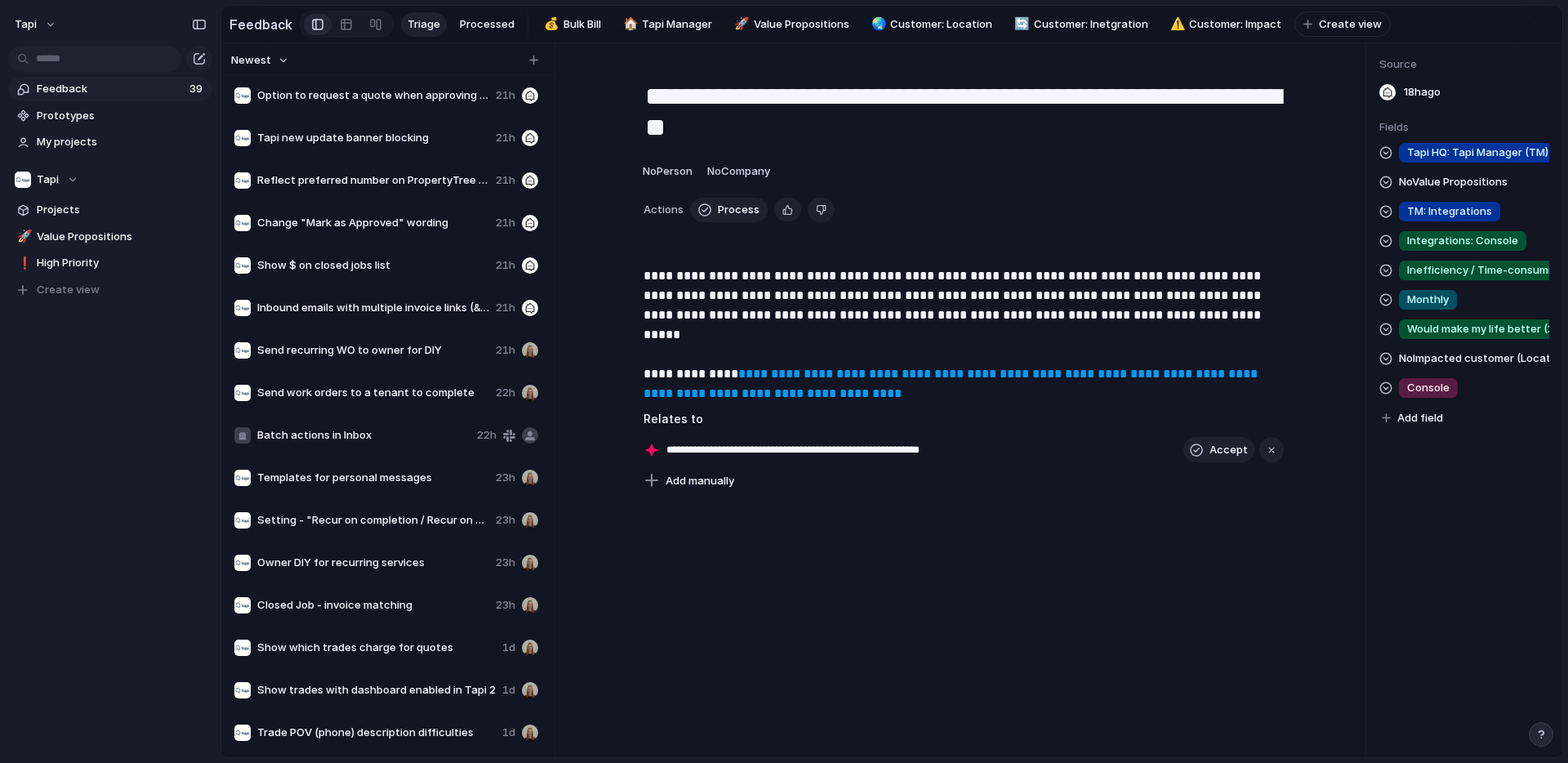
click at [372, 435] on span "Batch actions in Inbox" at bounding box center [363, 435] width 213 height 17
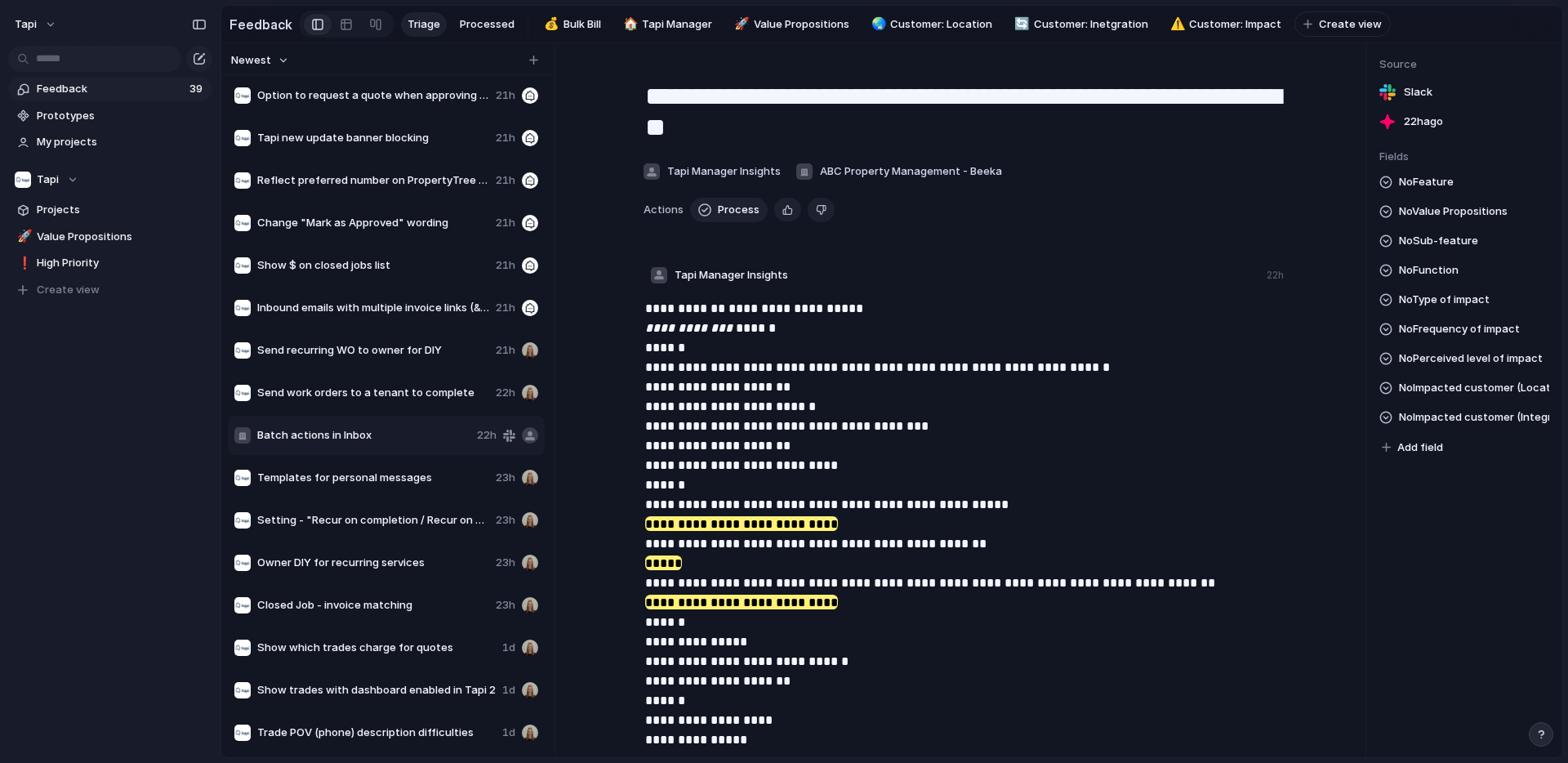
type textarea "**********"
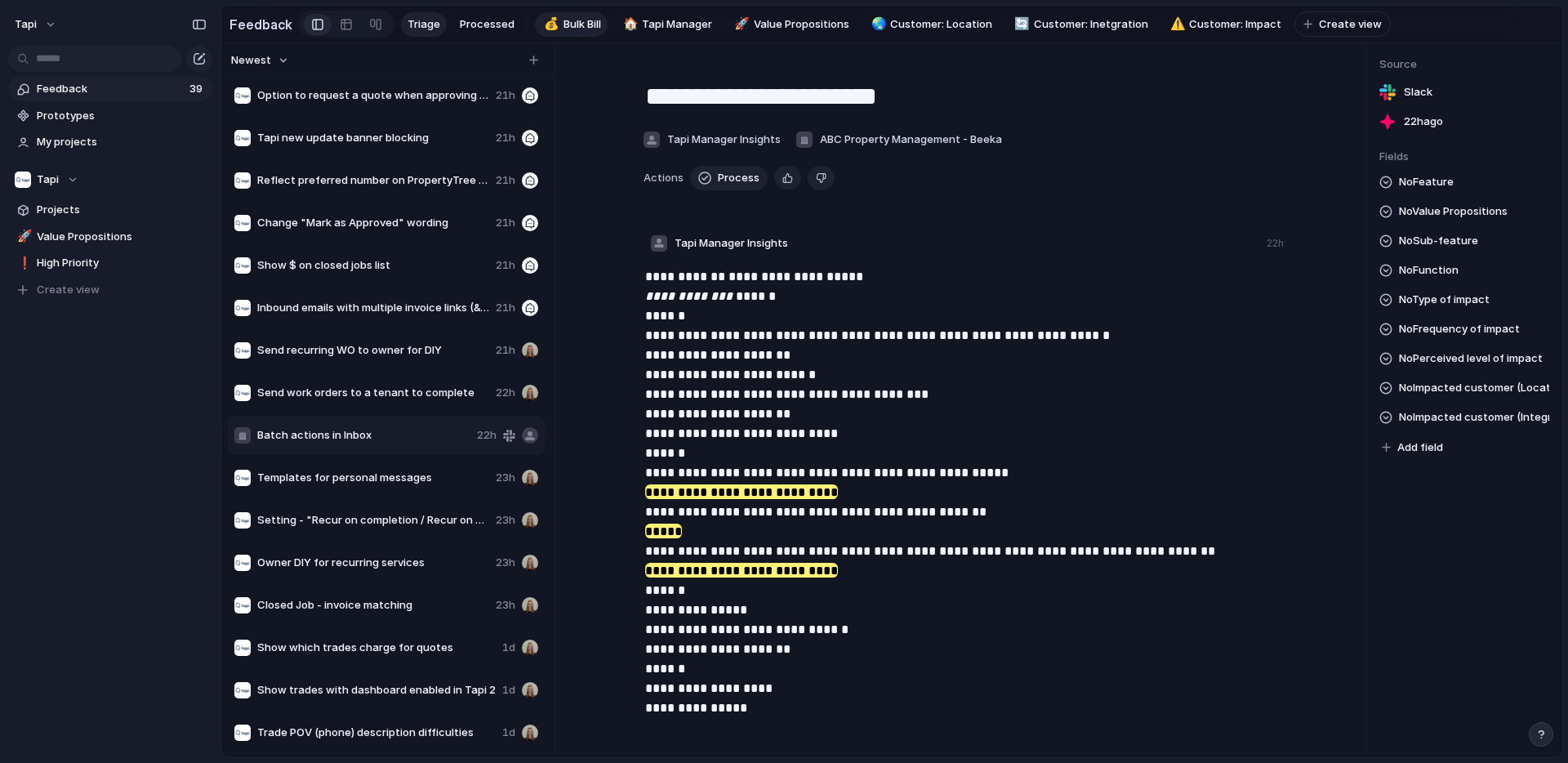
click at [572, 25] on span "Bulk Bill" at bounding box center [582, 25] width 38 height 17
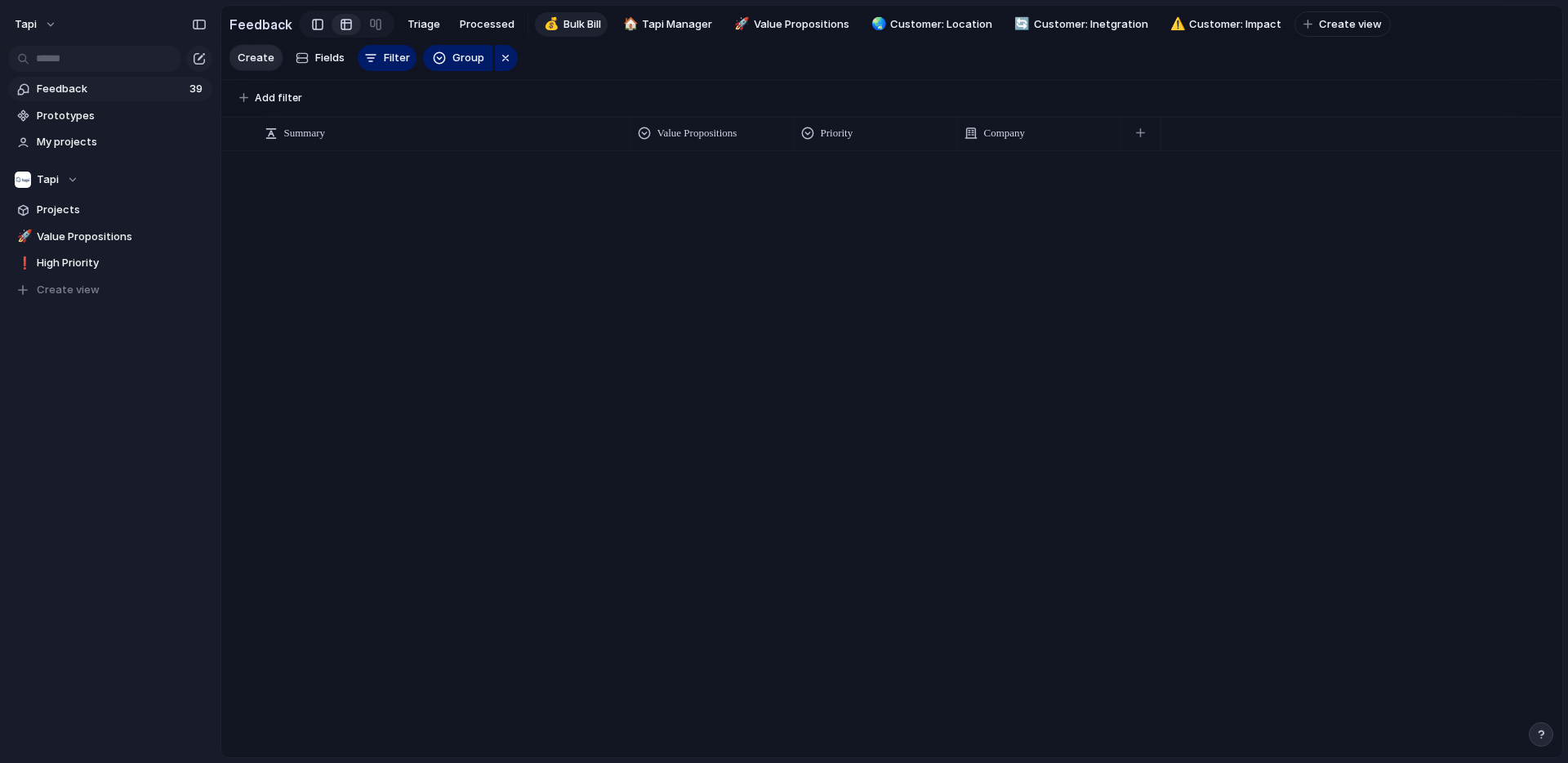
click at [313, 18] on div at bounding box center [318, 25] width 11 height 25
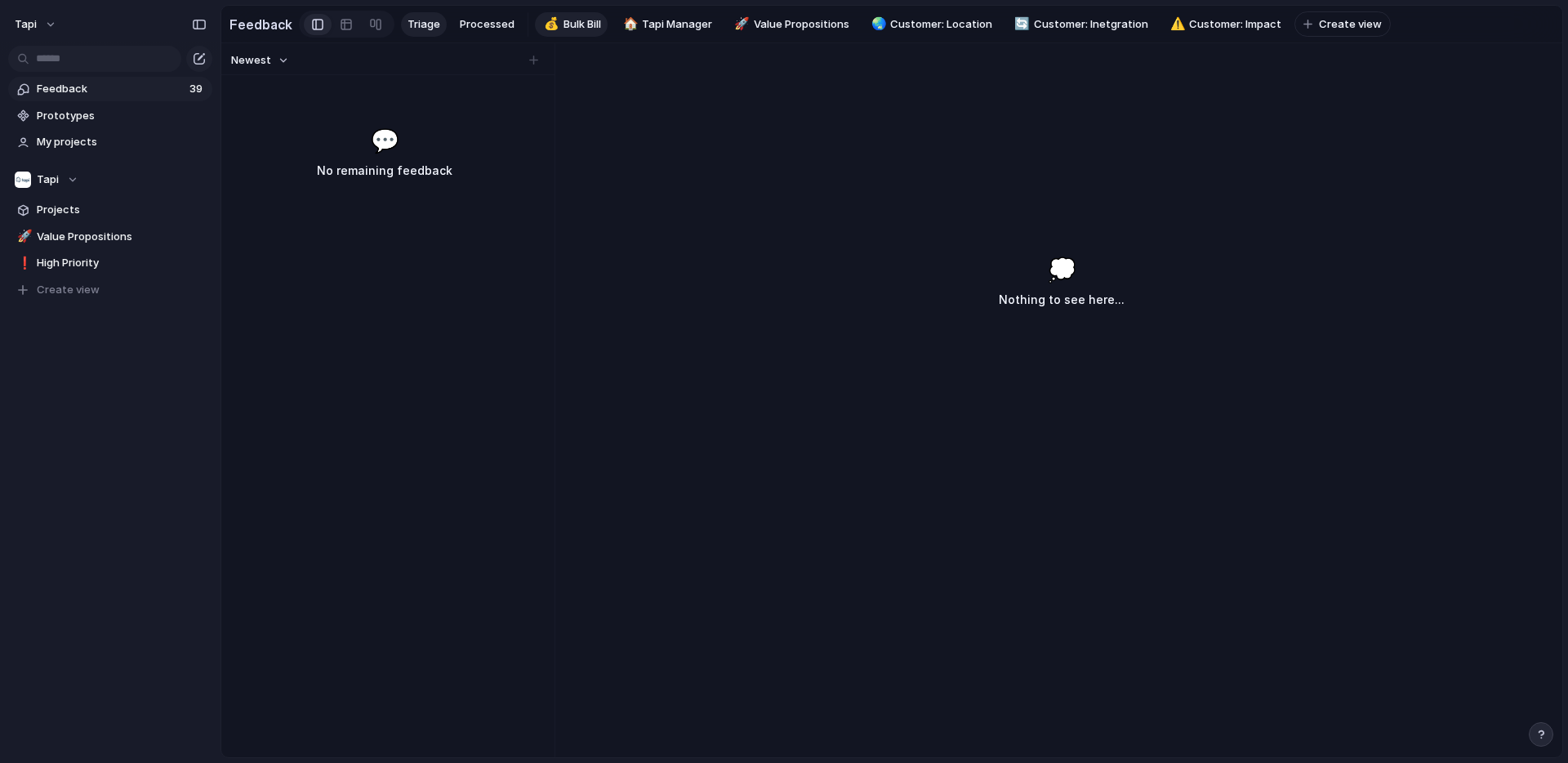
click at [424, 25] on span "Triage" at bounding box center [424, 25] width 32 height 17
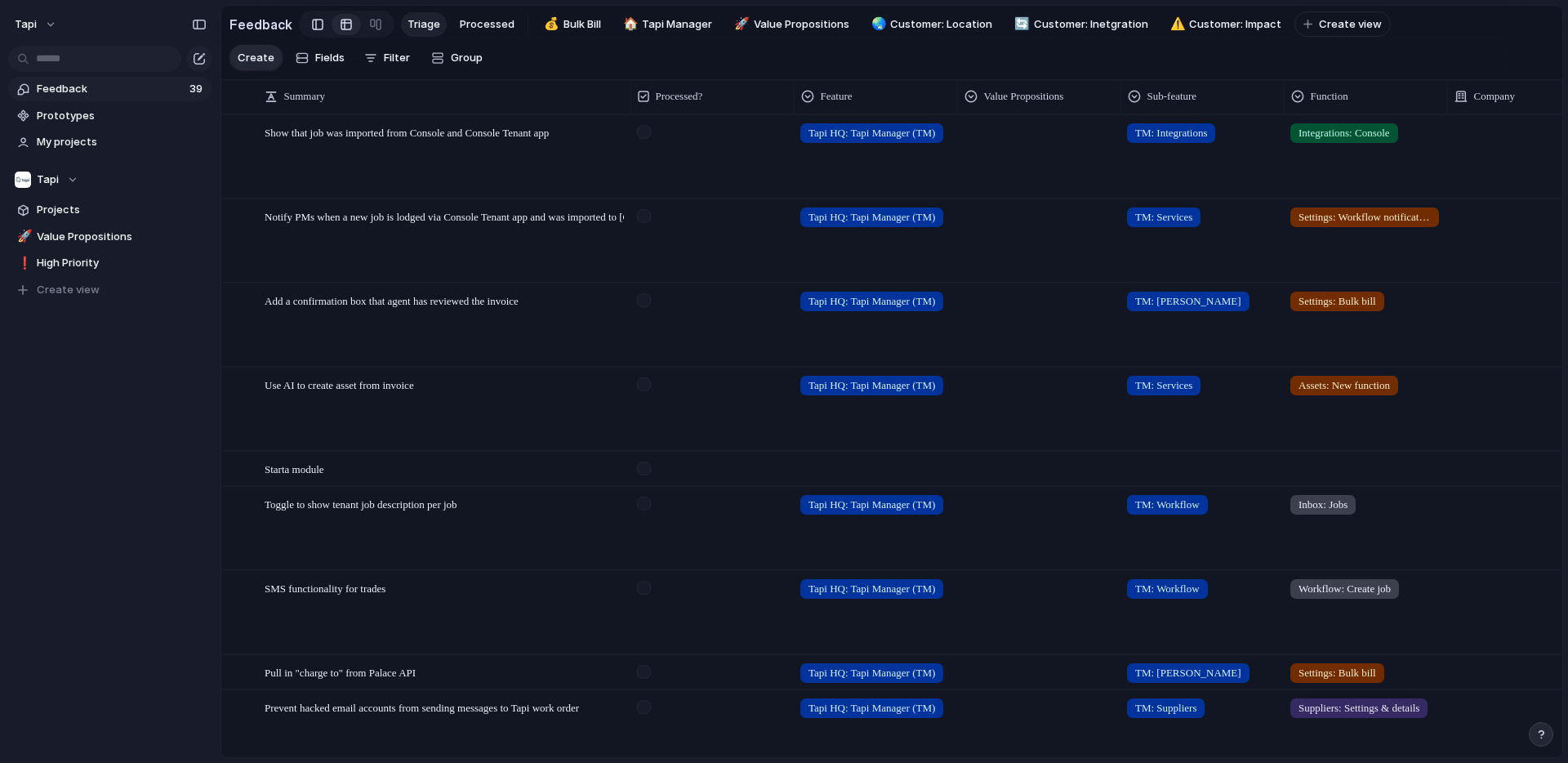
click at [319, 18] on link at bounding box center [318, 25] width 28 height 26
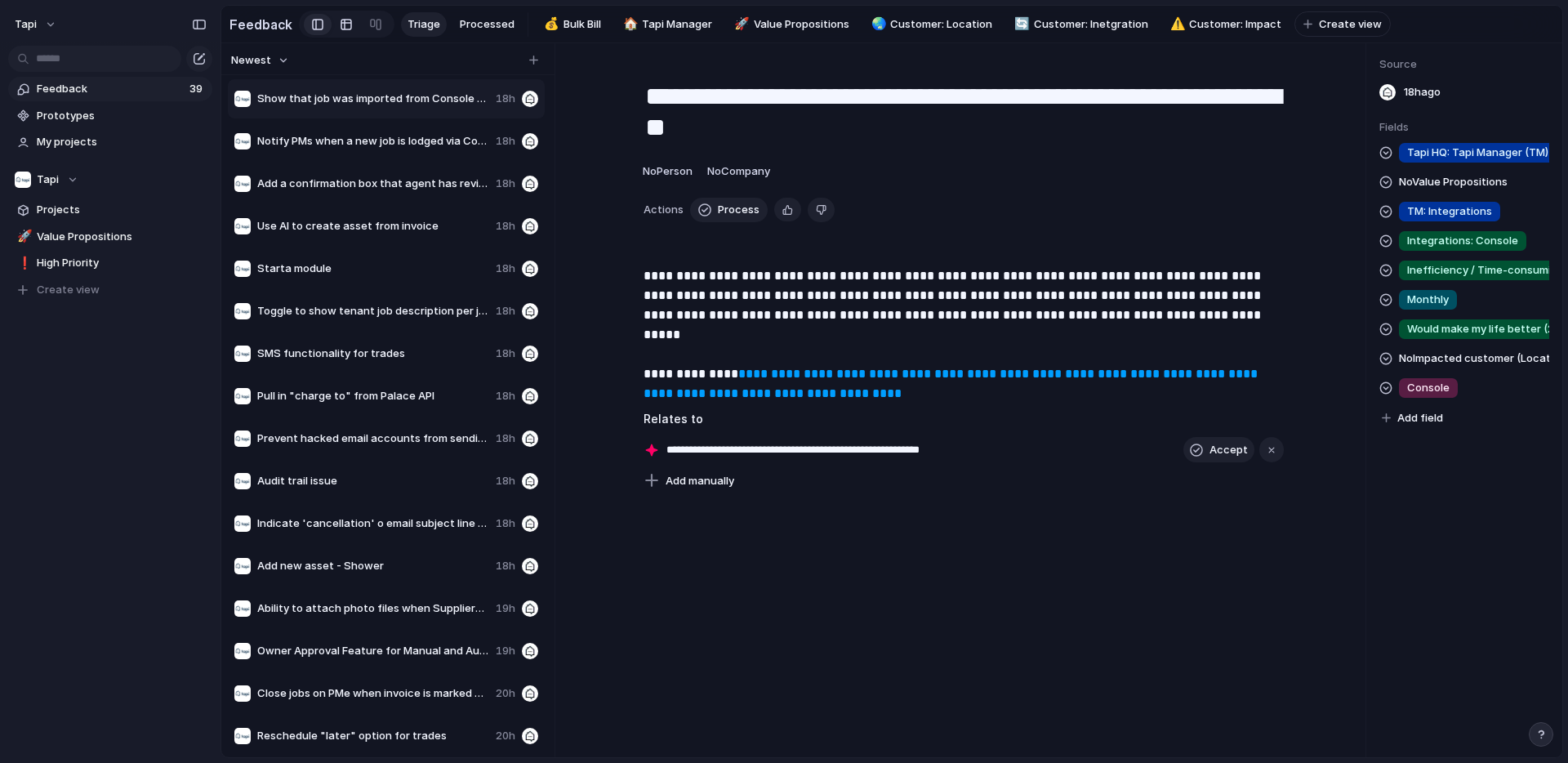
click at [340, 30] on div at bounding box center [346, 25] width 13 height 26
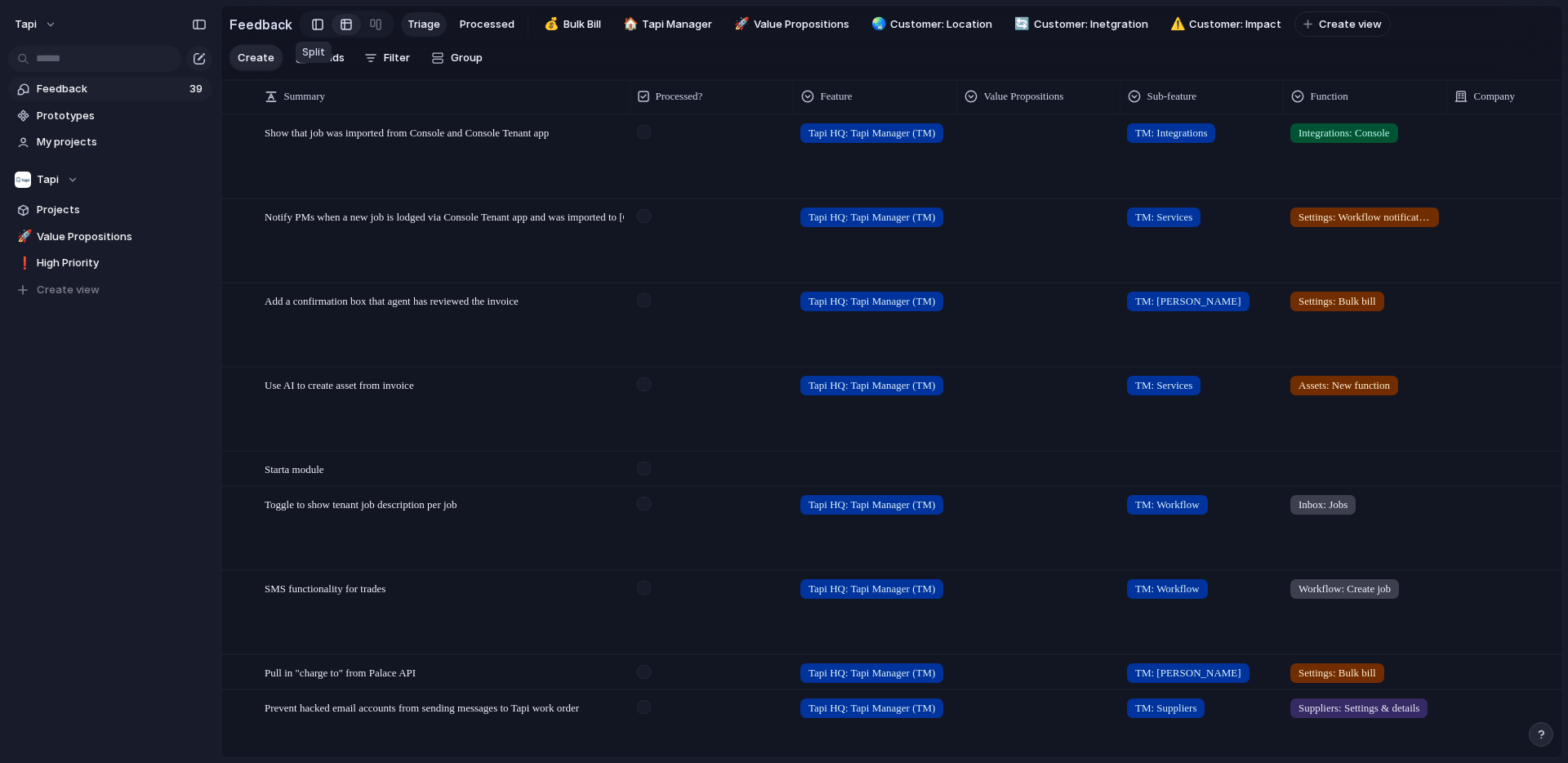
click at [304, 25] on link at bounding box center [318, 25] width 28 height 26
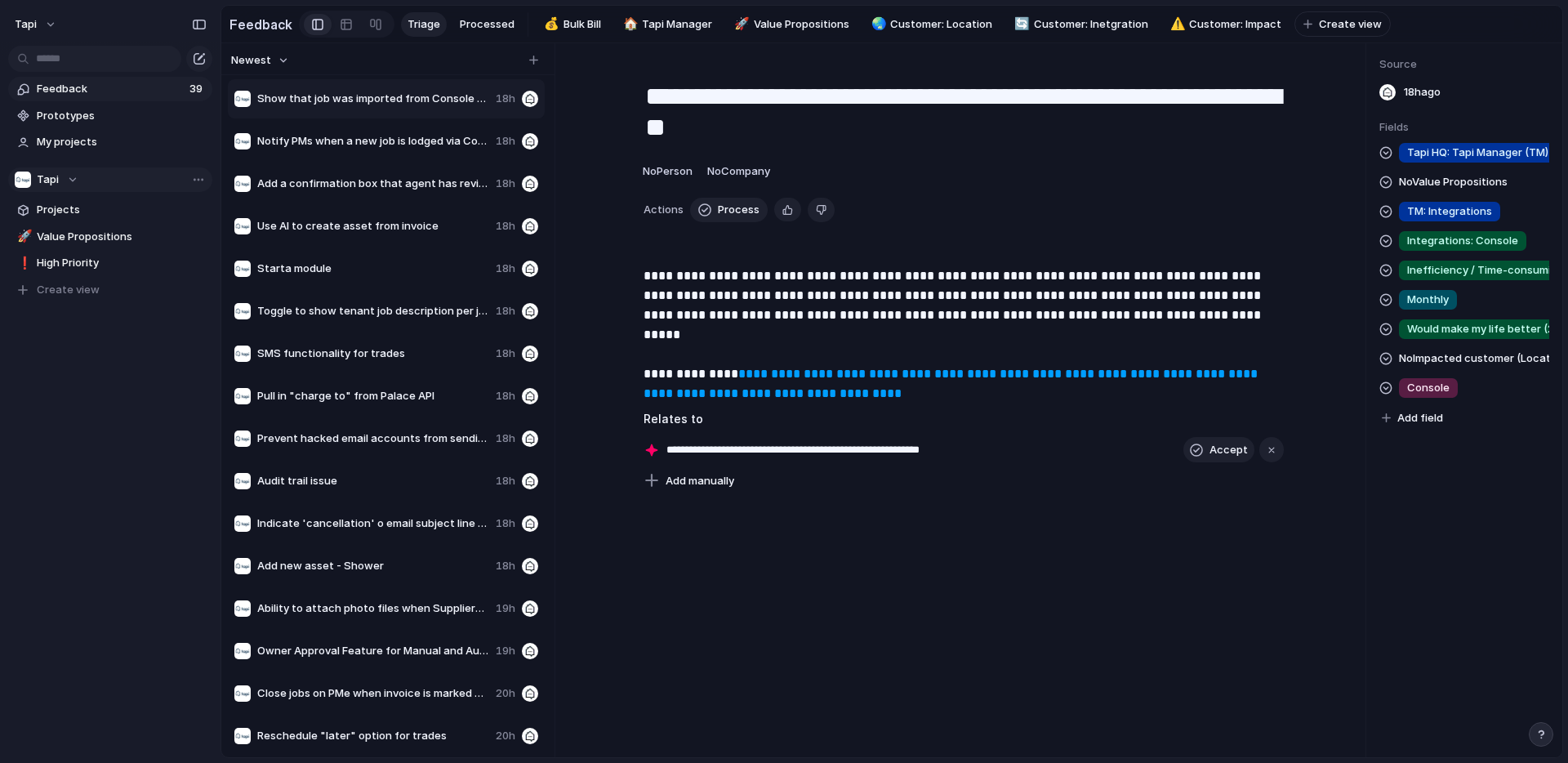
click at [68, 176] on div "Tapi" at bounding box center [47, 179] width 64 height 17
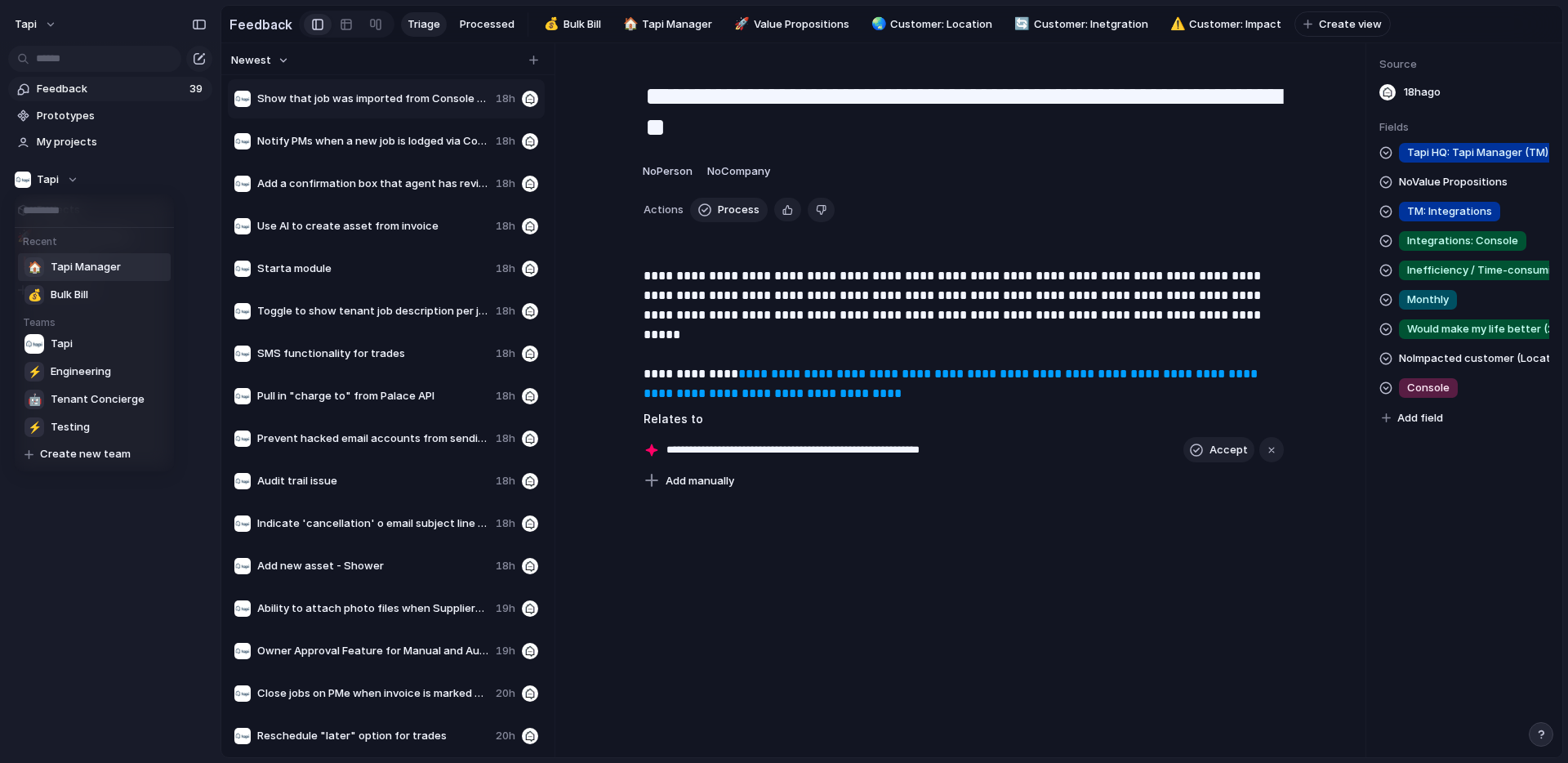
click at [86, 266] on span "Tapi Manager" at bounding box center [86, 267] width 70 height 17
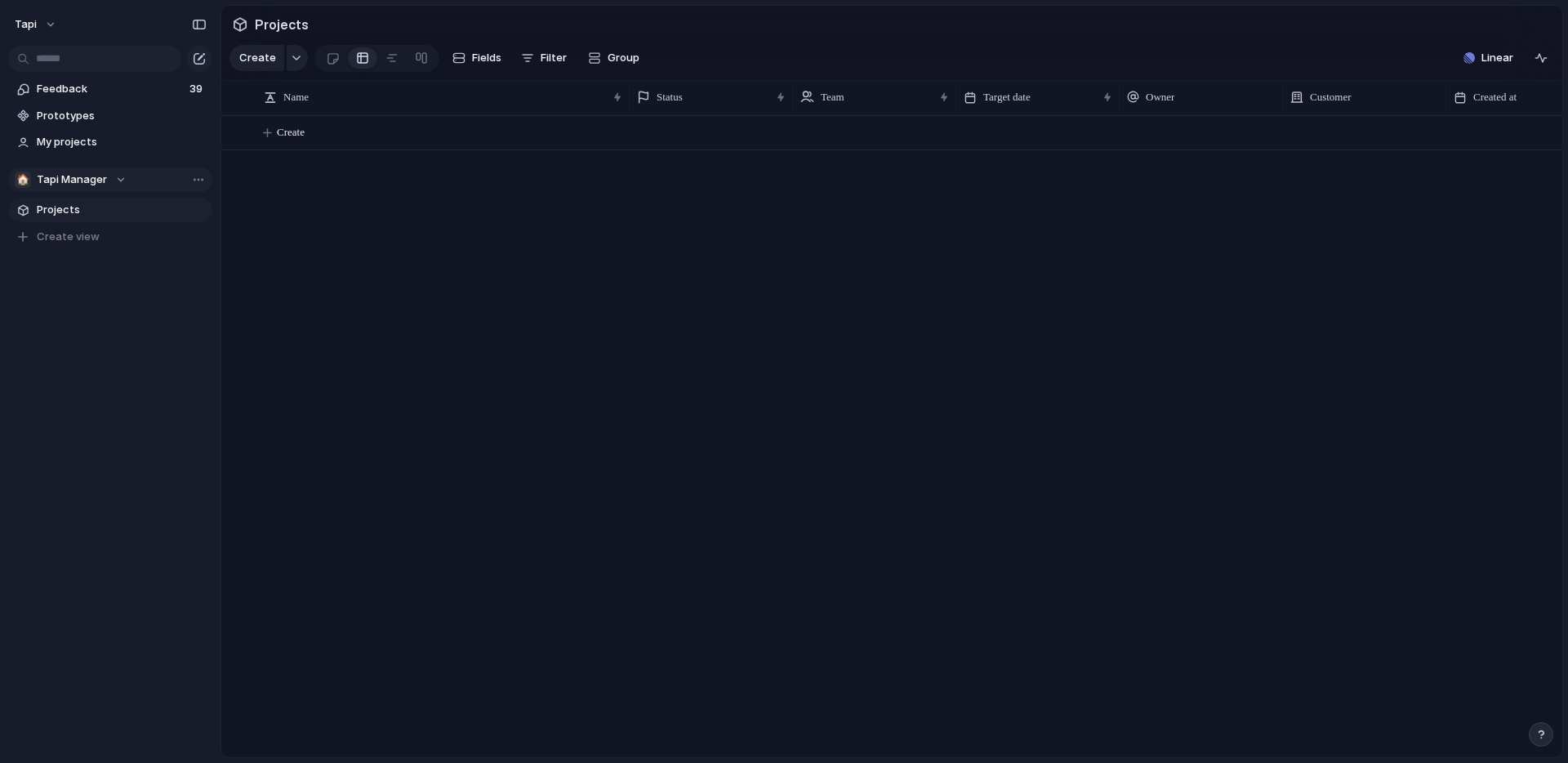
click at [94, 186] on span "Tapi Manager" at bounding box center [72, 179] width 70 height 17
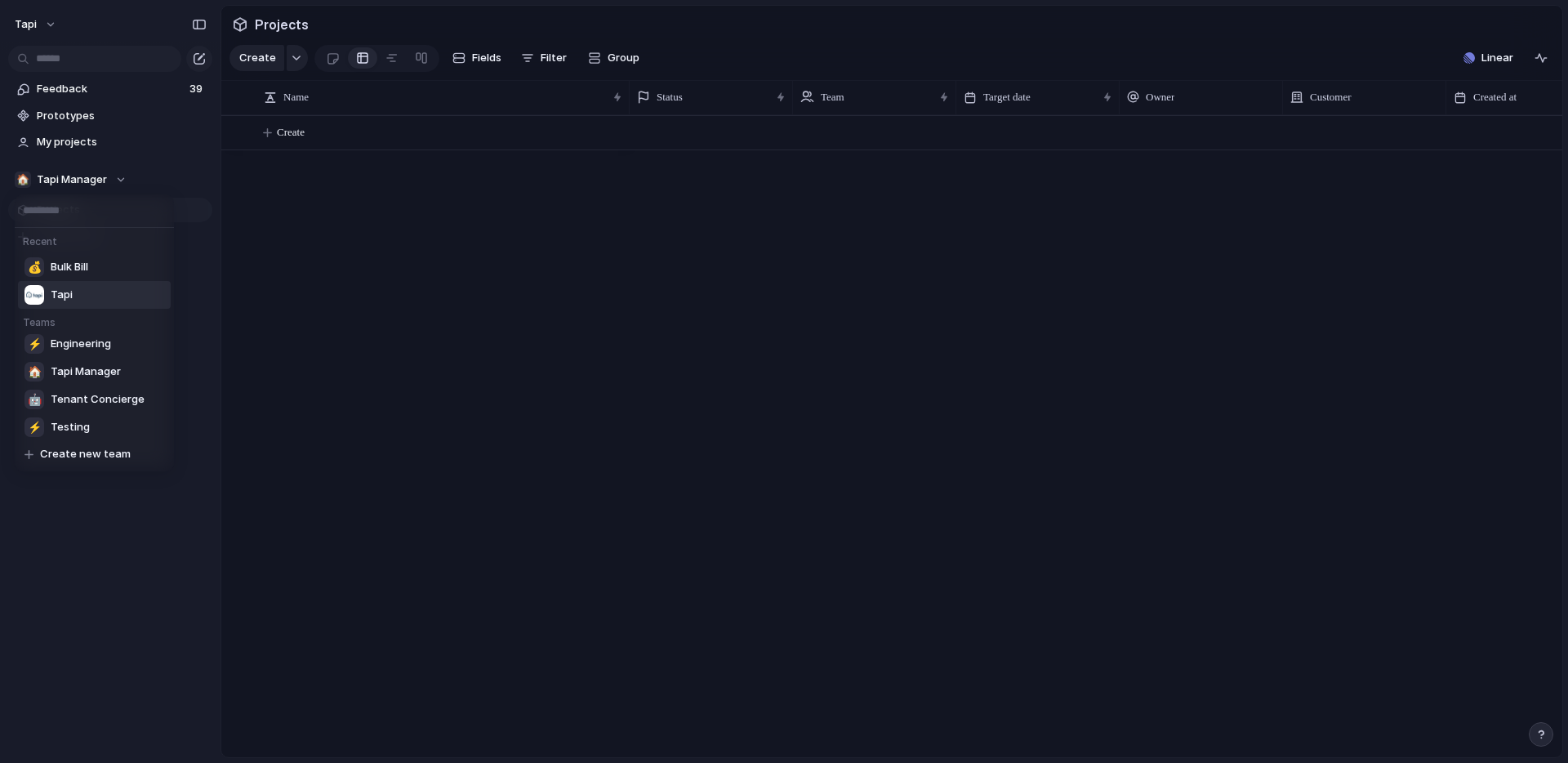
click at [60, 300] on span "Tapi" at bounding box center [61, 295] width 22 height 17
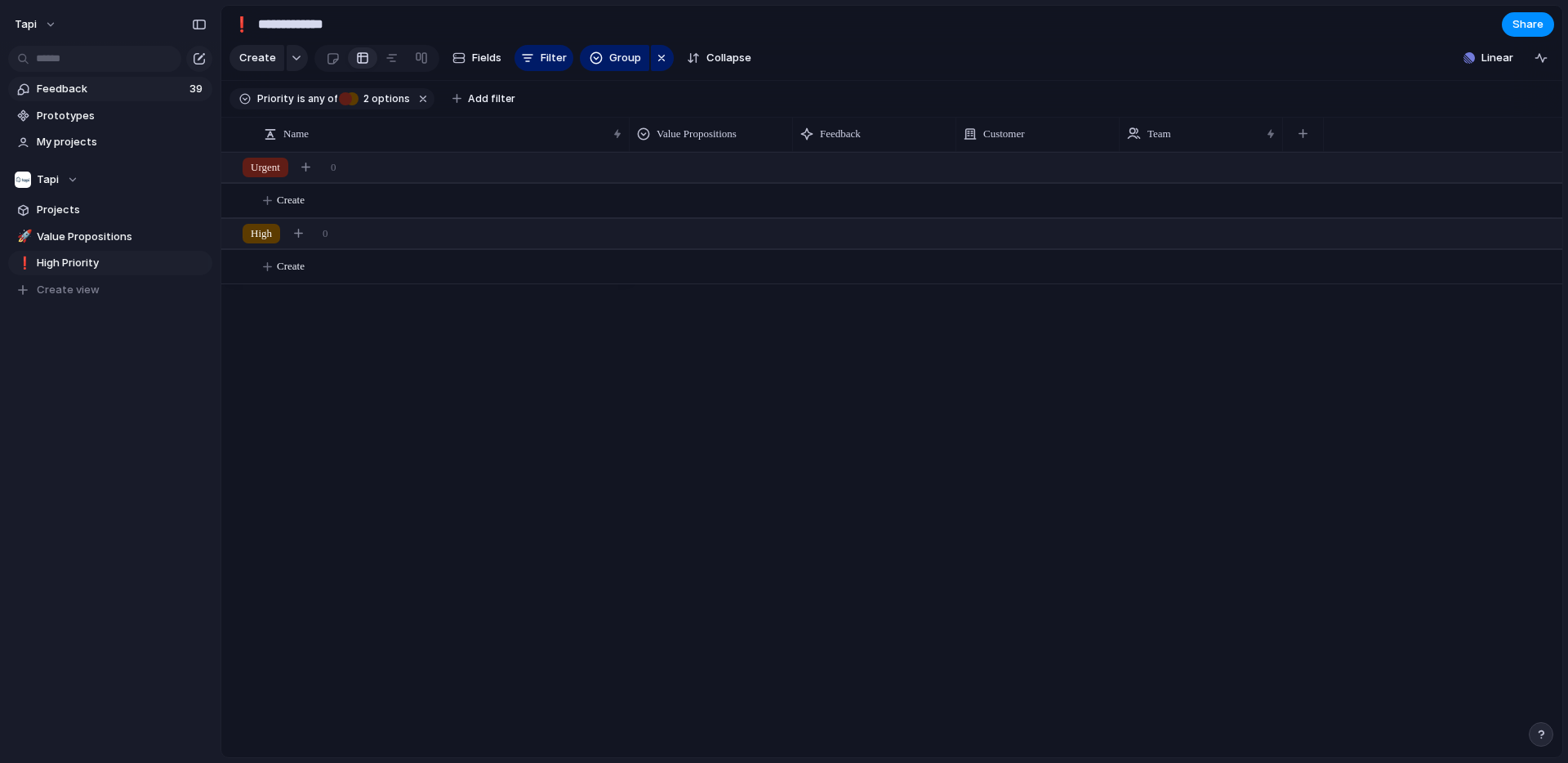
click at [66, 90] on span "Feedback" at bounding box center [111, 89] width 147 height 17
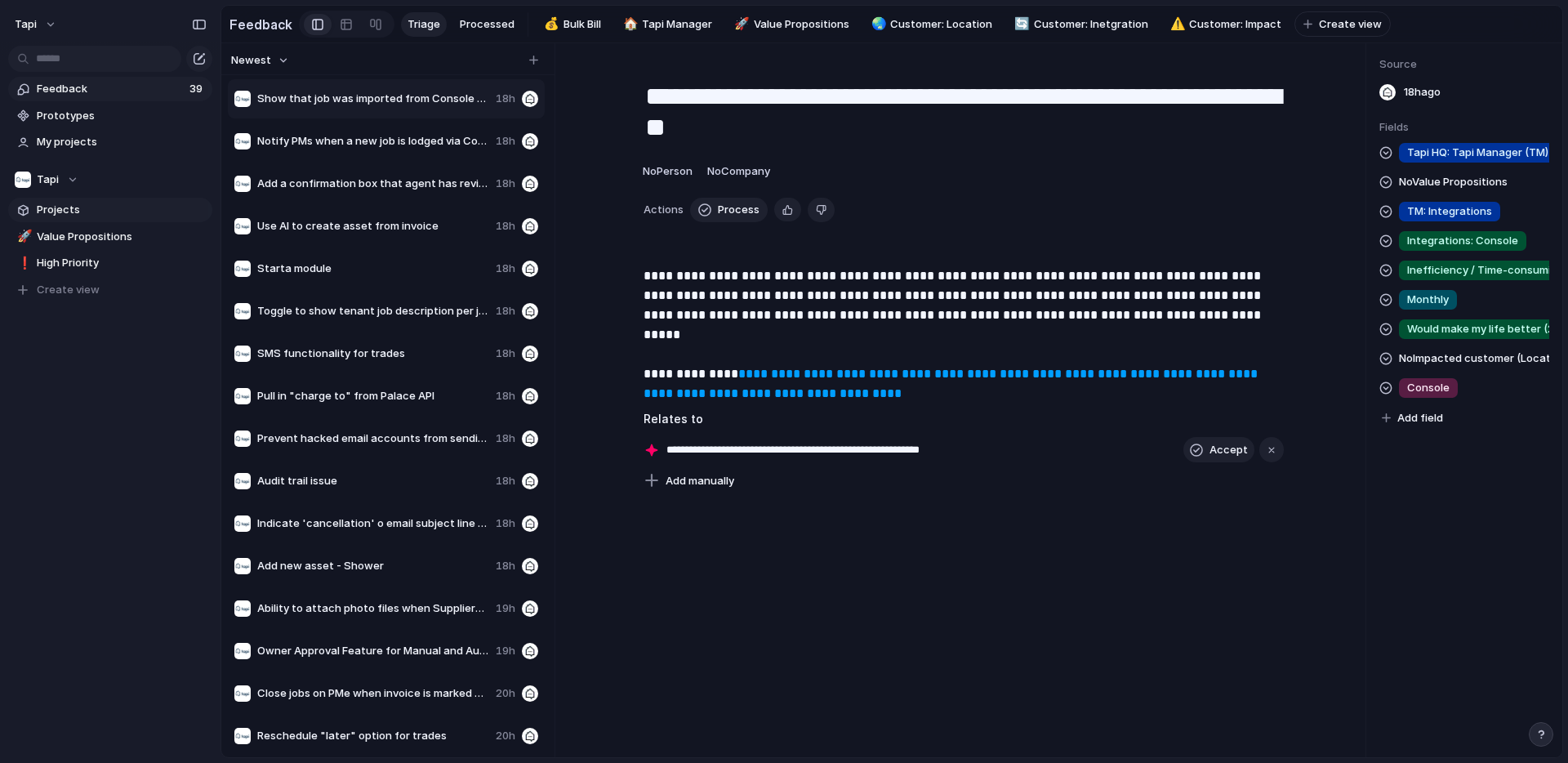
click at [63, 219] on link "Projects" at bounding box center [110, 210] width 204 height 25
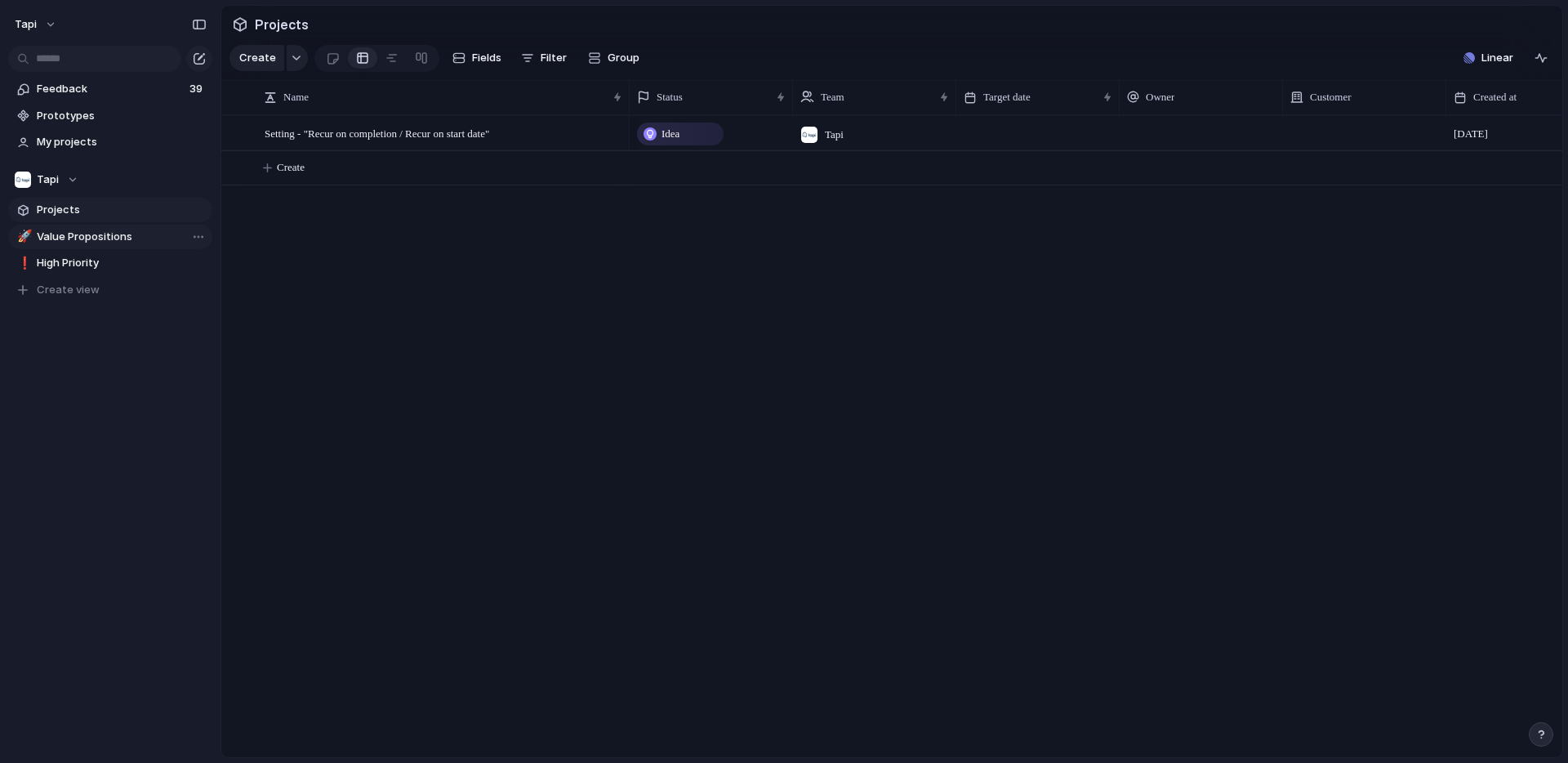
click at [65, 236] on span "Value Propositions" at bounding box center [122, 237] width 170 height 17
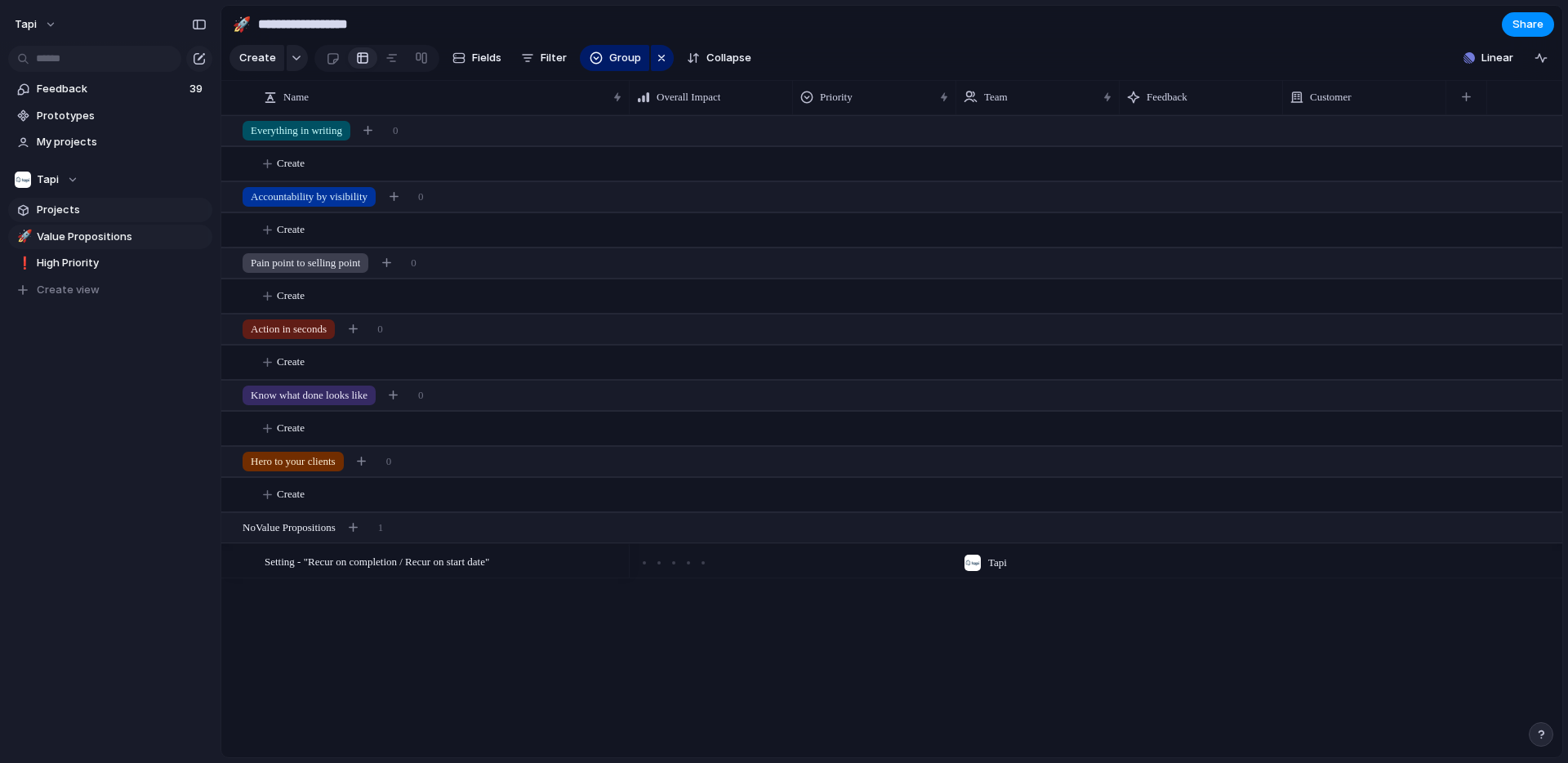
click at [59, 212] on span "Projects" at bounding box center [122, 210] width 170 height 17
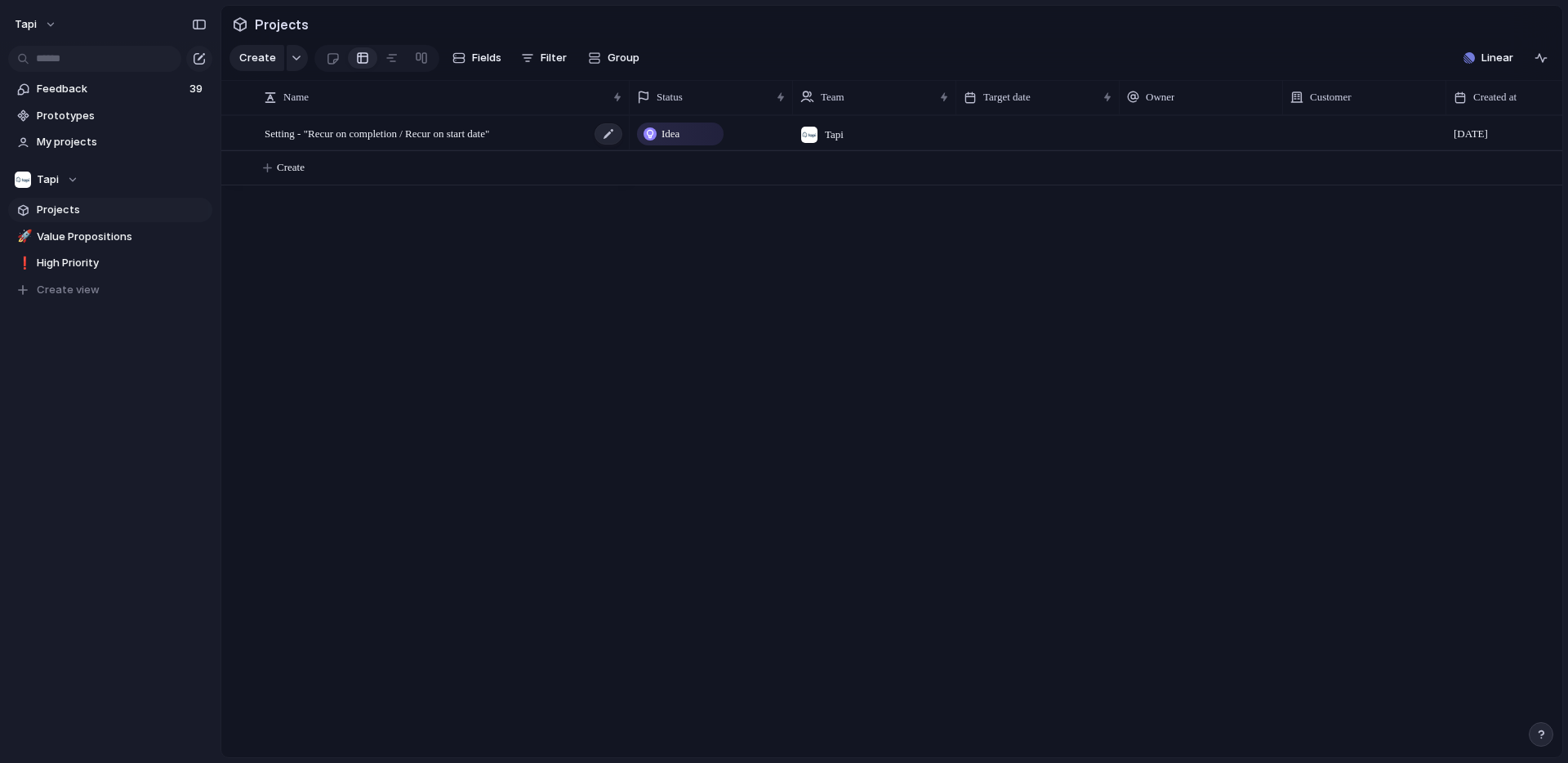
click at [393, 131] on span "Setting - "Recur on completion / Recur on start date"" at bounding box center [377, 133] width 225 height 18
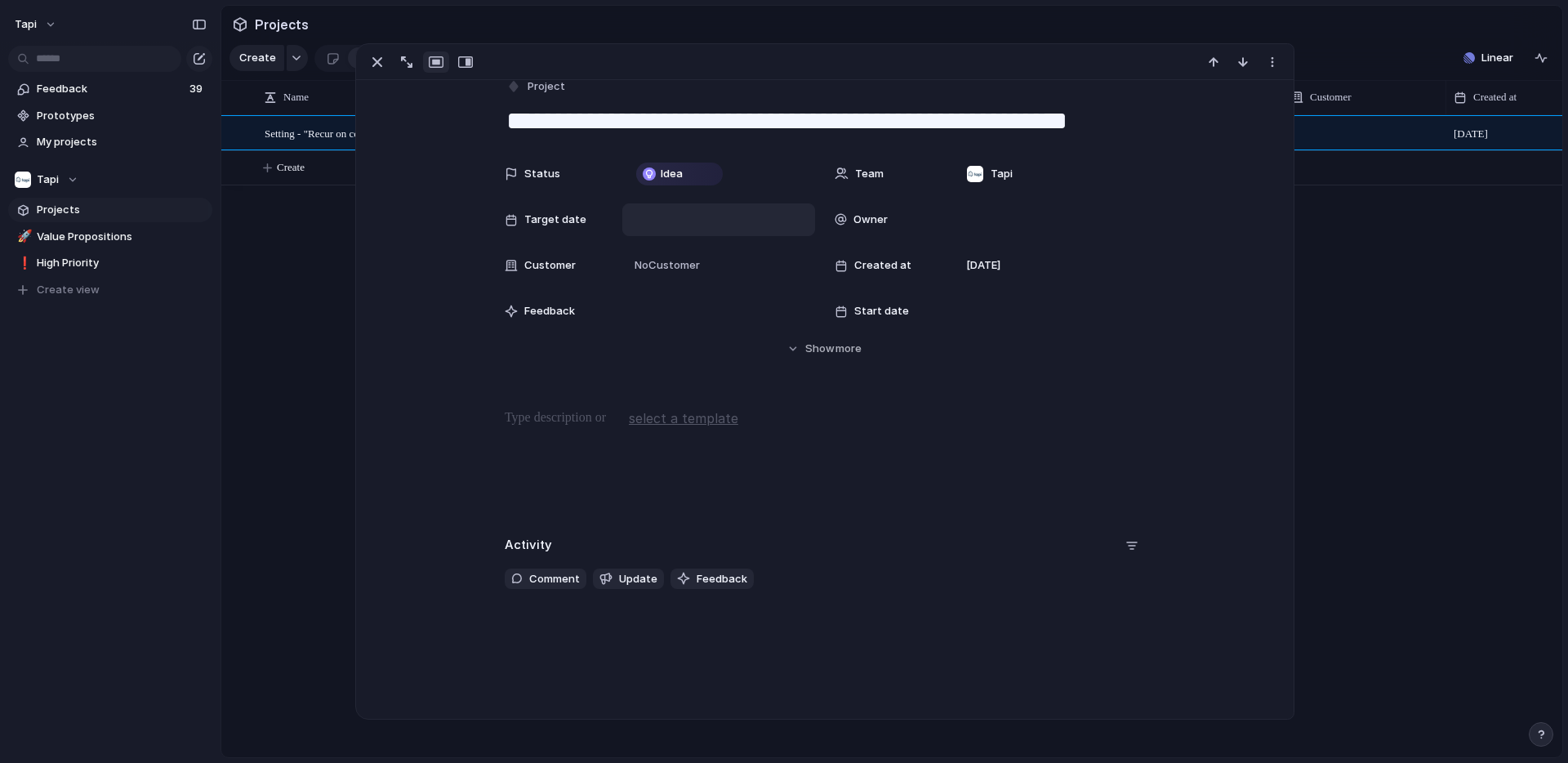
scroll to position [25, 0]
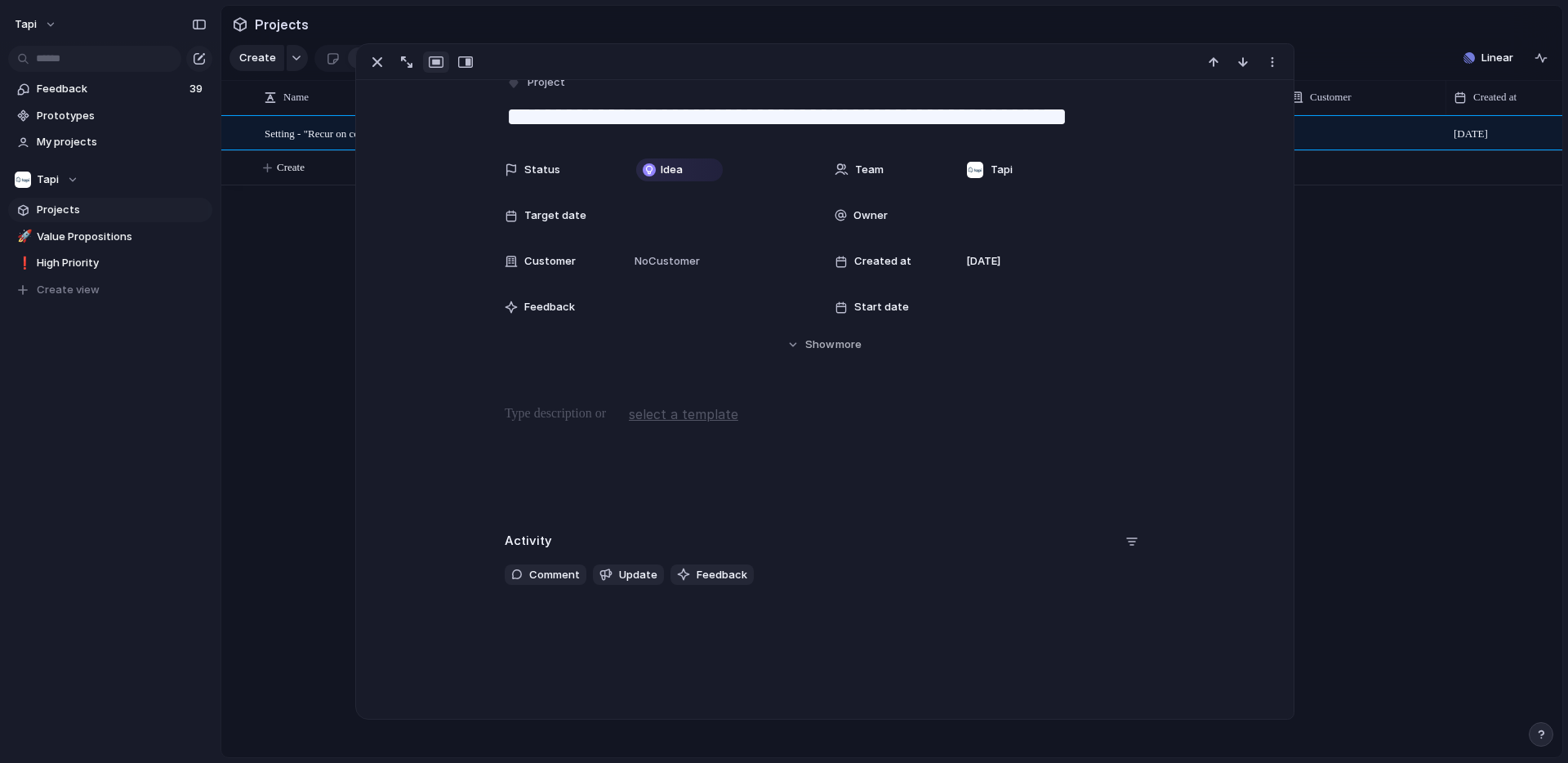
click at [402, 349] on div "Status Idea Team Tapi Target date Owner Customer No Customer Created at 13 Octo…" at bounding box center [824, 253] width 898 height 199
click at [343, 320] on div "Setting - "Recur on completion / Recur on start date" Idea Tapi 13 October Crea…" at bounding box center [891, 436] width 1342 height 643
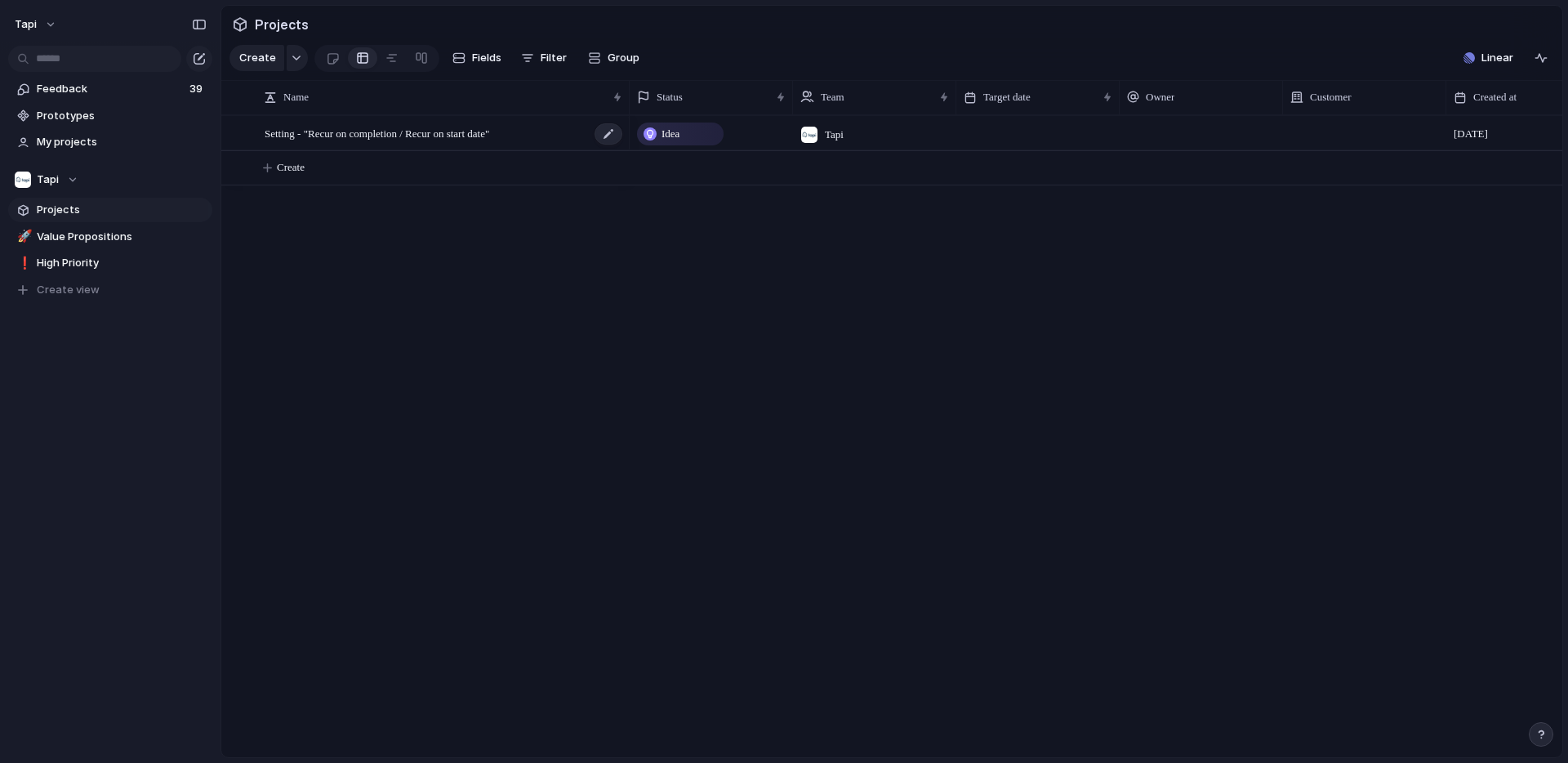
click at [414, 135] on span "Setting - "Recur on completion / Recur on start date"" at bounding box center [377, 133] width 225 height 18
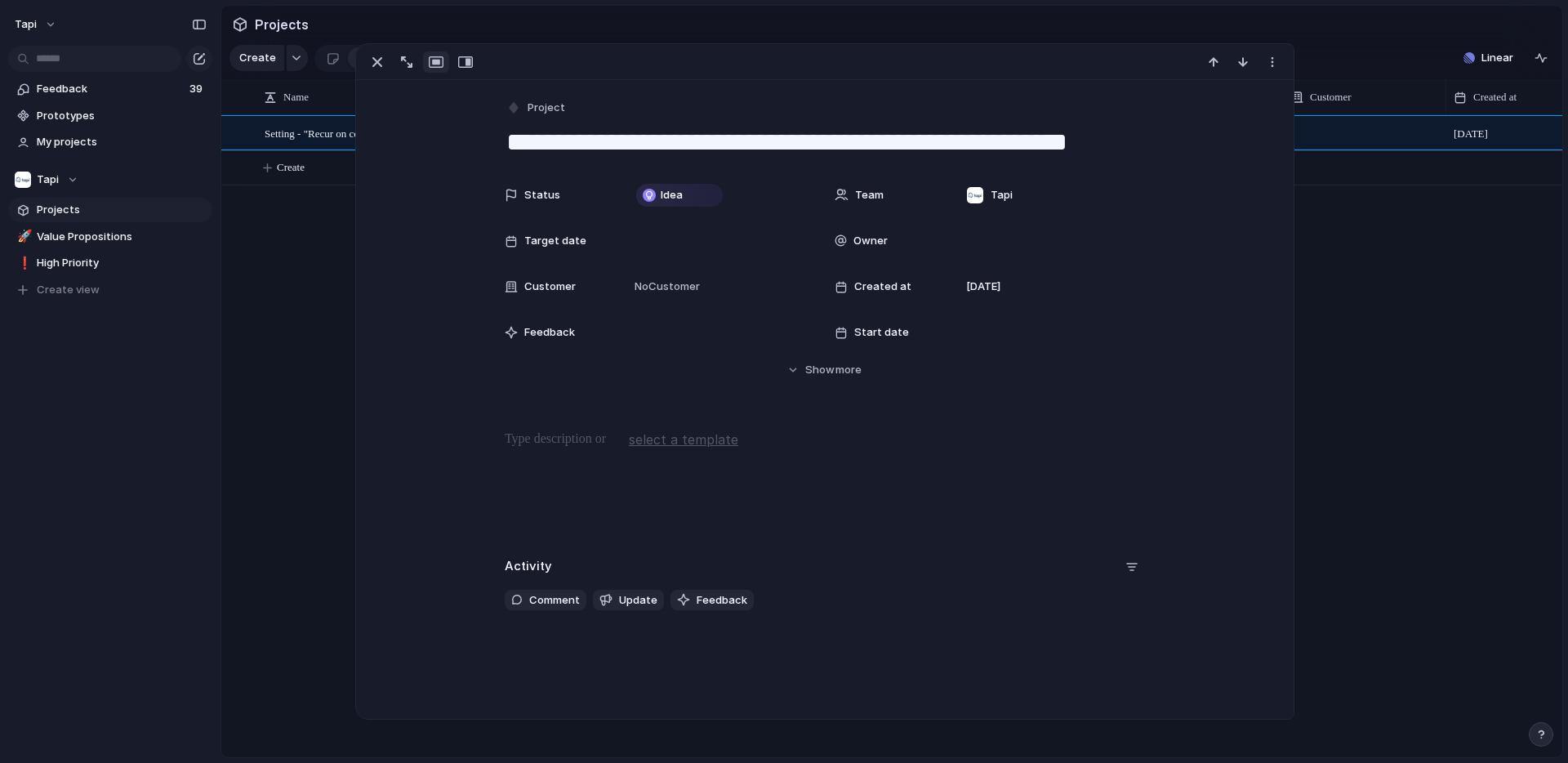
scroll to position [25, 0]
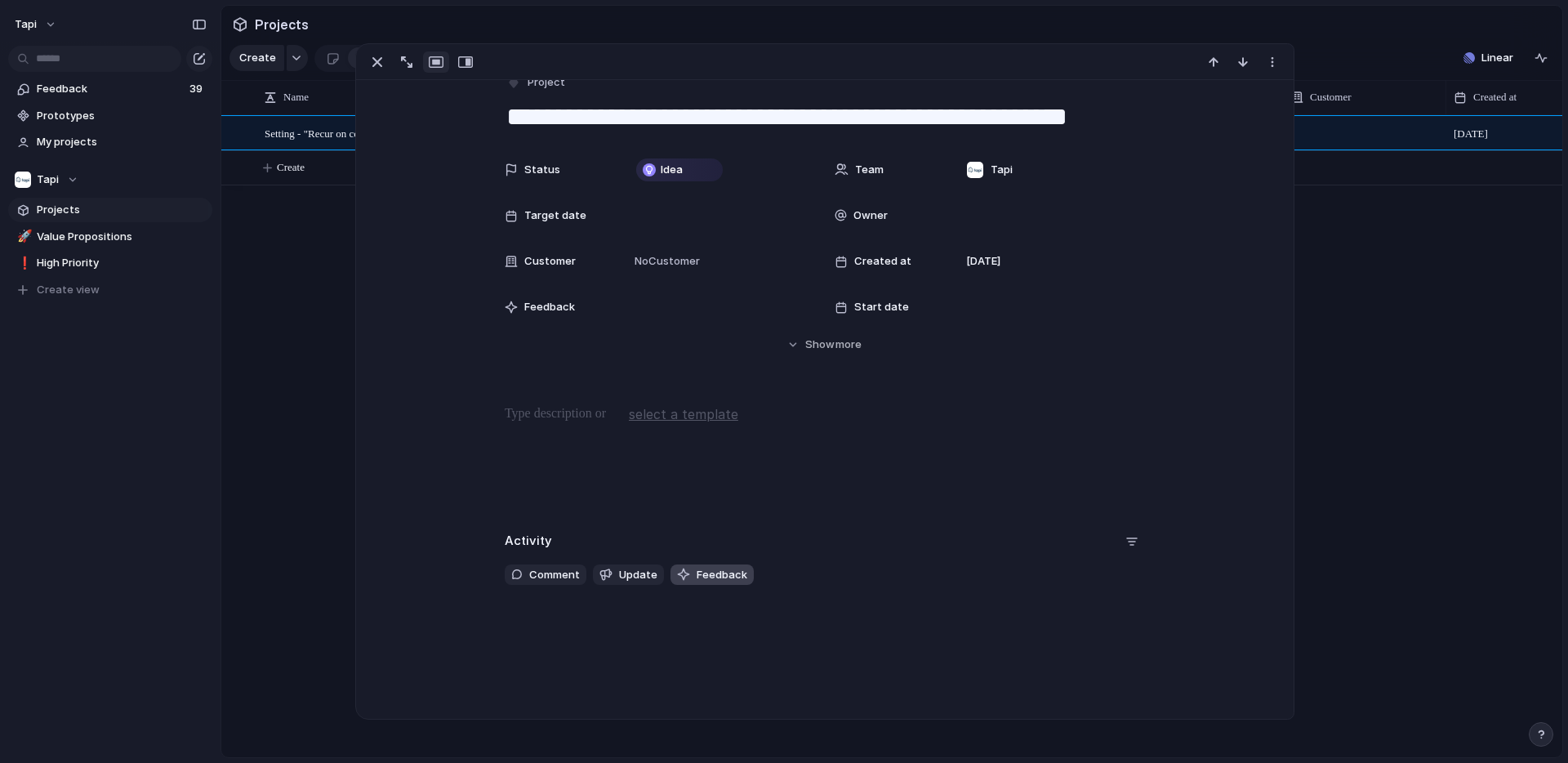
click at [689, 572] on button "Feedback" at bounding box center [712, 575] width 83 height 21
click at [538, 257] on div "**********" at bounding box center [825, 328] width 937 height 547
click at [328, 433] on div "Setting - "Recur on completion / Recur on start date" Idea Tapi 13 October Crea…" at bounding box center [891, 436] width 1342 height 643
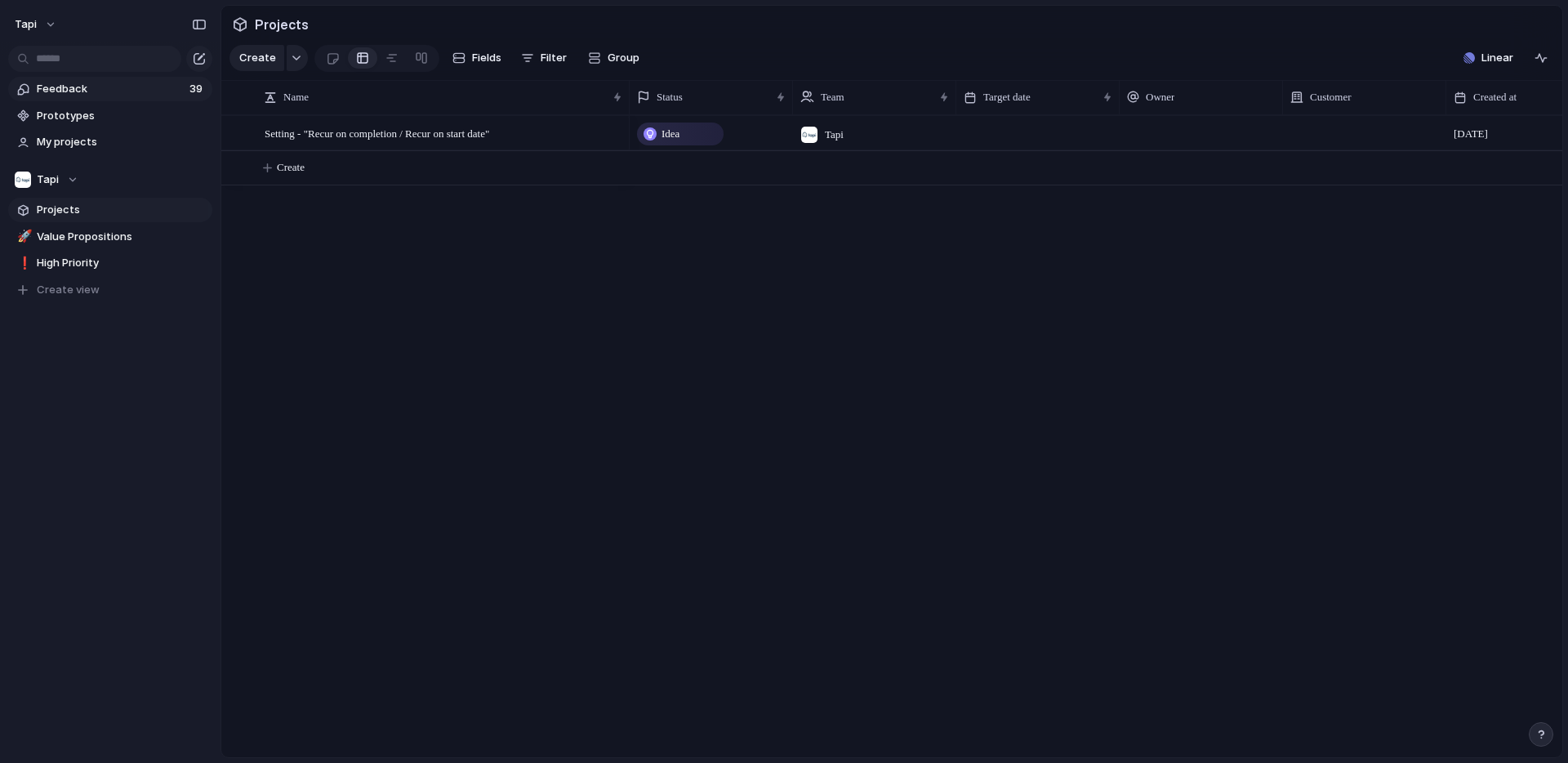
click at [87, 89] on span "Feedback" at bounding box center [111, 89] width 147 height 17
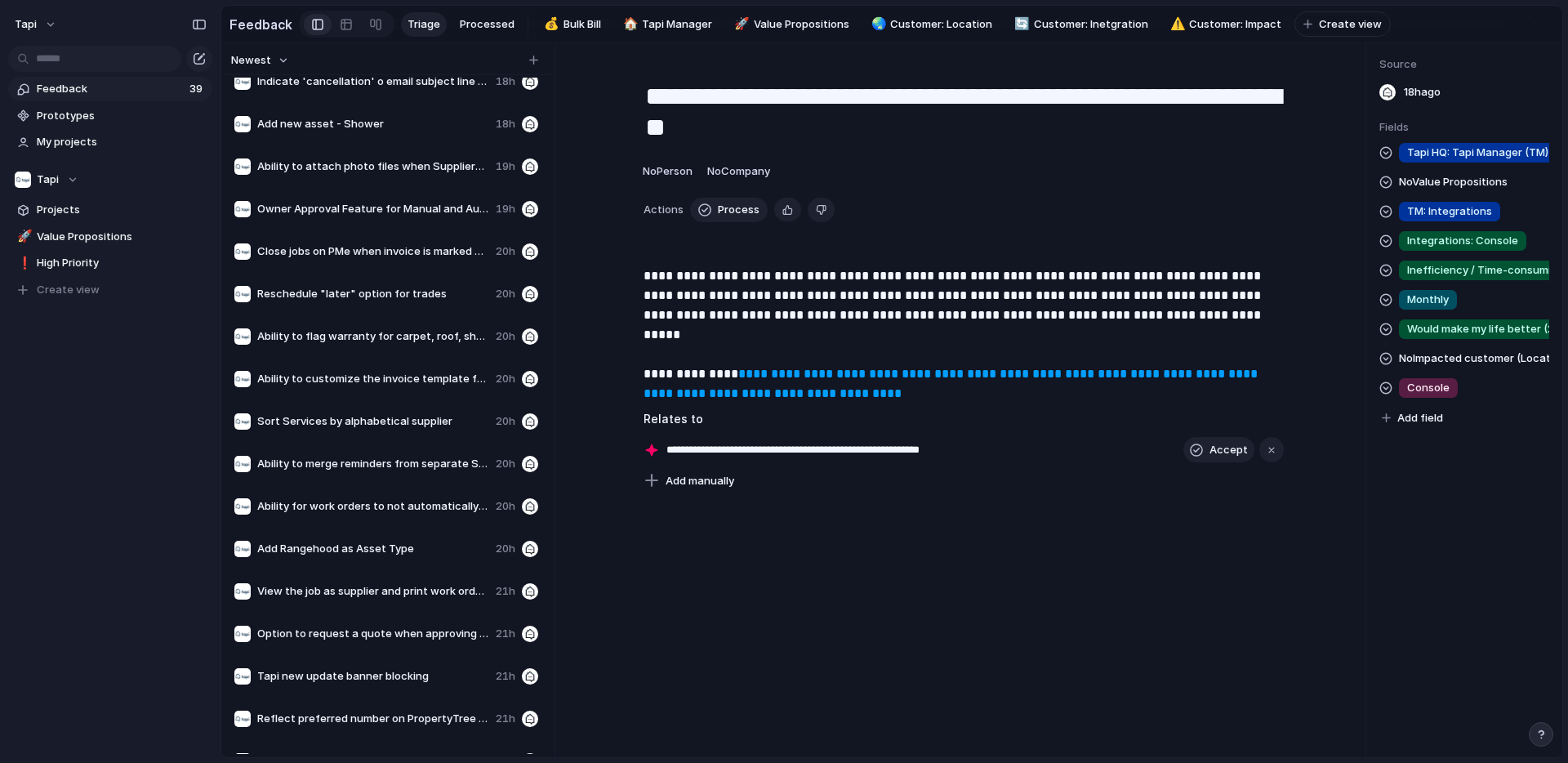
scroll to position [981, 0]
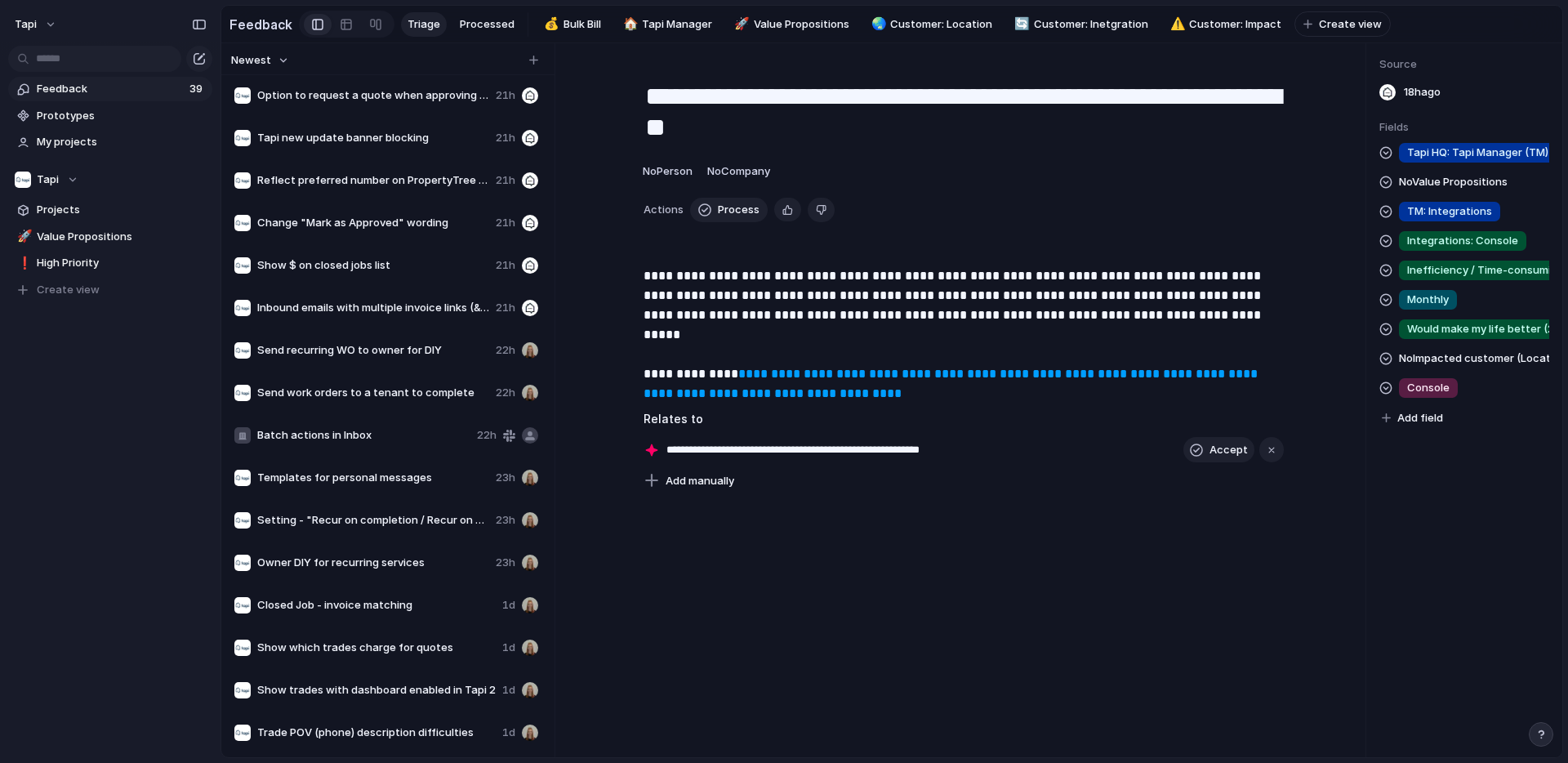
click at [378, 423] on div "Batch actions in Inbox 22h" at bounding box center [386, 435] width 317 height 40
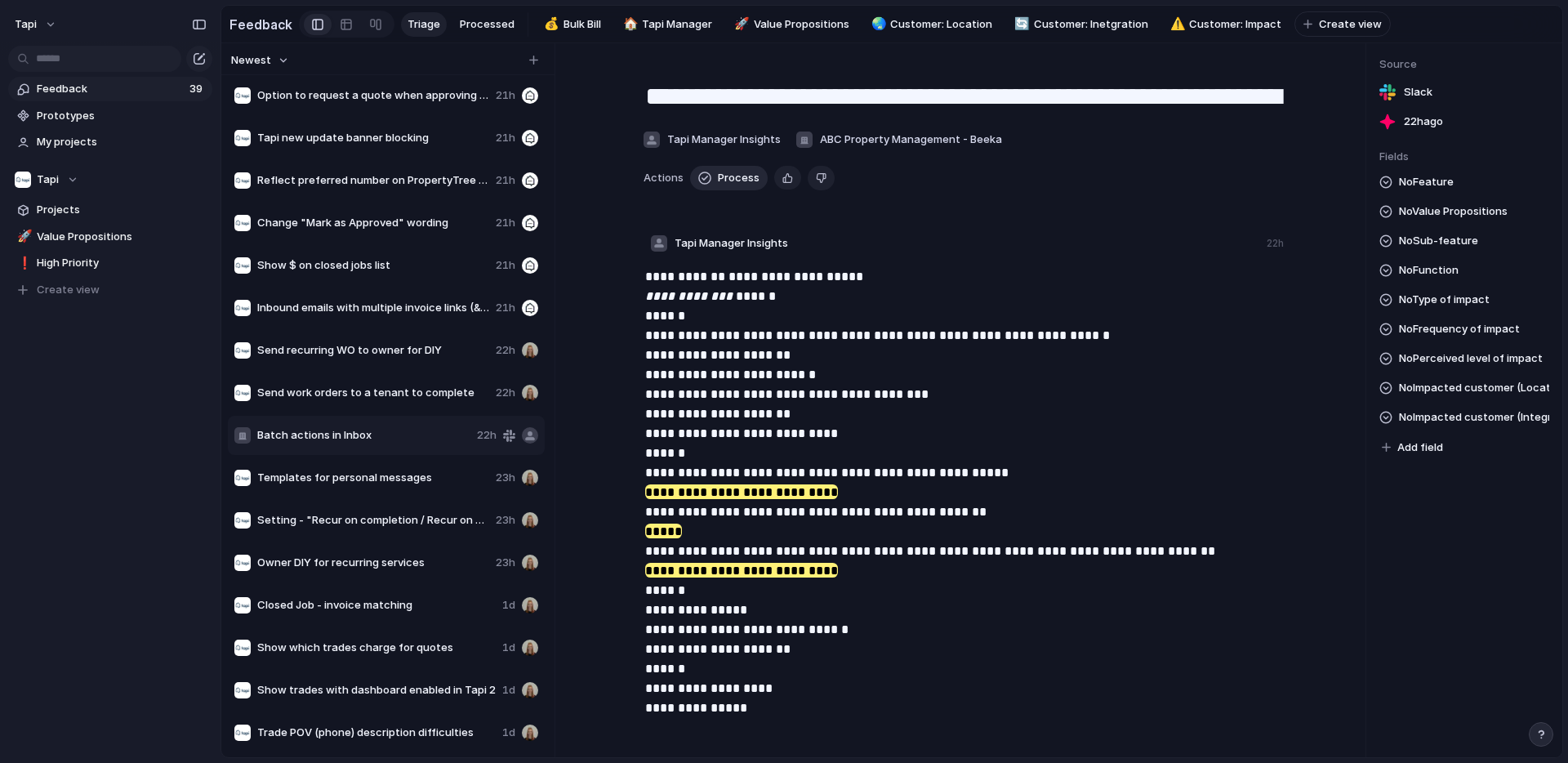
click at [734, 176] on span "Process" at bounding box center [738, 178] width 41 height 17
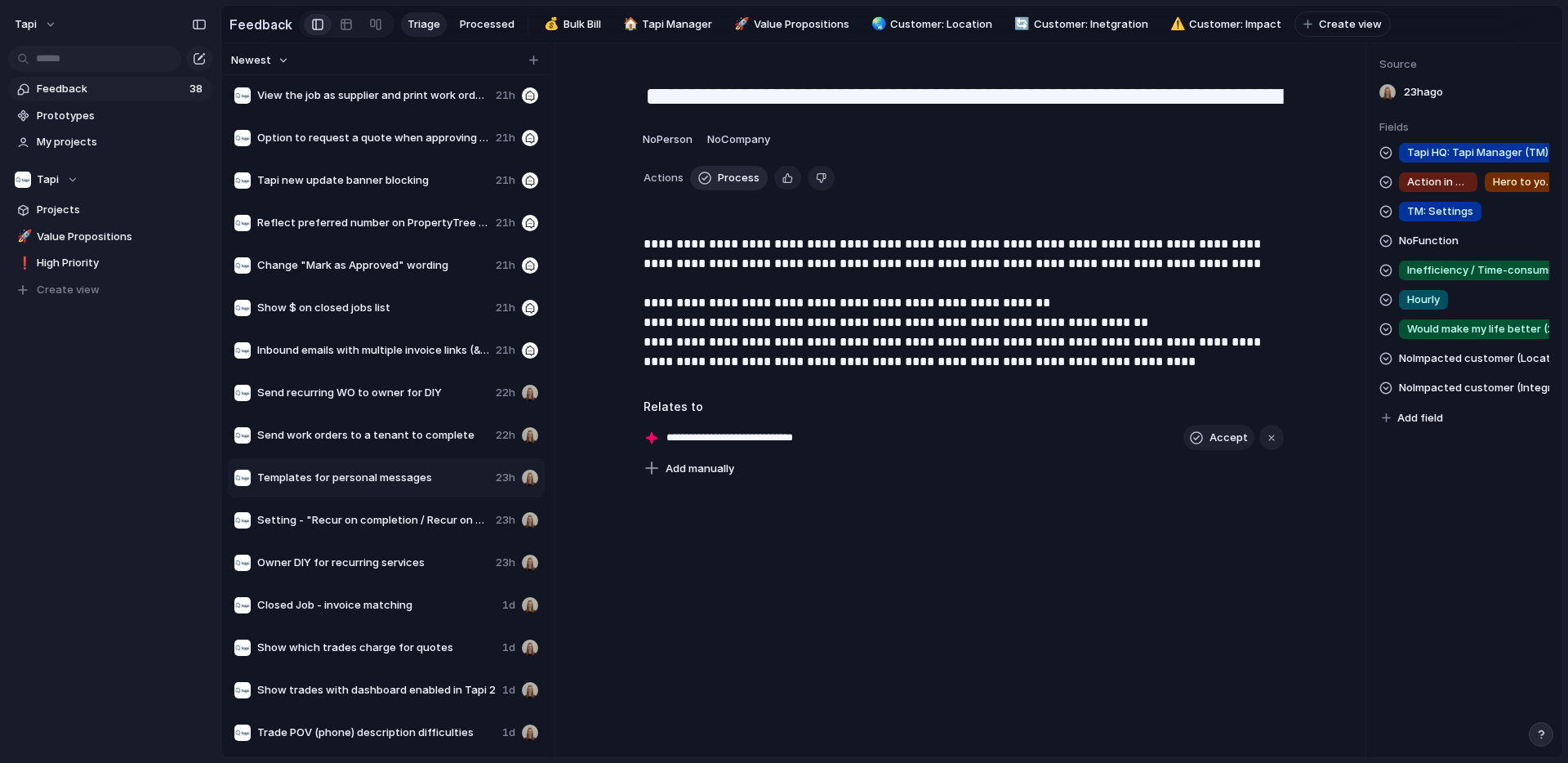
scroll to position [939, 0]
click at [479, 20] on span "Processed" at bounding box center [487, 25] width 54 height 17
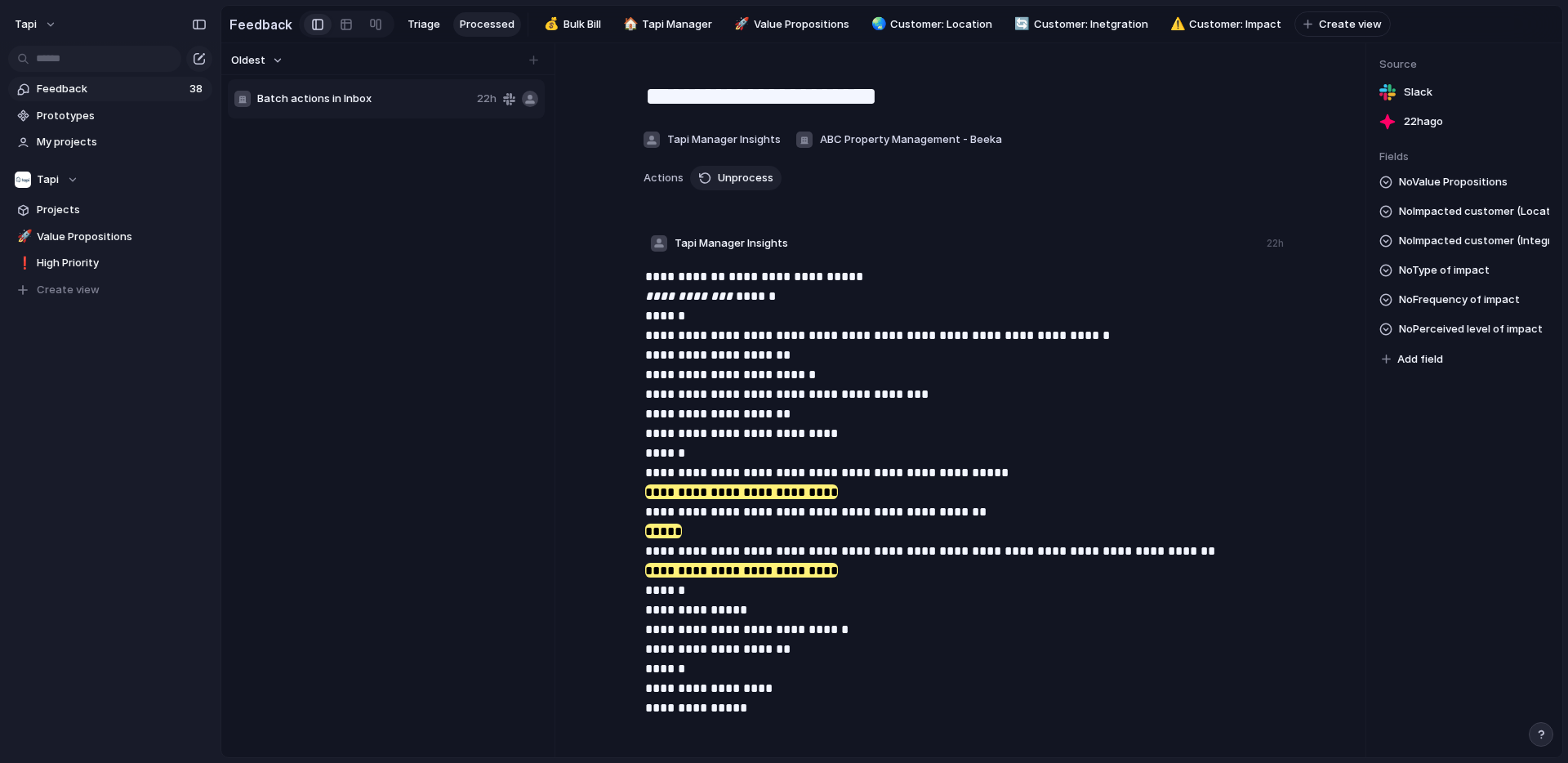
click at [400, 95] on span "Batch actions in Inbox" at bounding box center [363, 98] width 213 height 17
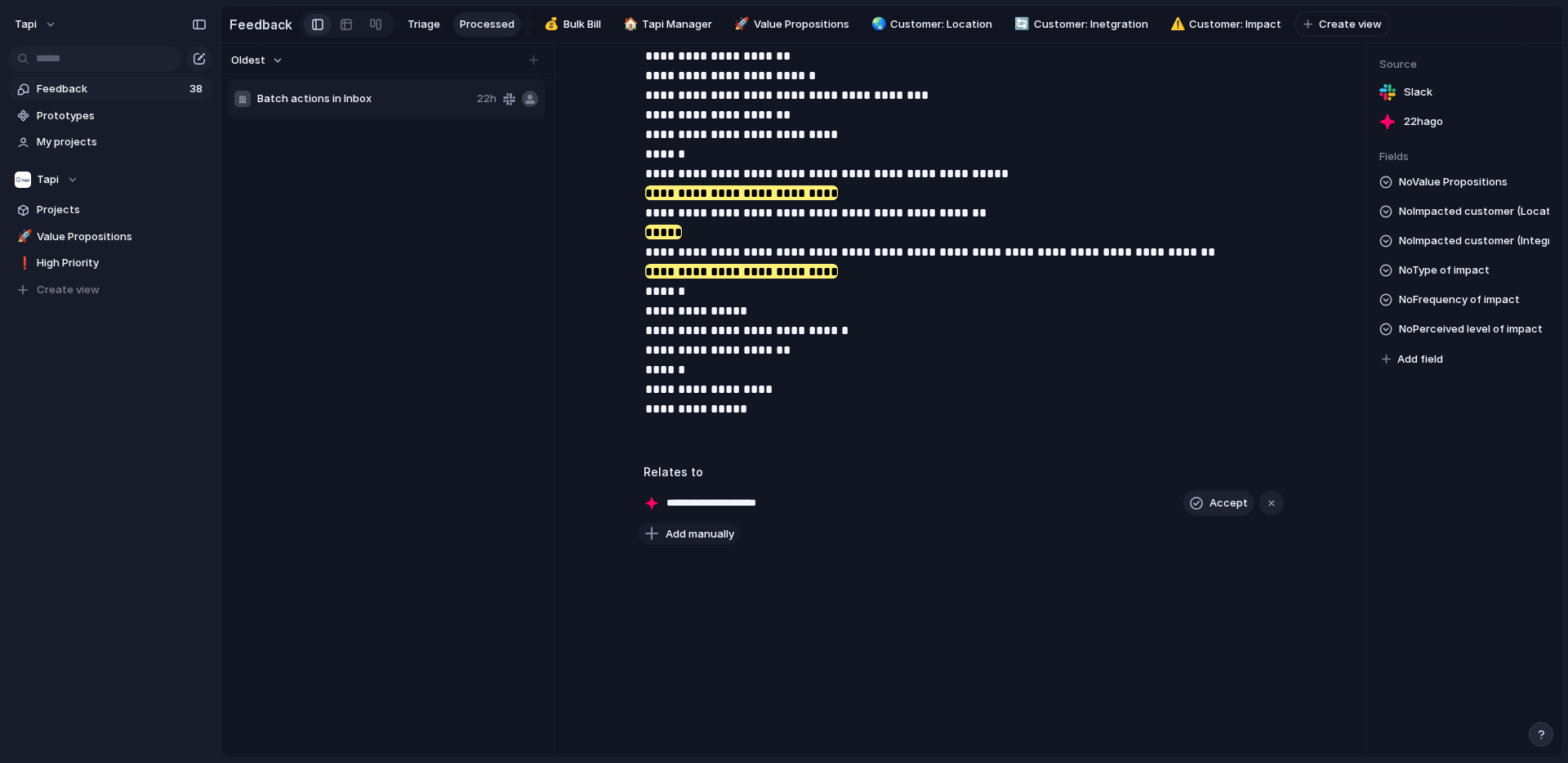
click at [710, 531] on span "Add manually" at bounding box center [700, 534] width 68 height 17
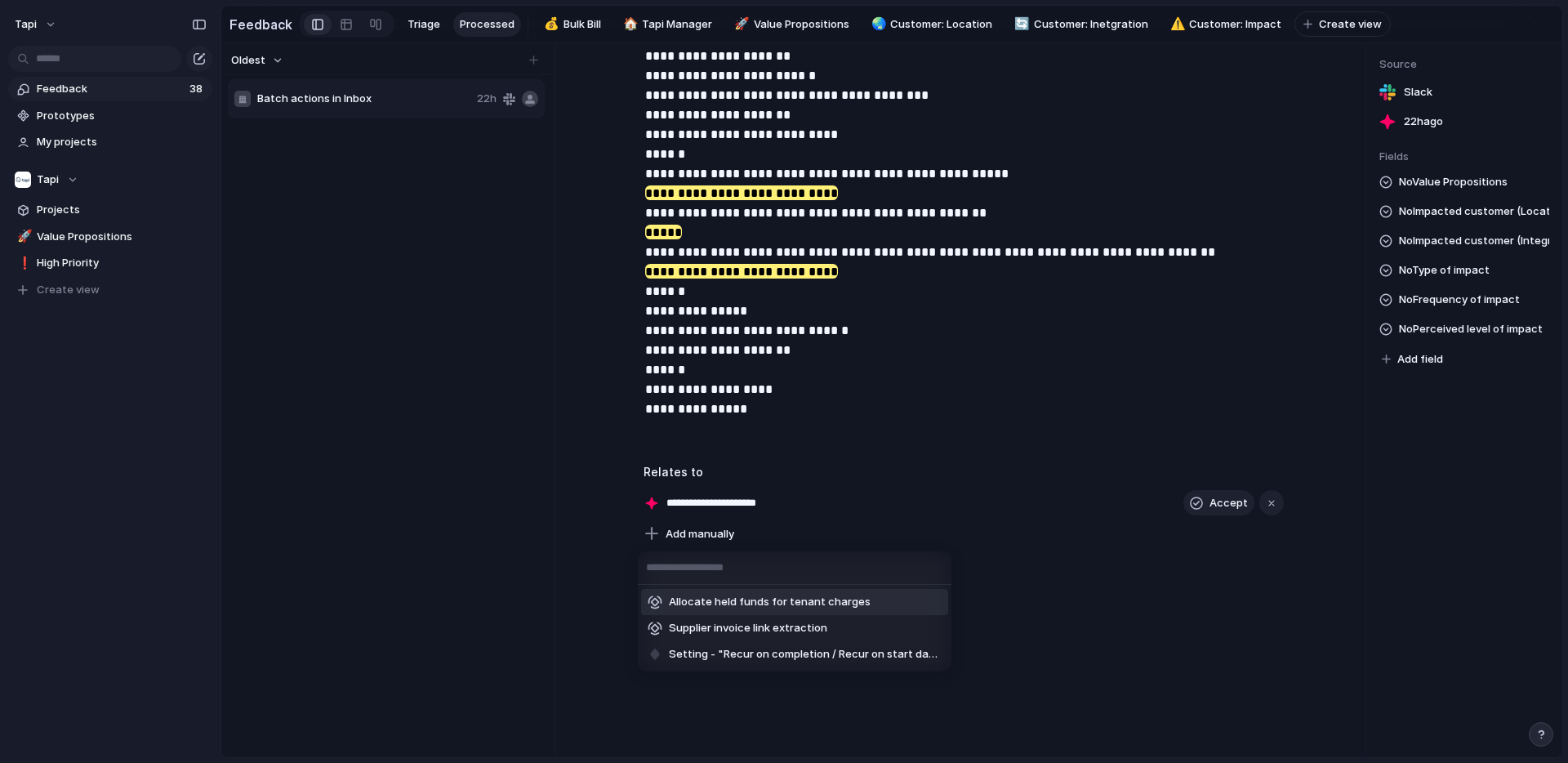
click at [794, 525] on div "Allocate held funds for tenant charges Supplier invoice link extraction Setting…" at bounding box center [784, 381] width 1568 height 763
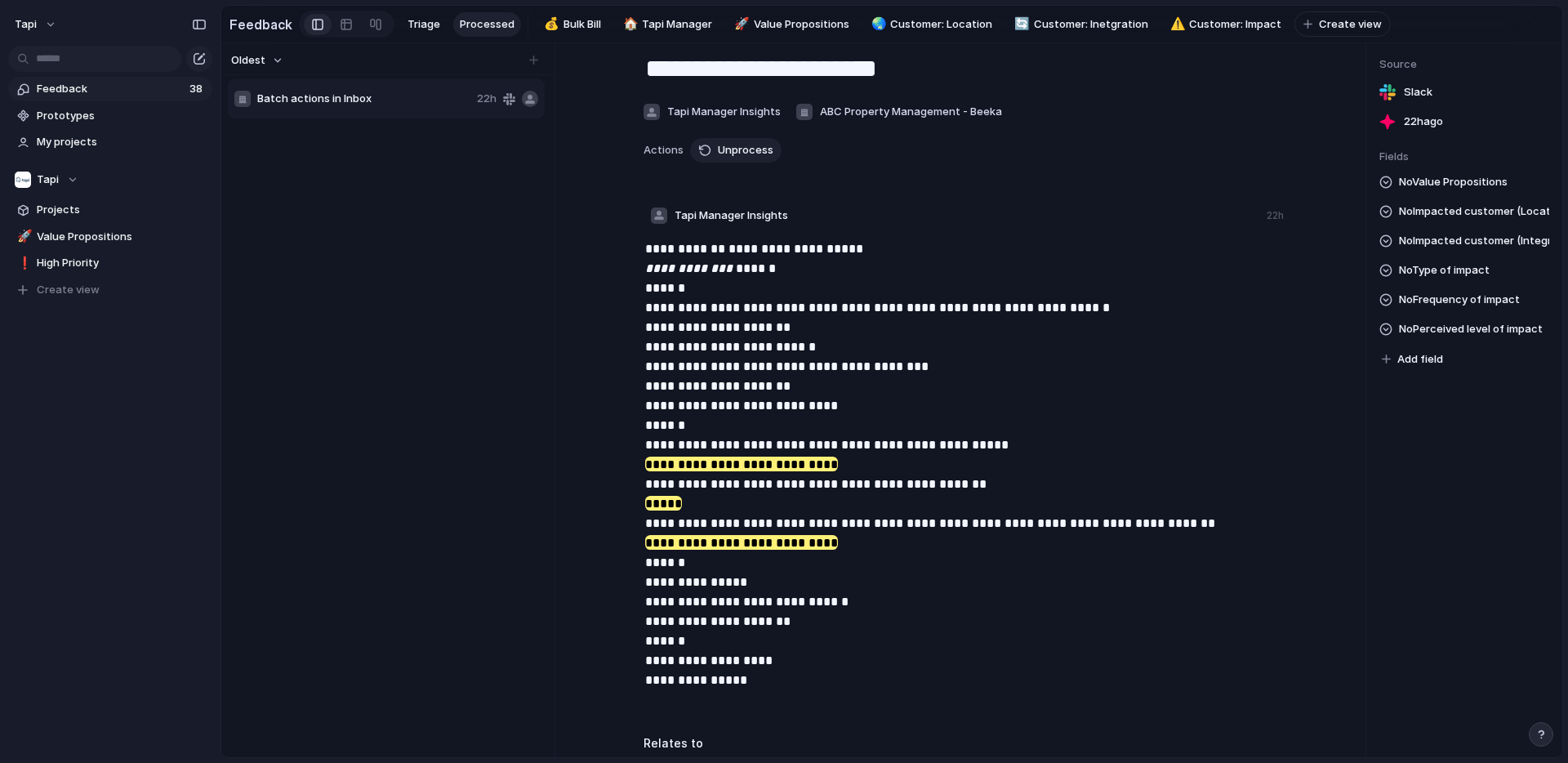
scroll to position [0, 0]
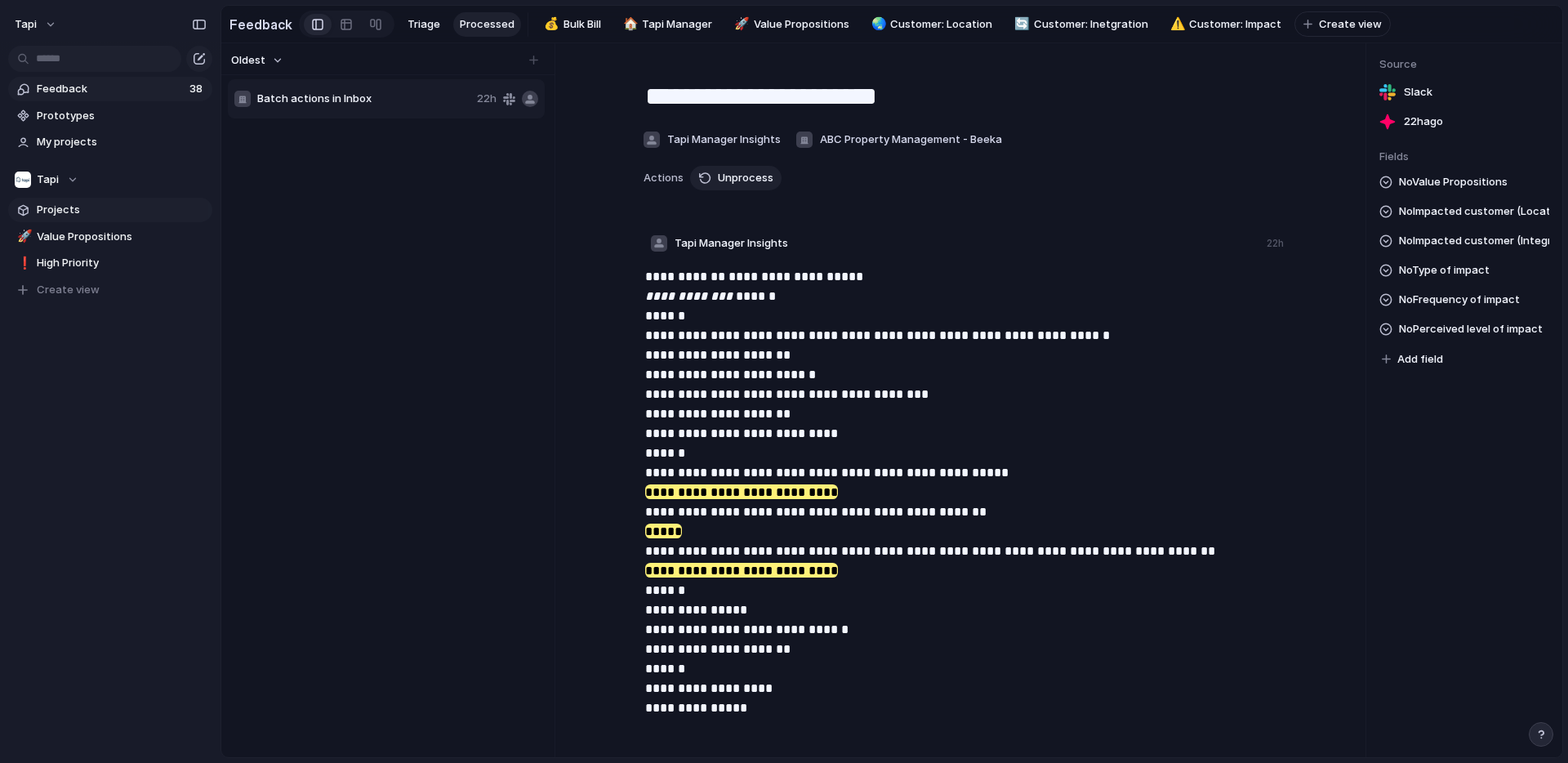
click at [73, 207] on span "Projects" at bounding box center [122, 210] width 170 height 17
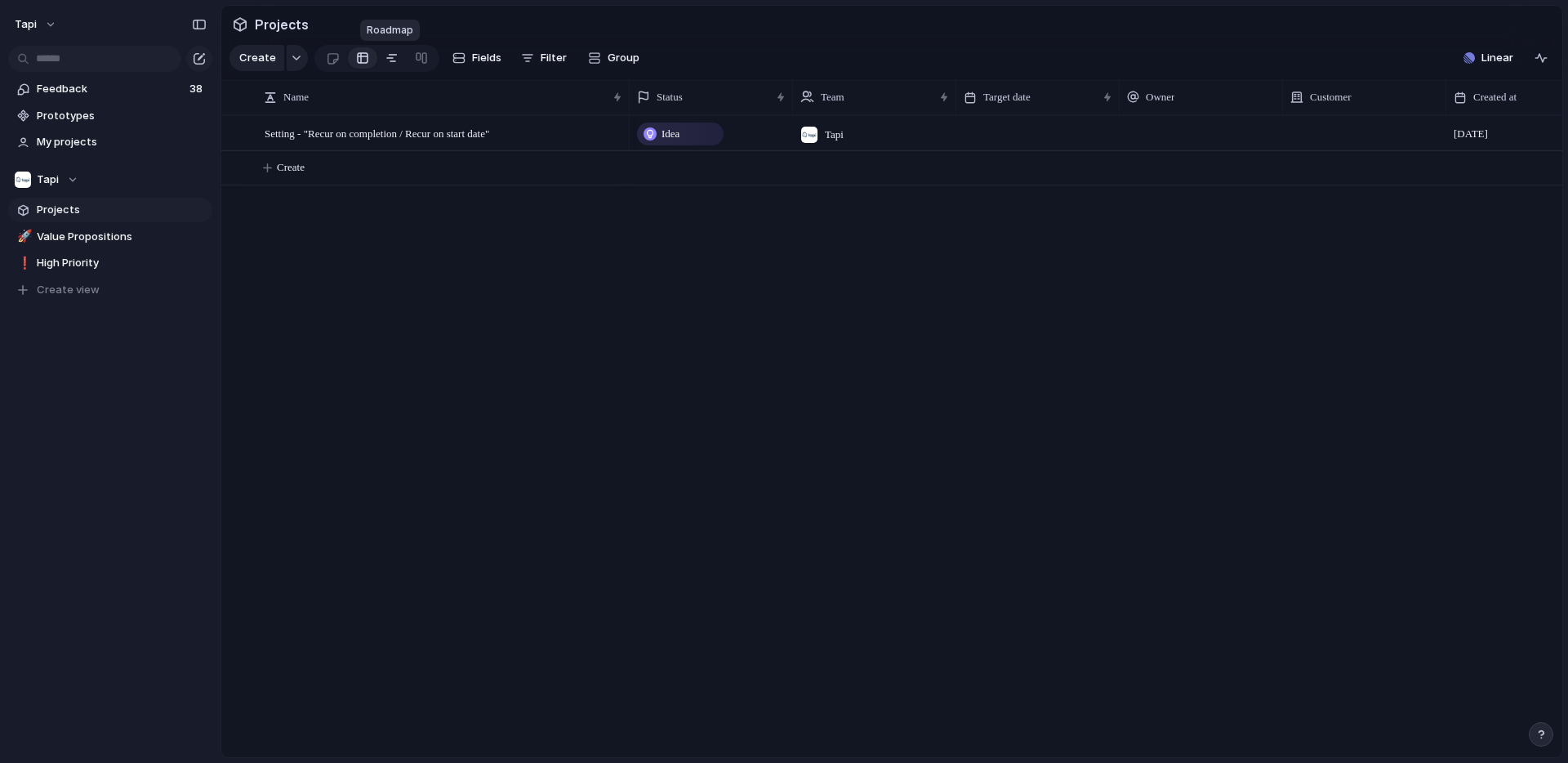
click at [386, 62] on div at bounding box center [391, 58] width 13 height 26
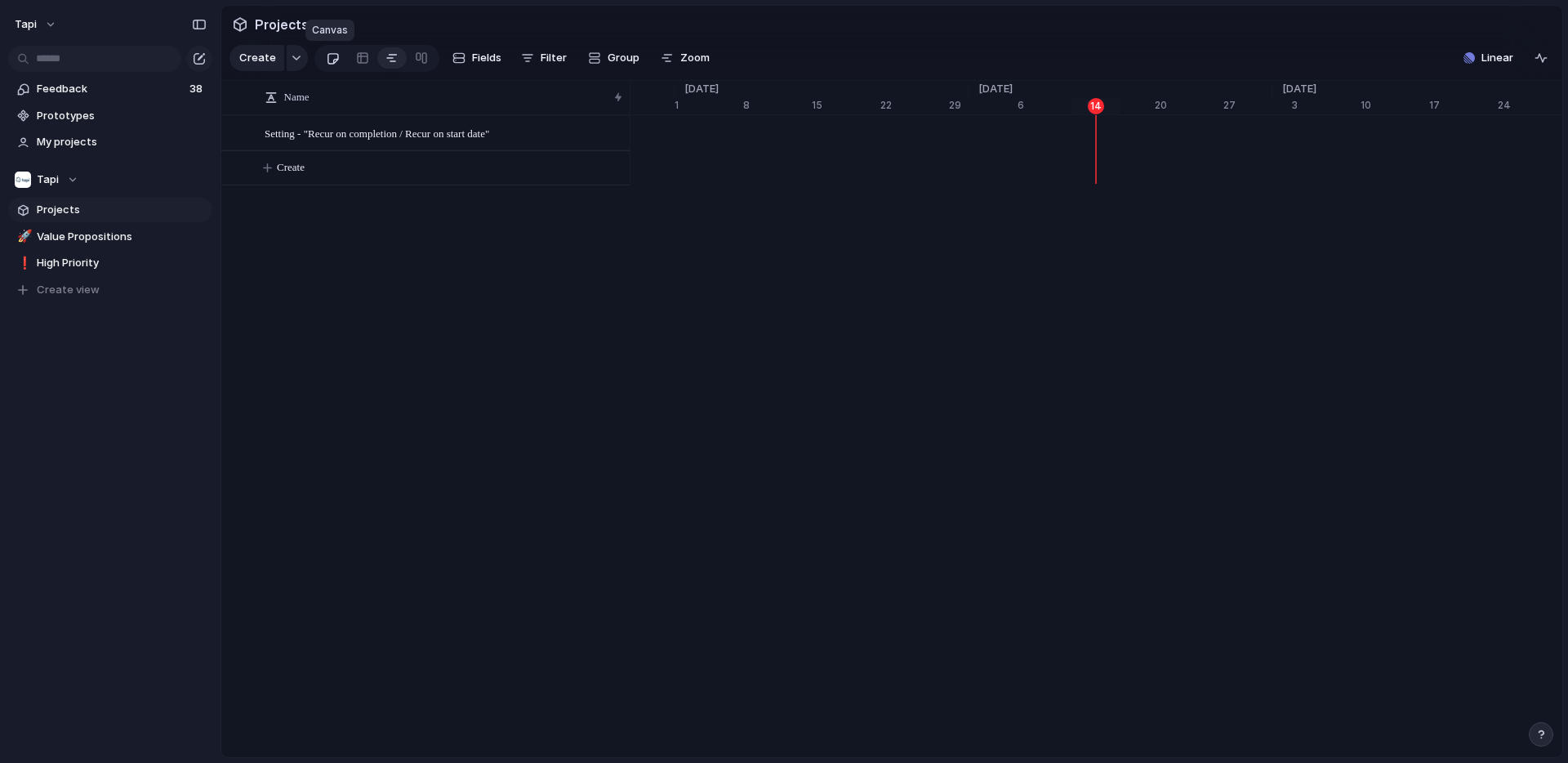
click at [332, 58] on div at bounding box center [333, 58] width 14 height 27
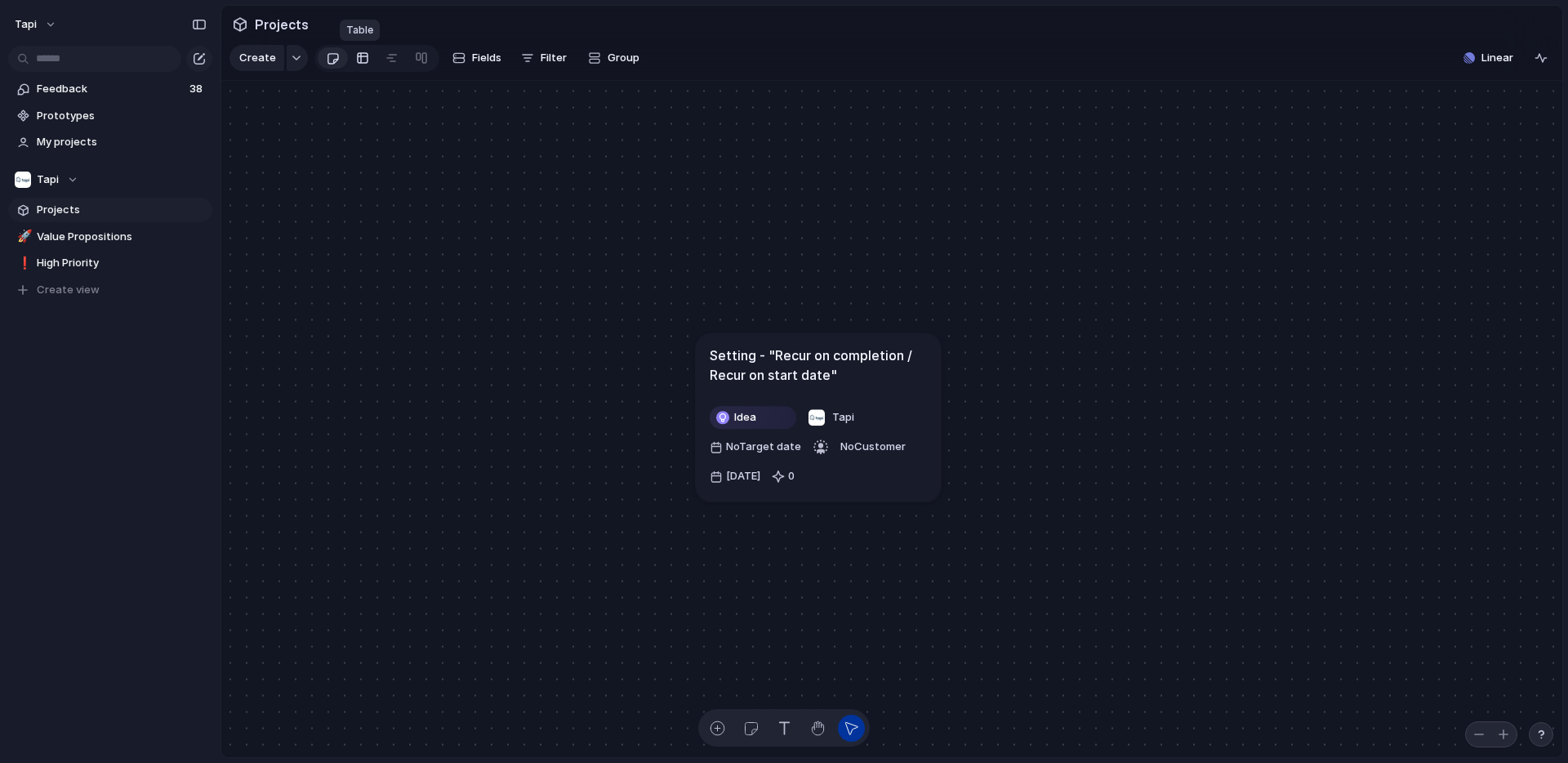
click at [367, 59] on link at bounding box center [363, 58] width 30 height 26
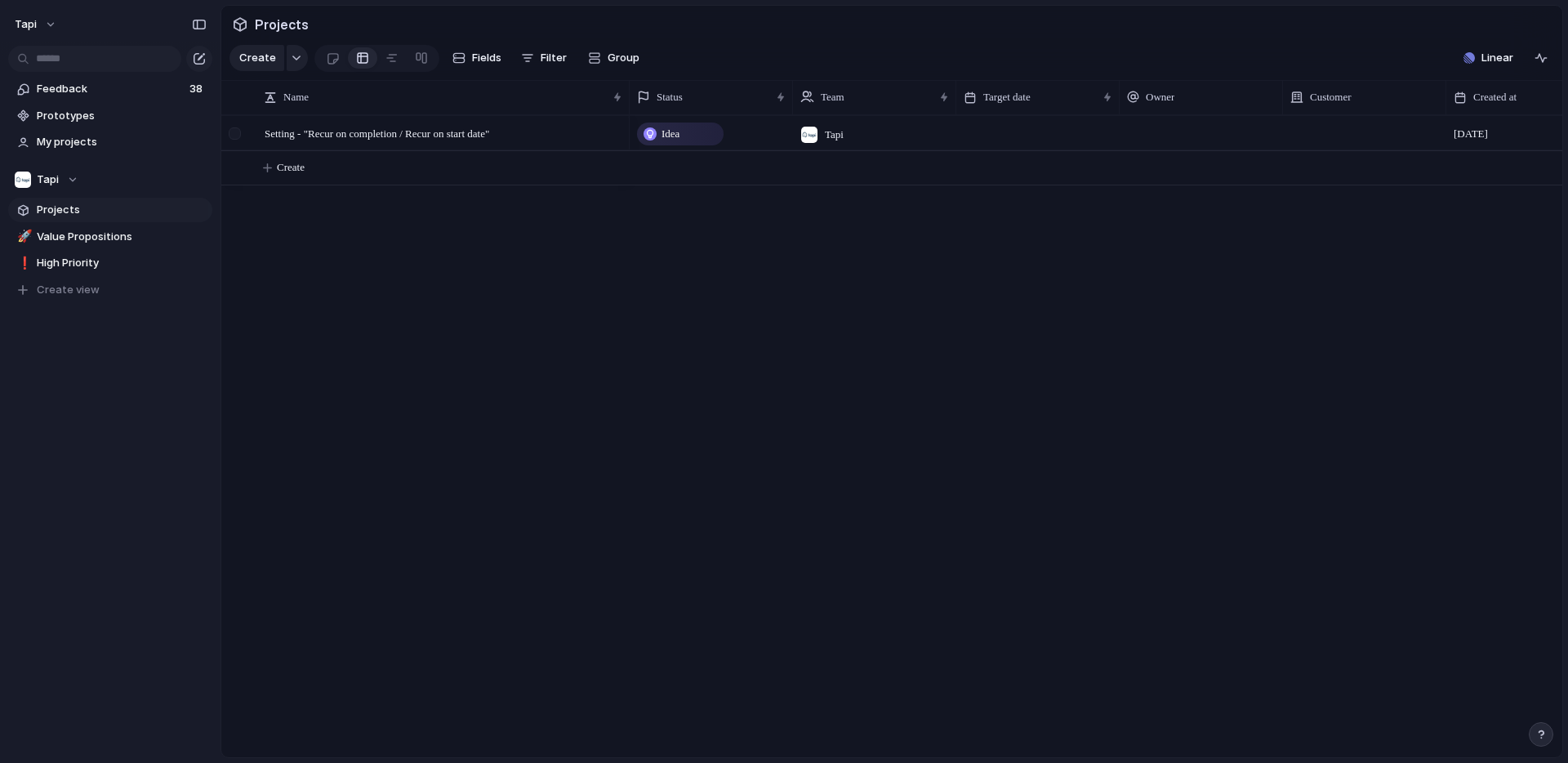
click at [259, 136] on div at bounding box center [244, 133] width 44 height 33
click at [308, 136] on span "Setting - "Recur on completion / Recur on start date"" at bounding box center [377, 133] width 225 height 18
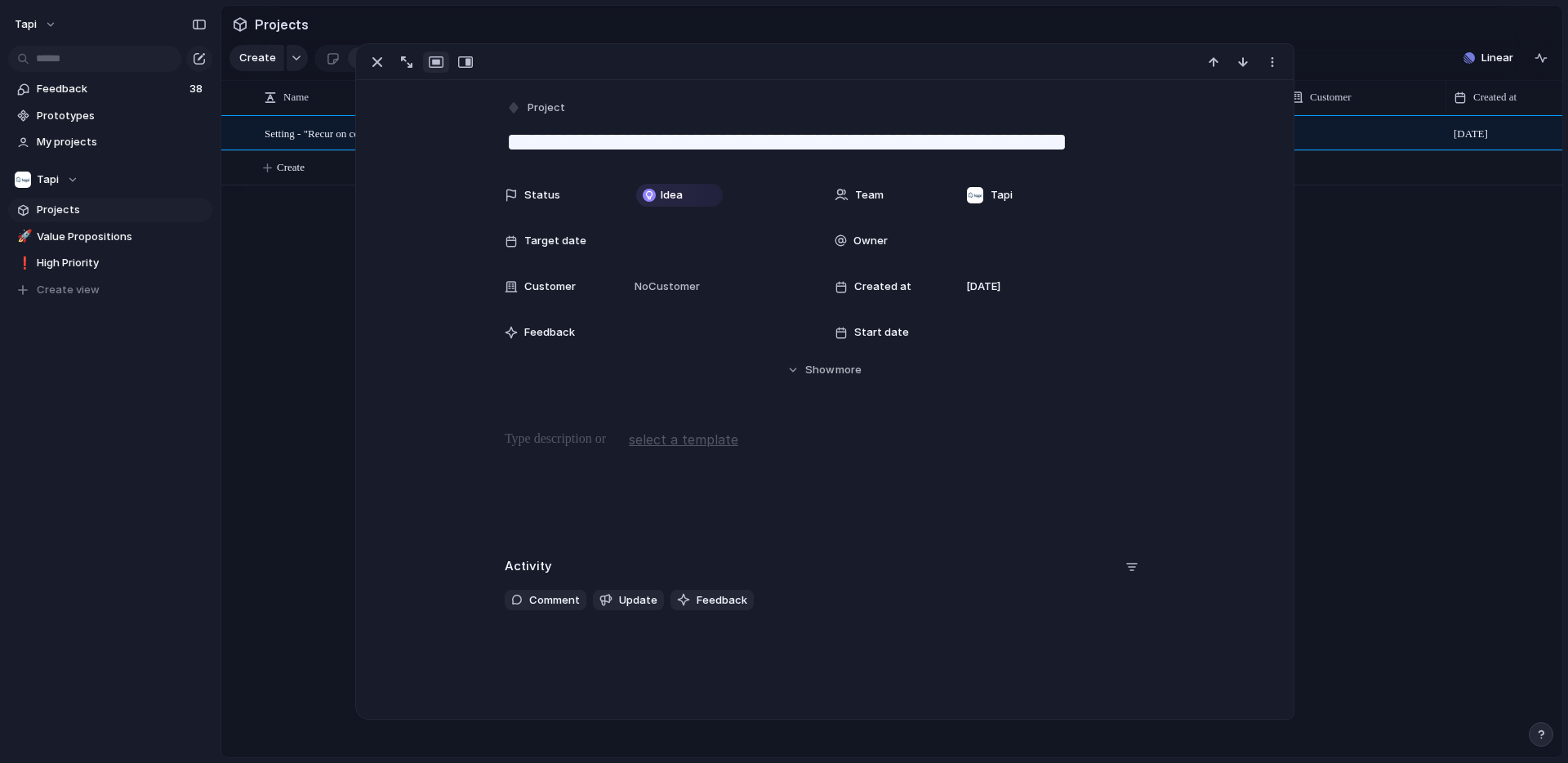
click at [394, 335] on div "Status Idea Team Tapi Target date Owner Customer No Customer Created at 13 Octo…" at bounding box center [824, 278] width 898 height 199
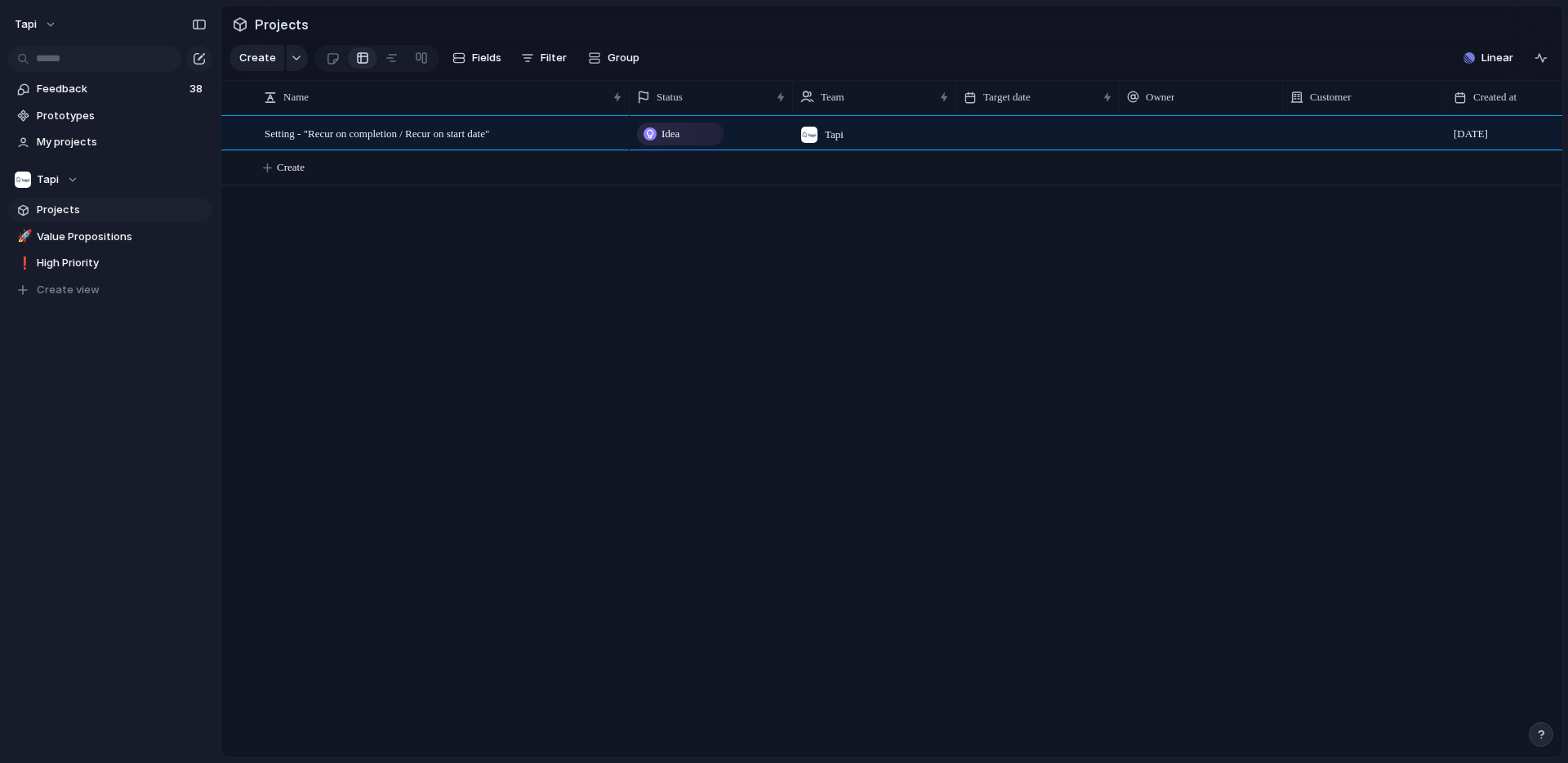
click at [273, 325] on div "Setting - "Recur on completion / Recur on start date" Idea Tapi 13 October Crea…" at bounding box center [891, 436] width 1342 height 643
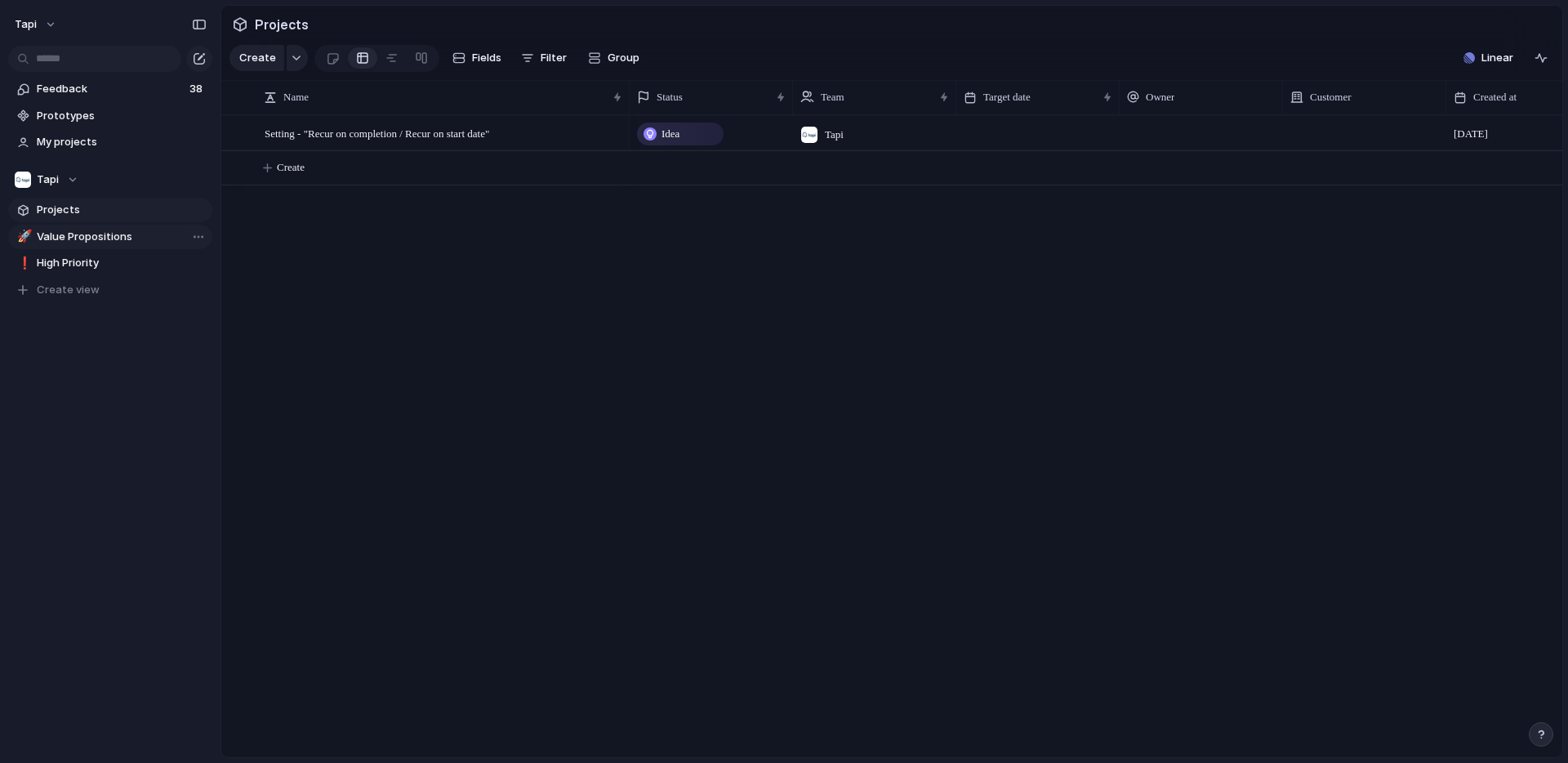
click at [81, 245] on link "🚀 Value Propositions" at bounding box center [110, 237] width 204 height 25
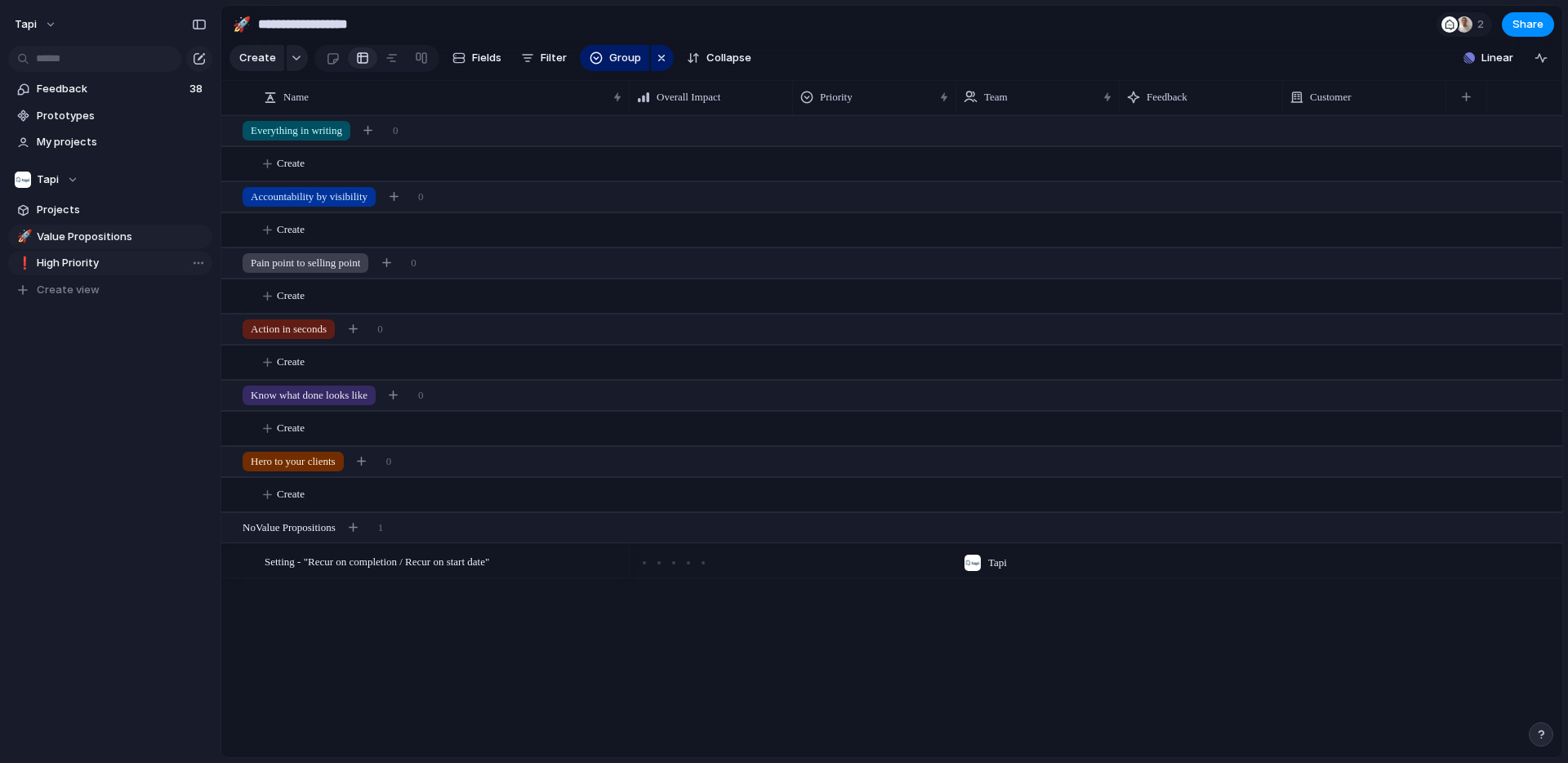
click at [82, 257] on span "High Priority" at bounding box center [122, 263] width 170 height 17
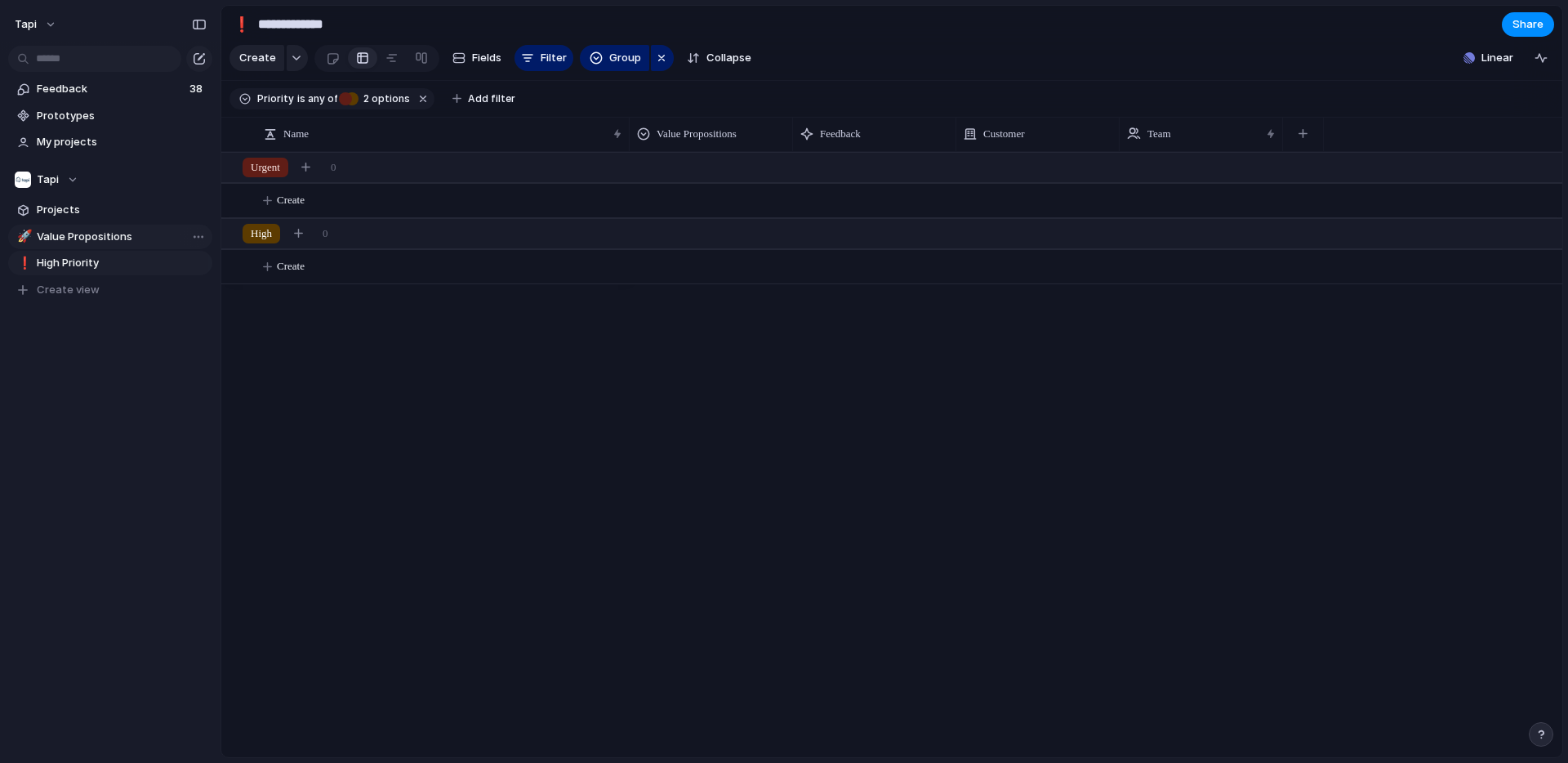
click at [86, 234] on span "Value Propositions" at bounding box center [122, 237] width 170 height 17
type input "**********"
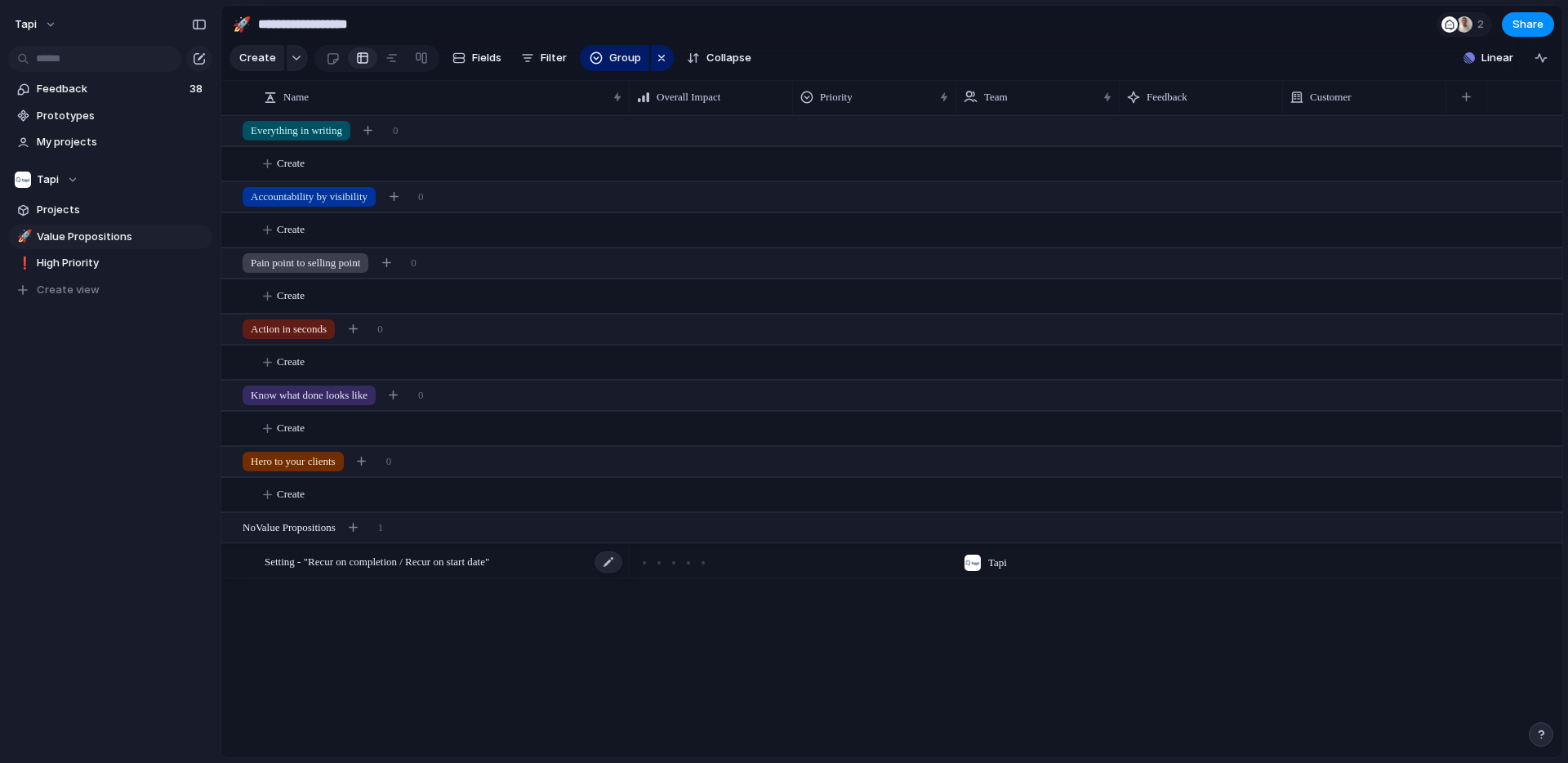
click at [282, 564] on span "Setting - "Recur on completion / Recur on start date"" at bounding box center [377, 560] width 225 height 18
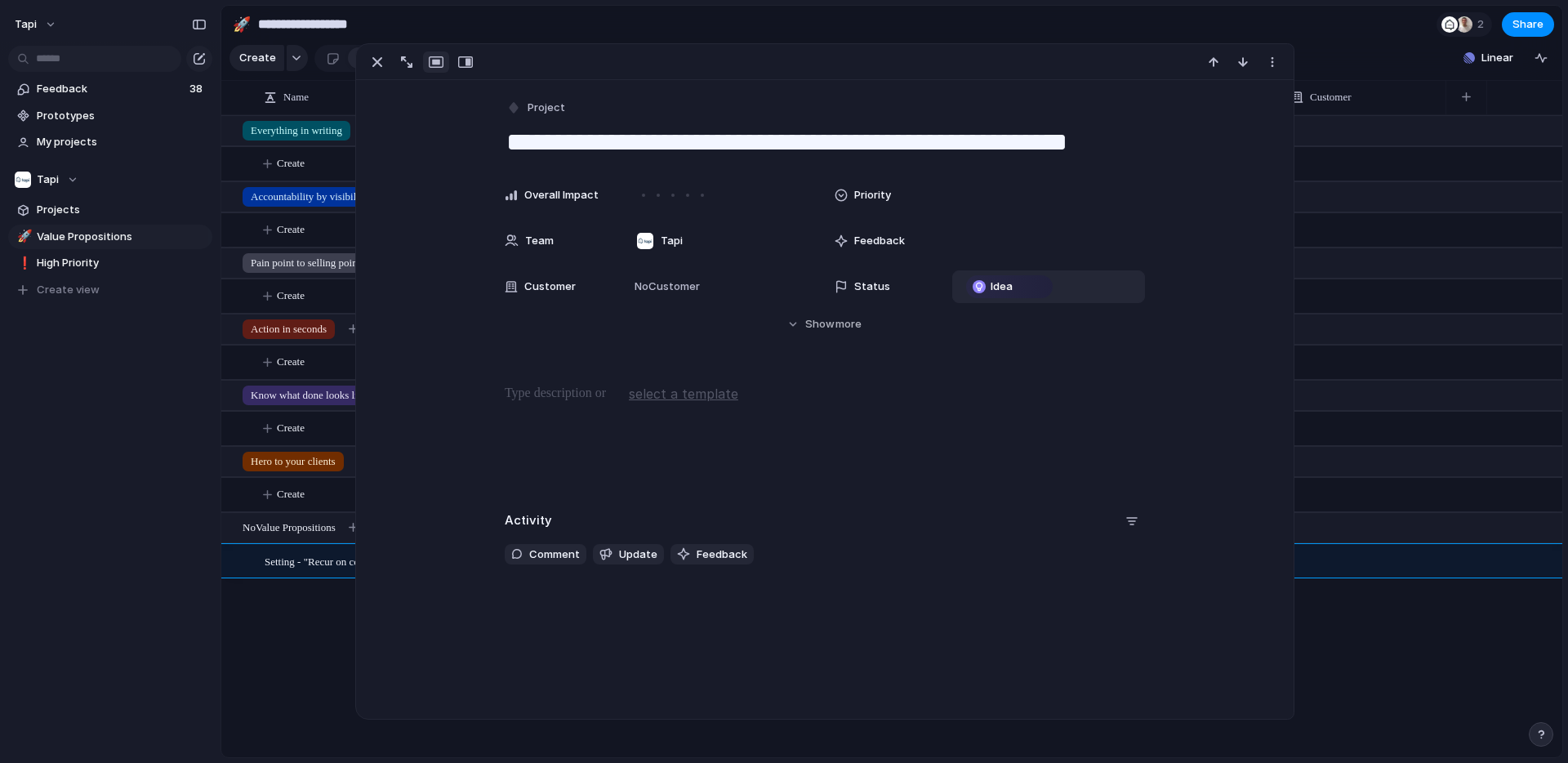
click at [998, 296] on div "Idea" at bounding box center [1009, 287] width 87 height 23
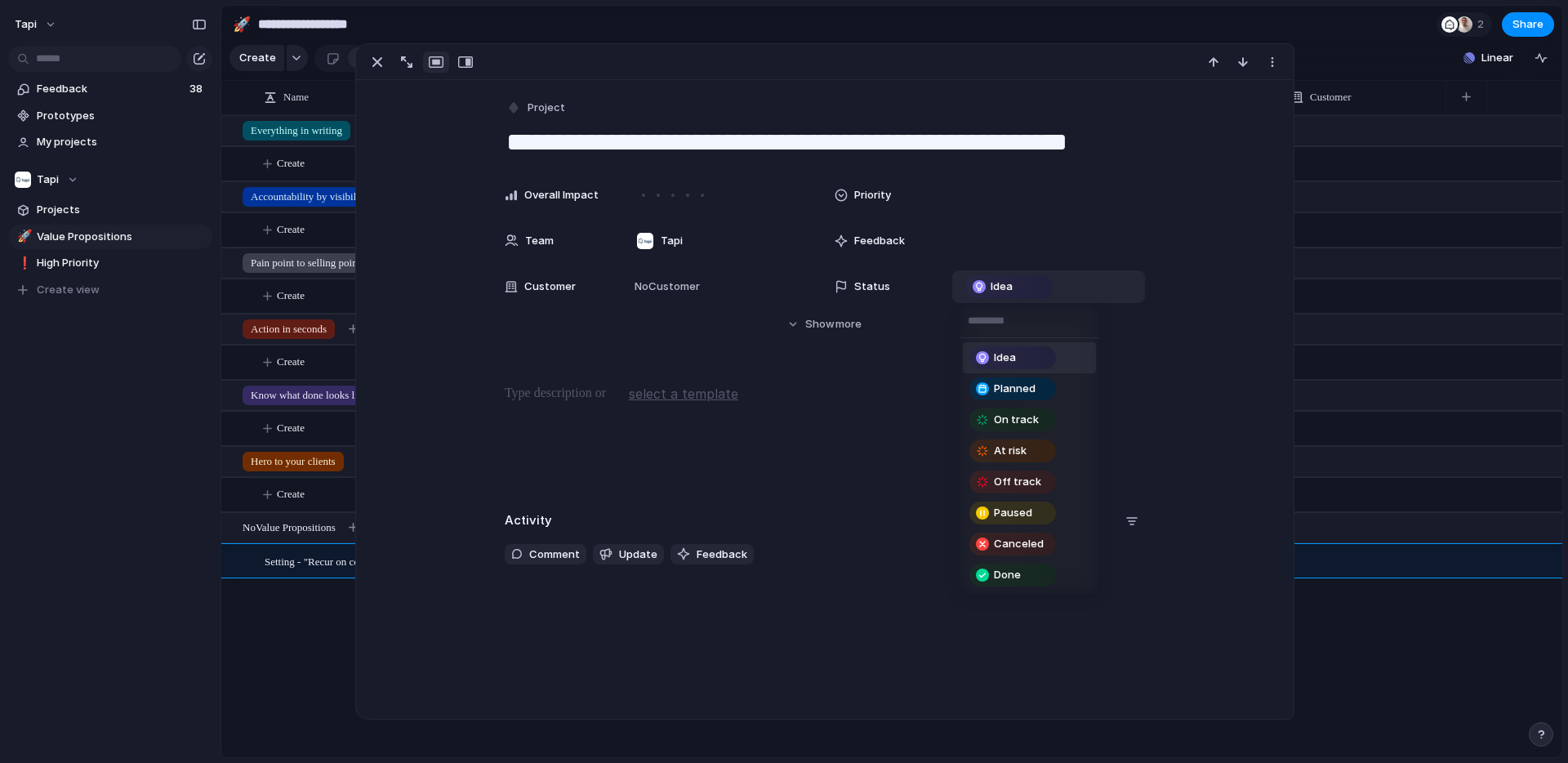
click at [998, 292] on div "Idea Planned On track At risk Off track Paused Canceled Done" at bounding box center [784, 381] width 1568 height 763
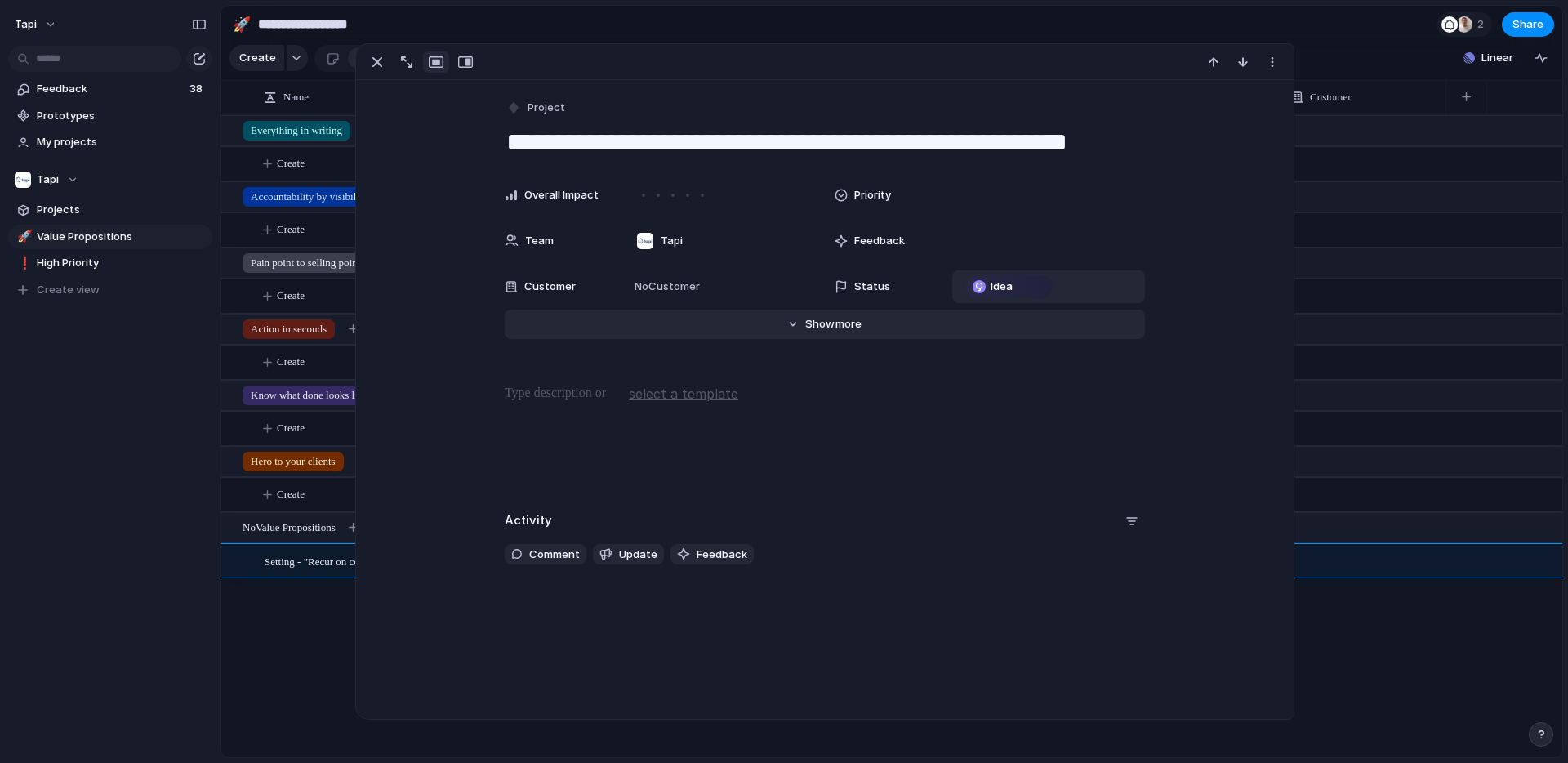
click at [870, 325] on button "Hide Show more" at bounding box center [825, 325] width 641 height 30
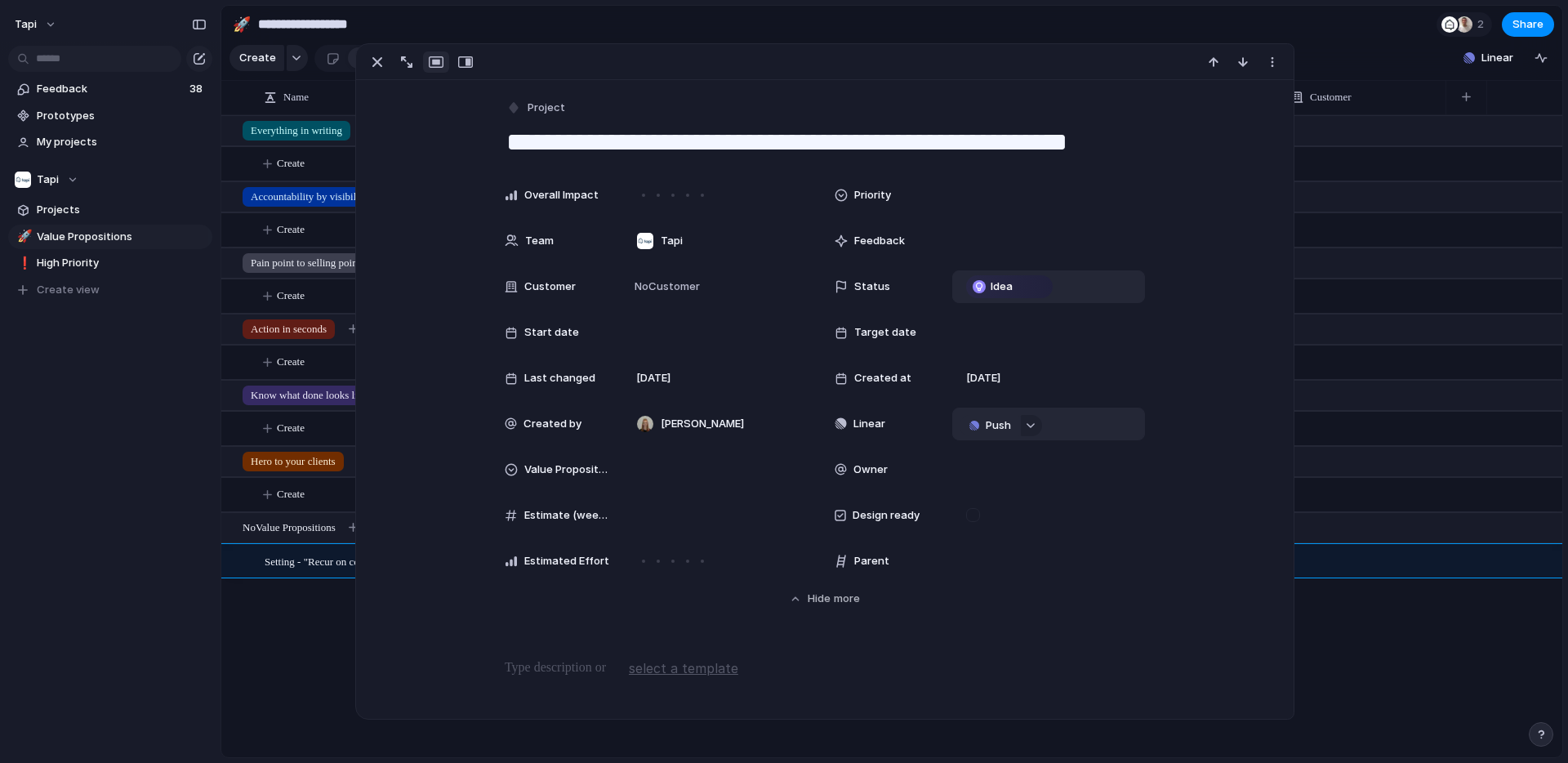
click at [987, 425] on span "Push" at bounding box center [999, 426] width 25 height 17
click at [47, 183] on div "Project Issue" at bounding box center [784, 381] width 1568 height 763
click at [47, 181] on span "Tapi" at bounding box center [47, 179] width 22 height 17
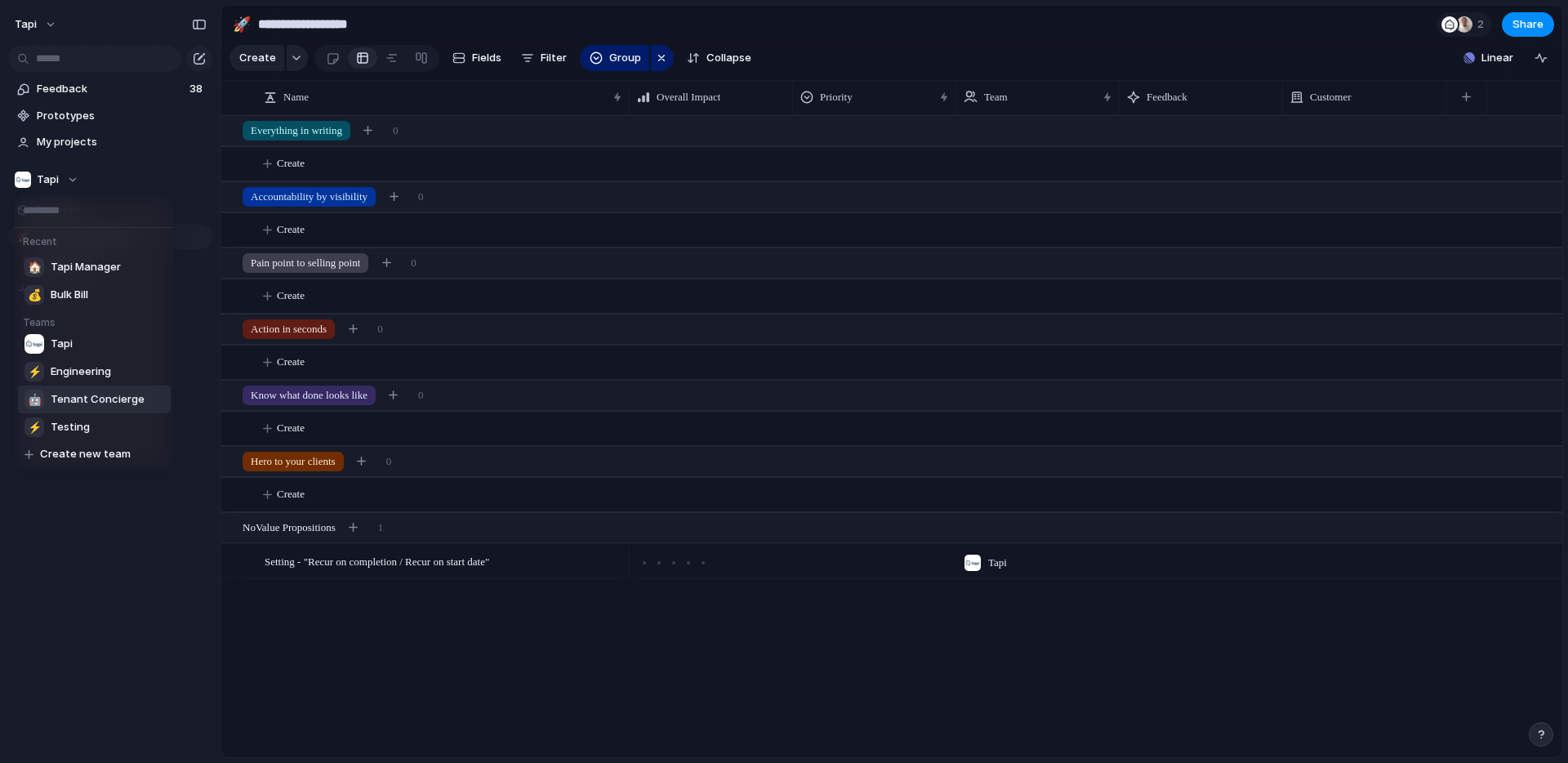
click at [89, 397] on span "Tenant Concierge" at bounding box center [97, 399] width 94 height 17
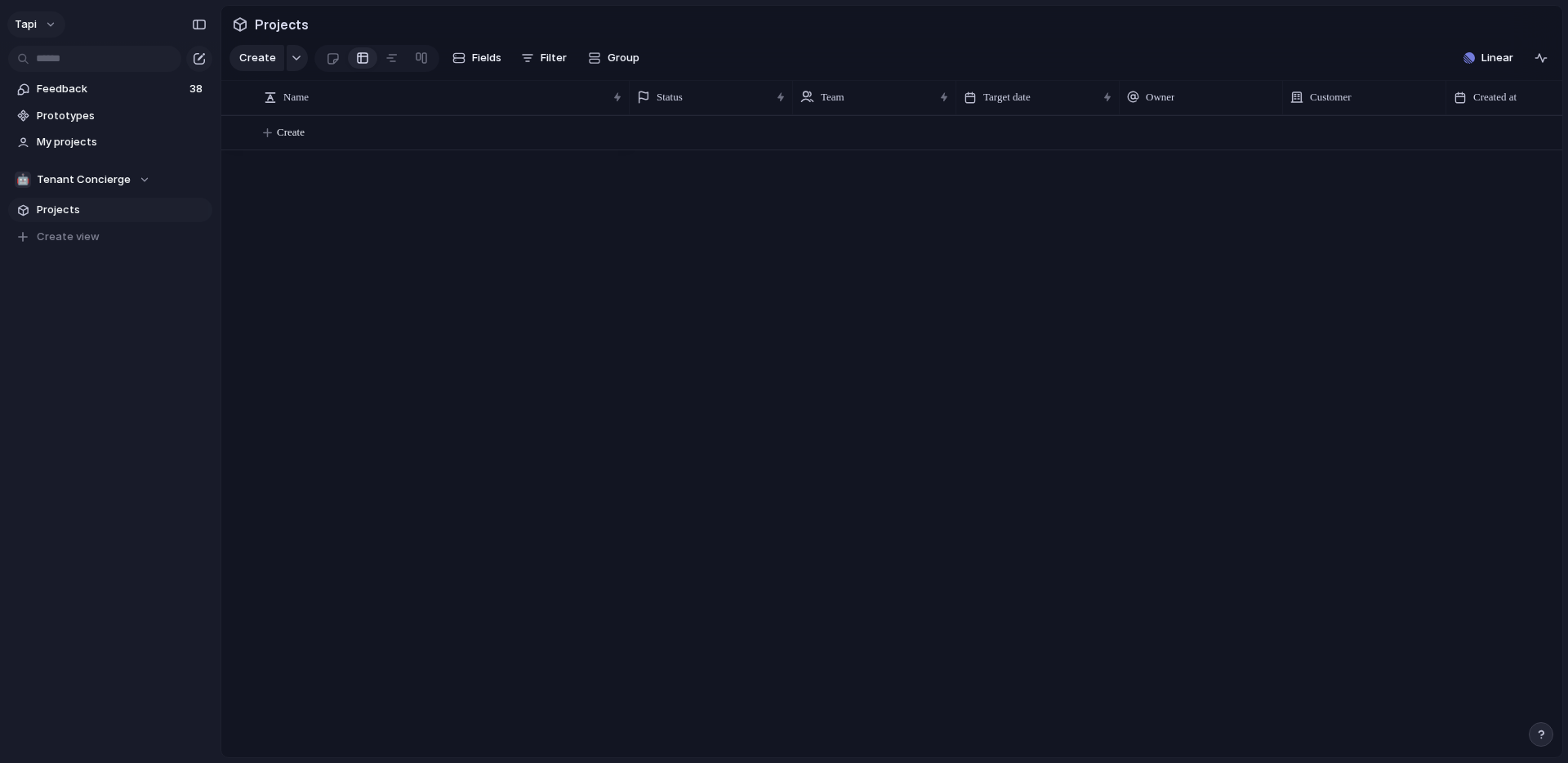
click at [41, 16] on button "tapi" at bounding box center [36, 25] width 58 height 26
click at [88, 57] on li "Settings" at bounding box center [79, 61] width 136 height 26
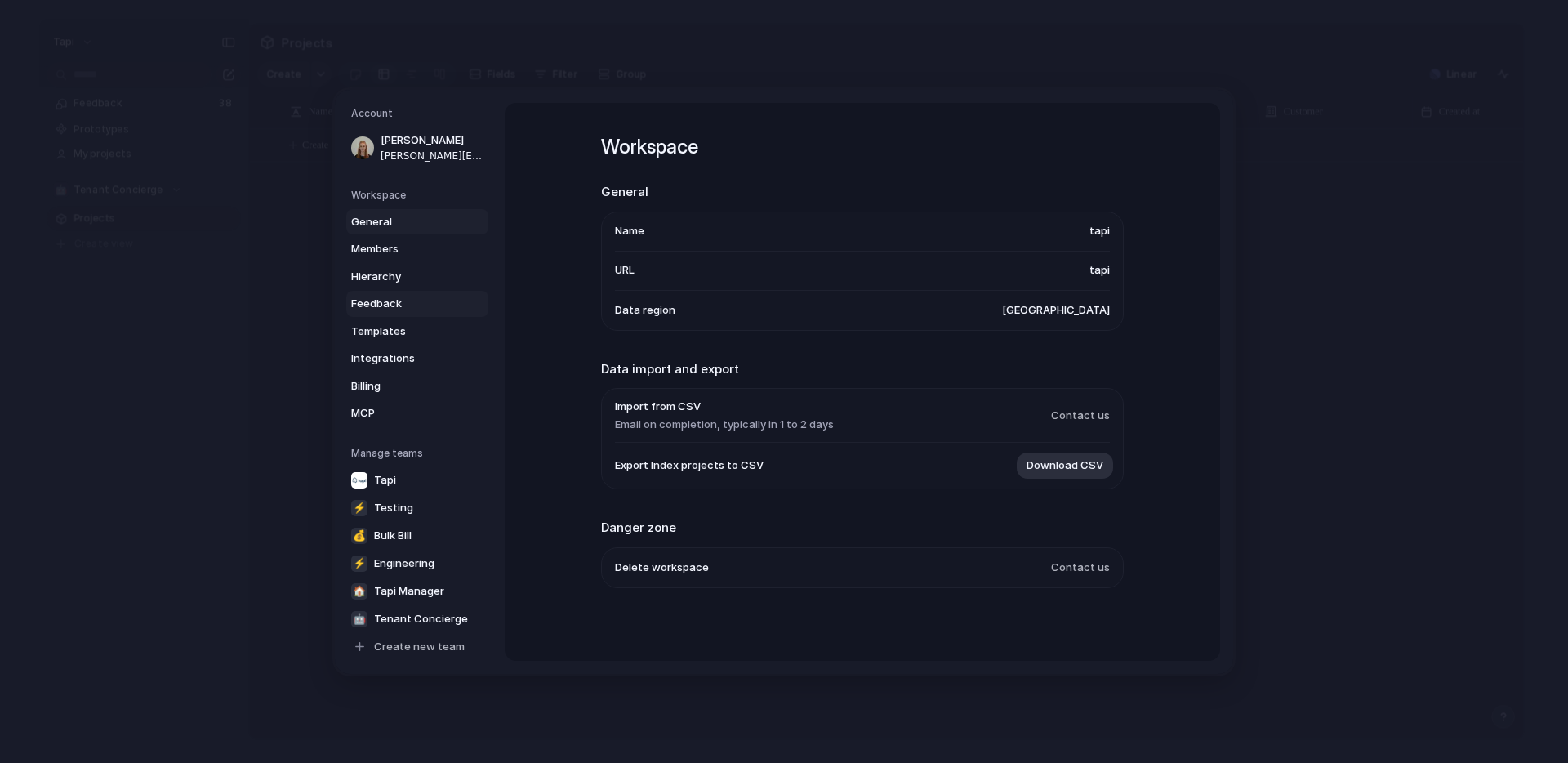
click at [387, 300] on span "Feedback" at bounding box center [403, 304] width 104 height 17
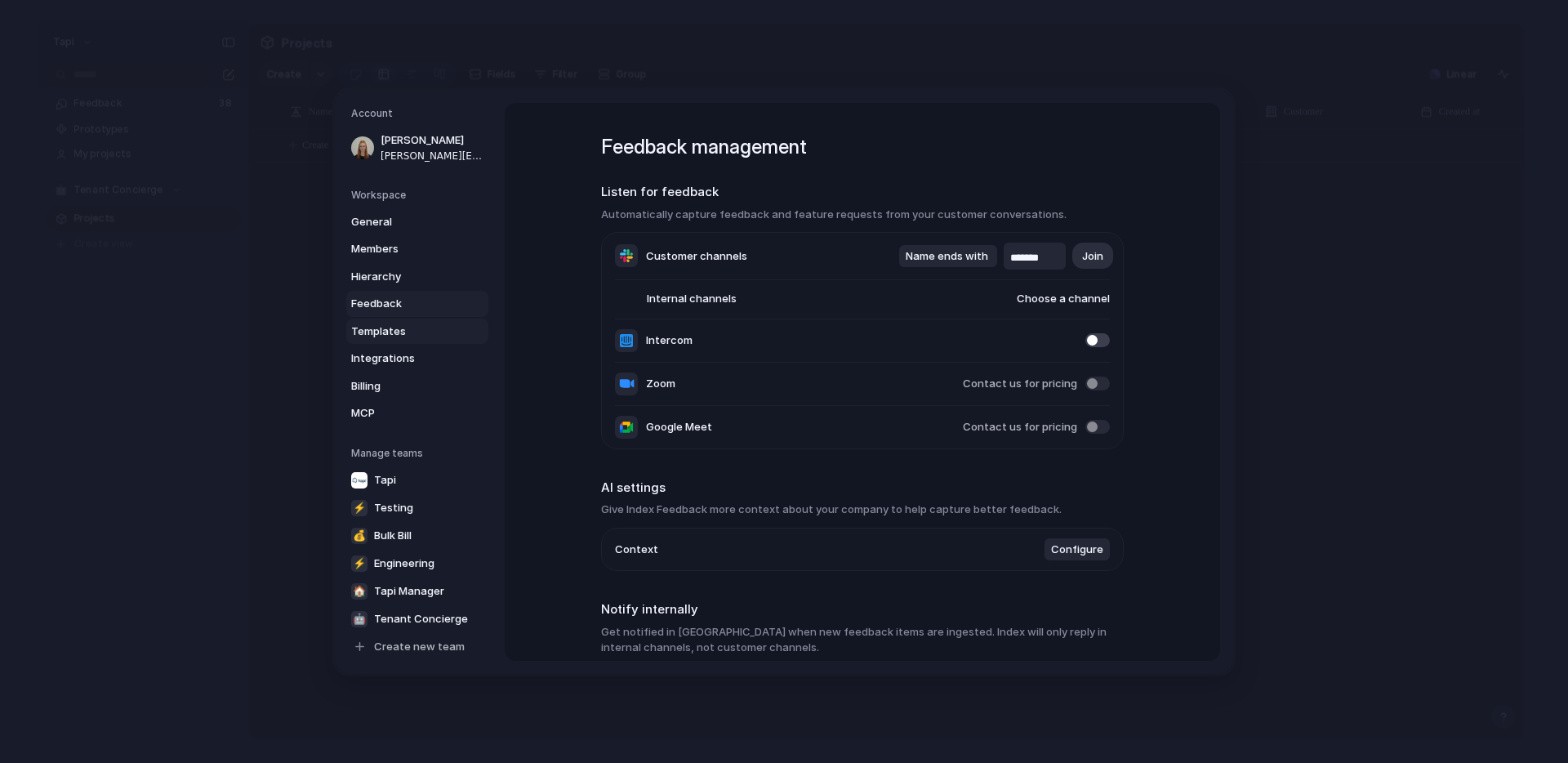
click at [371, 327] on span "Templates" at bounding box center [403, 331] width 104 height 17
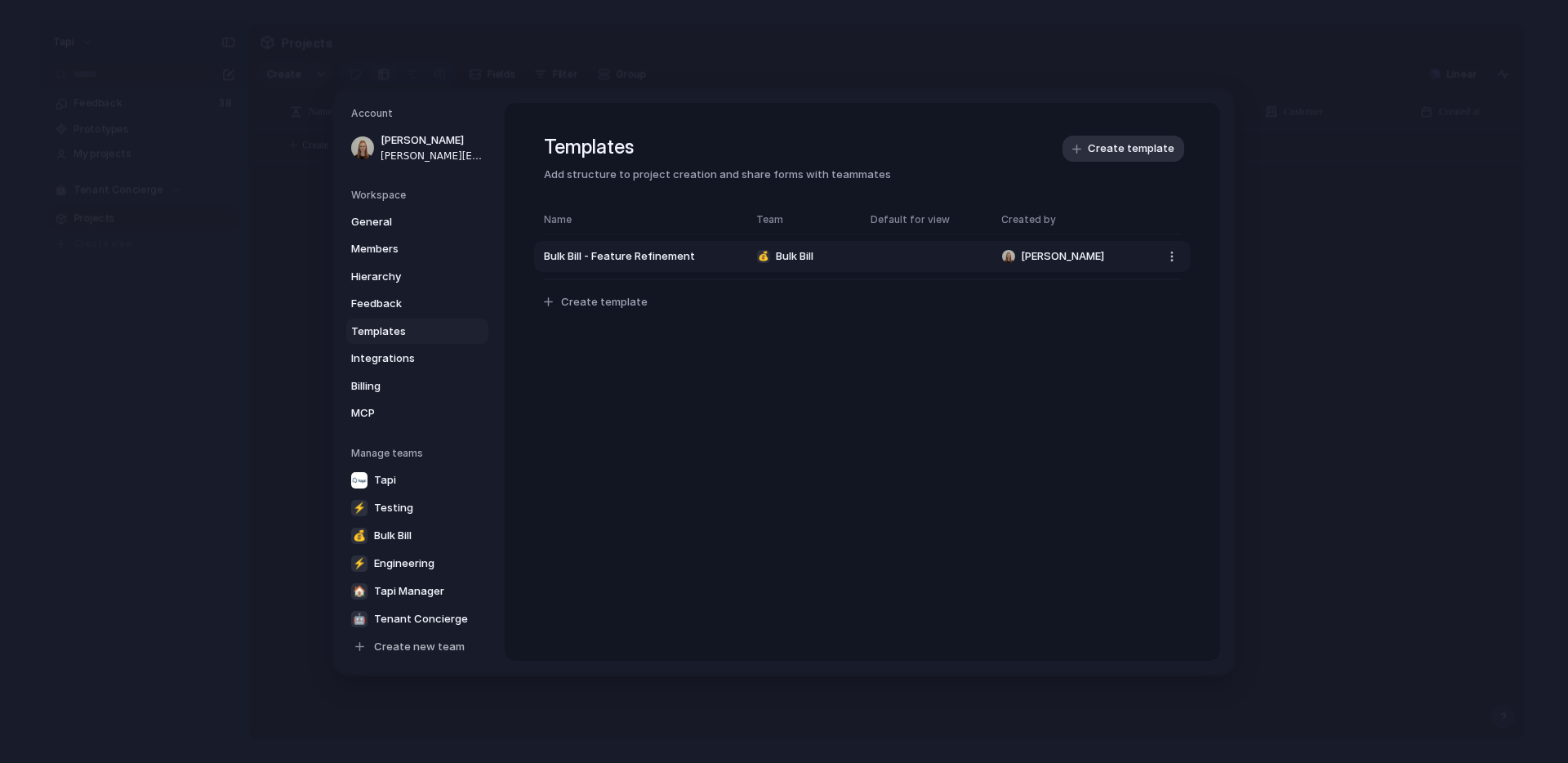
click at [626, 254] on span "Bulk Bill - Feature Refinement" at bounding box center [641, 256] width 196 height 17
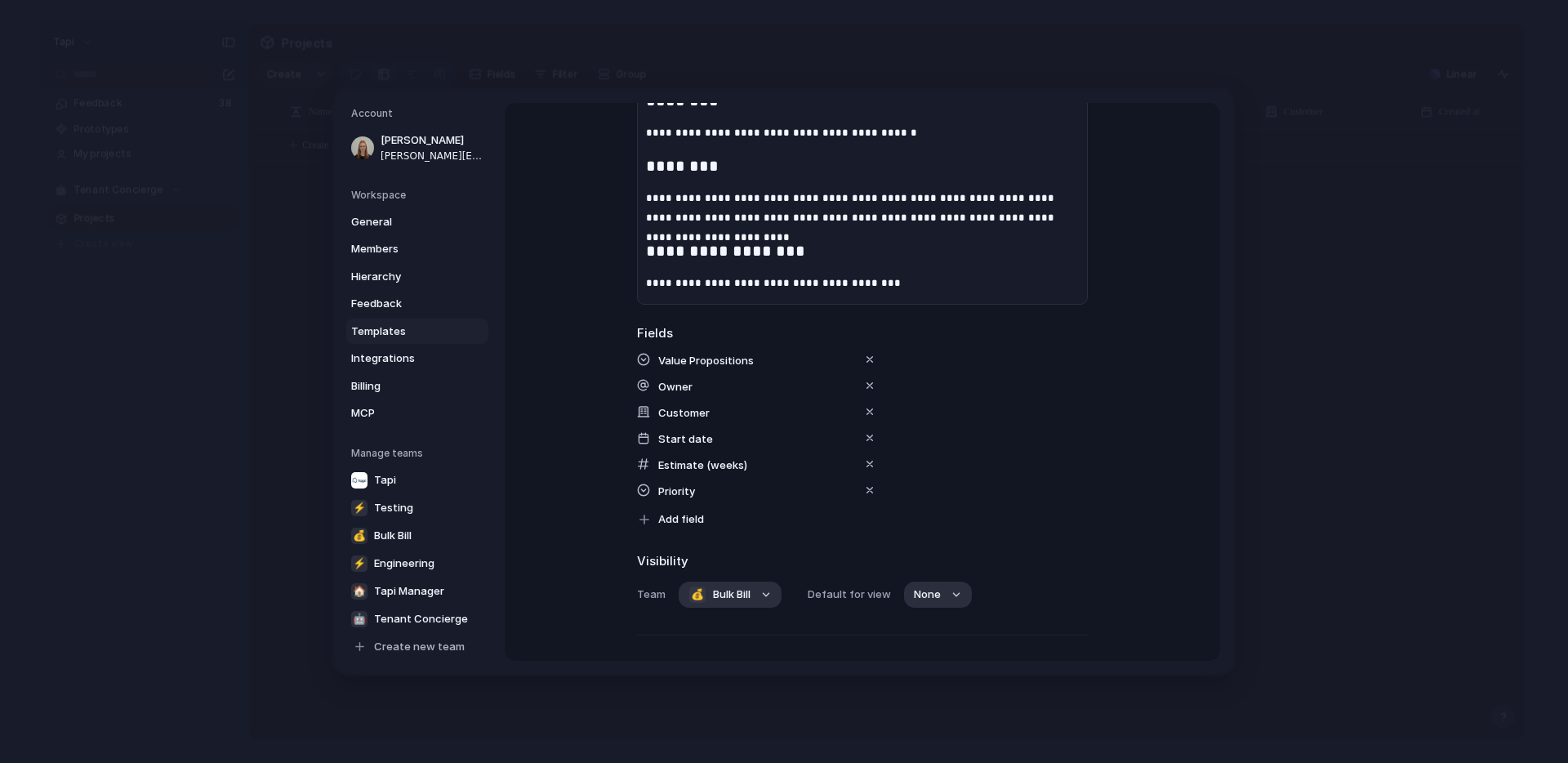
scroll to position [282, 0]
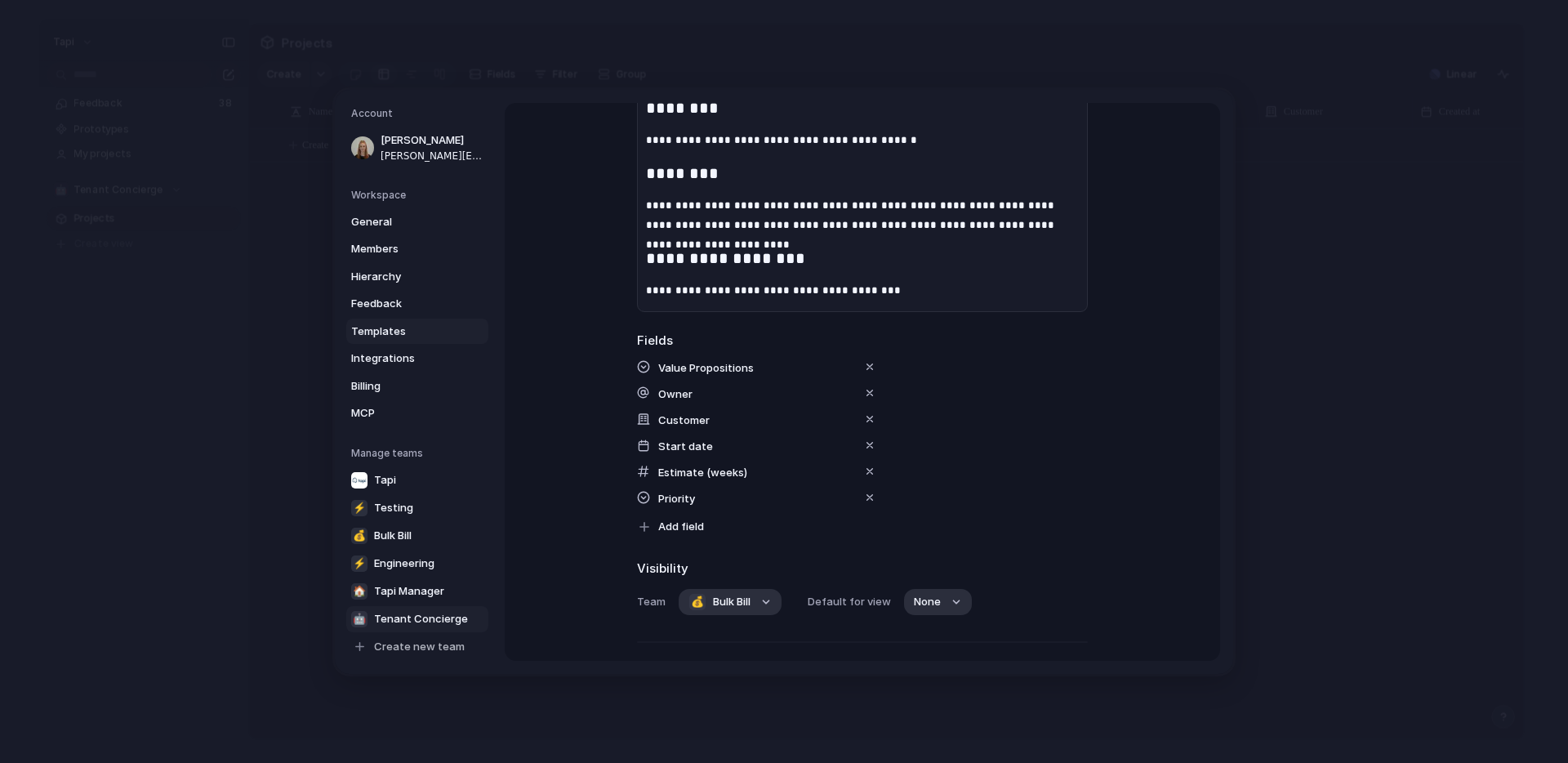
click at [392, 615] on span "Tenant Concierge" at bounding box center [420, 618] width 94 height 17
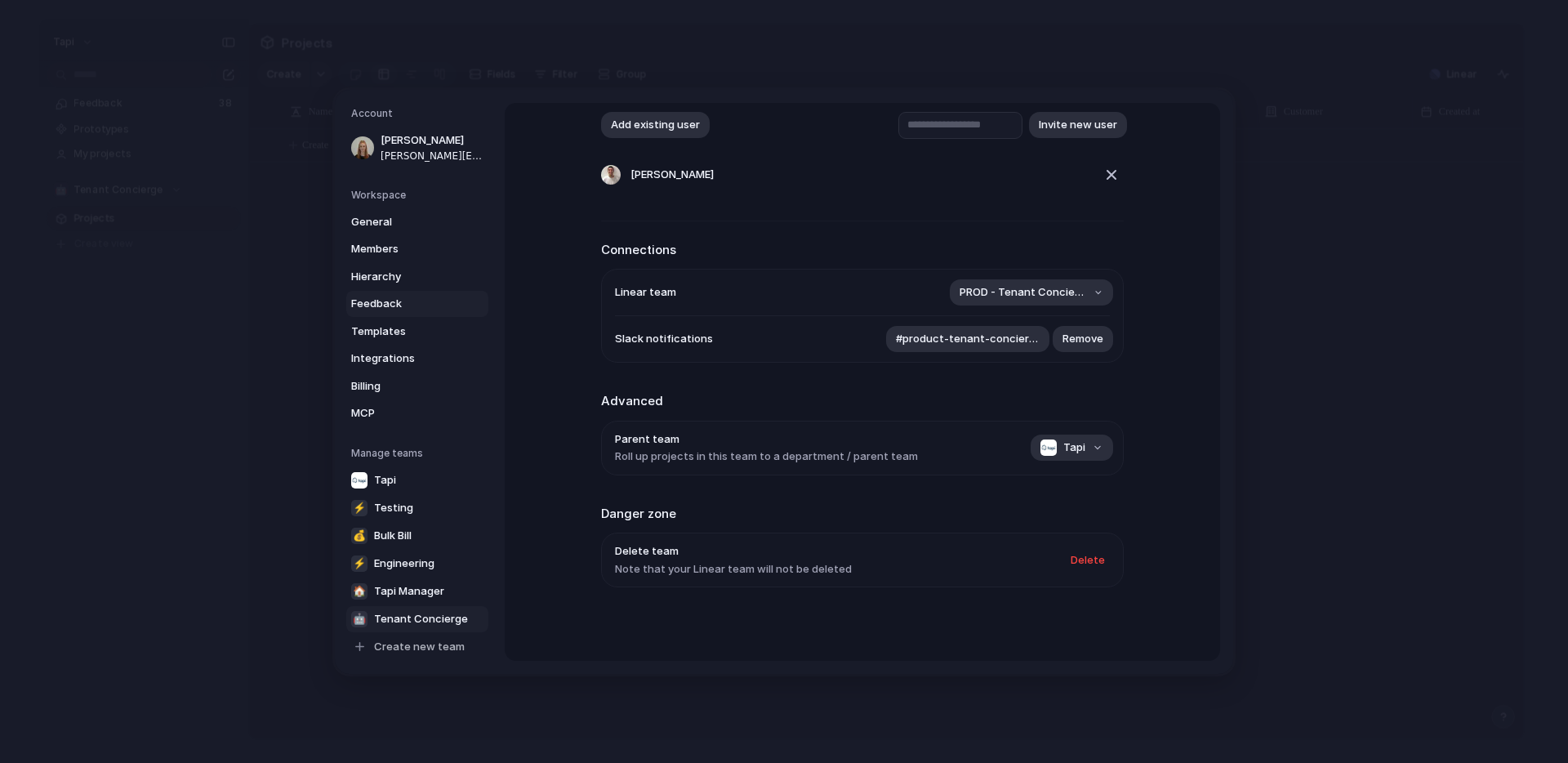
click at [376, 310] on span "Feedback" at bounding box center [403, 304] width 104 height 17
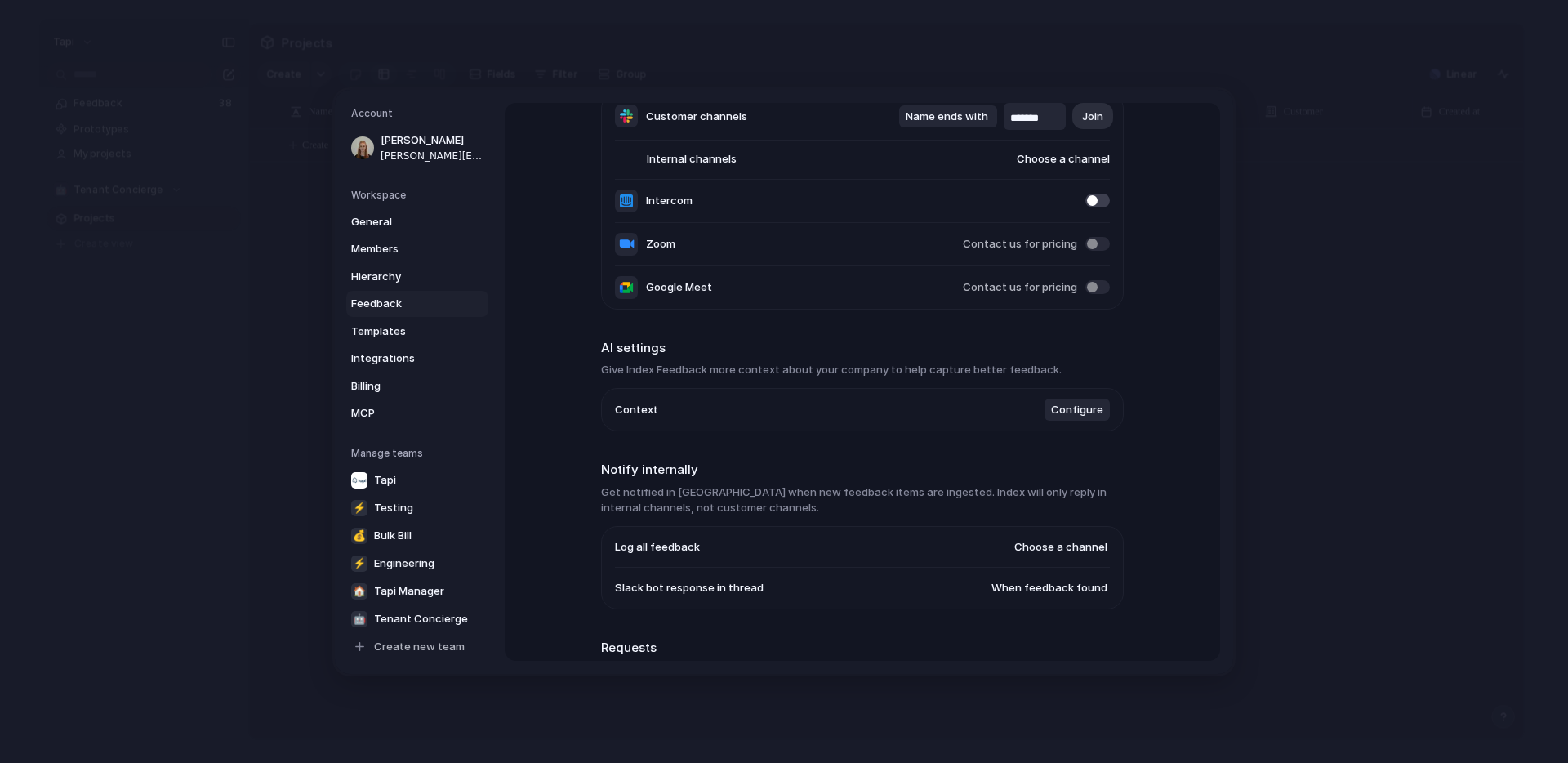
scroll to position [138, 0]
click at [1063, 153] on span "Choose a channel" at bounding box center [1048, 161] width 125 height 17
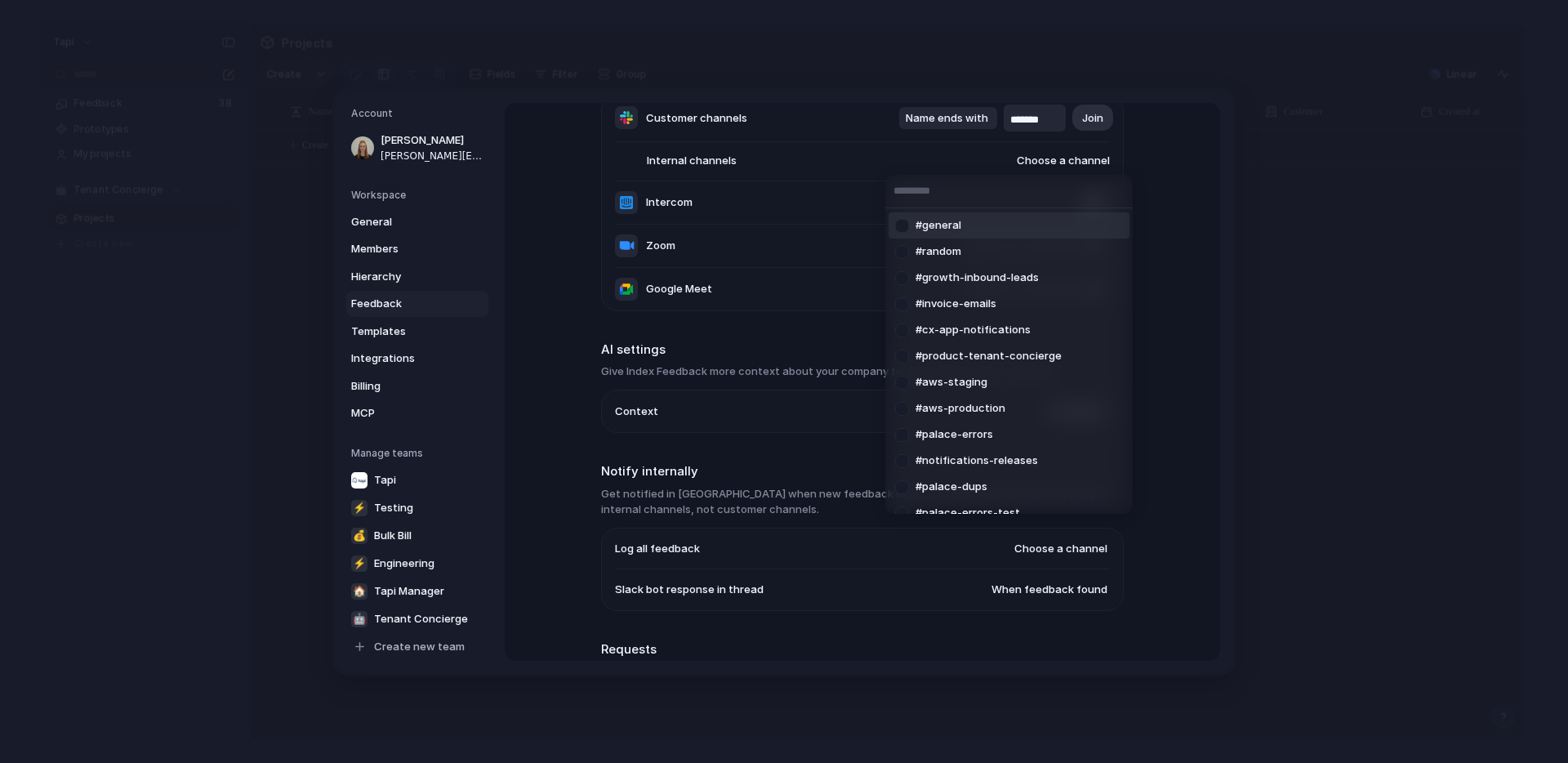
click at [954, 192] on input "text" at bounding box center [1009, 191] width 247 height 32
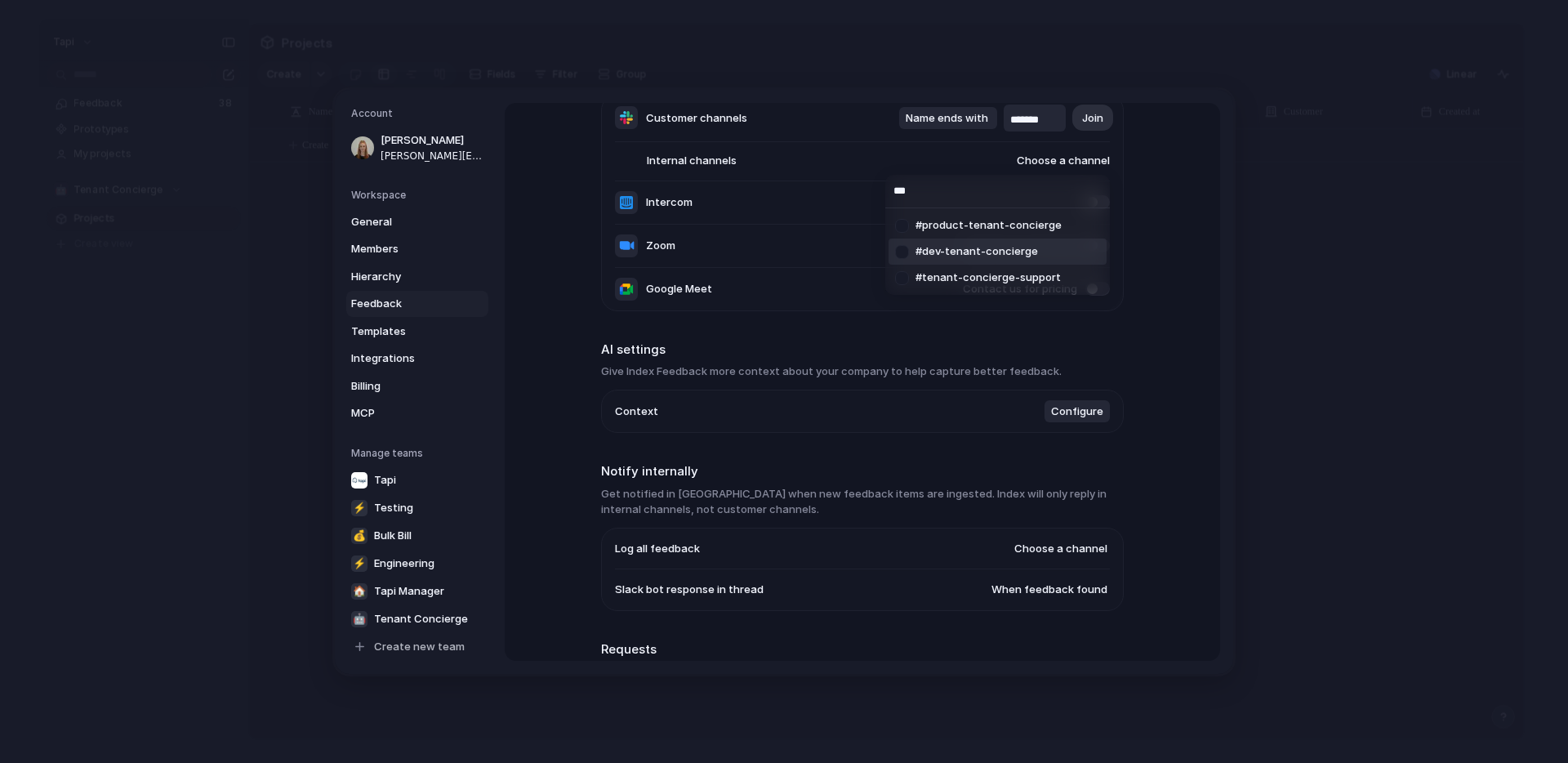
type input "***"
click at [1089, 407] on div "*** #product-tenant-concierge #dev-tenant-concierge #tenant-concierge-support" at bounding box center [784, 381] width 1568 height 763
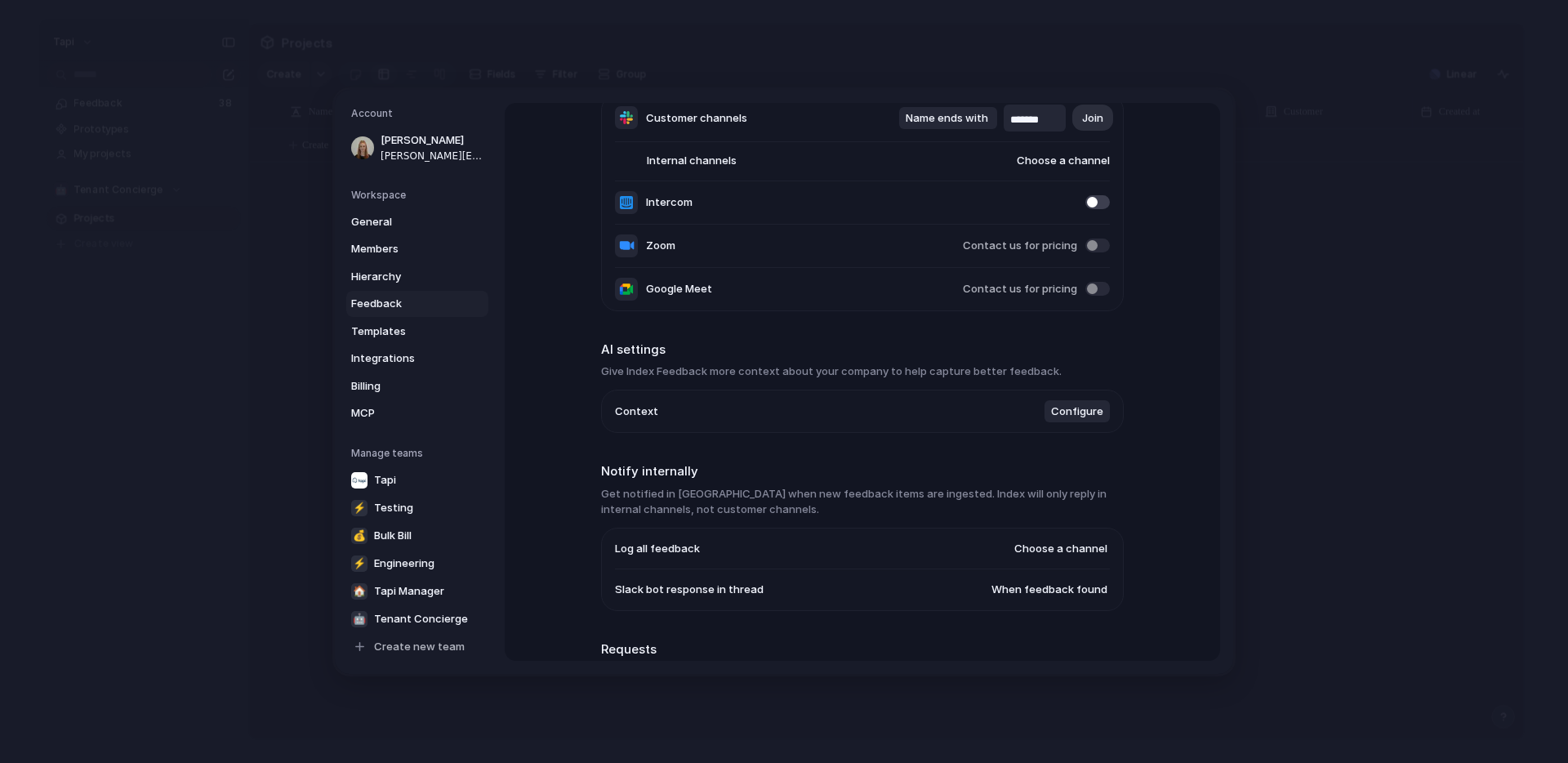
click at [1079, 410] on span "Configure" at bounding box center [1078, 411] width 53 height 17
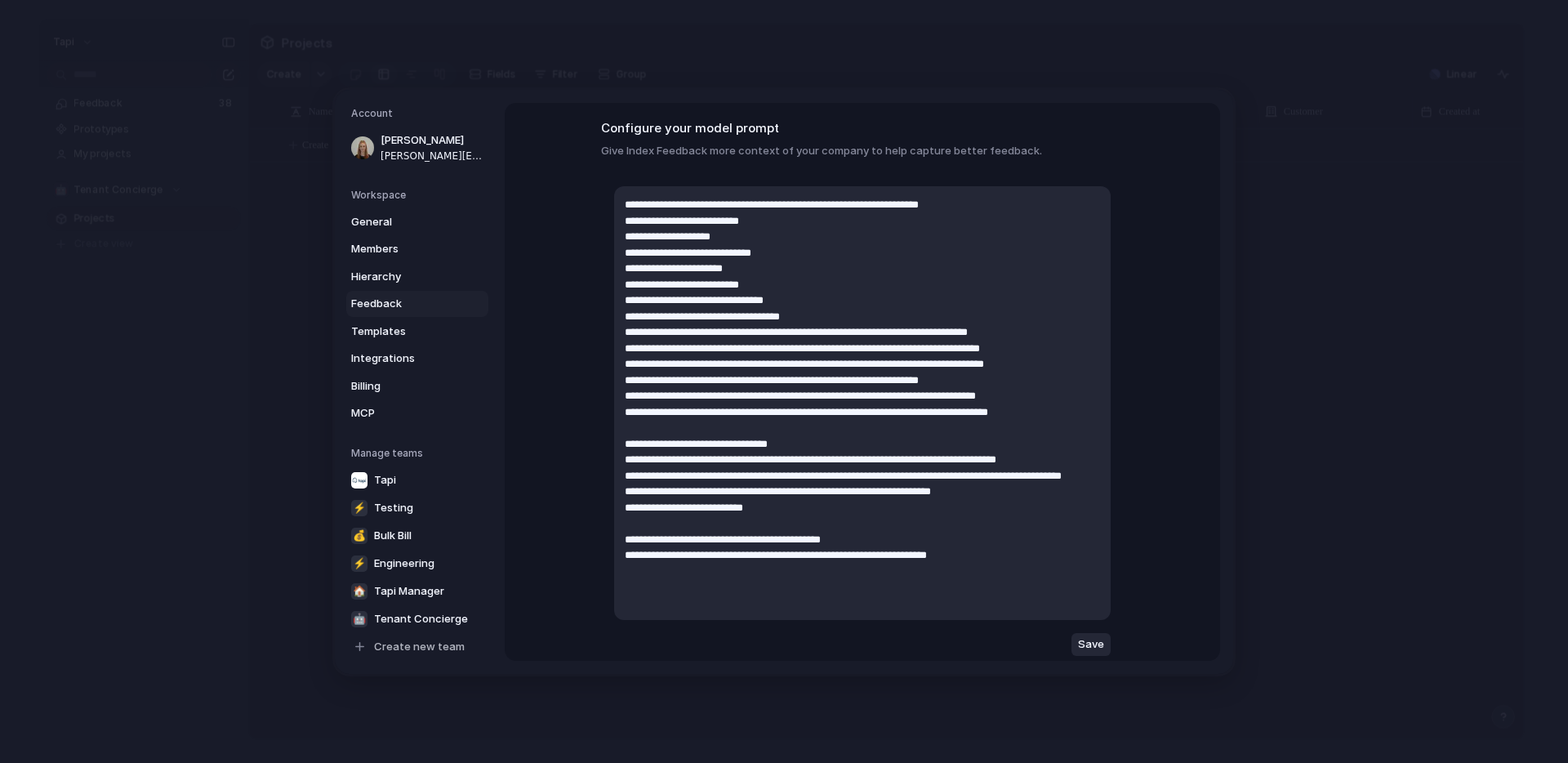
scroll to position [62, 0]
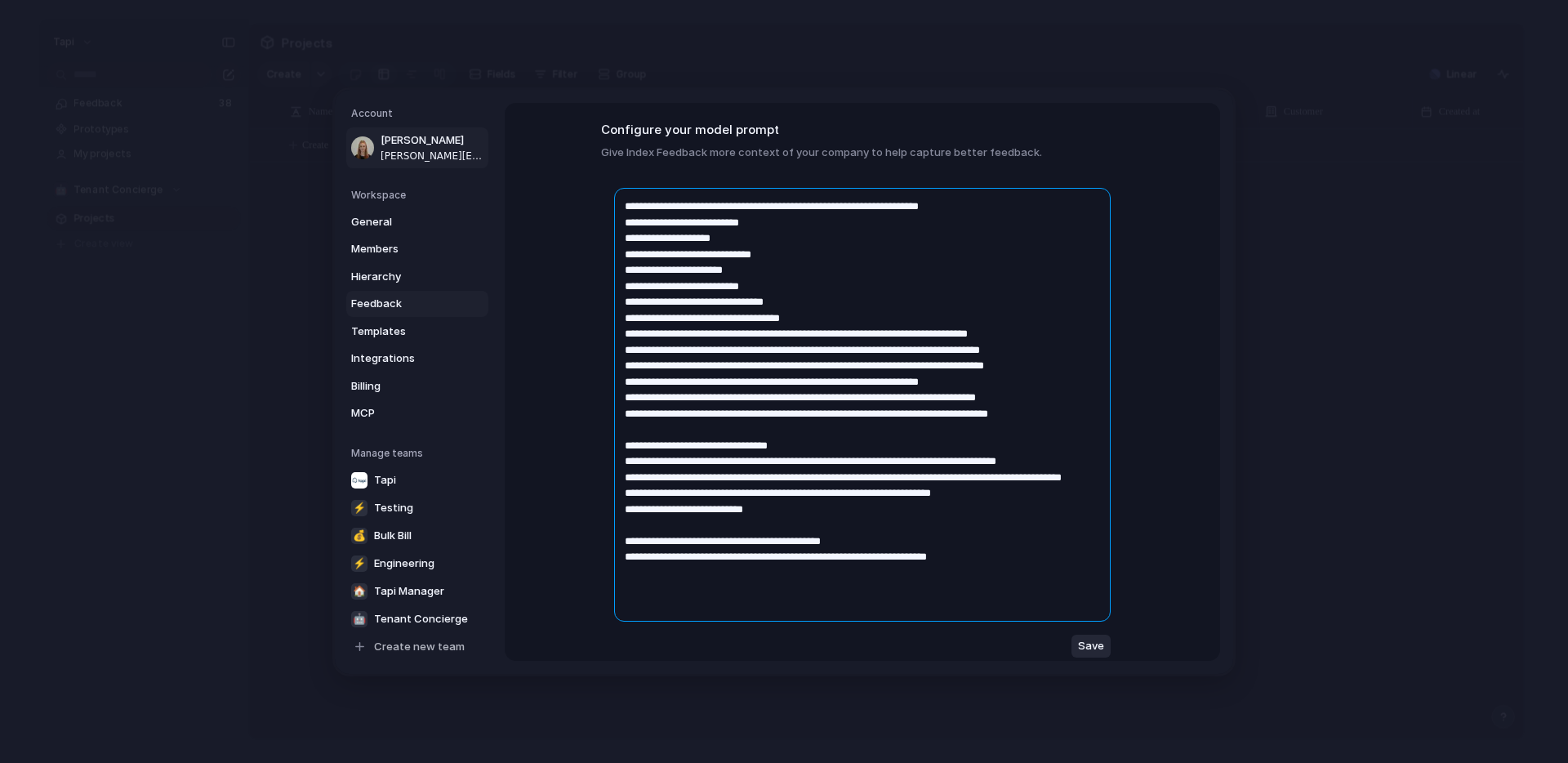
drag, startPoint x: 1073, startPoint y: 415, endPoint x: 402, endPoint y: 148, distance: 722.2
click at [402, 148] on div "Account Rebekah Osborne rebekah@tapihq.com Workspace General Members Hierarchy …" at bounding box center [784, 382] width 899 height 585
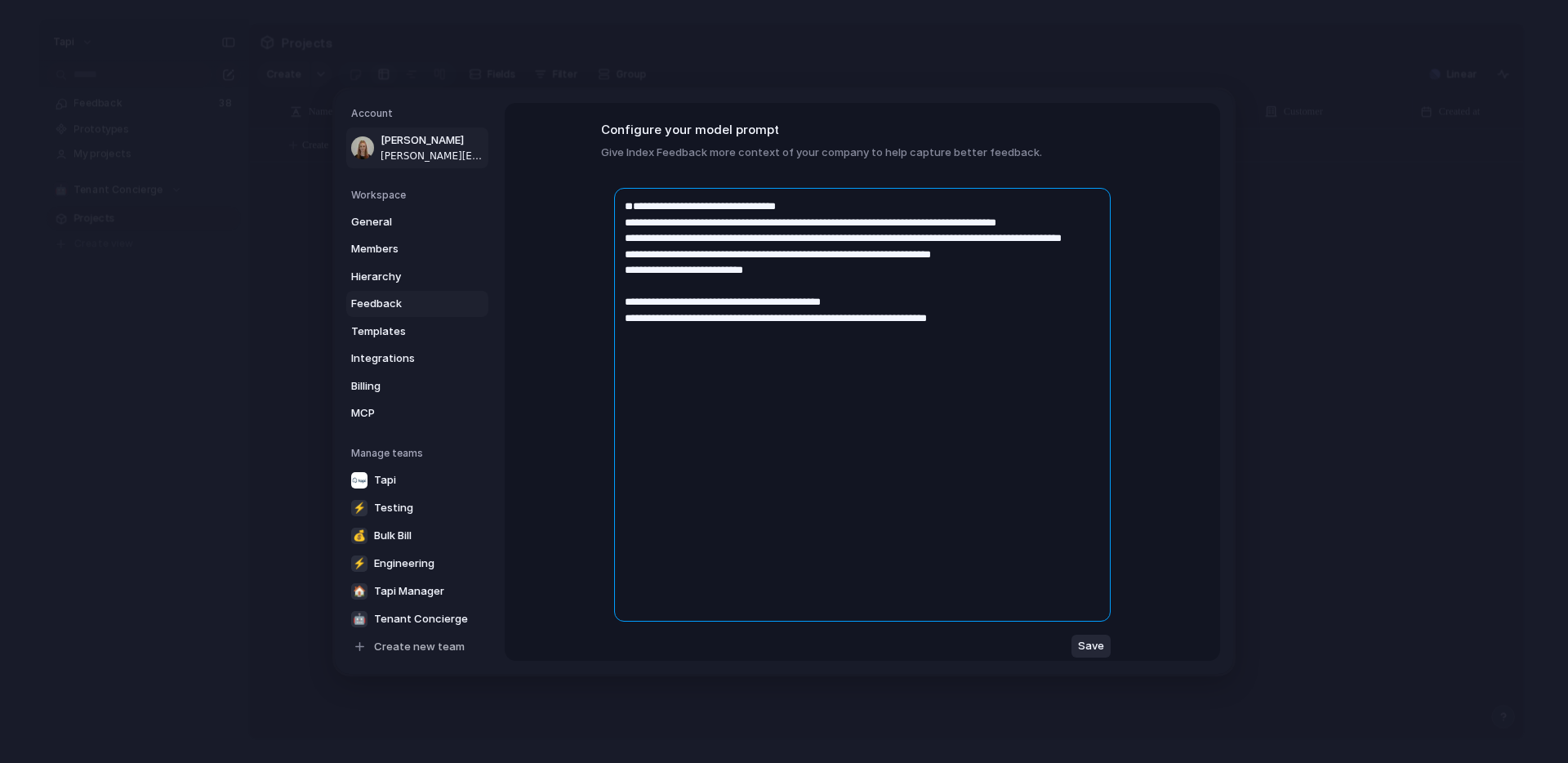
scroll to position [0, 0]
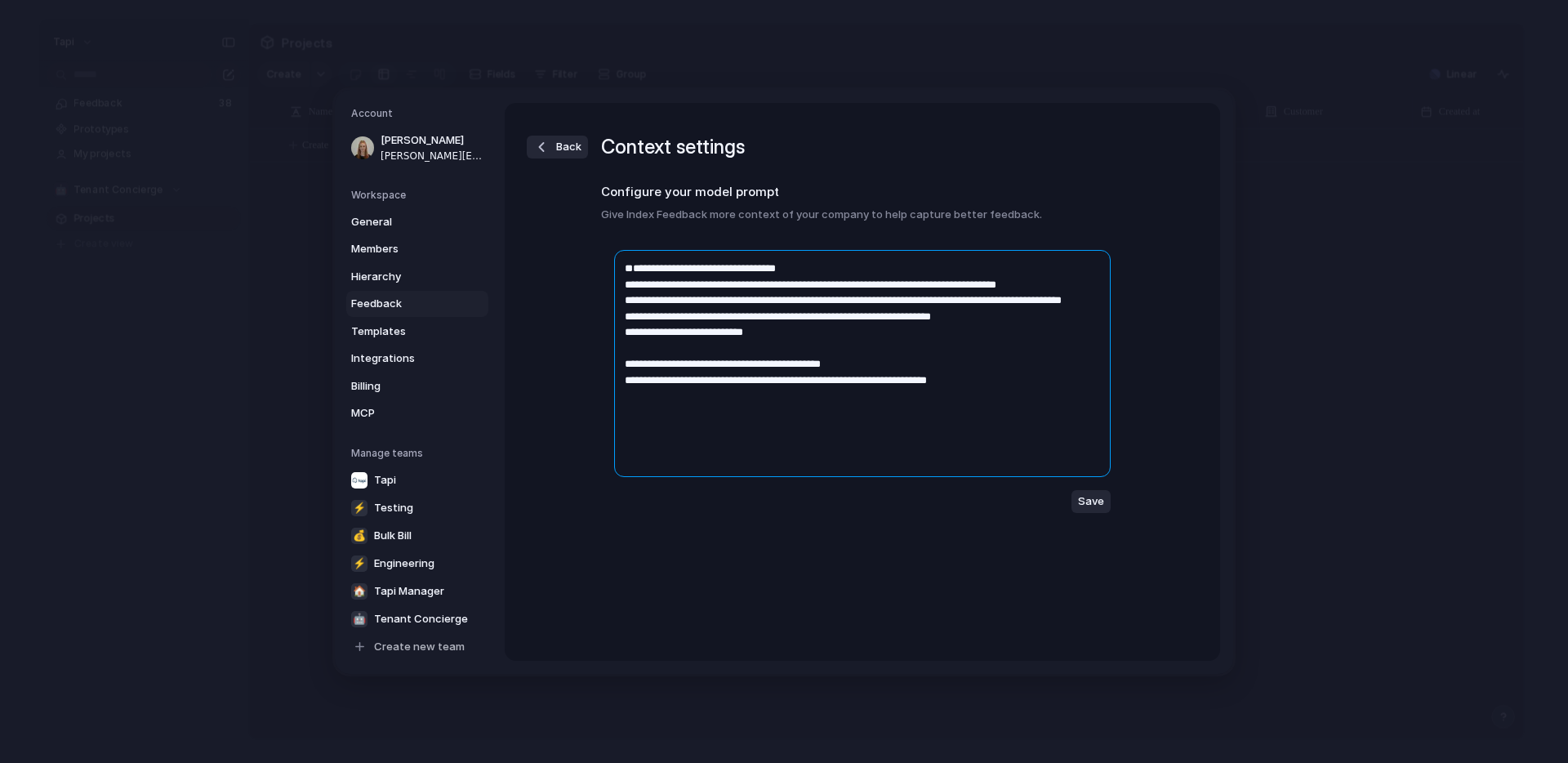
click at [791, 333] on textarea "**********" at bounding box center [863, 364] width 497 height 227
type textarea "**********"
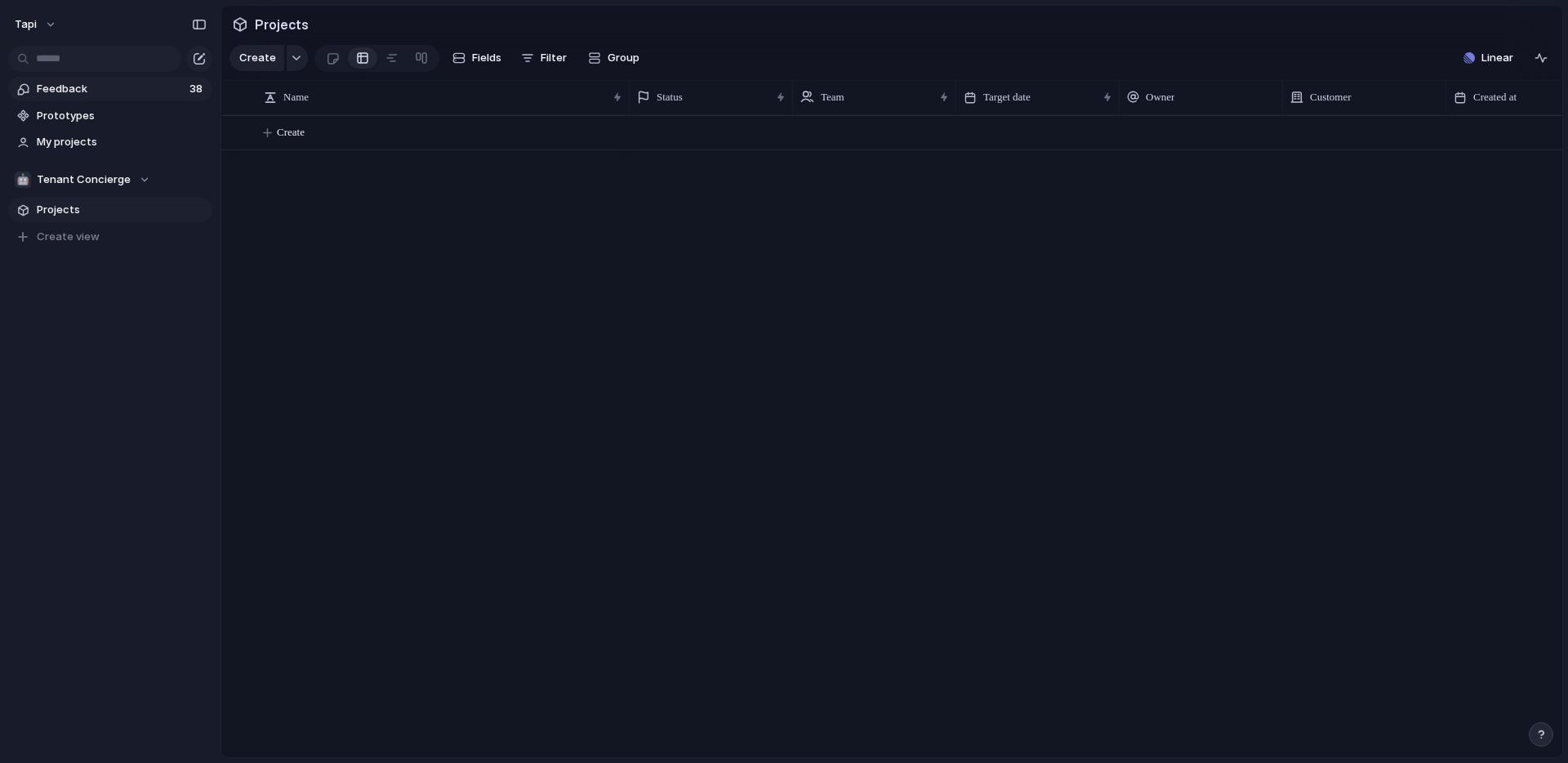
click at [76, 93] on span "Feedback" at bounding box center [111, 89] width 147 height 17
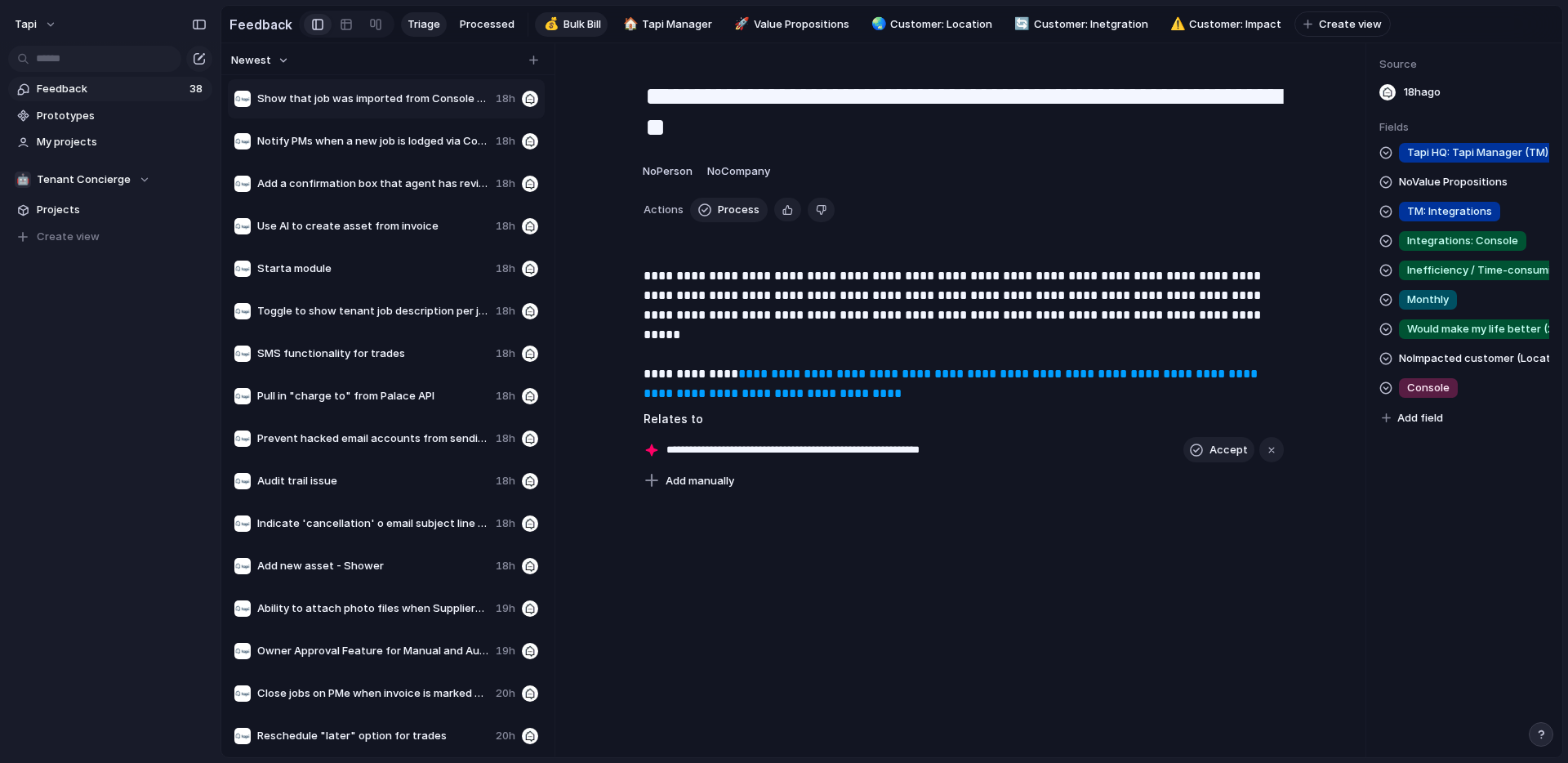
click at [569, 20] on span "Bulk Bill" at bounding box center [582, 25] width 38 height 17
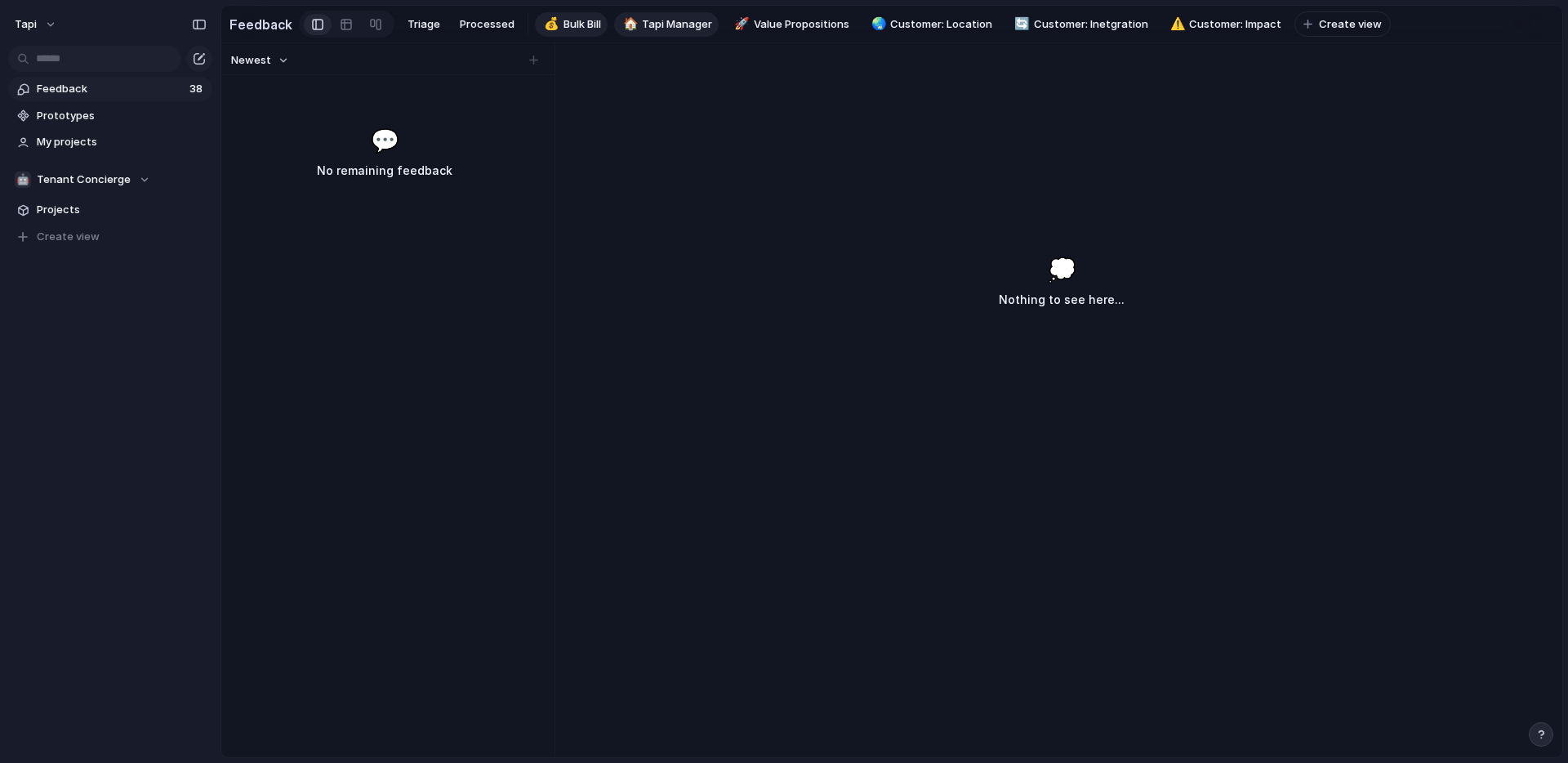
click at [684, 28] on span "Tapi Manager" at bounding box center [677, 25] width 70 height 17
click at [340, 30] on div at bounding box center [346, 25] width 13 height 26
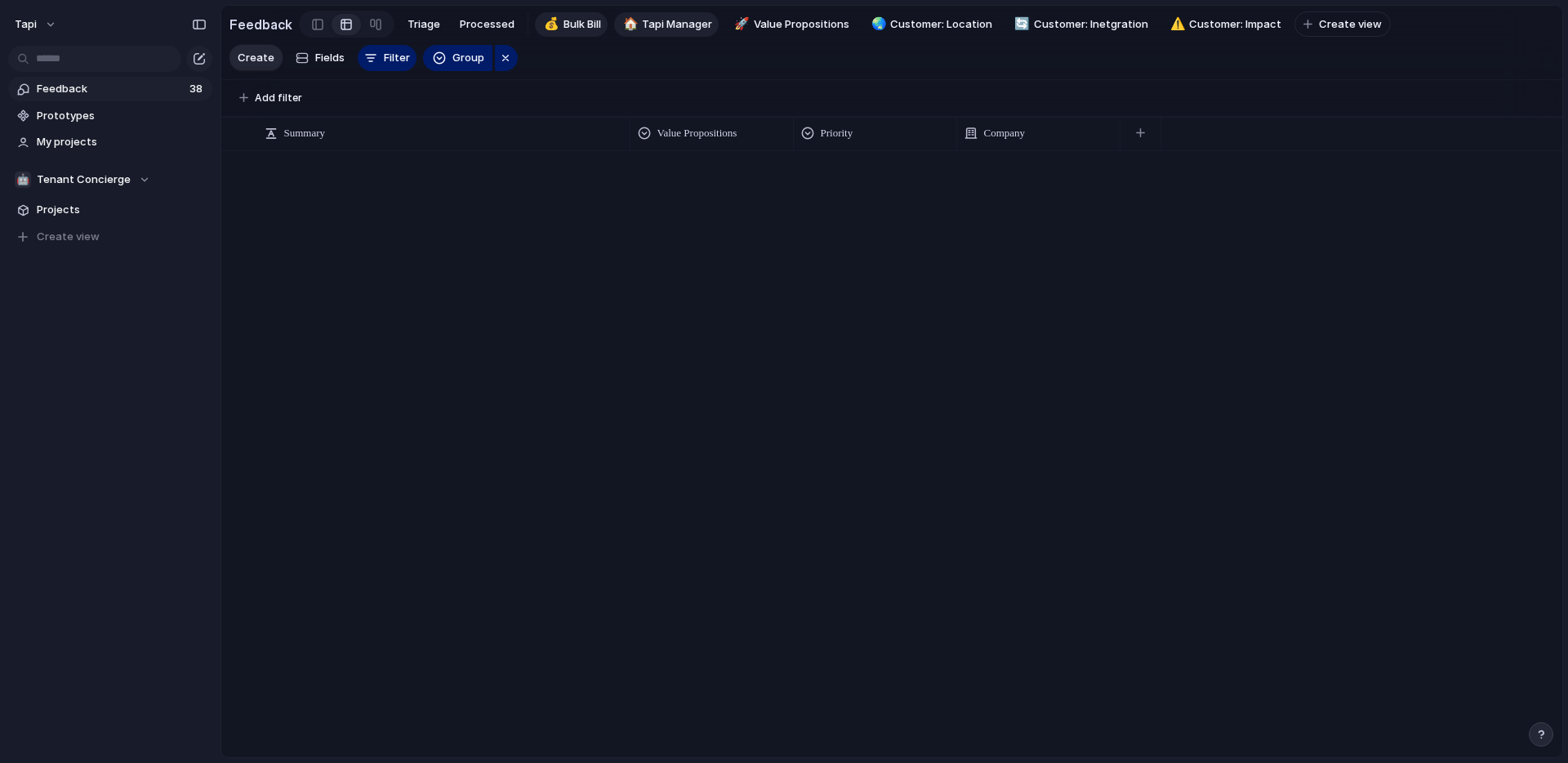
click at [556, 23] on link "💰 Bulk Bill" at bounding box center [571, 25] width 73 height 25
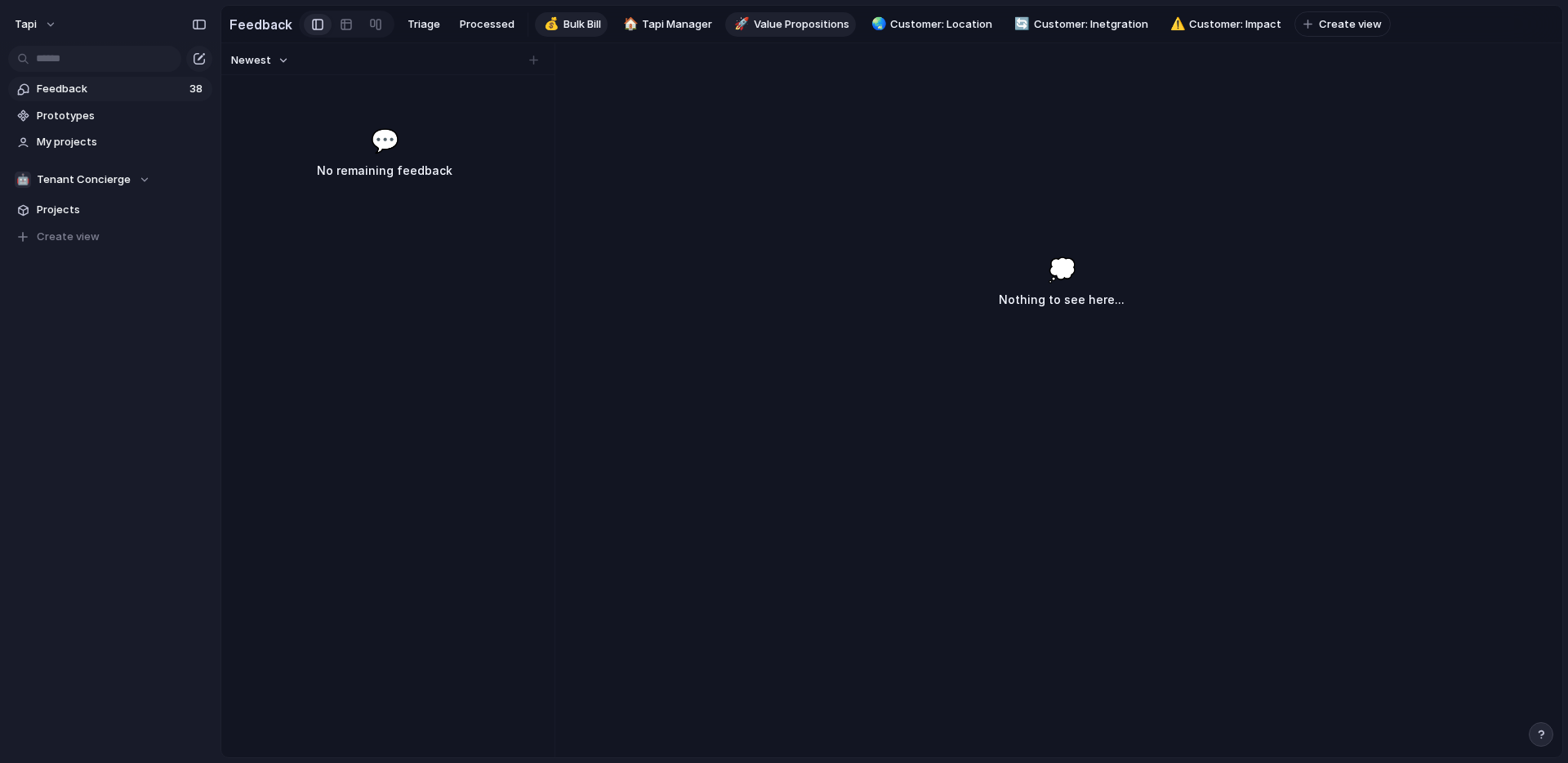
click at [763, 22] on span "Value Propositions" at bounding box center [801, 25] width 96 height 17
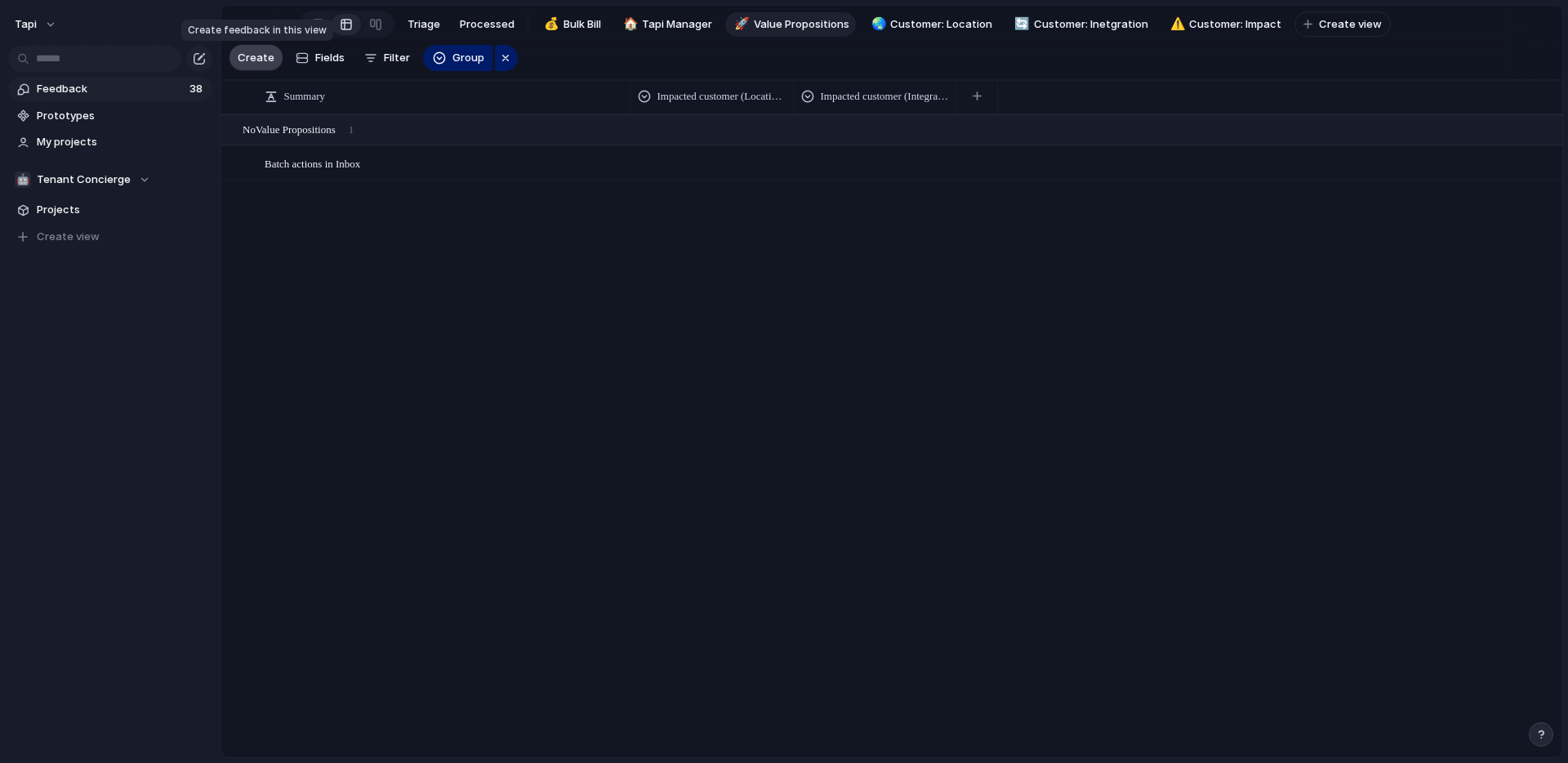
click at [256, 57] on span "Create" at bounding box center [256, 58] width 37 height 17
click at [1213, 18] on span "Customer: Impact" at bounding box center [1235, 25] width 92 height 17
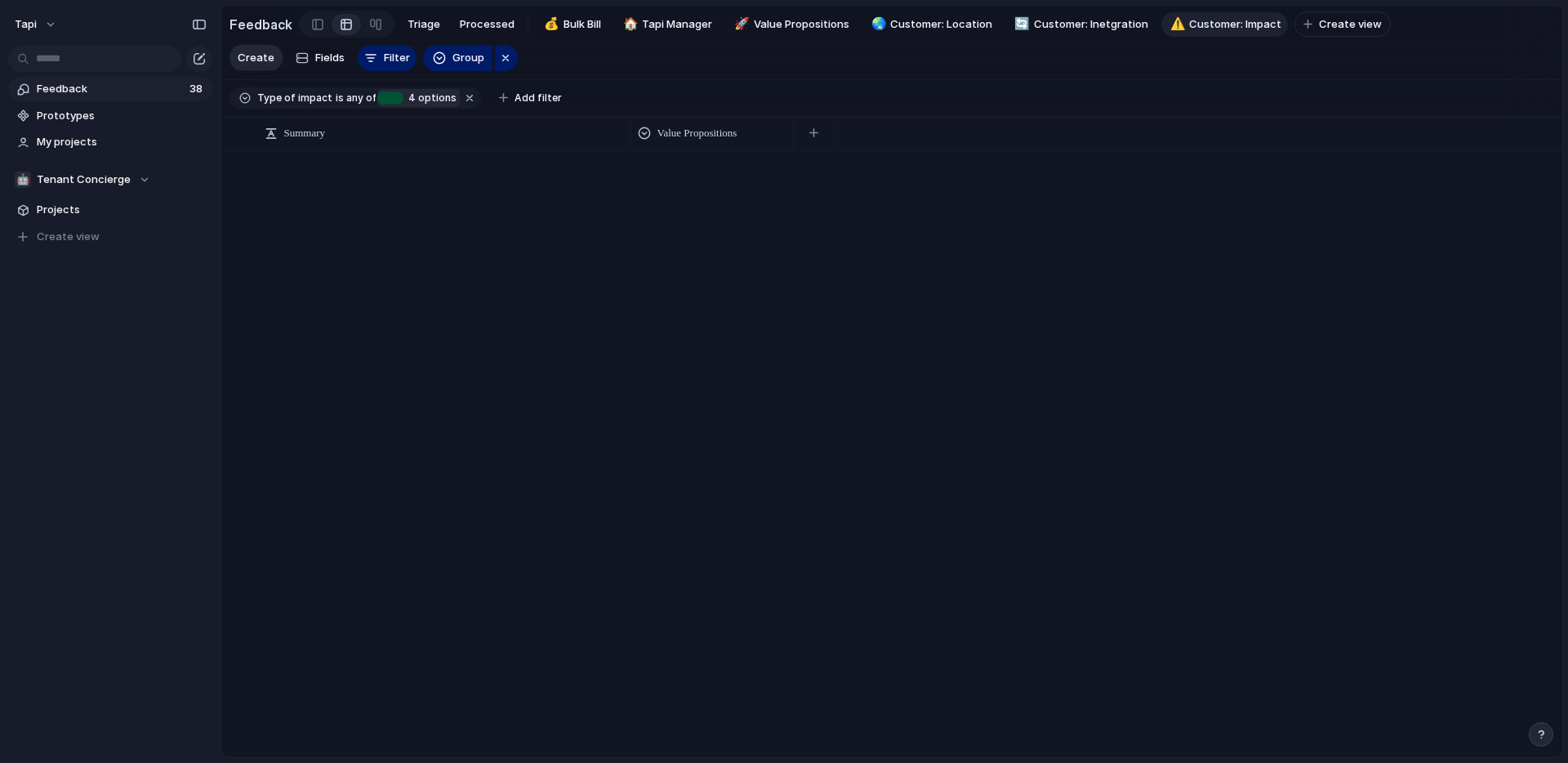
click at [429, 96] on span "4 options" at bounding box center [430, 97] width 54 height 15
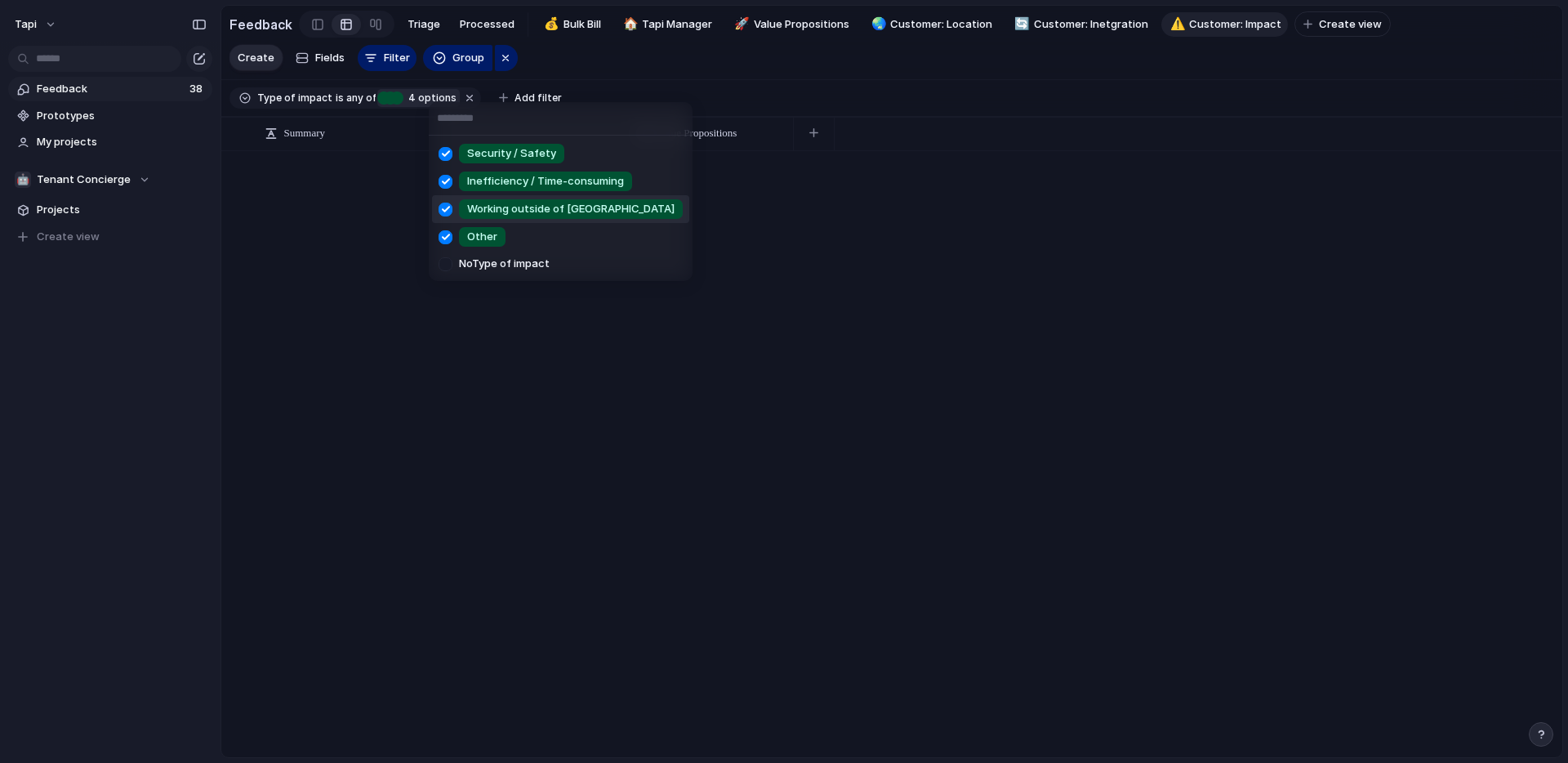
click at [356, 164] on div "Security / Safety Inefficiency / Time-consuming Working outside of Tapi Other N…" at bounding box center [784, 381] width 1568 height 763
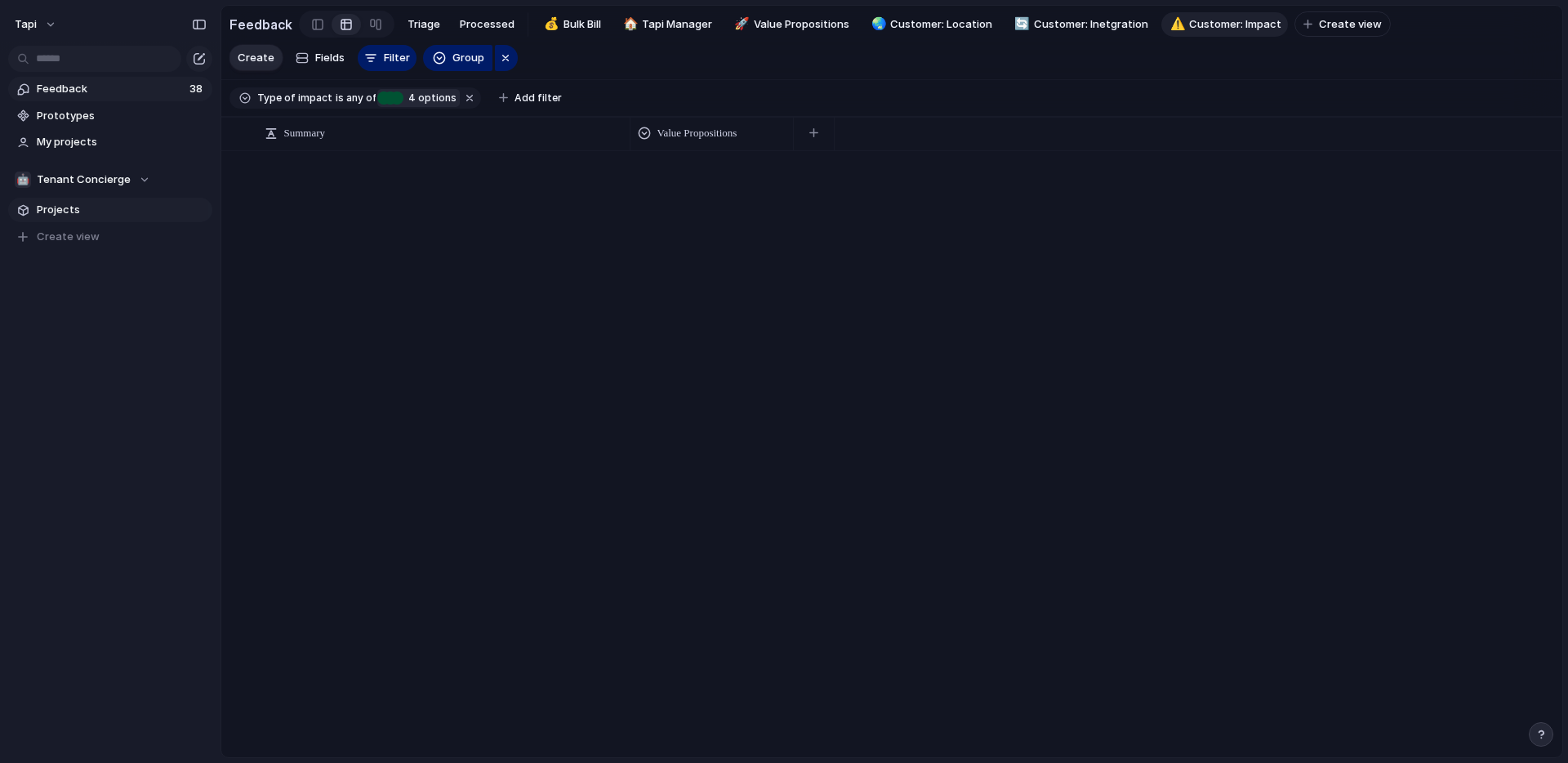
click at [59, 207] on span "Projects" at bounding box center [122, 210] width 170 height 17
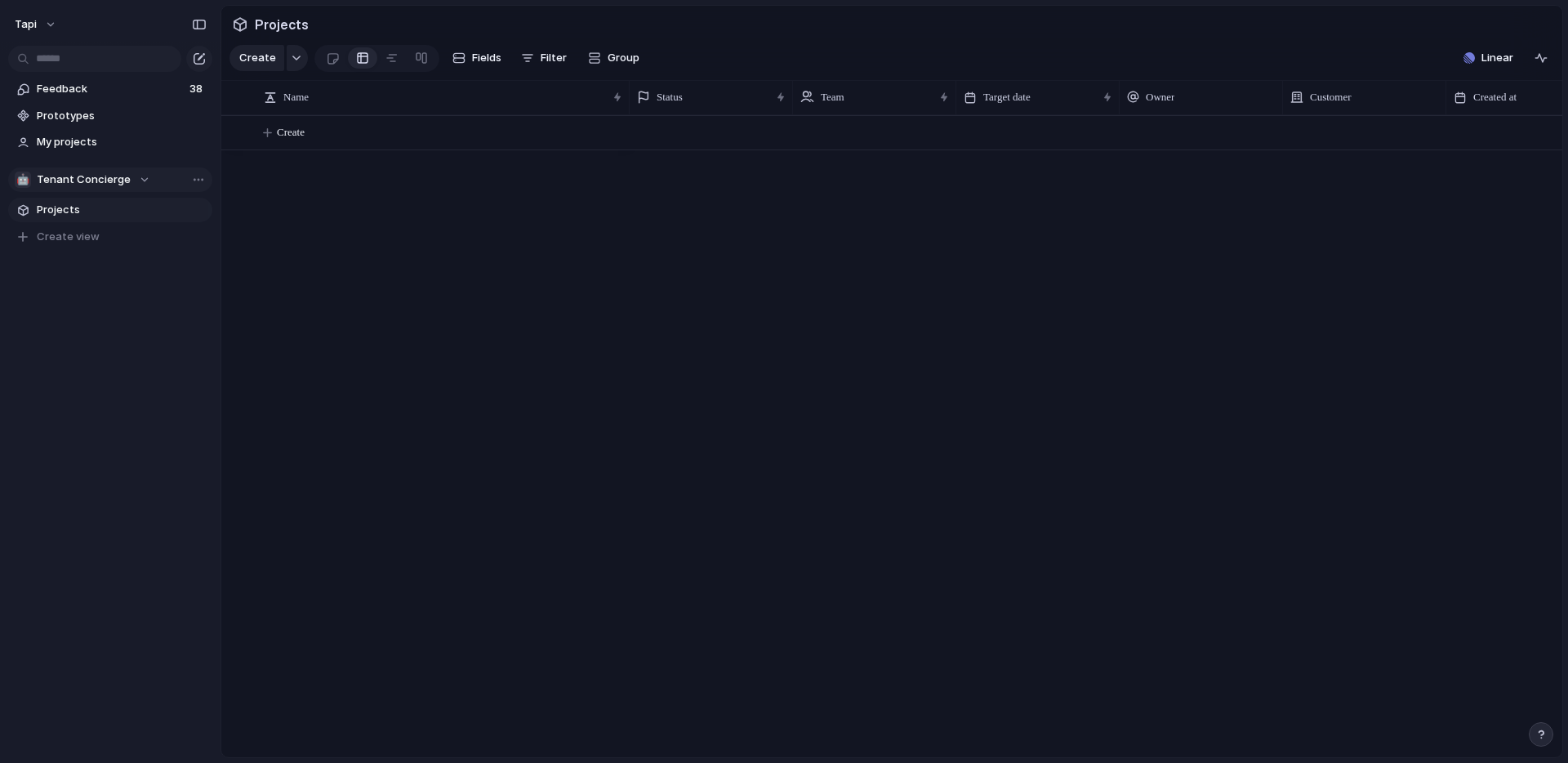
click at [116, 181] on span "Tenant Concierge" at bounding box center [83, 179] width 94 height 17
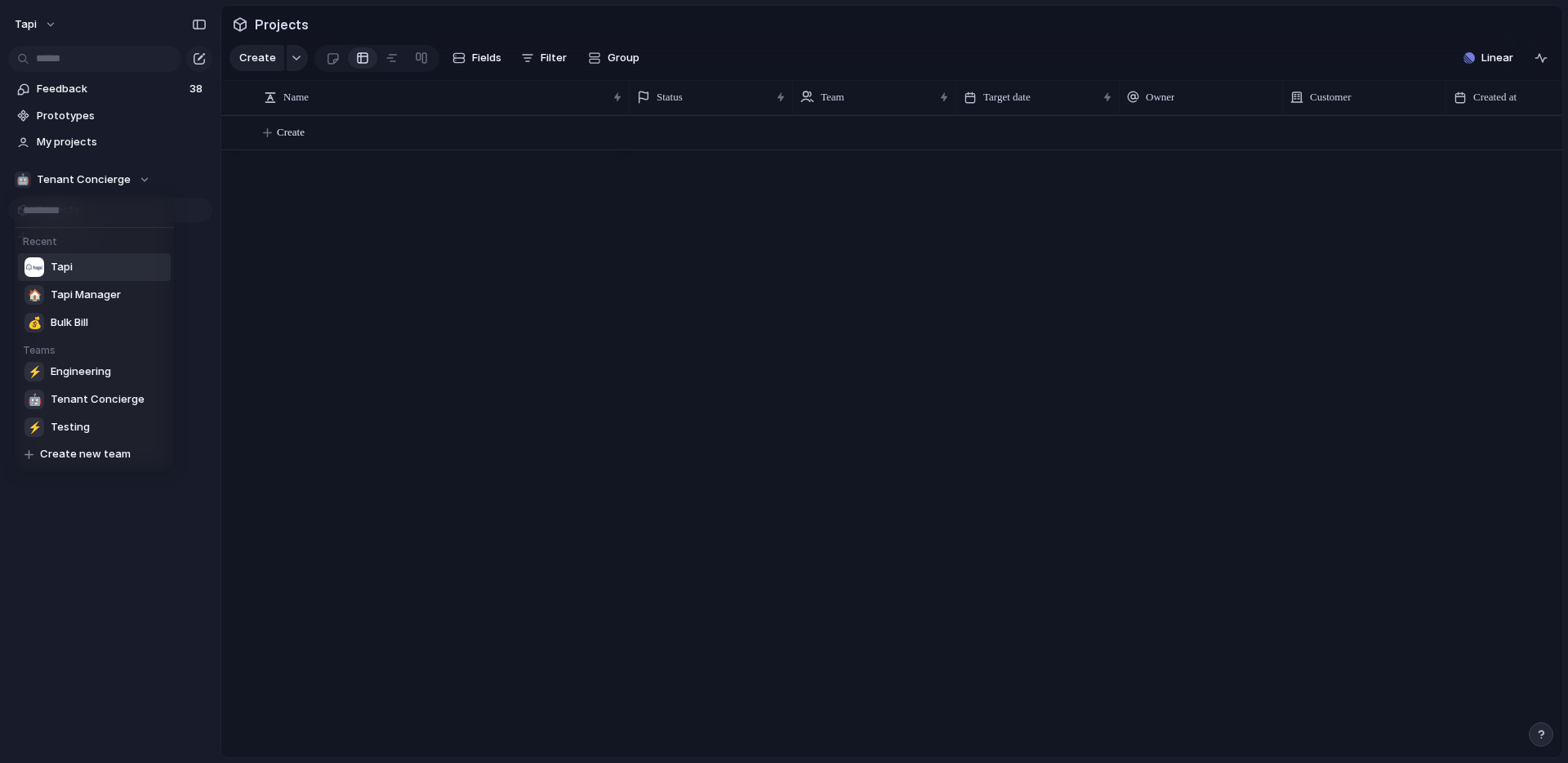
click at [60, 265] on span "Tapi" at bounding box center [61, 267] width 22 height 17
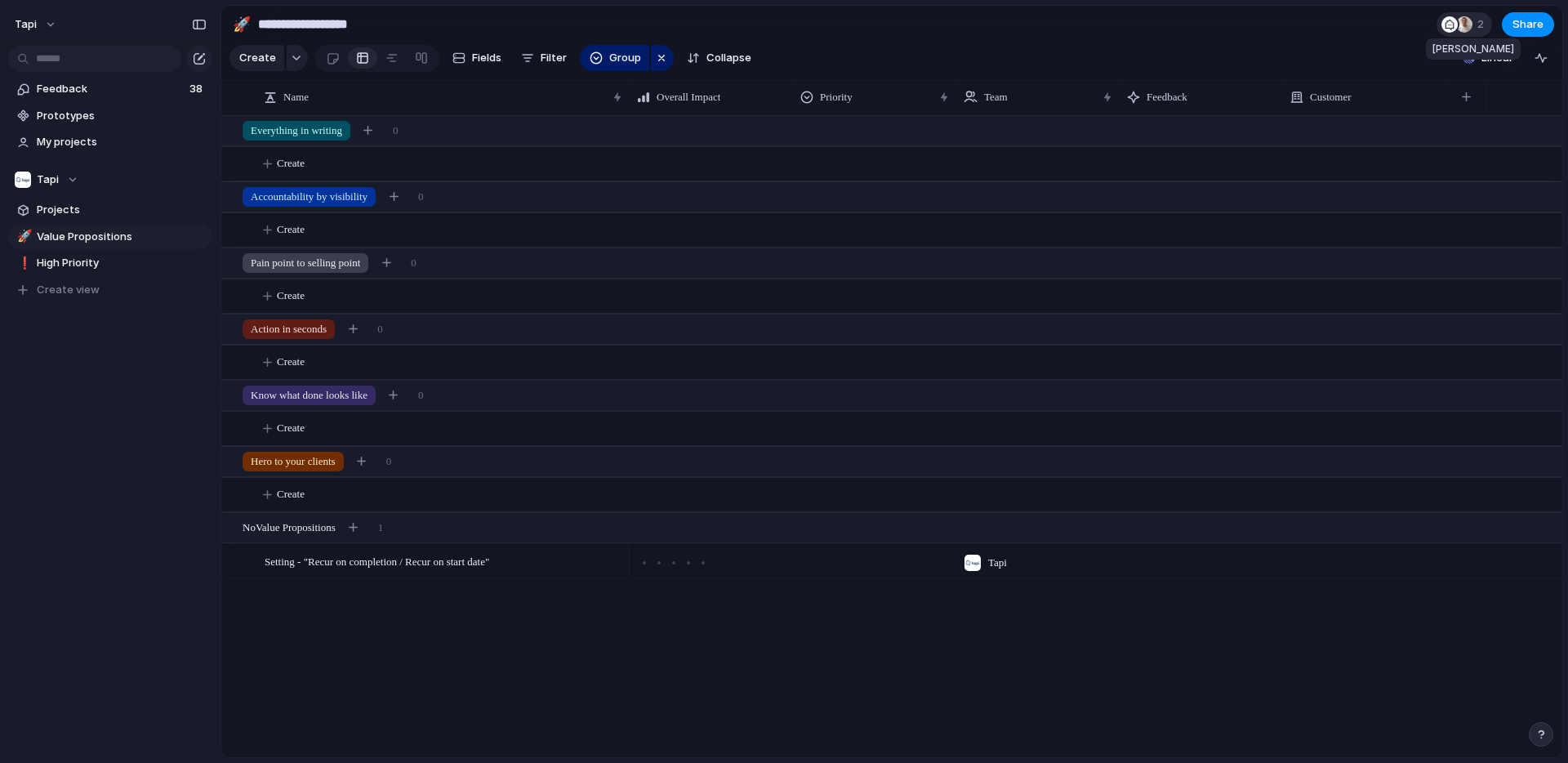
click at [1471, 24] on div at bounding box center [1464, 25] width 17 height 17
click at [1454, 24] on div "Seen by Jason Nolan Lance Rafael Siongco" at bounding box center [784, 381] width 1568 height 763
click at [1450, 24] on div at bounding box center [1450, 25] width 17 height 17
click at [1388, 18] on div "Seen by Jason Nolan Lance Rafael Siongco" at bounding box center [784, 381] width 1568 height 763
click at [1478, 61] on button "Linear" at bounding box center [1489, 58] width 63 height 25
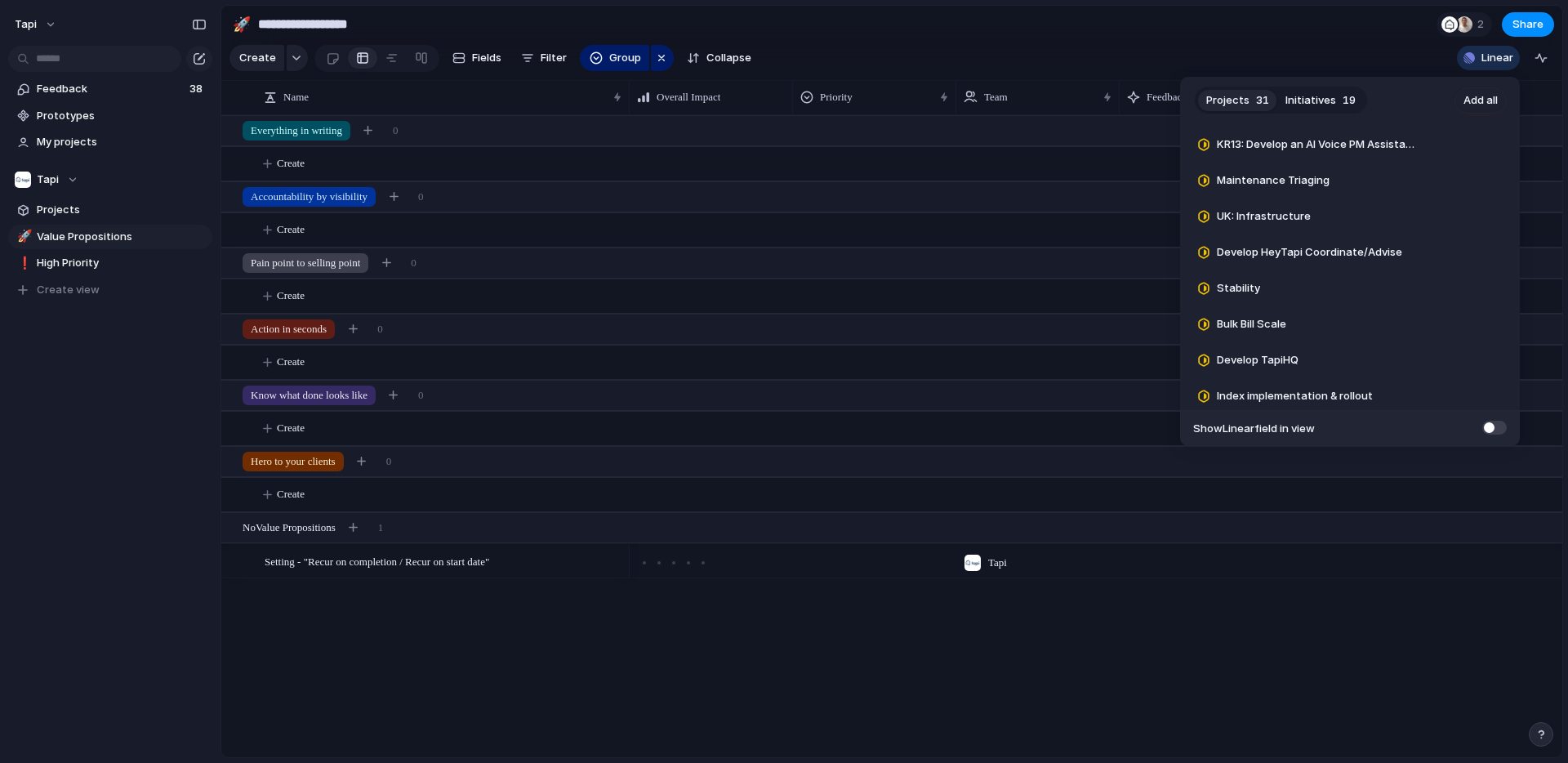
scroll to position [867, 0]
click at [1046, 734] on div "Projects 31 Initiatives 19 Add all UK: Product Requirements - TapiHQ Add Servic…" at bounding box center [784, 381] width 1568 height 763
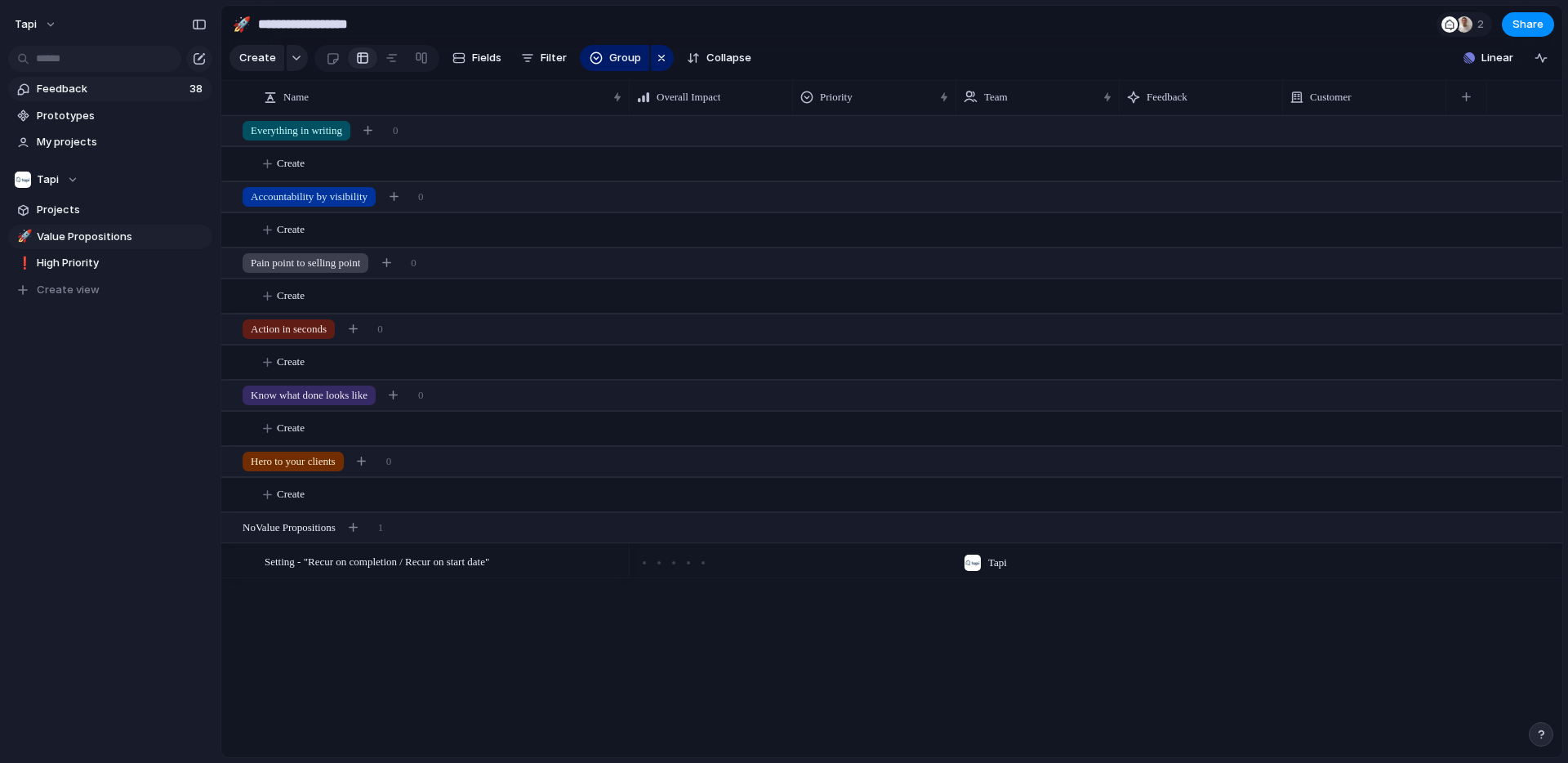
click at [101, 78] on link "Feedback 38" at bounding box center [110, 90] width 204 height 25
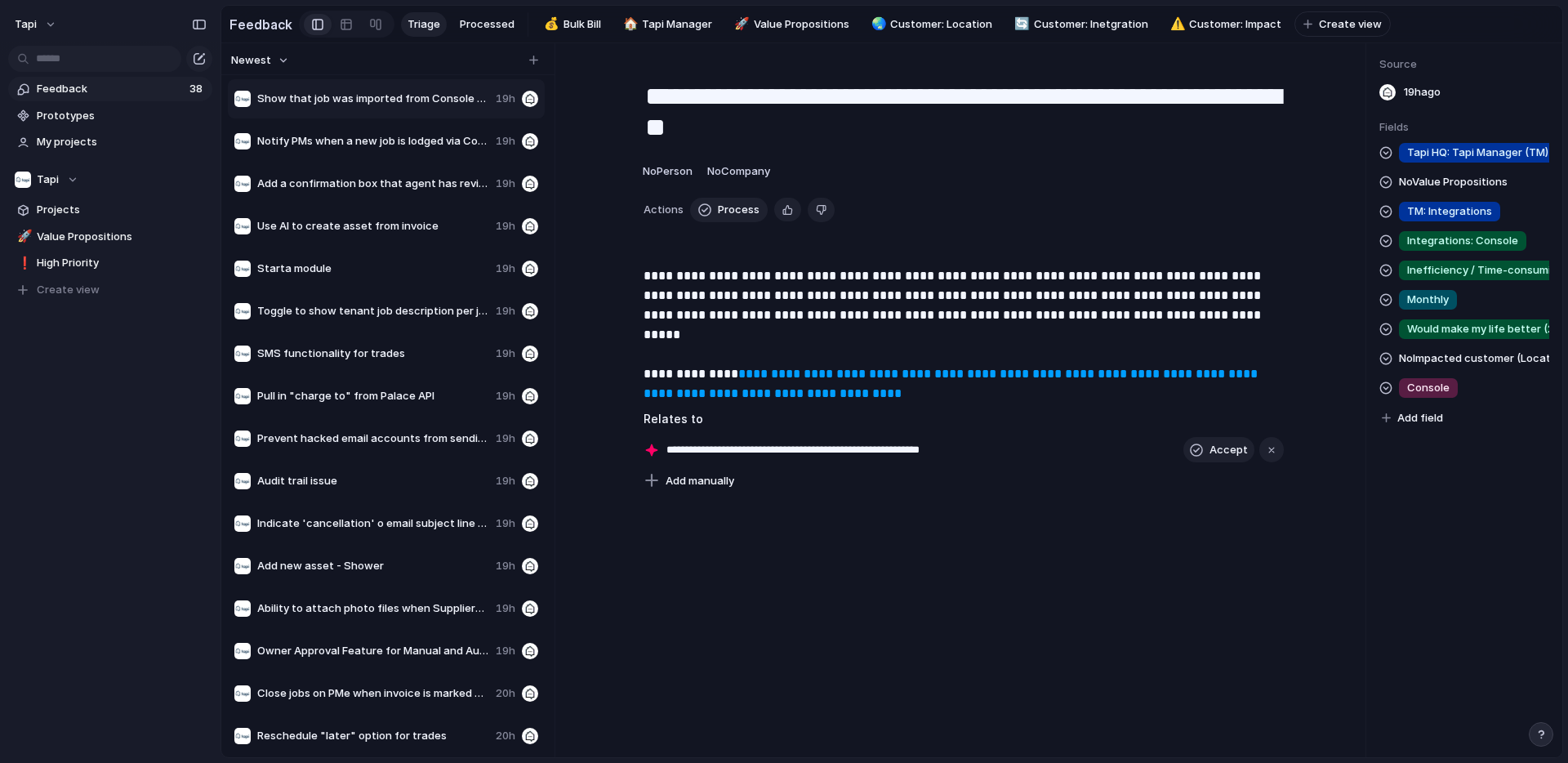
click at [482, 8] on div "Feedback Triage Processed 💰 Bulk Bill 🏠 Tapi Manager 🚀 Value Propositions 🌏 Cus…" at bounding box center [811, 24] width 1162 height 33
click at [483, 18] on span "Processed" at bounding box center [487, 25] width 54 height 17
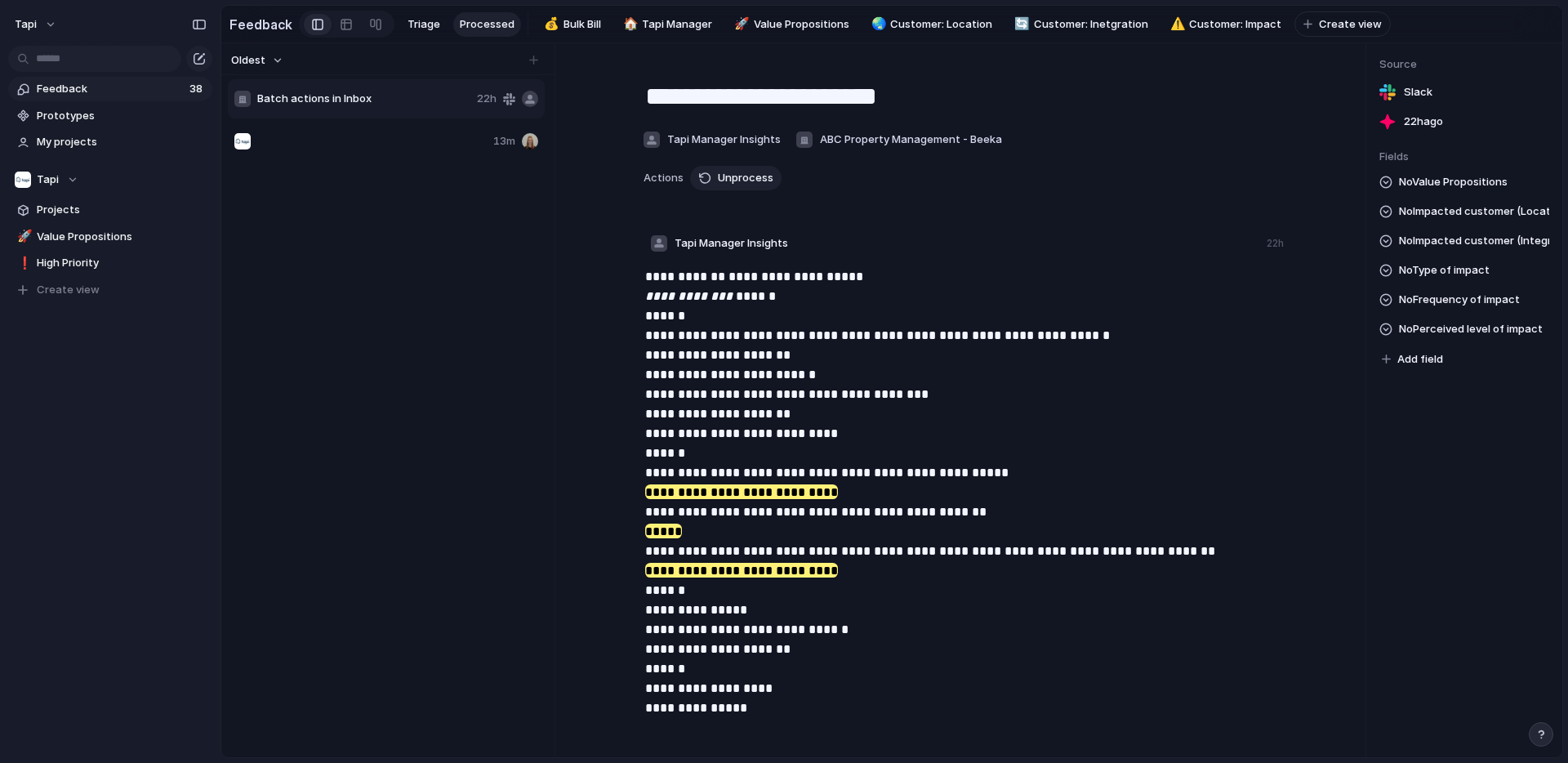
click at [375, 141] on div at bounding box center [361, 141] width 253 height 17
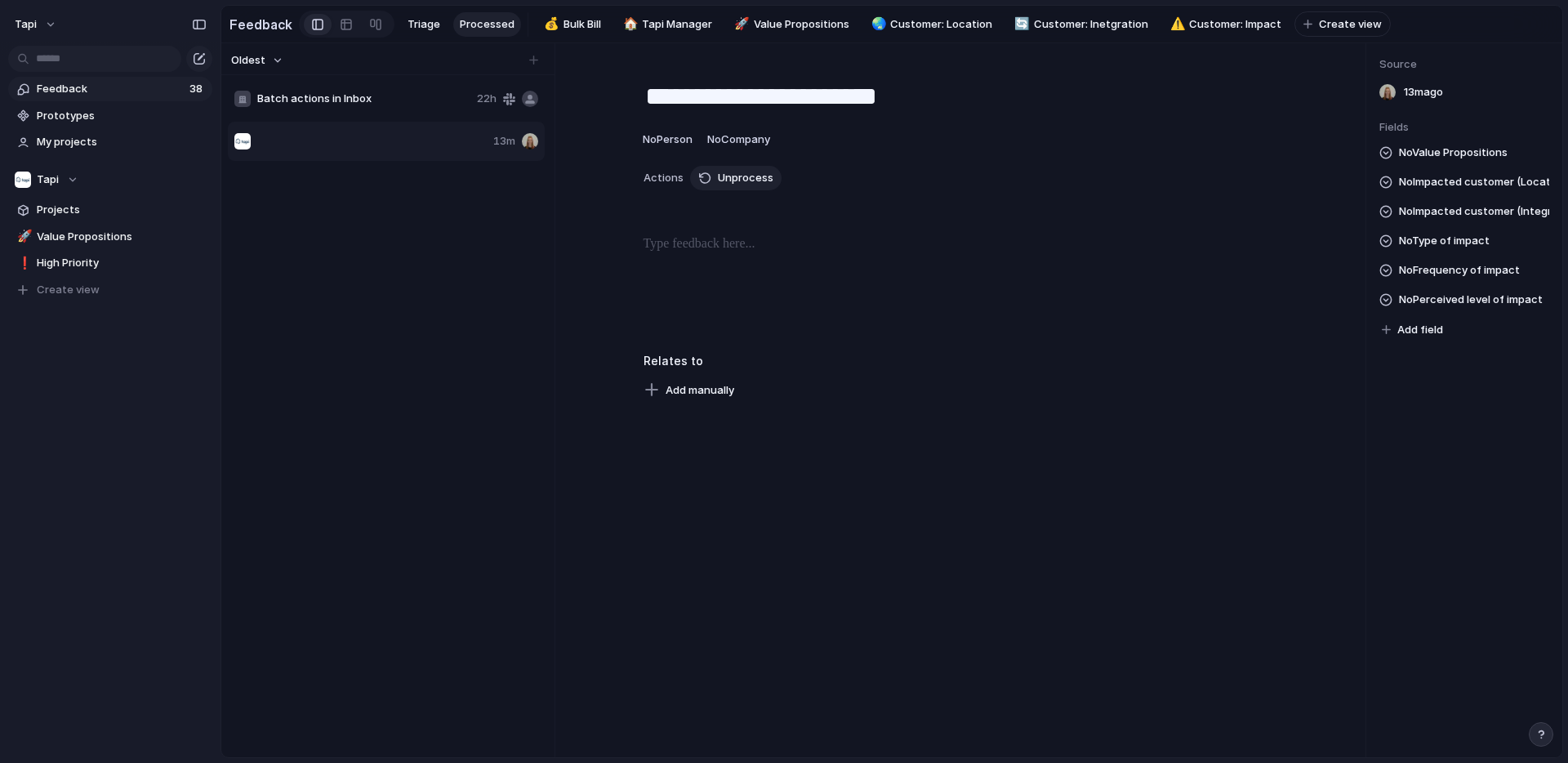
click at [420, 97] on span "Batch actions in Inbox" at bounding box center [363, 98] width 213 height 17
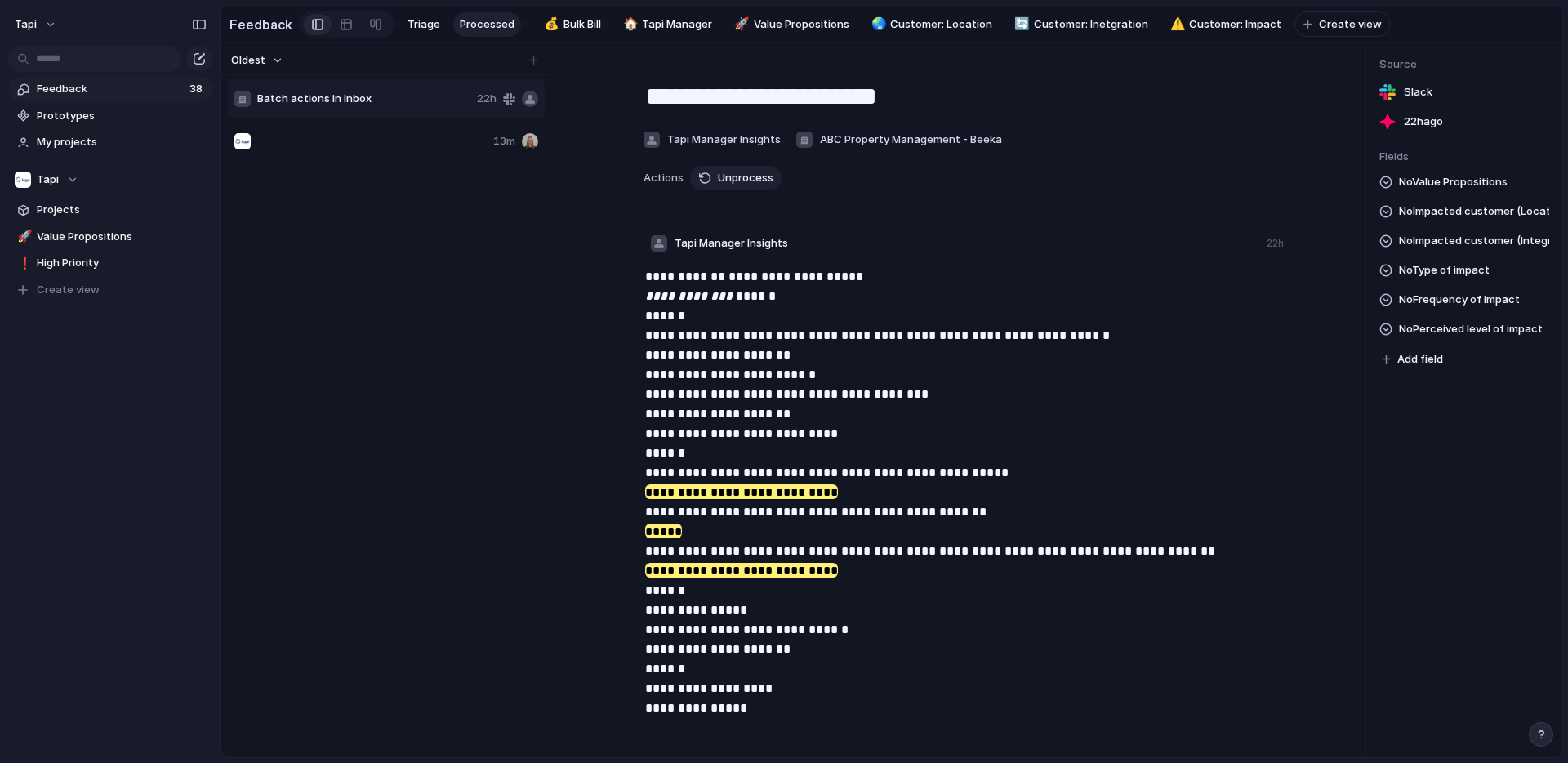
click at [440, 138] on div at bounding box center [361, 141] width 253 height 17
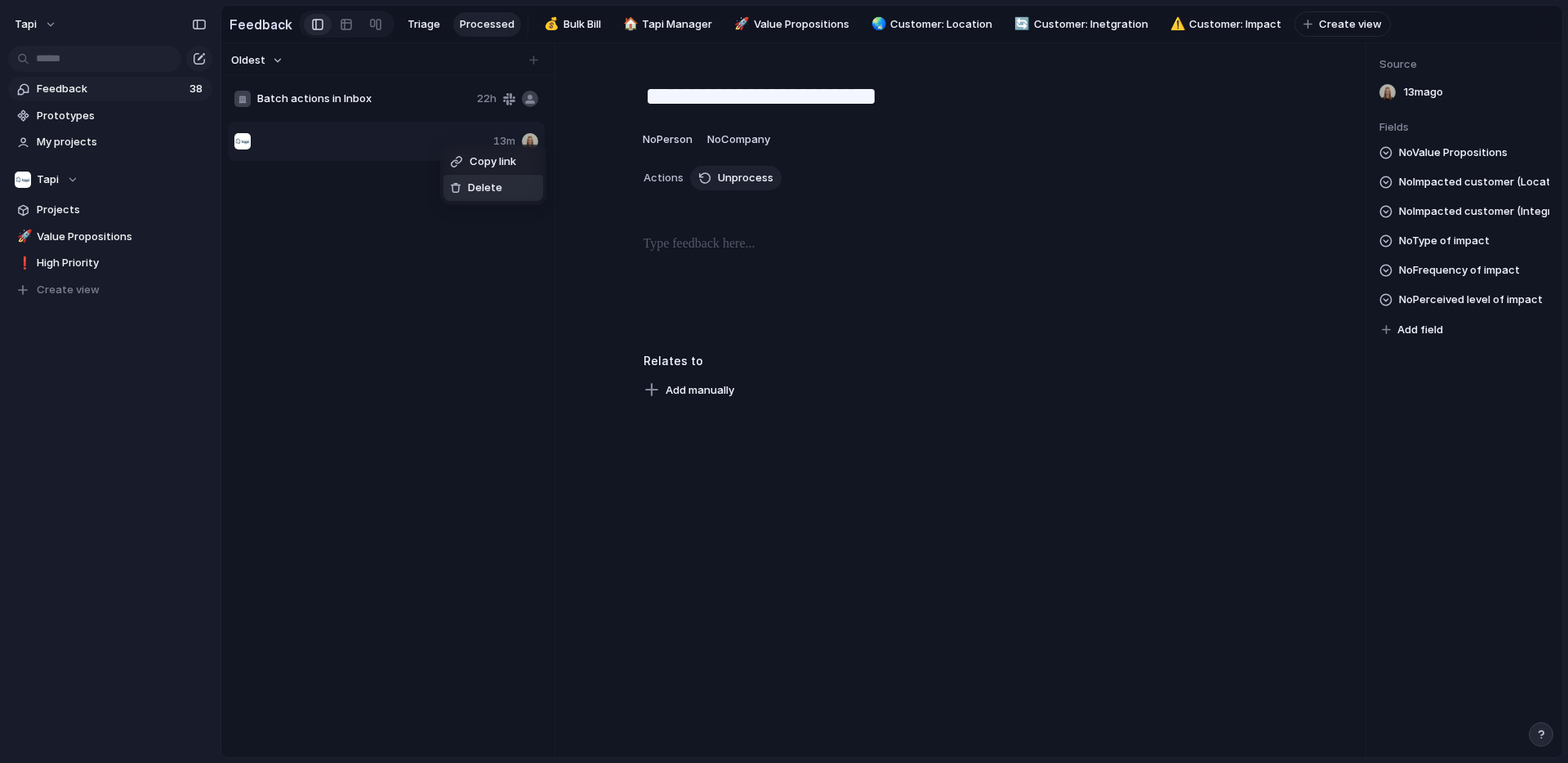
click at [497, 186] on span "Delete" at bounding box center [484, 188] width 34 height 17
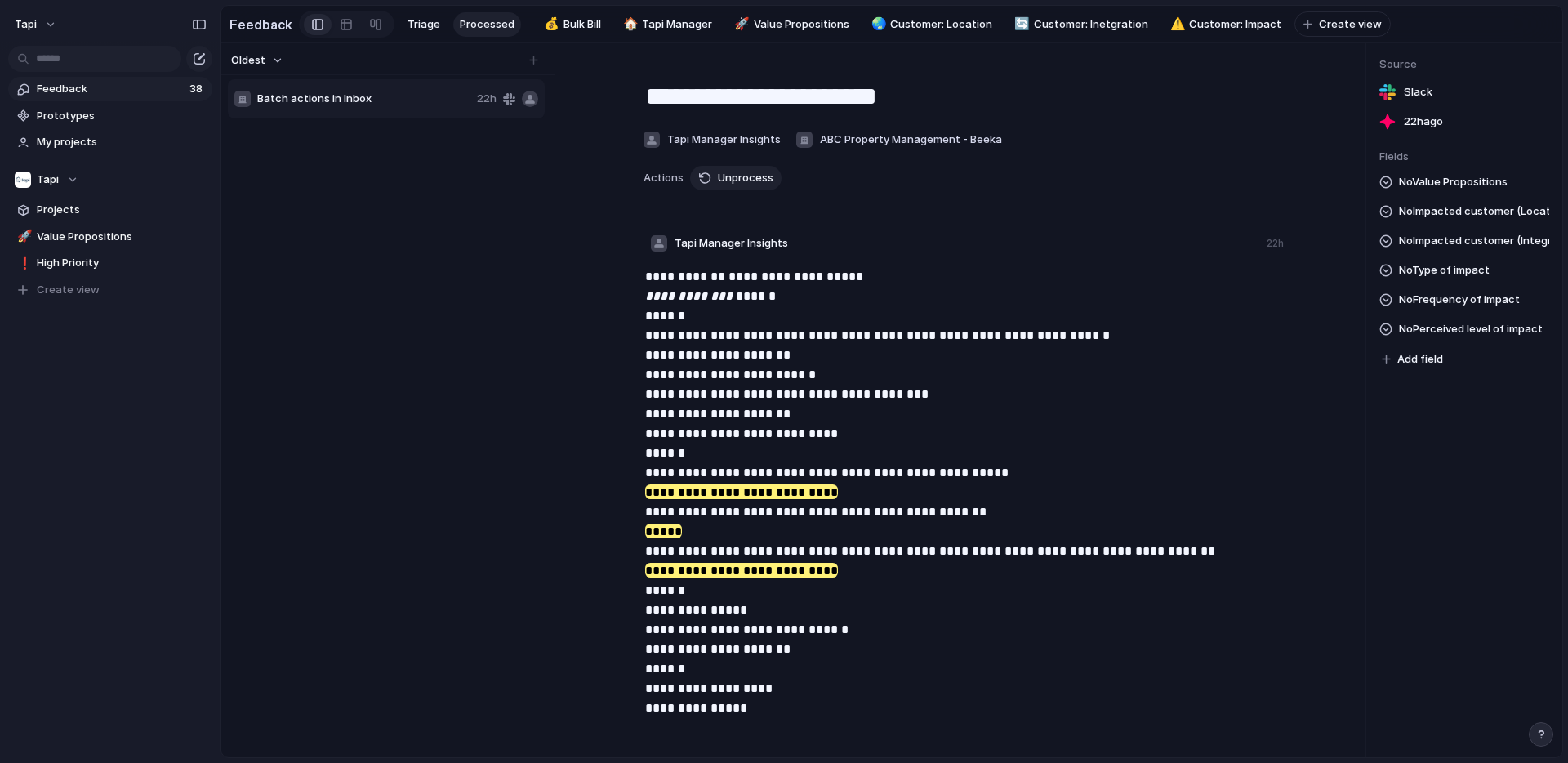
scroll to position [299, 0]
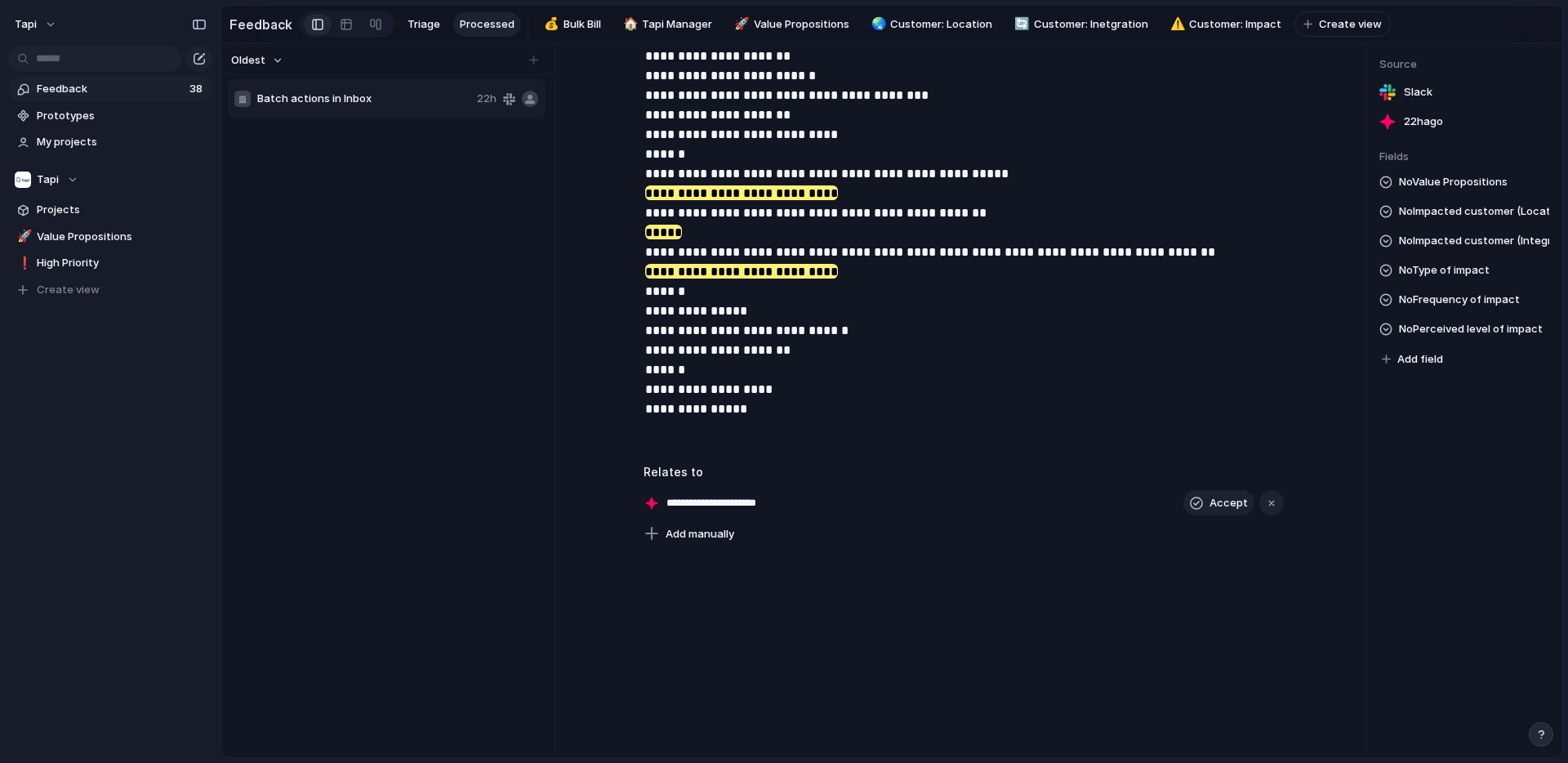
click at [722, 504] on input "**********" at bounding box center [731, 503] width 128 height 17
click at [764, 502] on input "**********" at bounding box center [731, 503] width 128 height 17
click at [721, 536] on span "Add manually" at bounding box center [700, 534] width 68 height 17
click at [691, 696] on div "Allocate held funds for tenant charges Supplier invoice link extraction Setting…" at bounding box center [784, 381] width 1568 height 763
click at [60, 210] on span "Projects" at bounding box center [122, 210] width 170 height 17
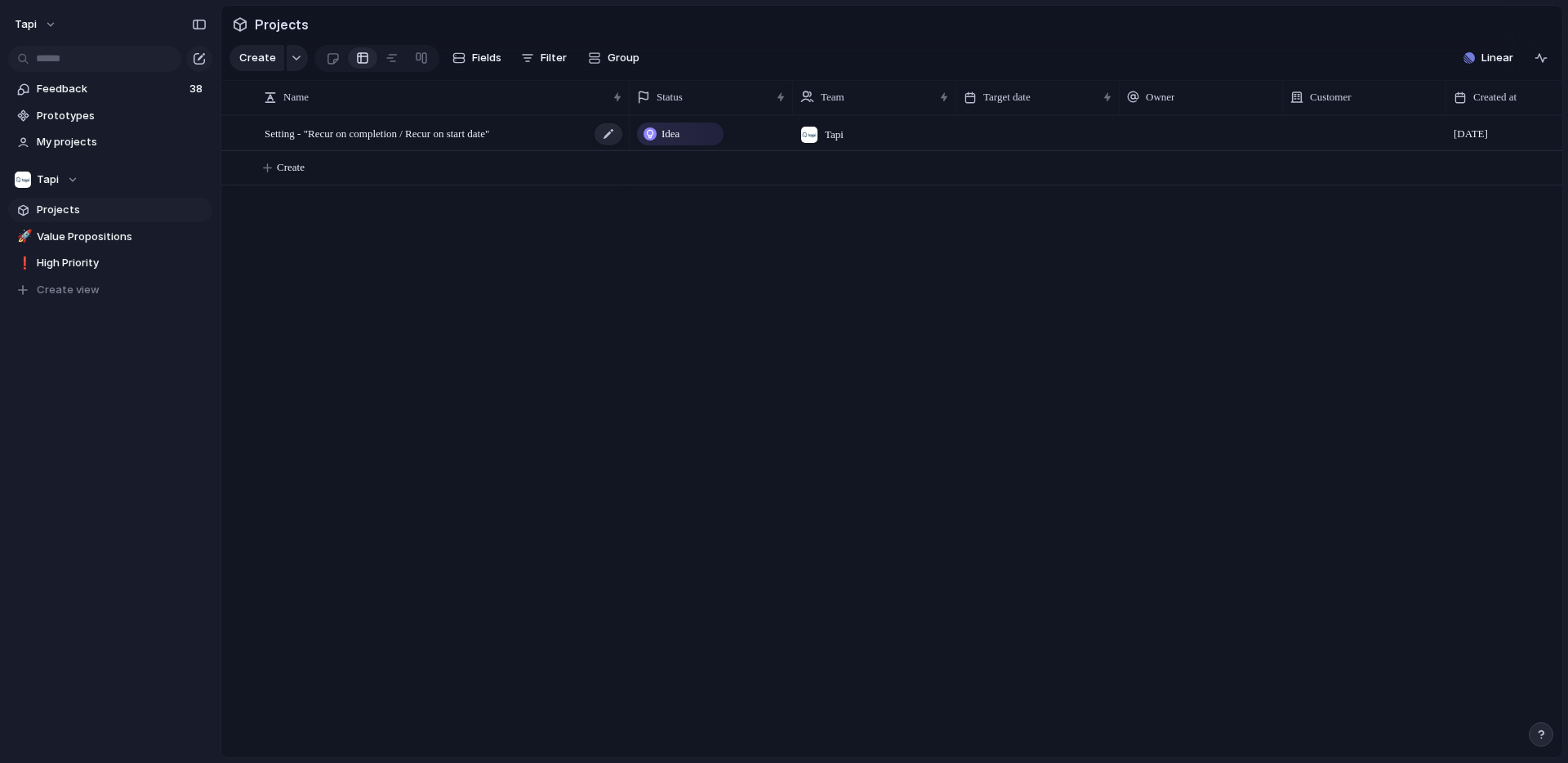
click at [426, 138] on span "Setting - "Recur on completion / Recur on start date"" at bounding box center [377, 133] width 225 height 18
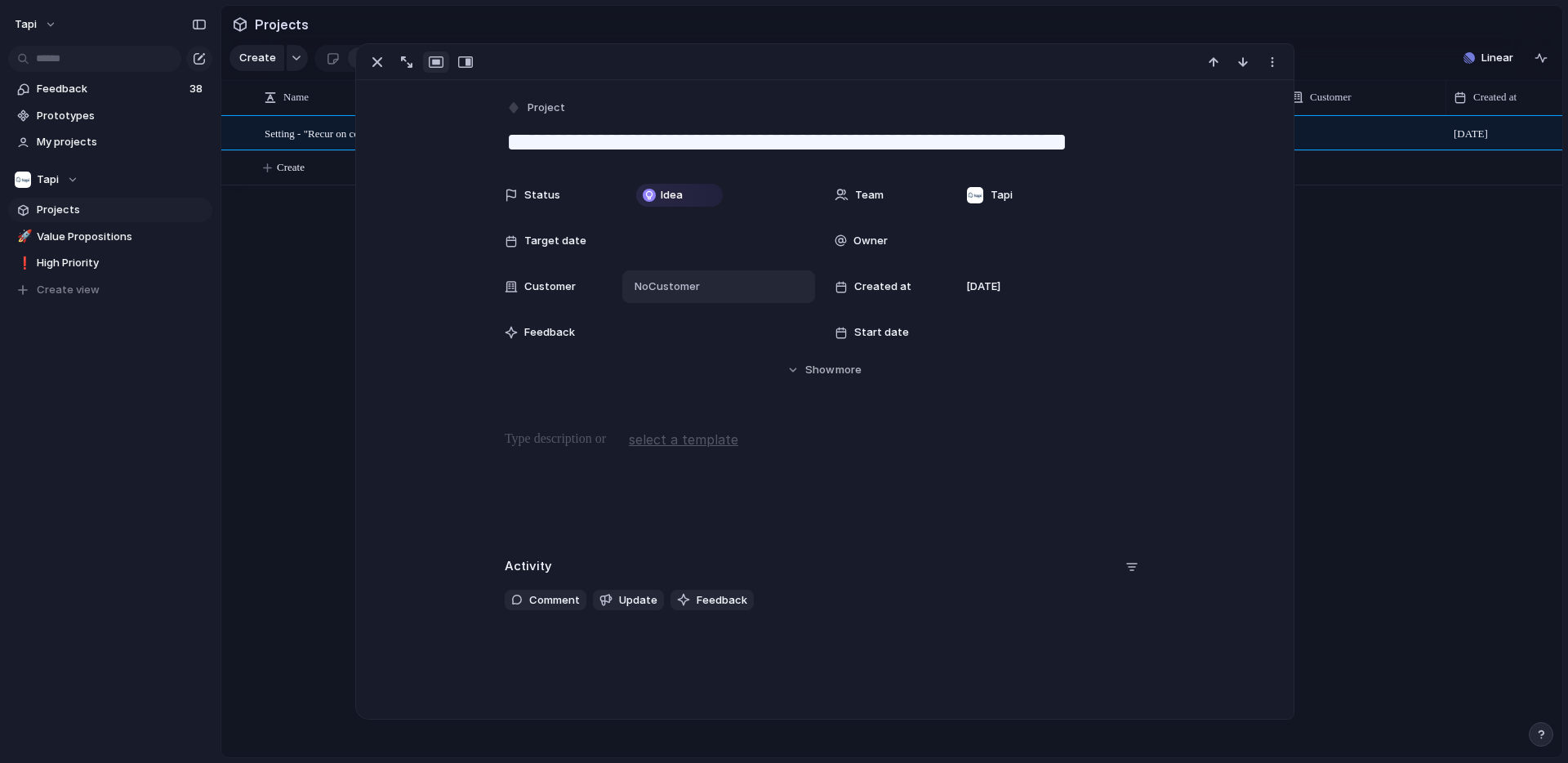
scroll to position [25, 0]
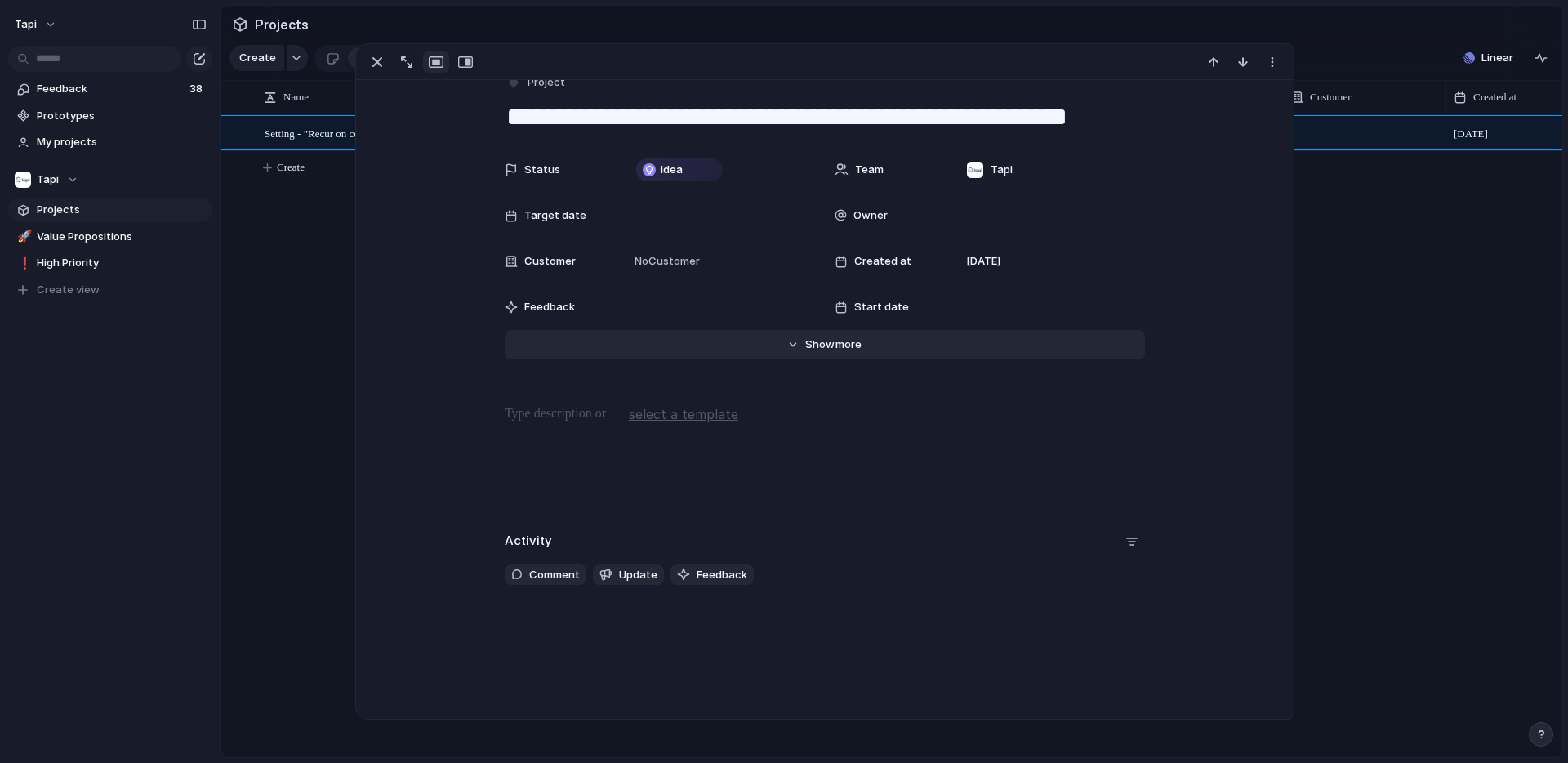
click at [834, 337] on div "Hide Show more" at bounding box center [834, 345] width 56 height 17
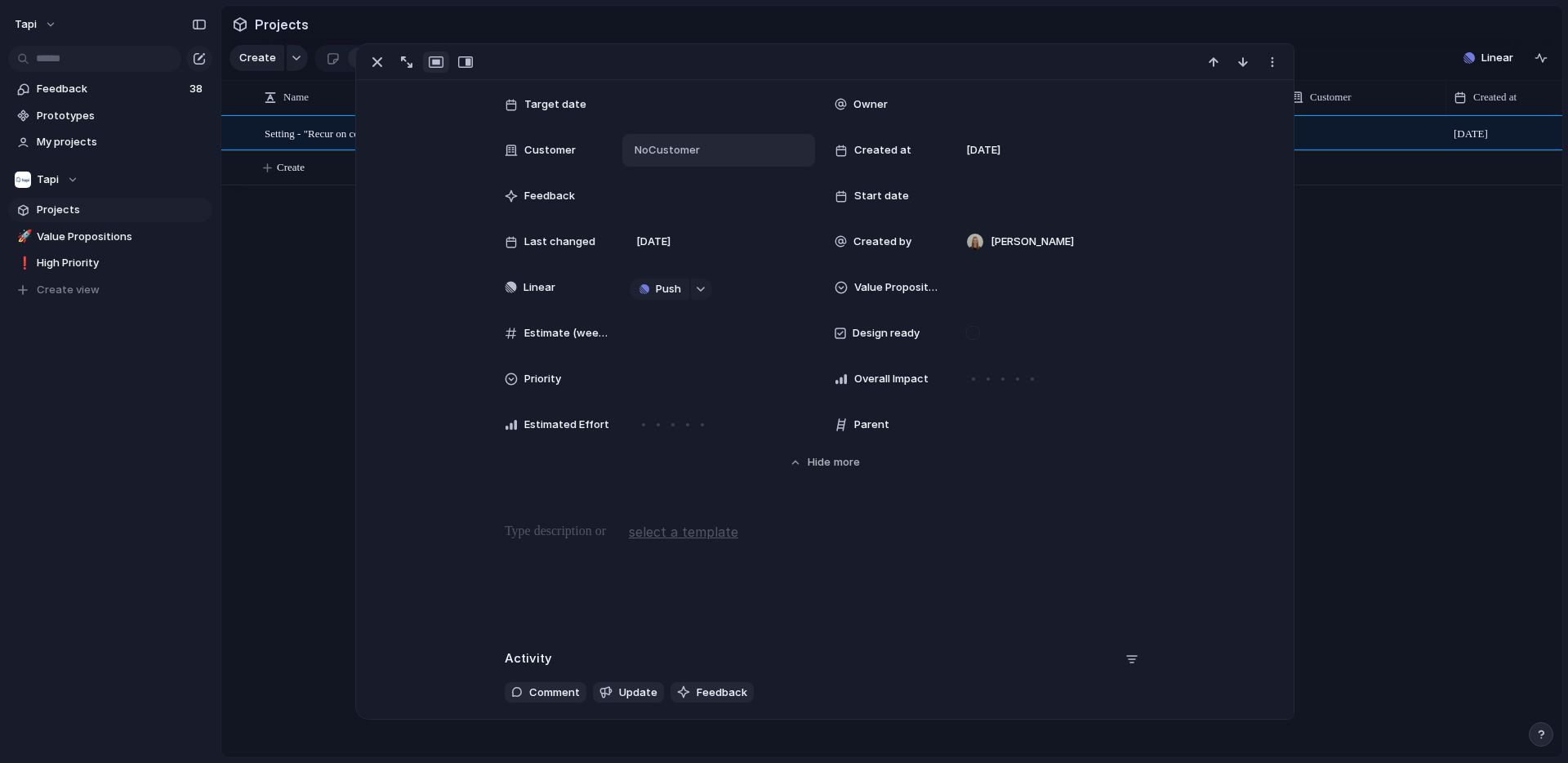
scroll to position [153, 0]
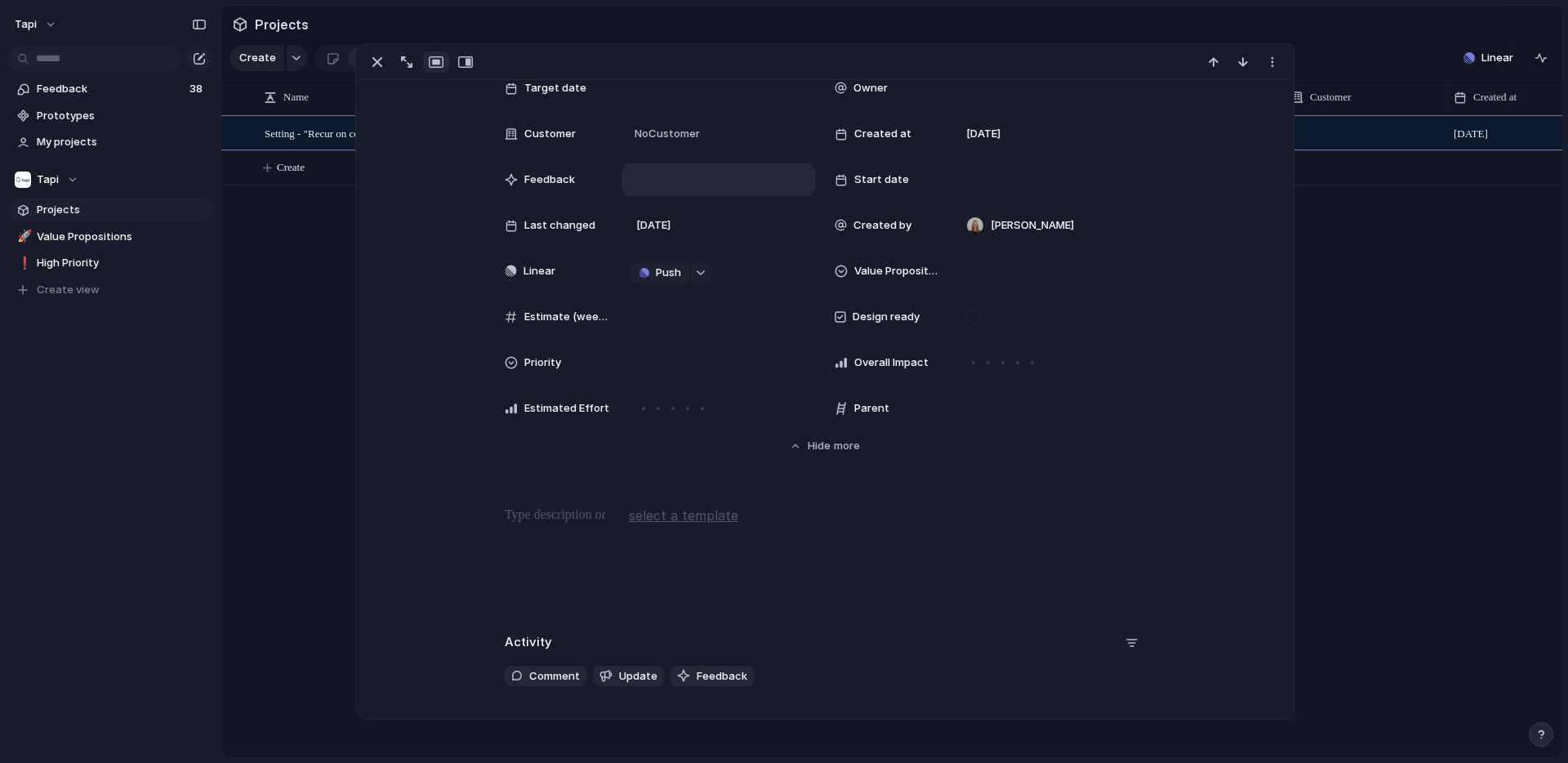
click at [655, 183] on div at bounding box center [719, 179] width 193 height 32
click at [627, 184] on div at bounding box center [719, 179] width 193 height 32
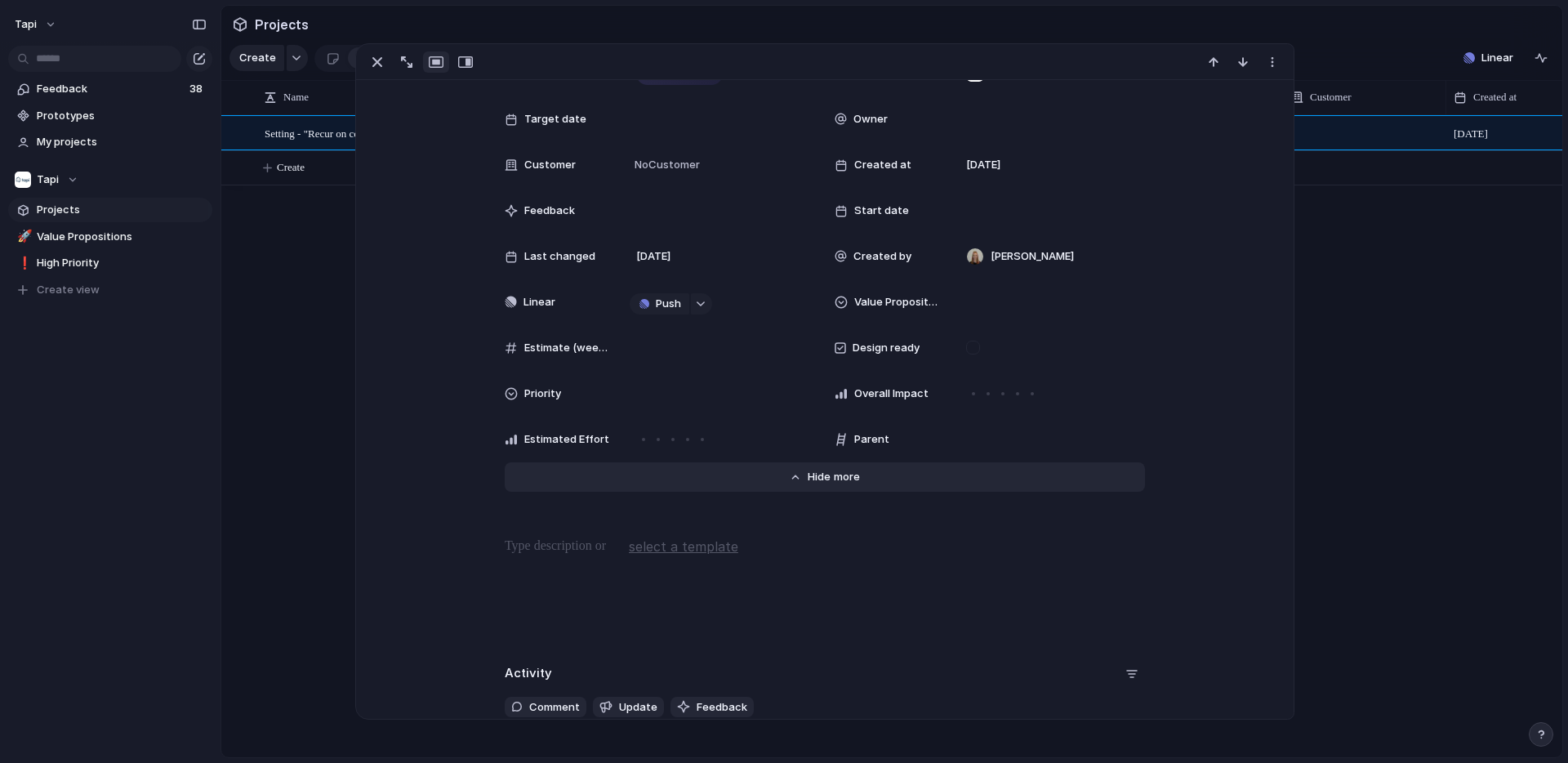
scroll to position [0, 0]
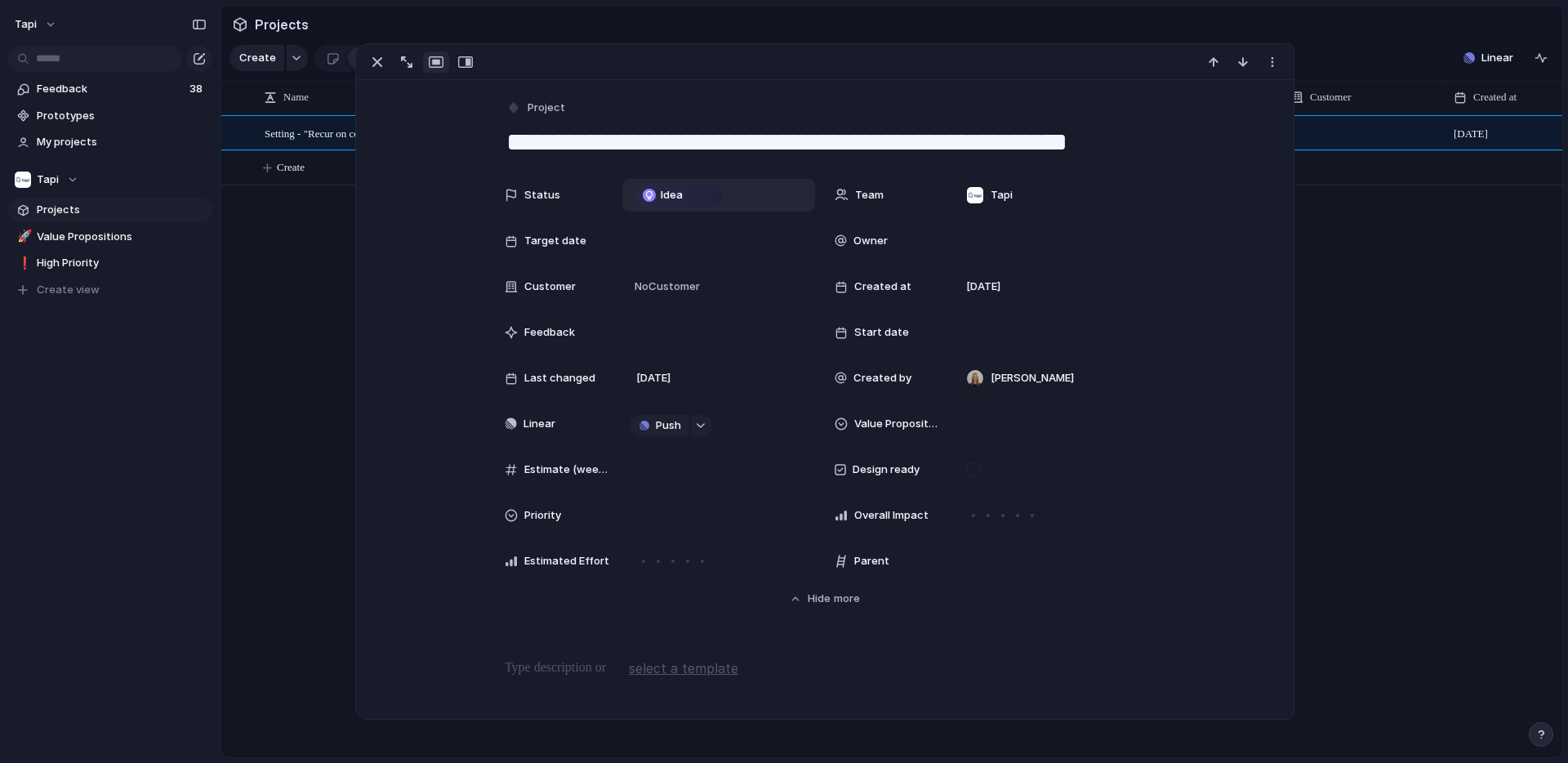
click at [684, 195] on div "Idea" at bounding box center [679, 195] width 83 height 19
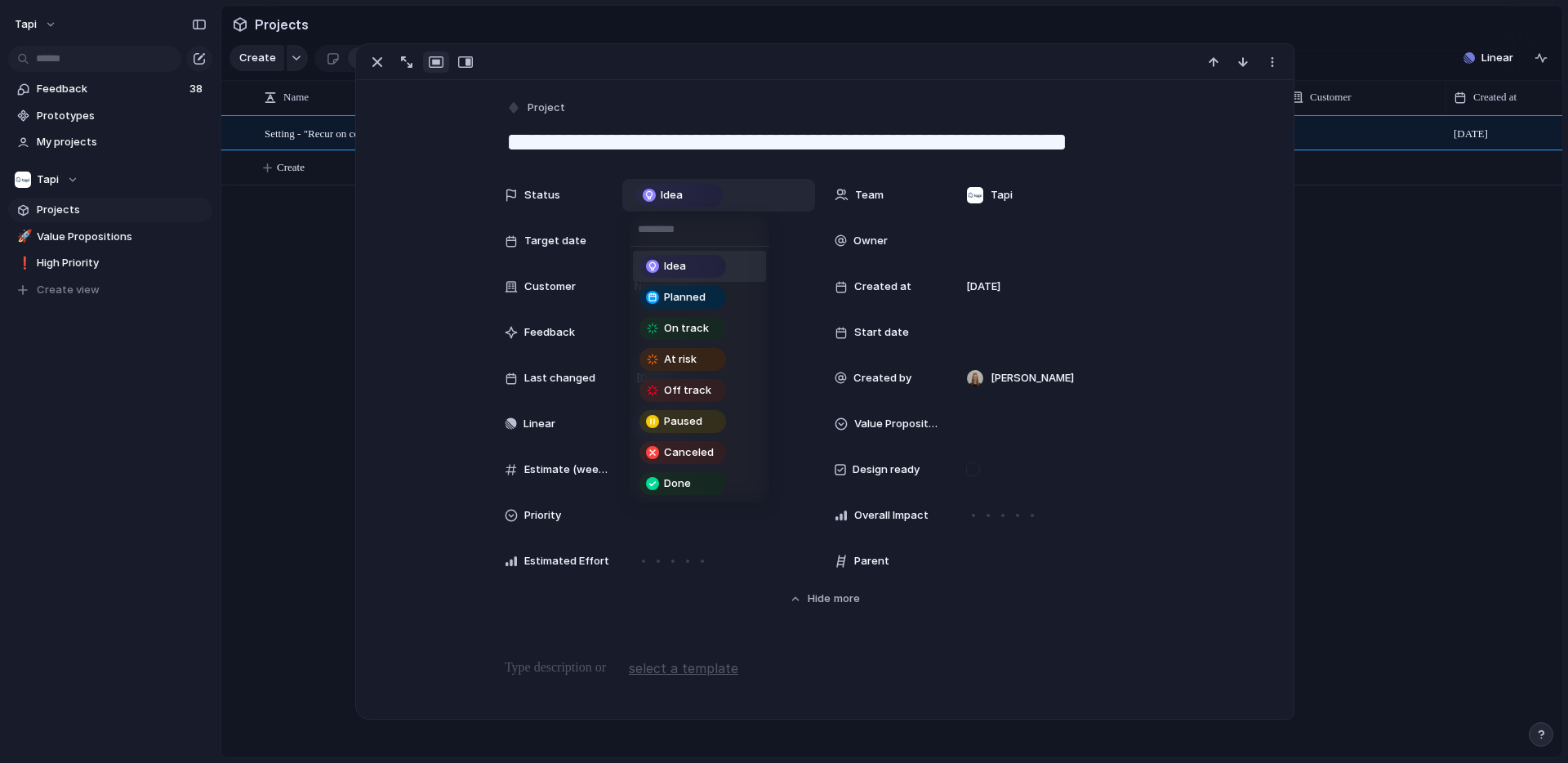
click at [1271, 57] on div "Idea Planned On track At risk Off track Paused Canceled Done" at bounding box center [784, 381] width 1568 height 763
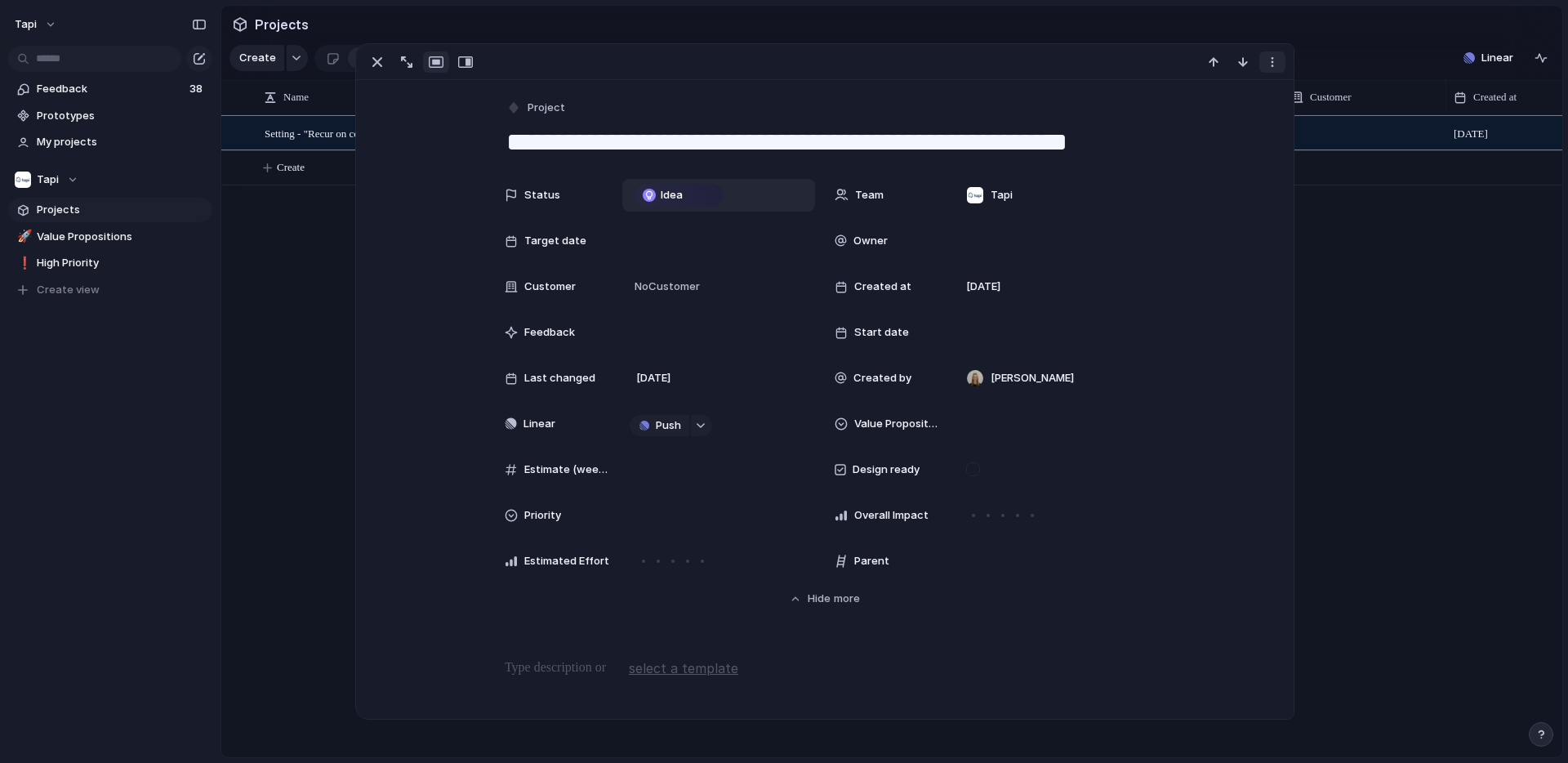
click at [1272, 65] on div "button" at bounding box center [1272, 61] width 13 height 13
click at [469, 61] on div "Mark as duplicate Delete" at bounding box center [784, 381] width 1568 height 763
click at [465, 65] on div "button" at bounding box center [465, 61] width 15 height 13
